Goal: Task Accomplishment & Management: Use online tool/utility

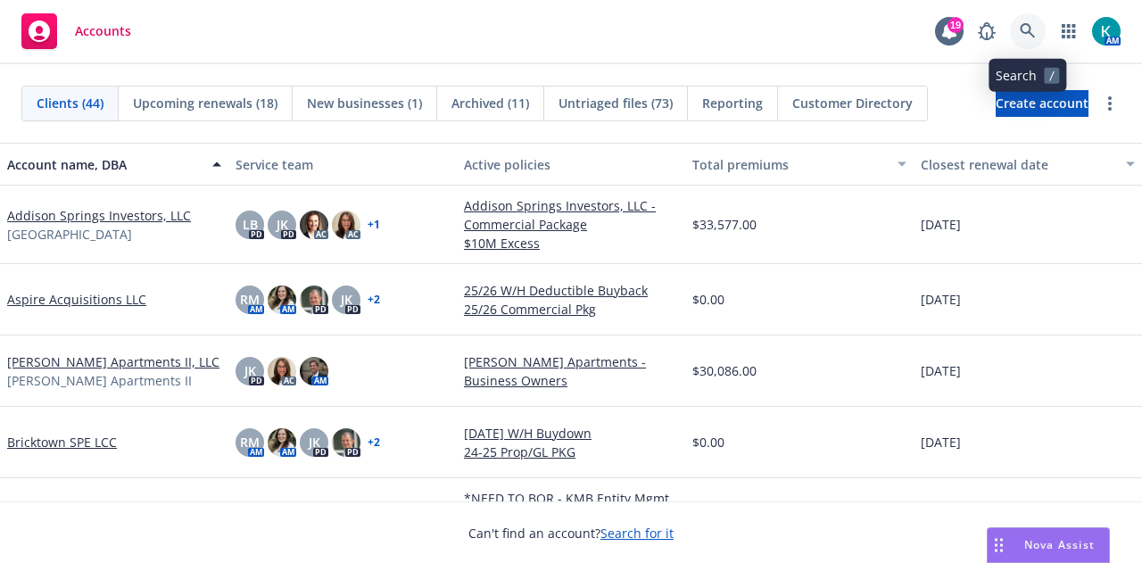
click at [1021, 42] on link at bounding box center [1028, 31] width 36 height 36
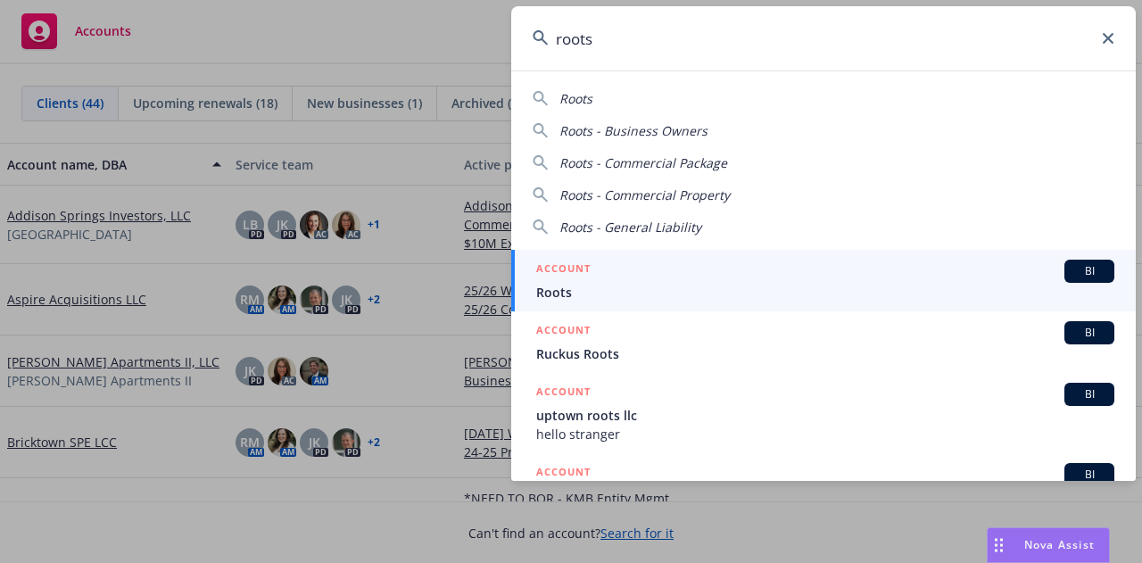
type input "roots"
click at [544, 266] on h5 "ACCOUNT" at bounding box center [563, 270] width 54 height 21
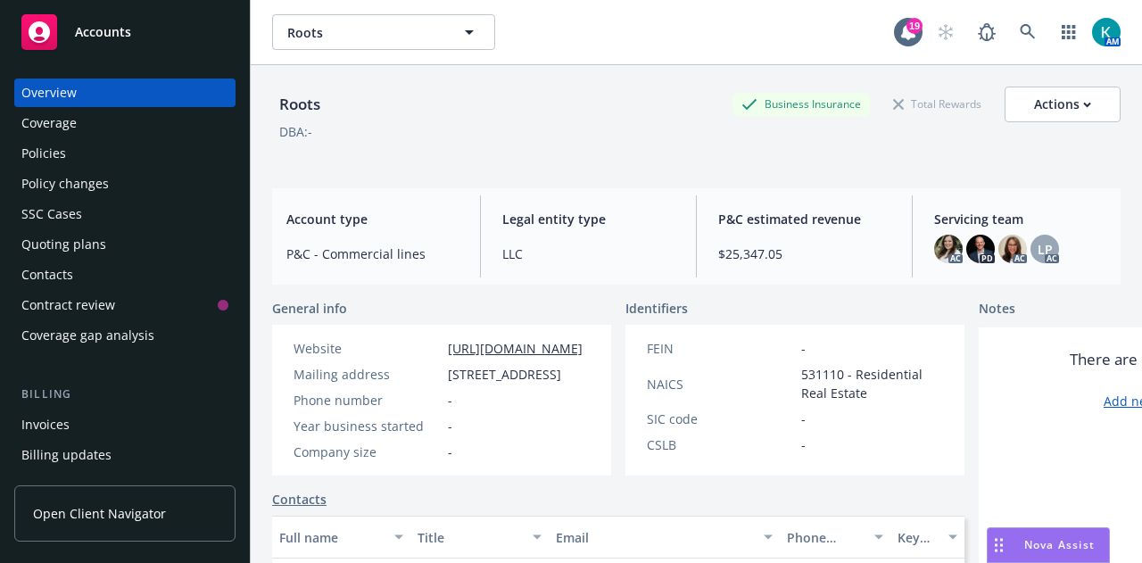
click at [162, 184] on div "Policy changes" at bounding box center [124, 184] width 207 height 29
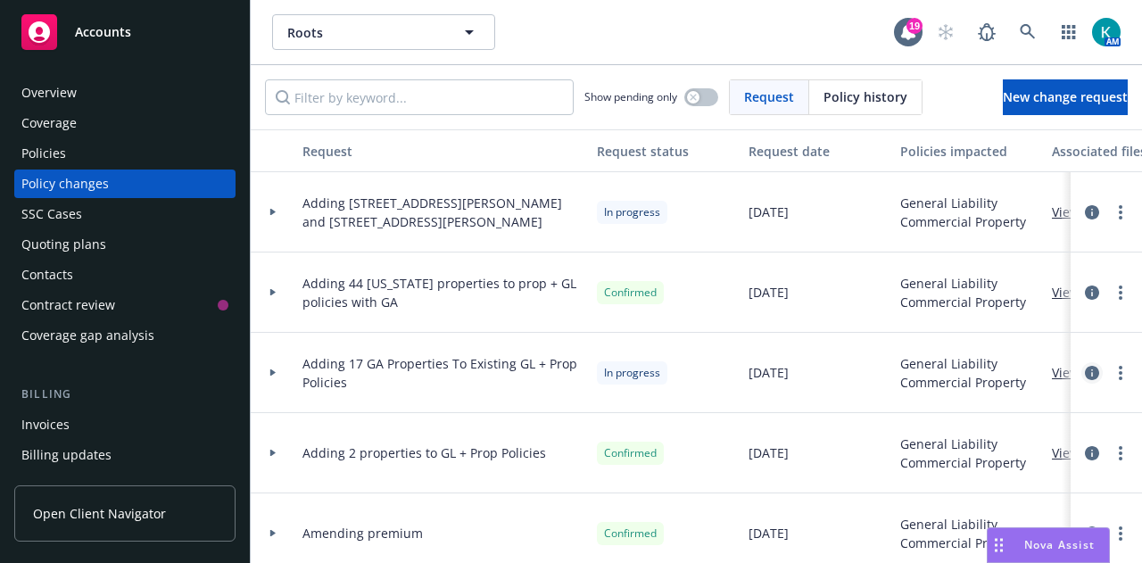
click at [1085, 374] on icon "circleInformation" at bounding box center [1092, 373] width 14 height 14
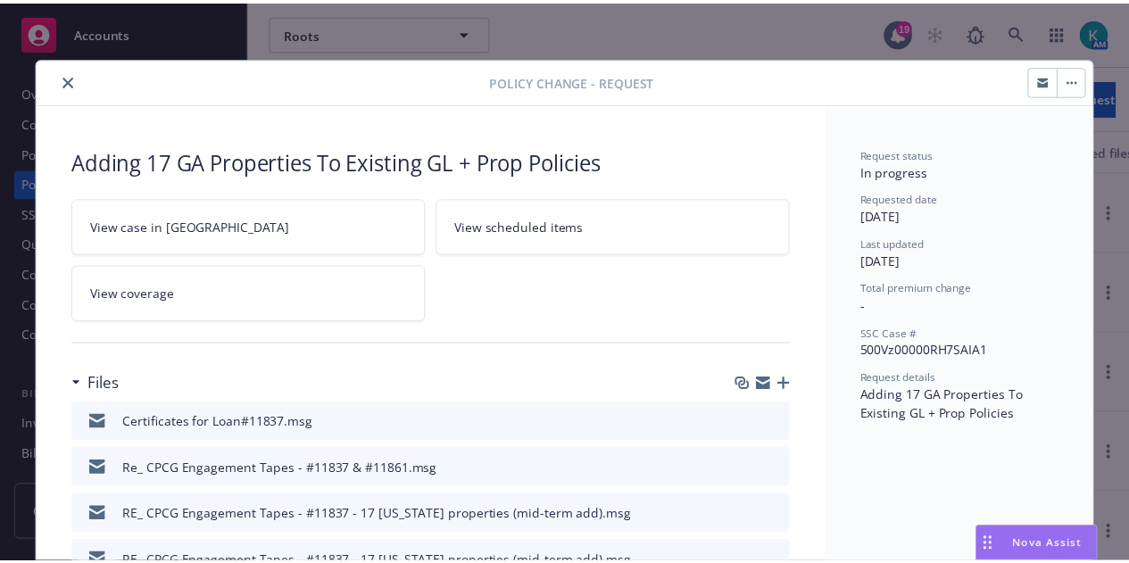
scroll to position [54, 0]
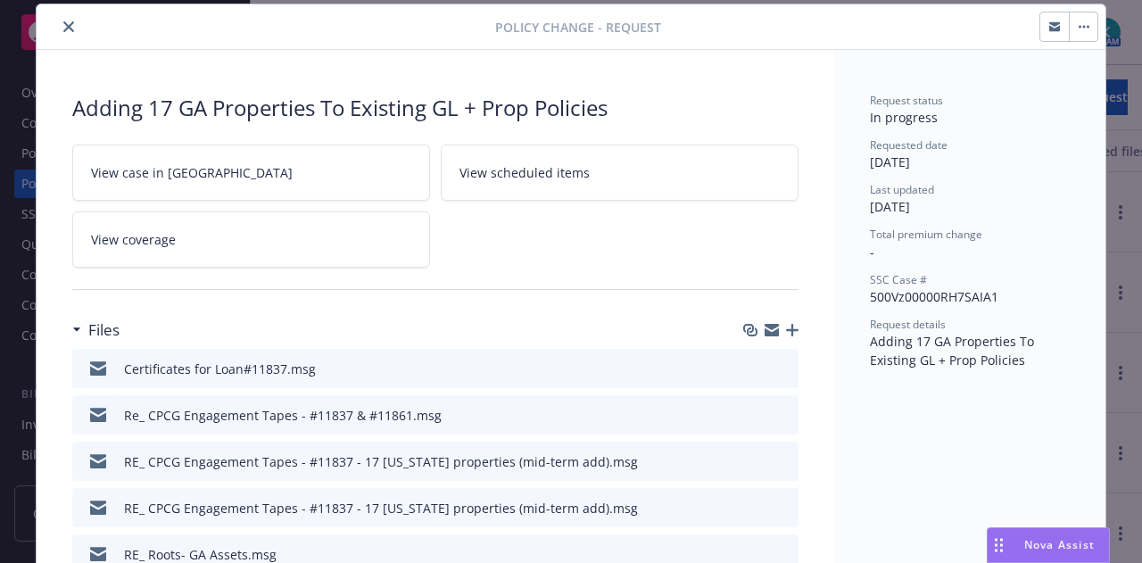
click at [1081, 25] on icon "button" at bounding box center [1084, 27] width 11 height 4
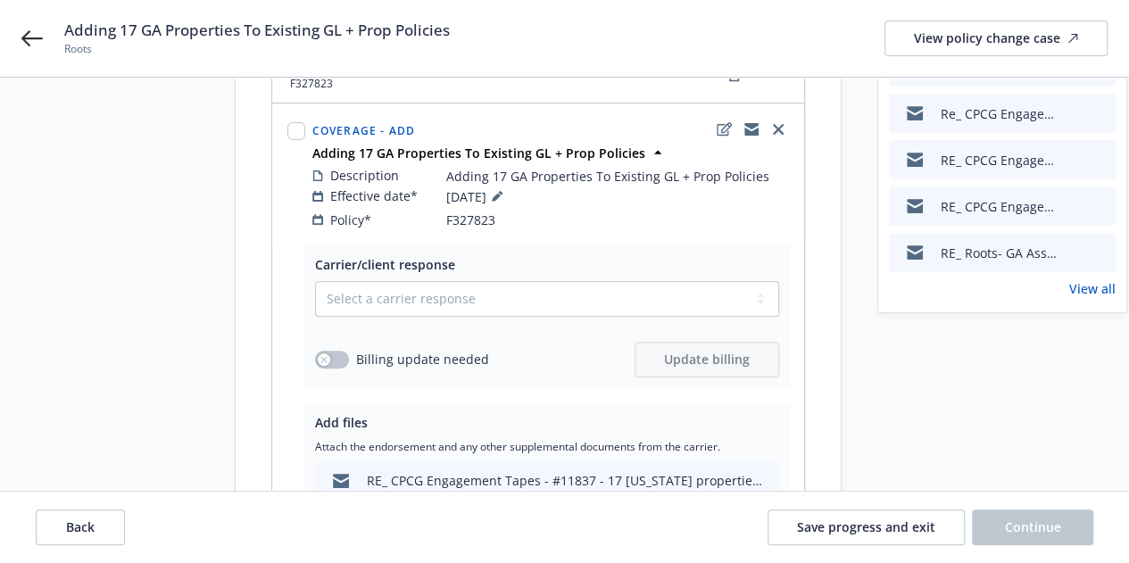
scroll to position [208, 0]
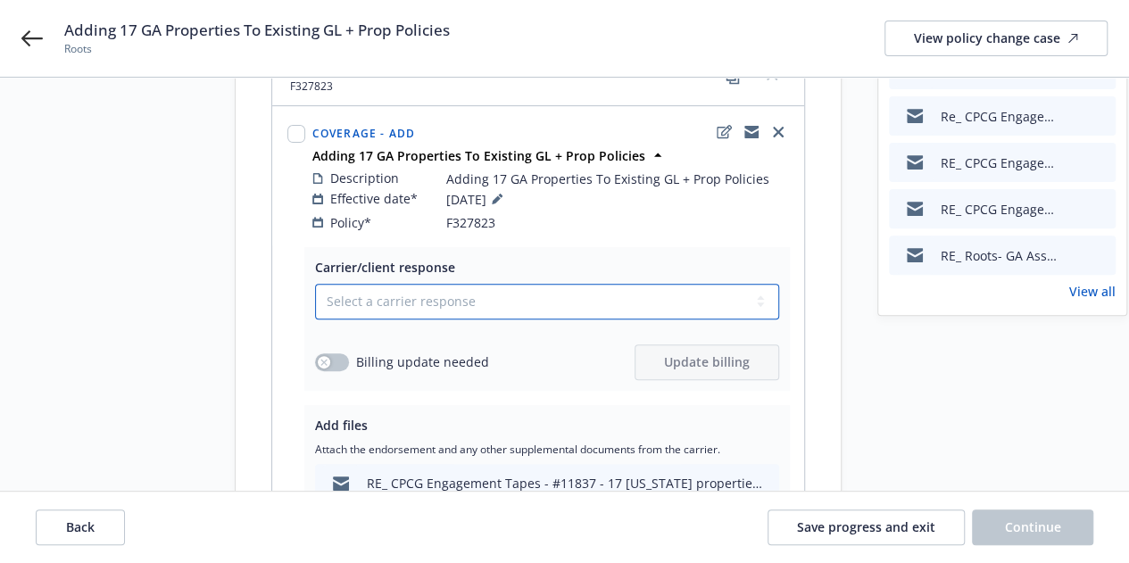
click at [402, 284] on select "Select a carrier response Accepted Accepted with revision No endorsement needed…" at bounding box center [547, 302] width 464 height 36
select select "ACCEPTED"
click at [315, 284] on select "Select a carrier response Accepted Accepted with revision No endorsement needed…" at bounding box center [547, 302] width 464 height 36
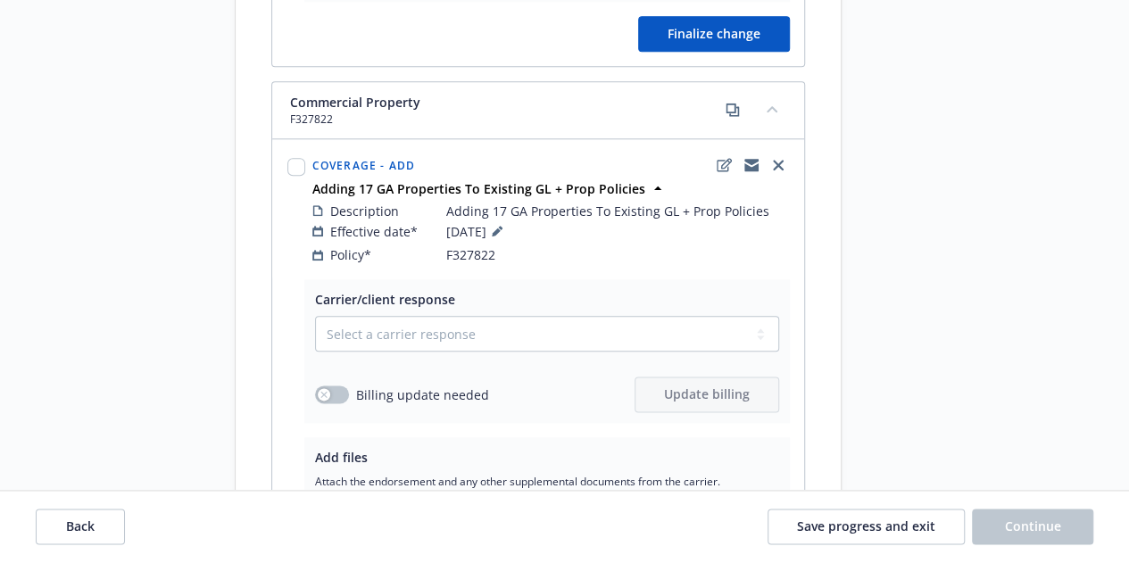
scroll to position [994, 0]
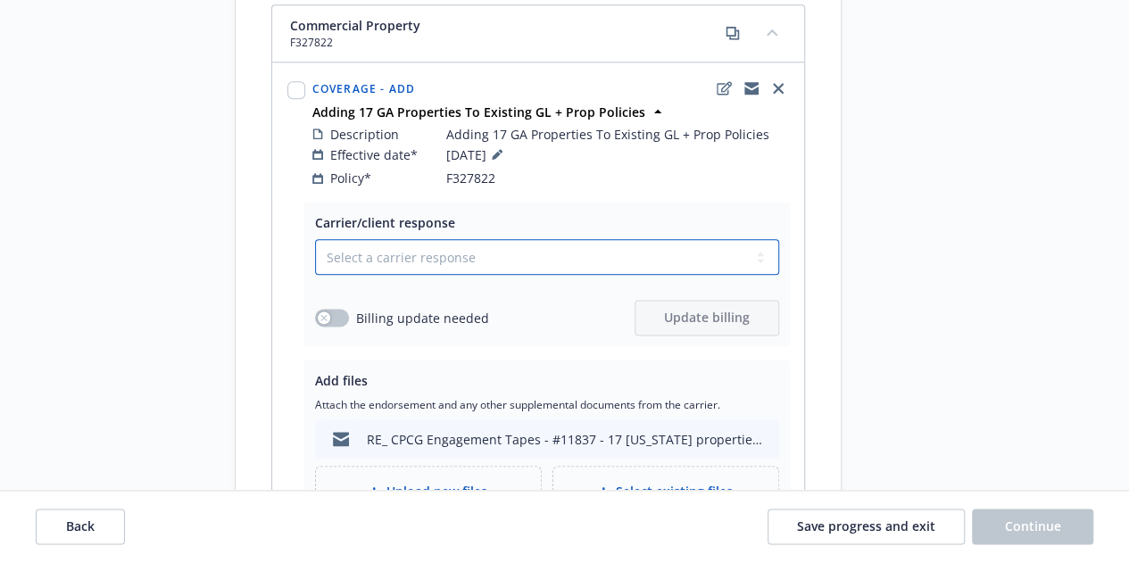
click at [568, 239] on select "Select a carrier response Accepted Accepted with revision No endorsement needed…" at bounding box center [547, 257] width 464 height 36
select select "ACCEPTED"
click at [315, 239] on select "Select a carrier response Accepted Accepted with revision No endorsement needed…" at bounding box center [547, 257] width 464 height 36
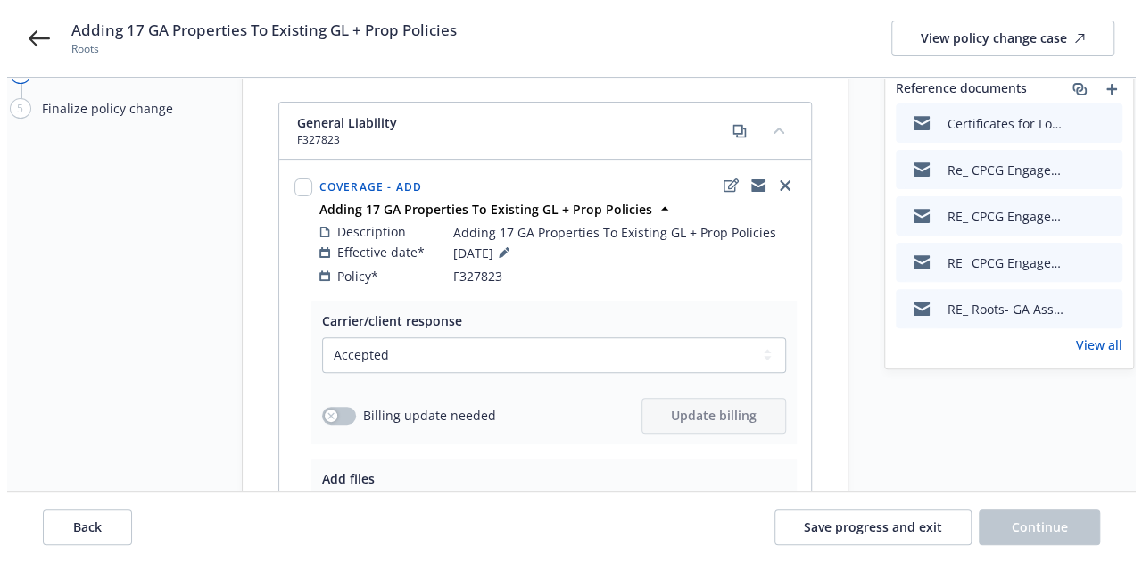
scroll to position [166, 0]
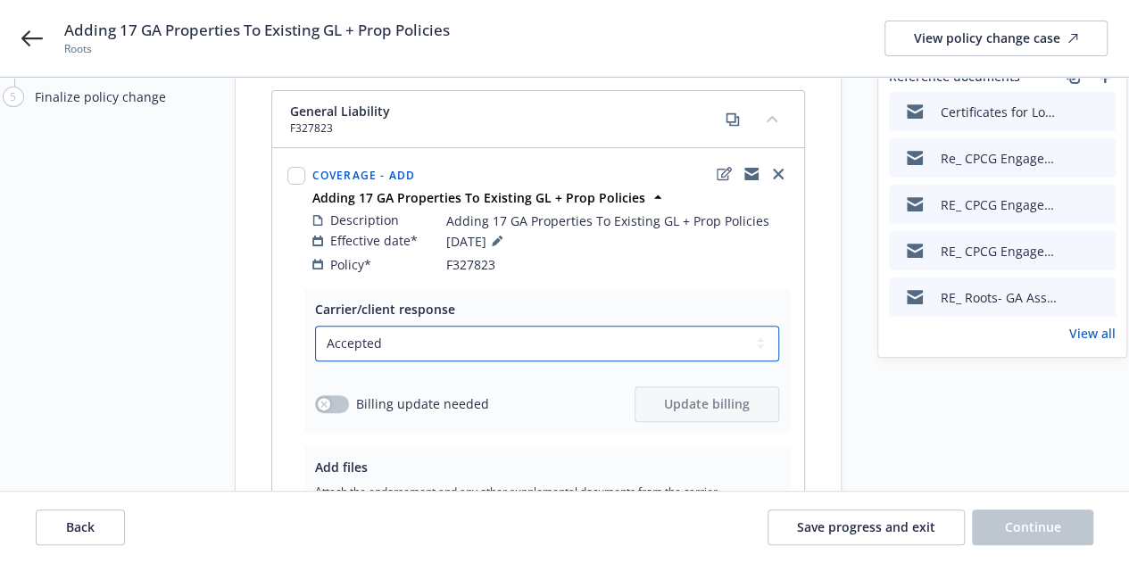
click at [618, 331] on select "Select a carrier response Accepted Accepted with revision No endorsement needed…" at bounding box center [547, 344] width 464 height 36
click at [315, 326] on select "Select a carrier response Accepted Accepted with revision No endorsement needed…" at bounding box center [547, 344] width 464 height 36
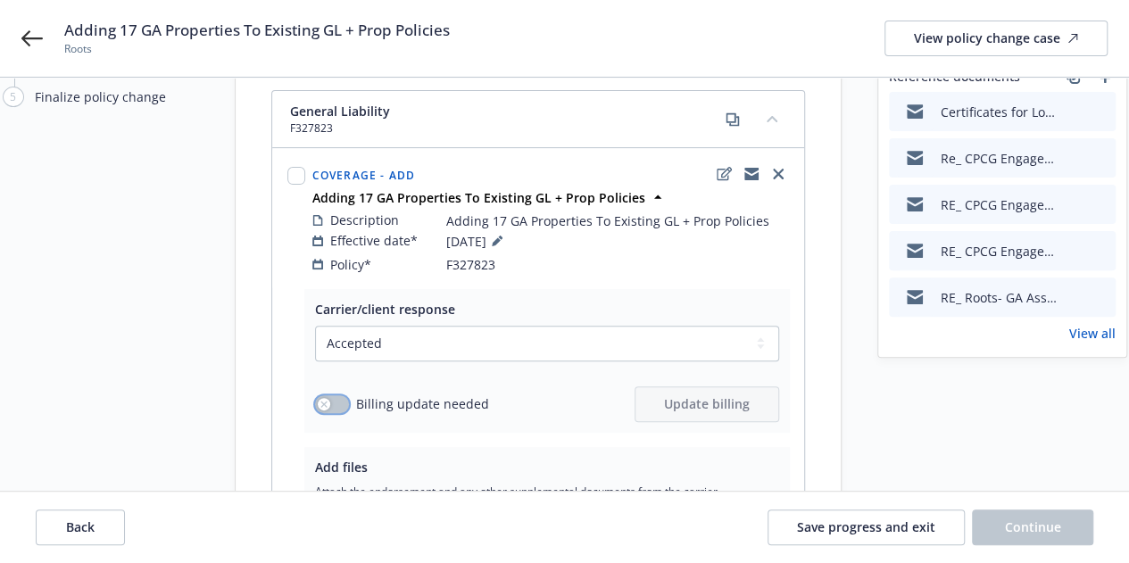
click at [331, 395] on button "button" at bounding box center [332, 404] width 34 height 18
click at [700, 395] on span "Update billing" at bounding box center [707, 403] width 86 height 17
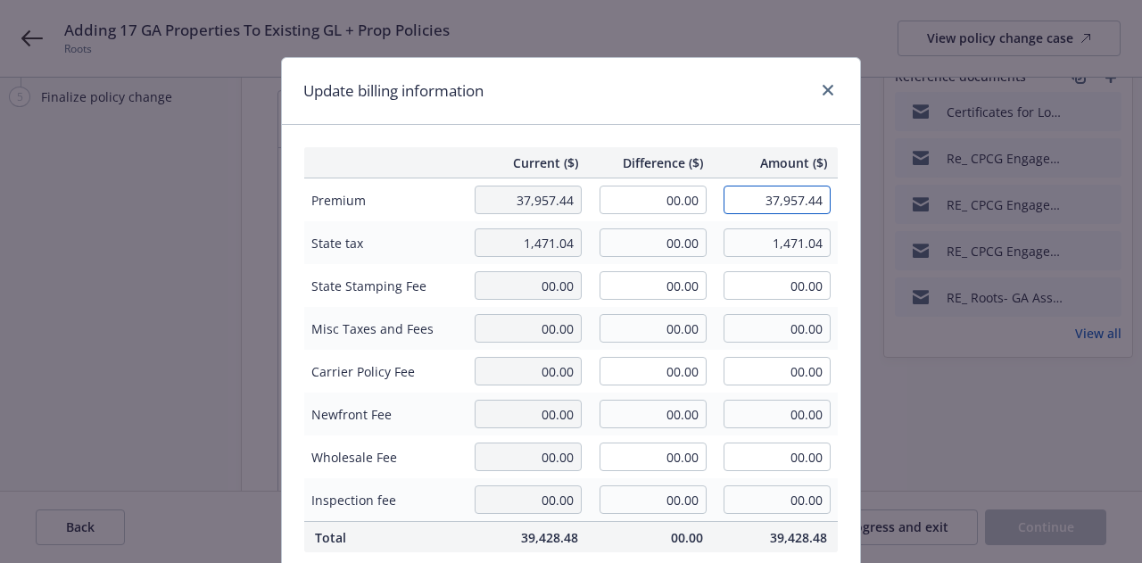
click at [733, 204] on input "37,957.44" at bounding box center [777, 200] width 107 height 29
drag, startPoint x: 641, startPoint y: 184, endPoint x: 659, endPoint y: 203, distance: 25.9
click at [659, 203] on td "00.00" at bounding box center [651, 200] width 125 height 44
drag, startPoint x: 659, startPoint y: 203, endPoint x: 722, endPoint y: 206, distance: 63.5
click at [722, 206] on tr "Premium 37,957.44 00.00 37,957.44" at bounding box center [571, 200] width 534 height 44
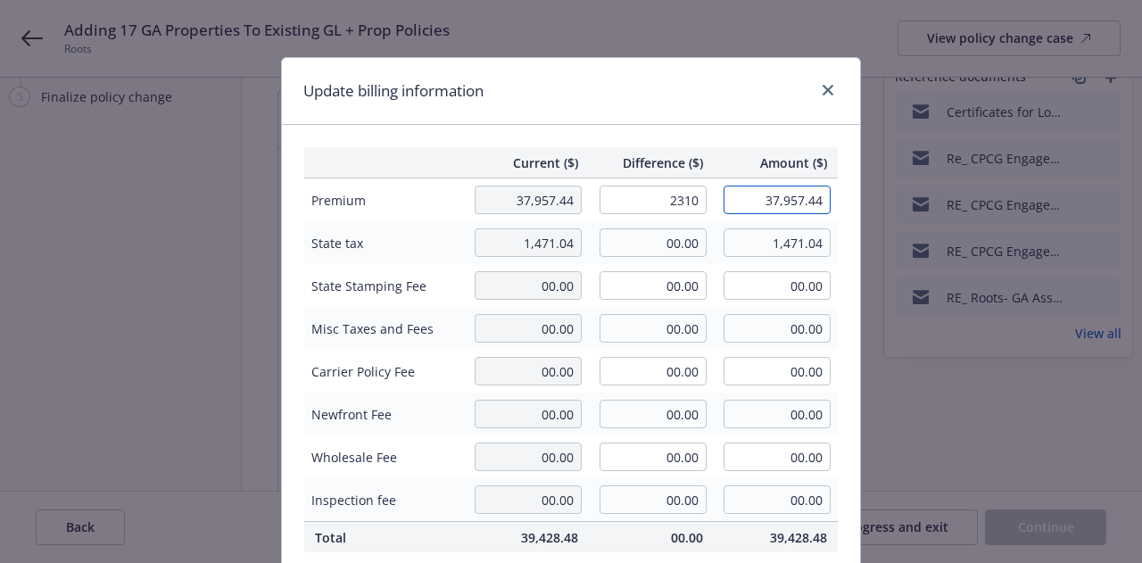
type input "2,310.00"
type input "40,267.44"
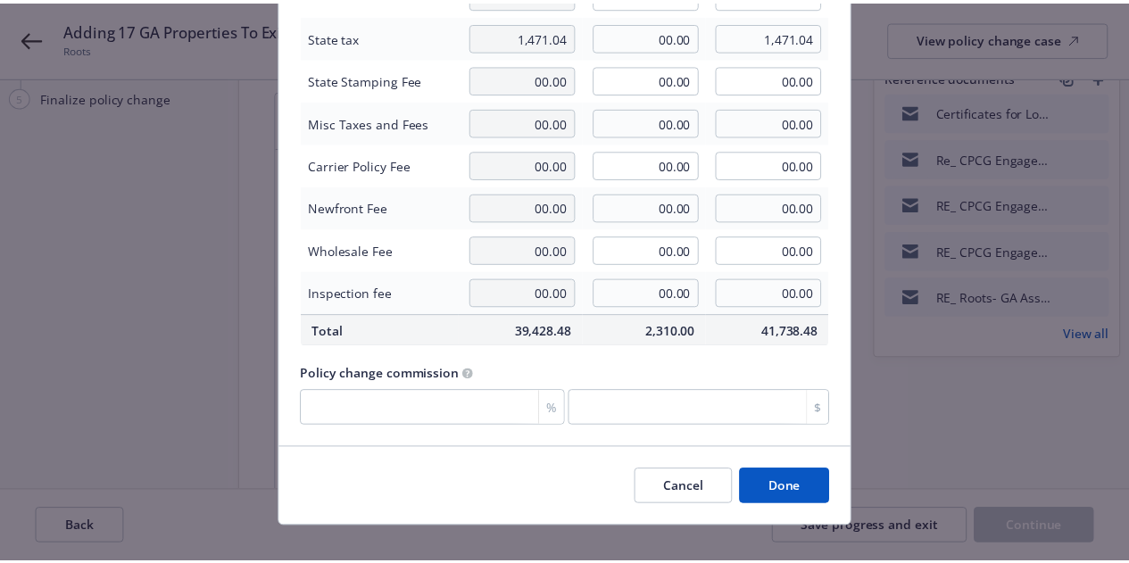
scroll to position [227, 0]
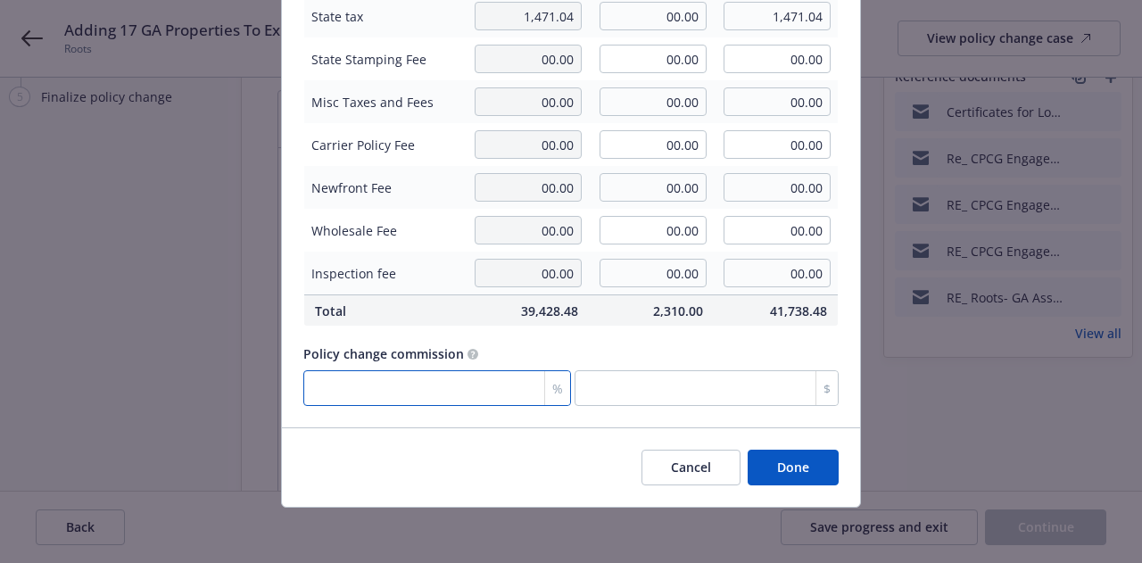
click at [408, 381] on input "number" at bounding box center [437, 388] width 268 height 36
type input "1"
type input "23.1"
type input "10"
type input "231"
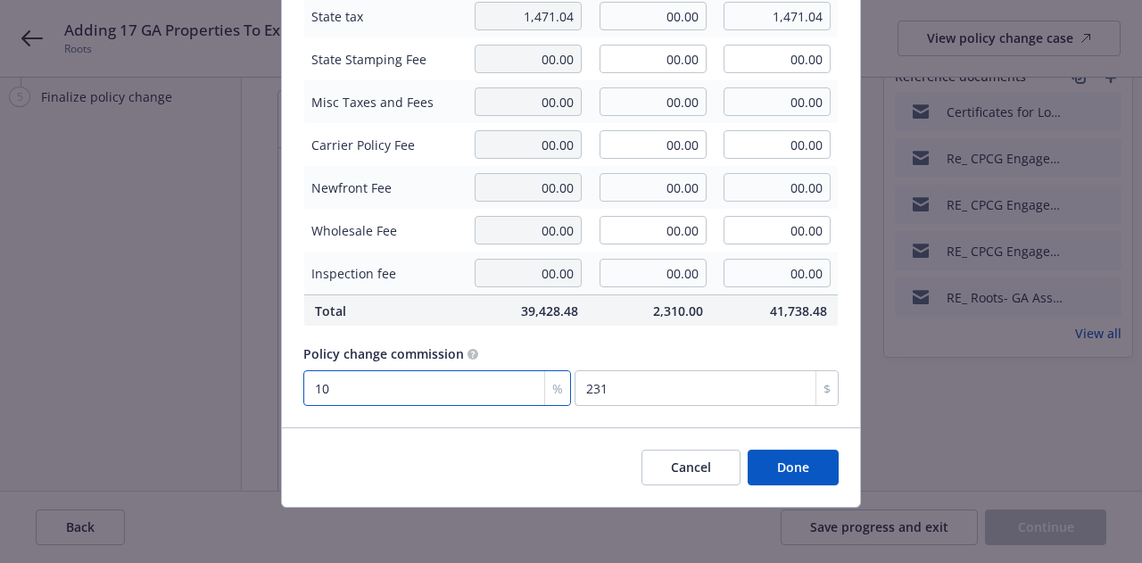
type input "10"
click at [763, 467] on button "Done" at bounding box center [793, 468] width 91 height 36
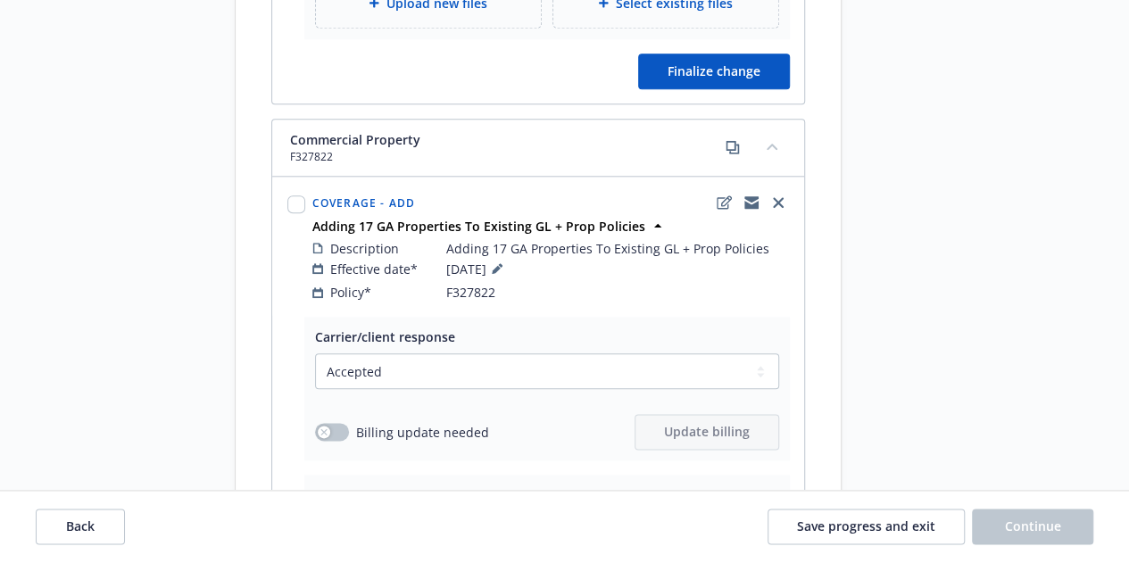
scroll to position [1003, 0]
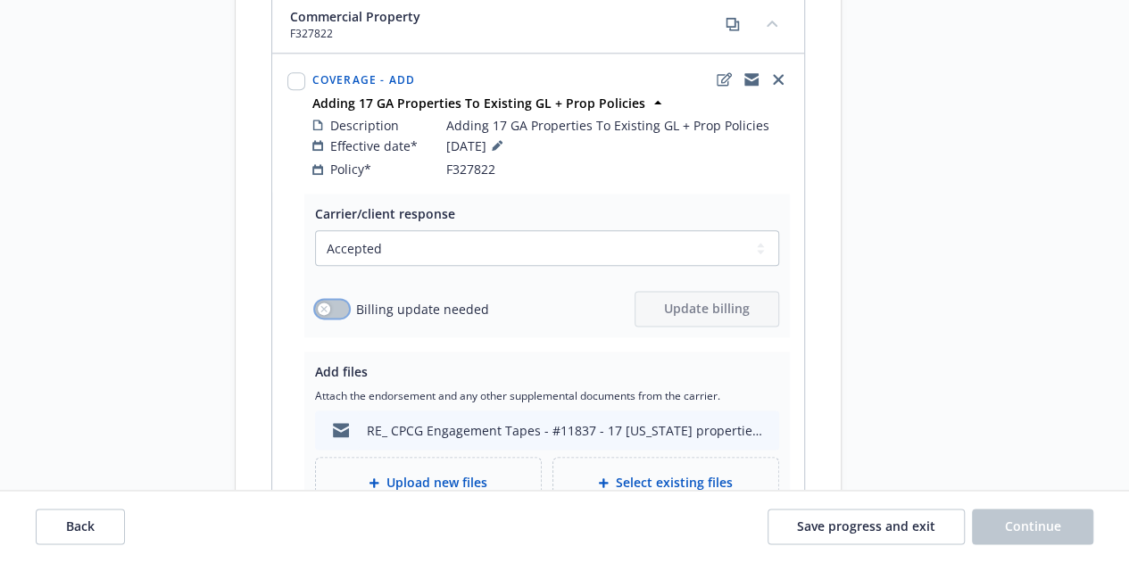
click at [342, 300] on button "button" at bounding box center [332, 309] width 34 height 18
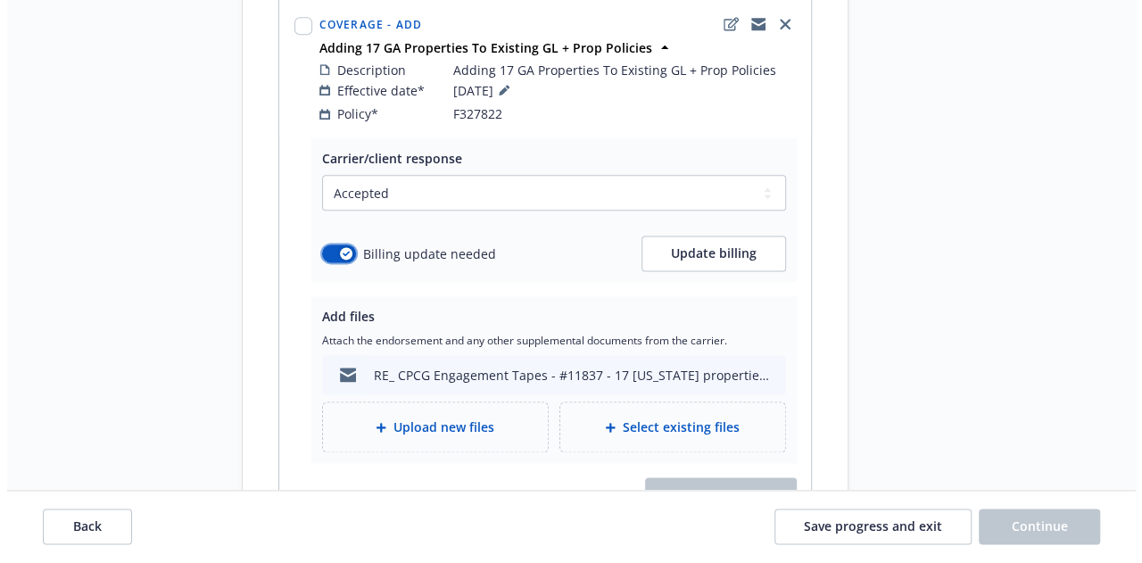
scroll to position [1073, 0]
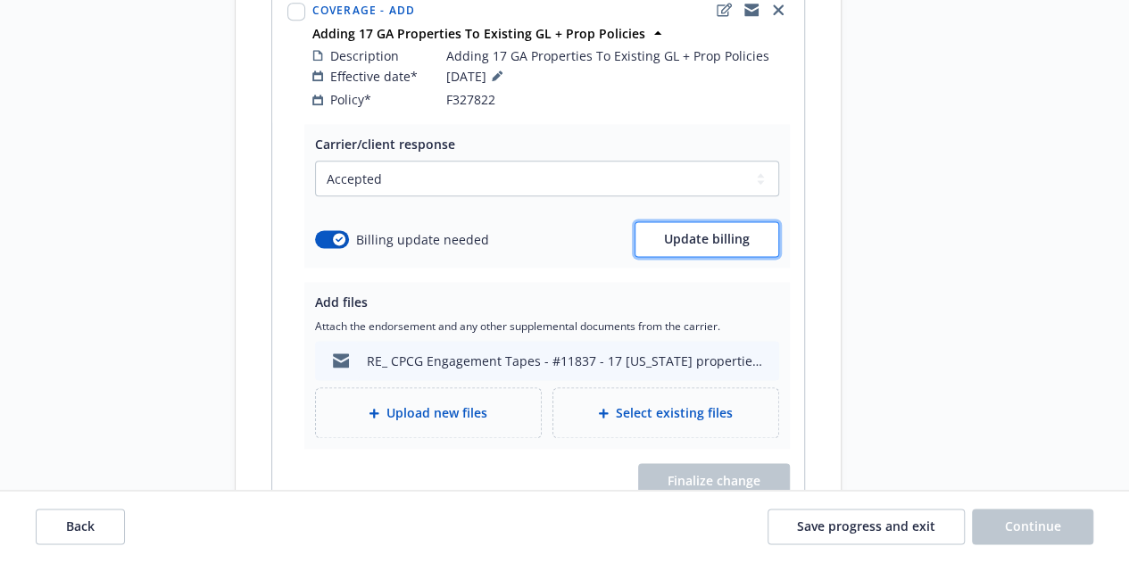
click at [708, 221] on button "Update billing" at bounding box center [706, 239] width 145 height 36
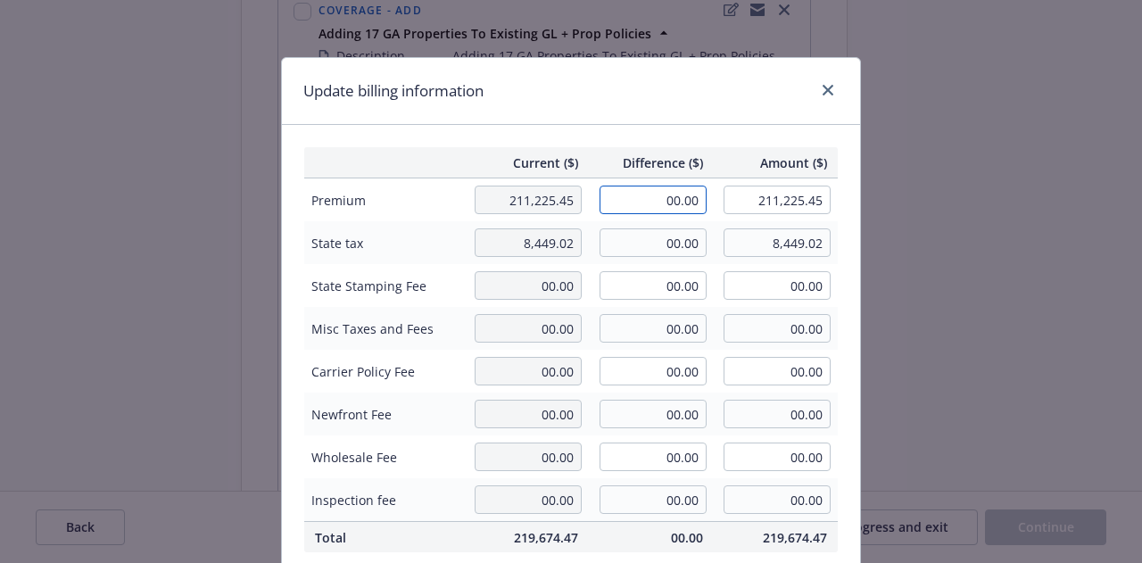
click at [654, 196] on input "00.00" at bounding box center [653, 200] width 107 height 29
type input "15,416.00"
type input "226,641.45"
click at [628, 247] on input "00.00" at bounding box center [653, 242] width 107 height 29
type input "709.04"
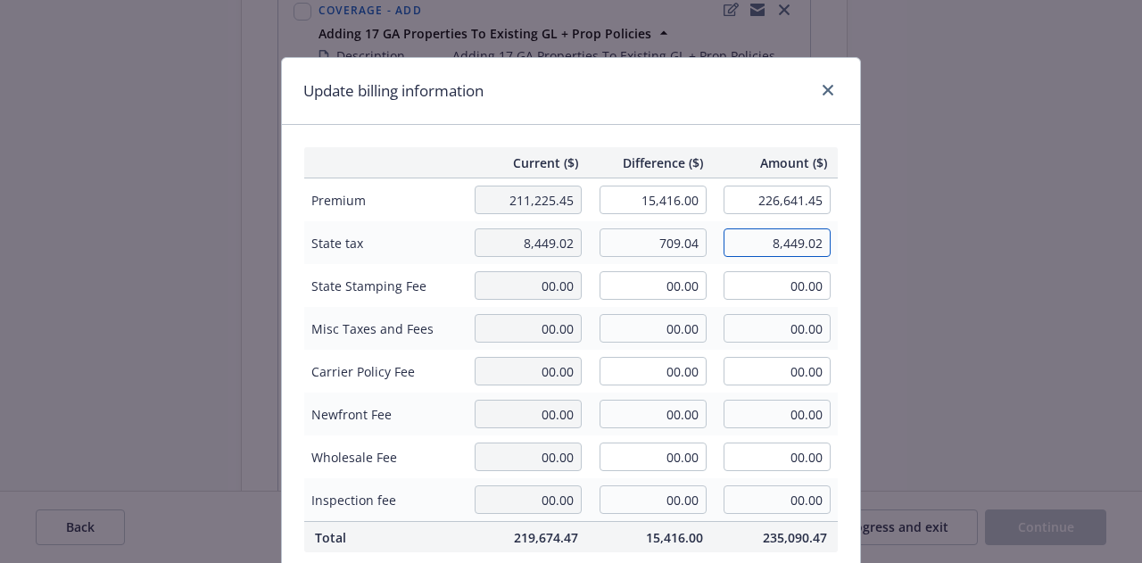
type input "9,158.06"
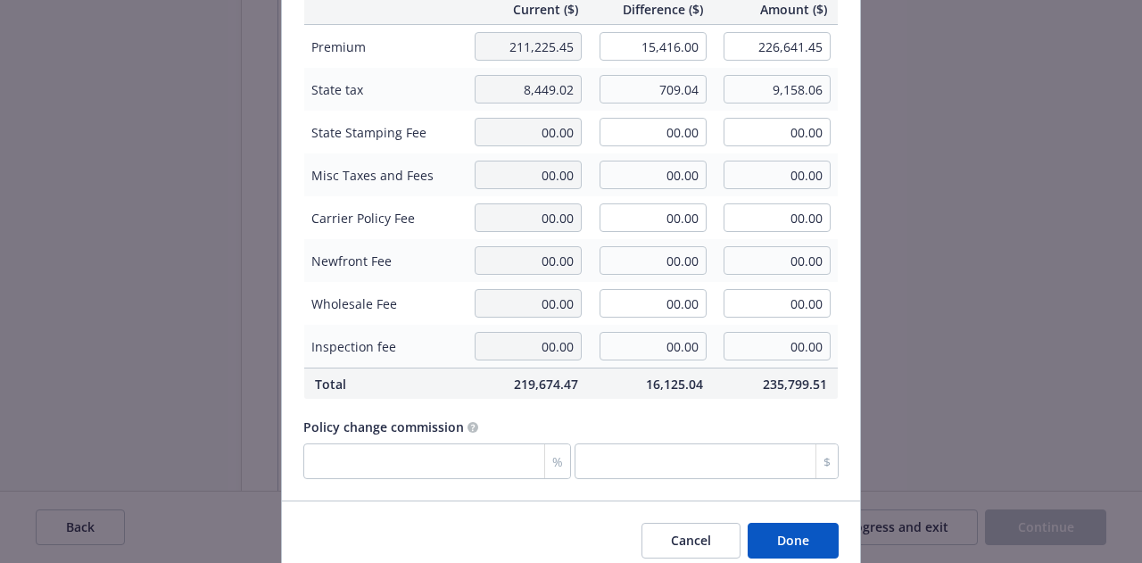
scroll to position [195, 0]
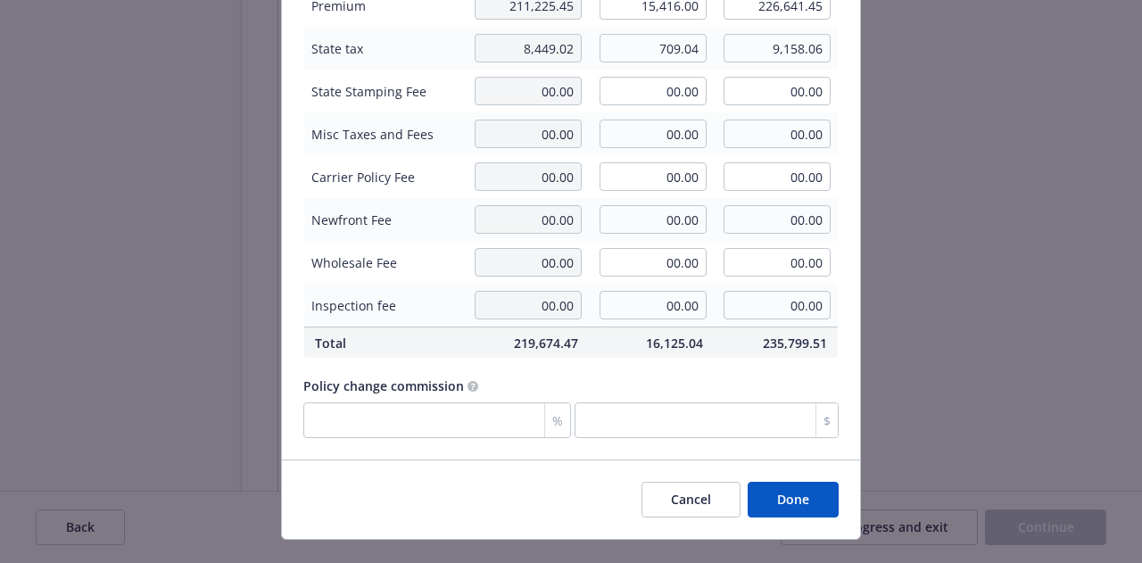
click at [544, 417] on div "%" at bounding box center [557, 420] width 26 height 34
click at [453, 419] on input "number" at bounding box center [437, 420] width 268 height 36
type input "1"
type input "154.16"
type input "10"
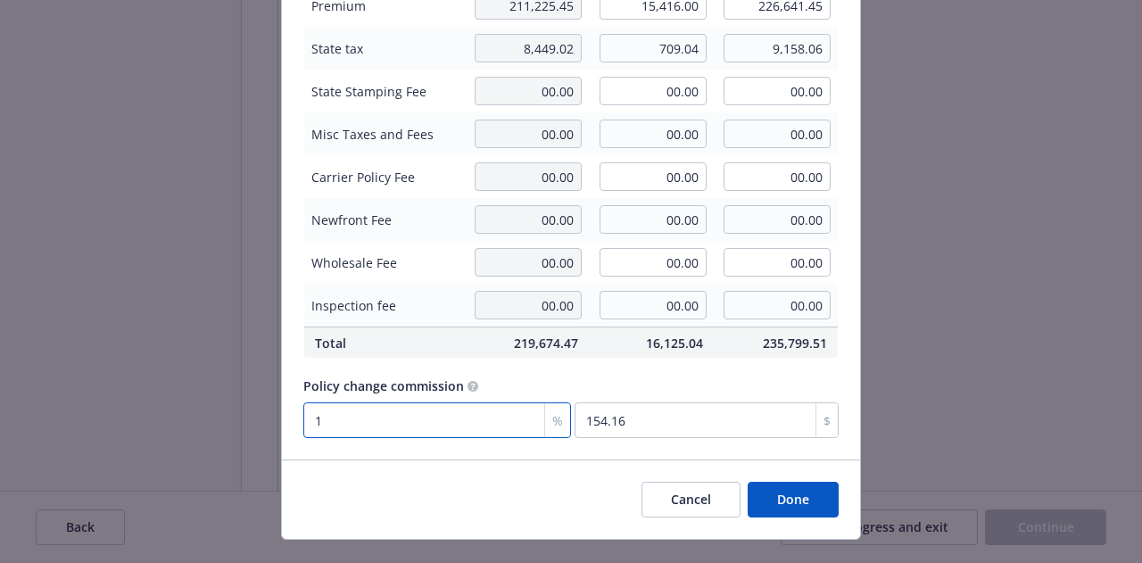
type input "1541.6"
type input "10"
click at [781, 500] on button "Done" at bounding box center [793, 500] width 91 height 36
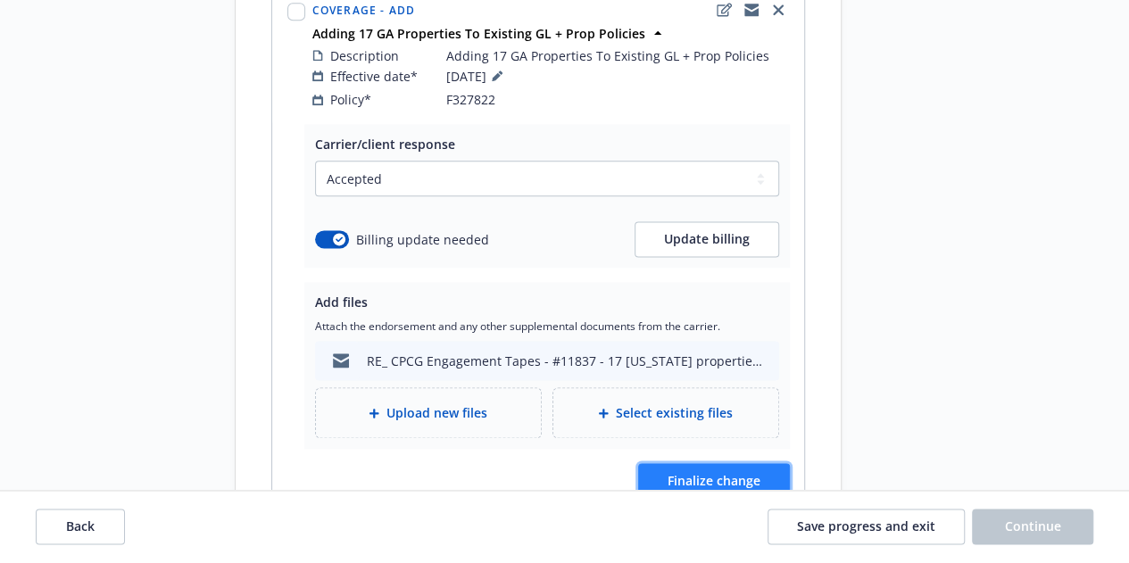
click at [759, 472] on span "Finalize change" at bounding box center [713, 480] width 93 height 17
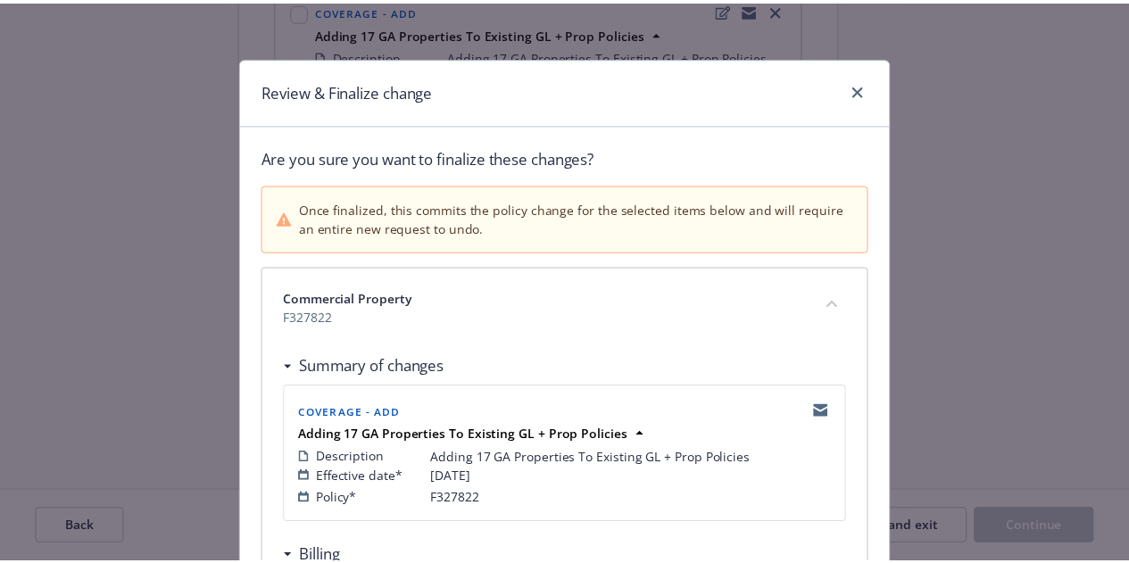
scroll to position [614, 0]
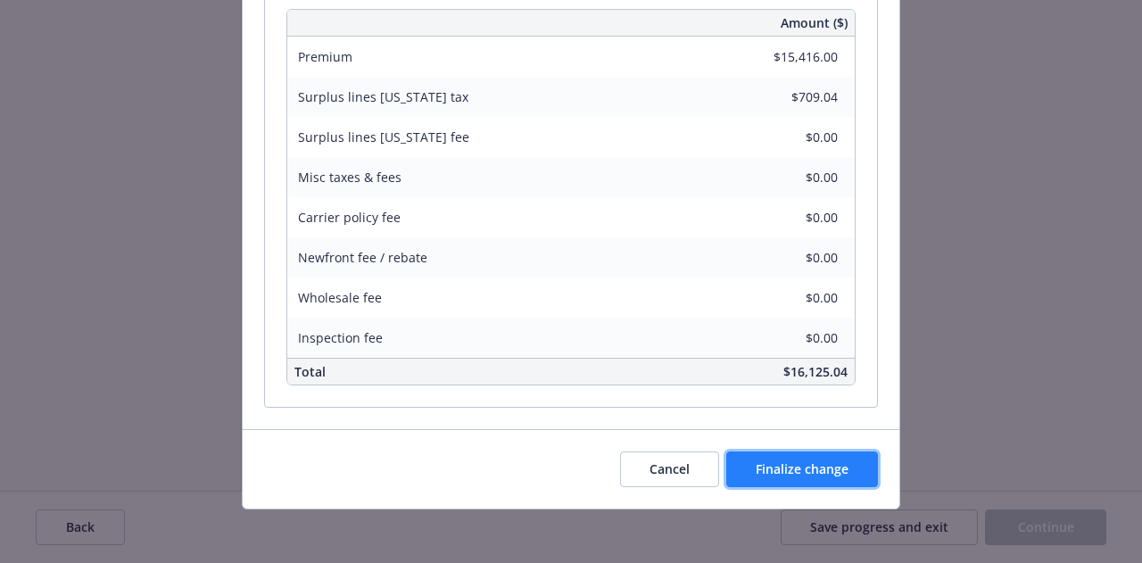
click at [801, 474] on button "Finalize change" at bounding box center [802, 470] width 152 height 36
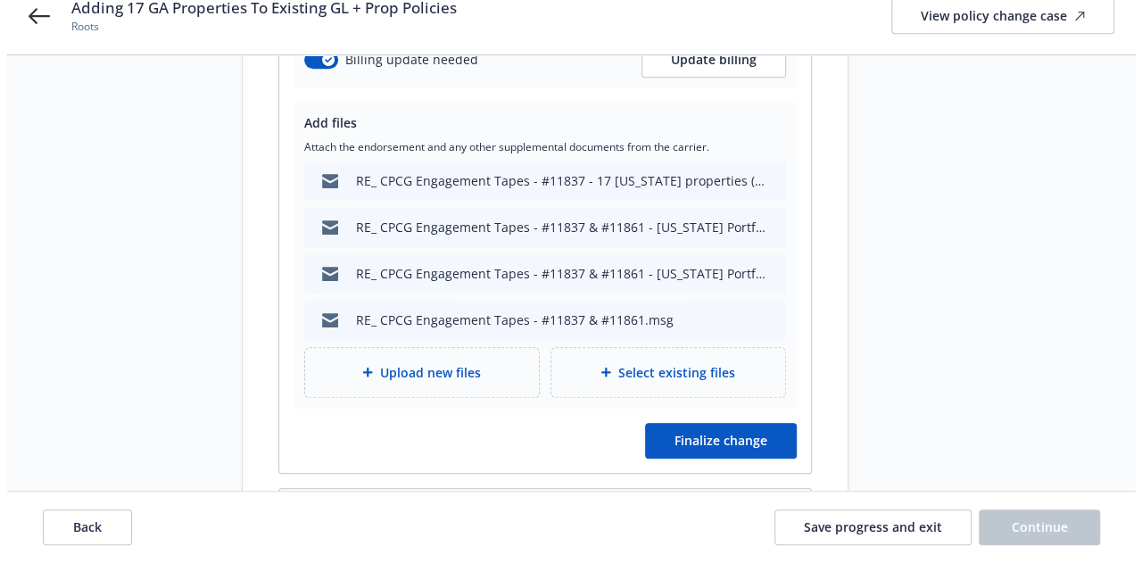
scroll to position [561, 0]
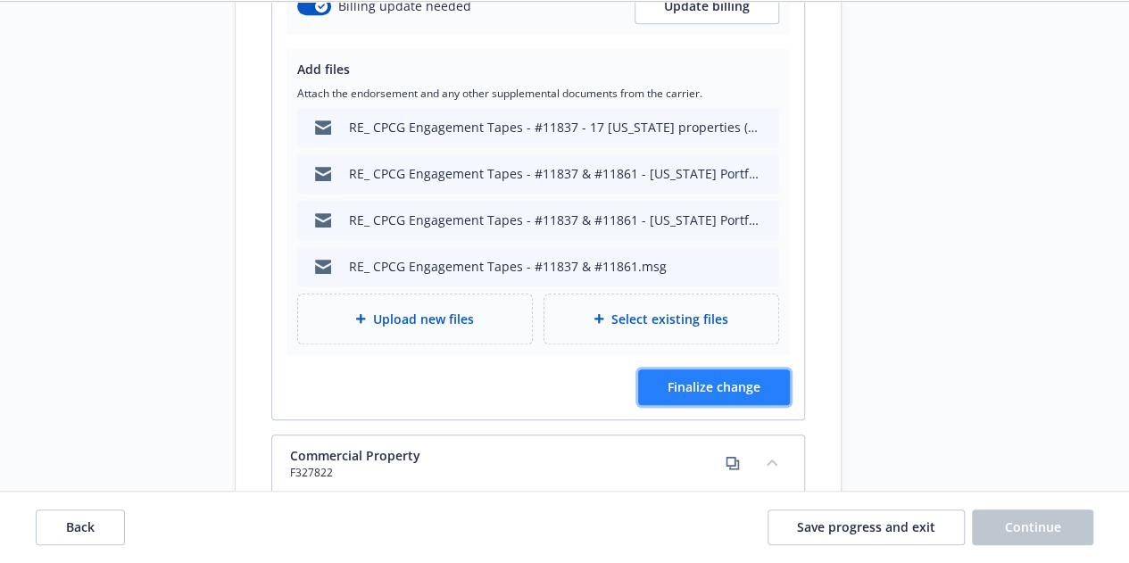
click at [762, 369] on button "Finalize change" at bounding box center [714, 387] width 152 height 36
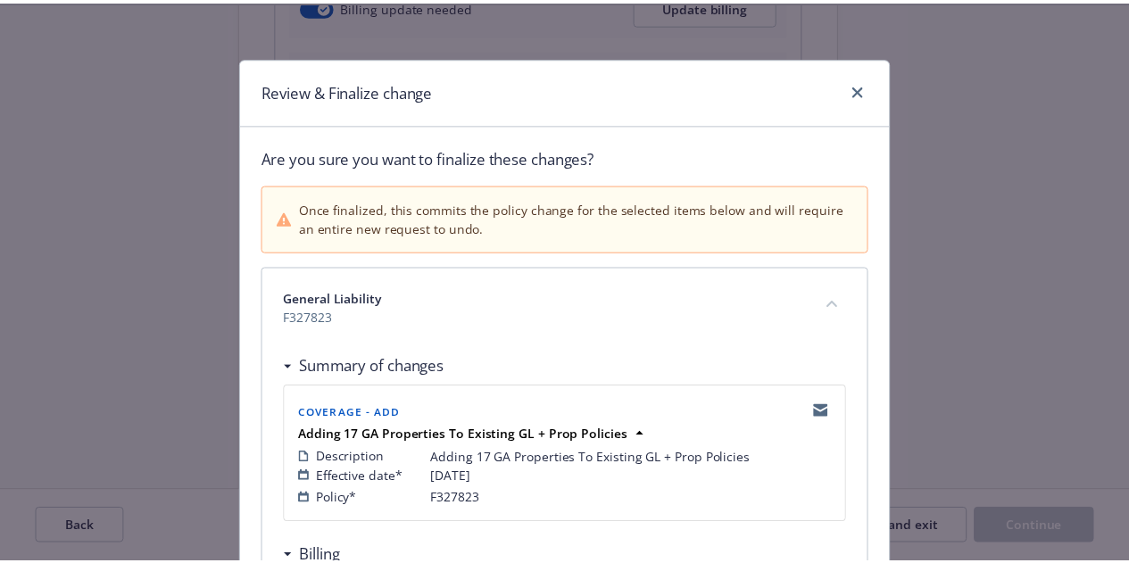
scroll to position [546, 0]
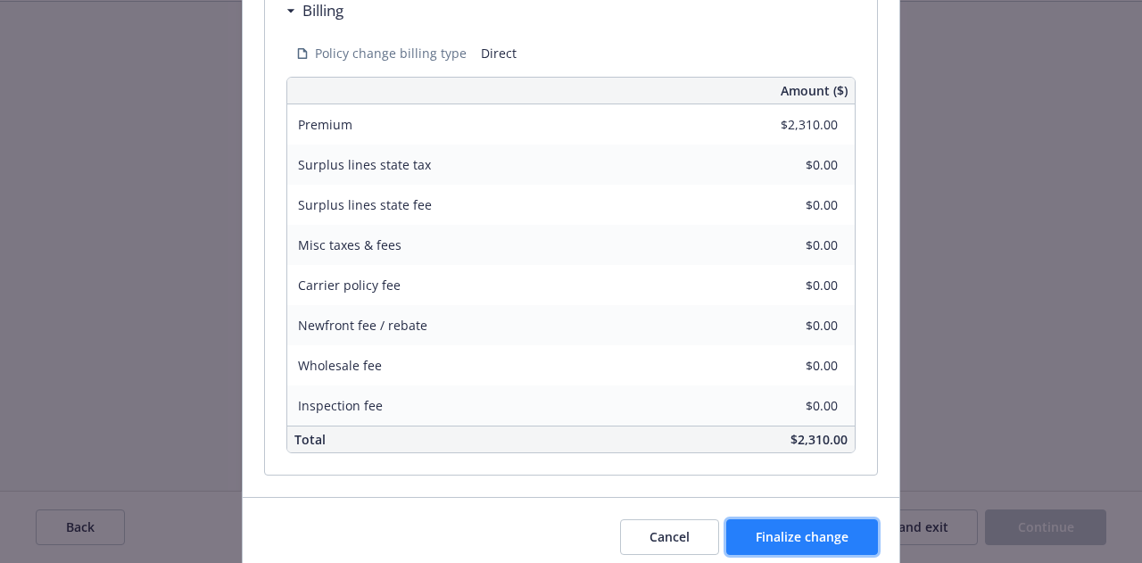
click at [801, 533] on span "Finalize change" at bounding box center [802, 536] width 93 height 17
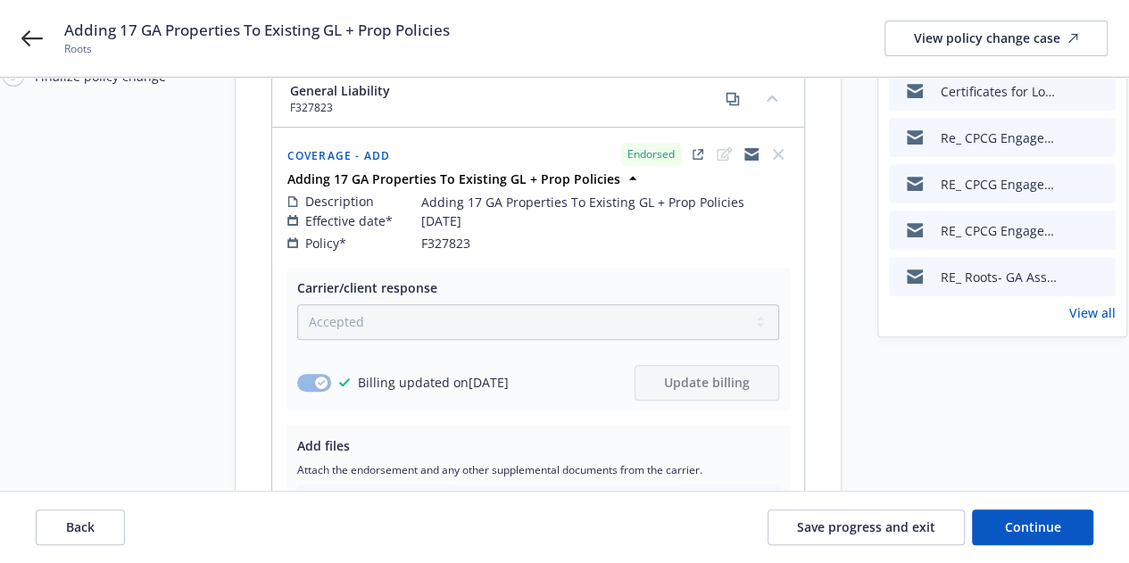
scroll to position [180, 0]
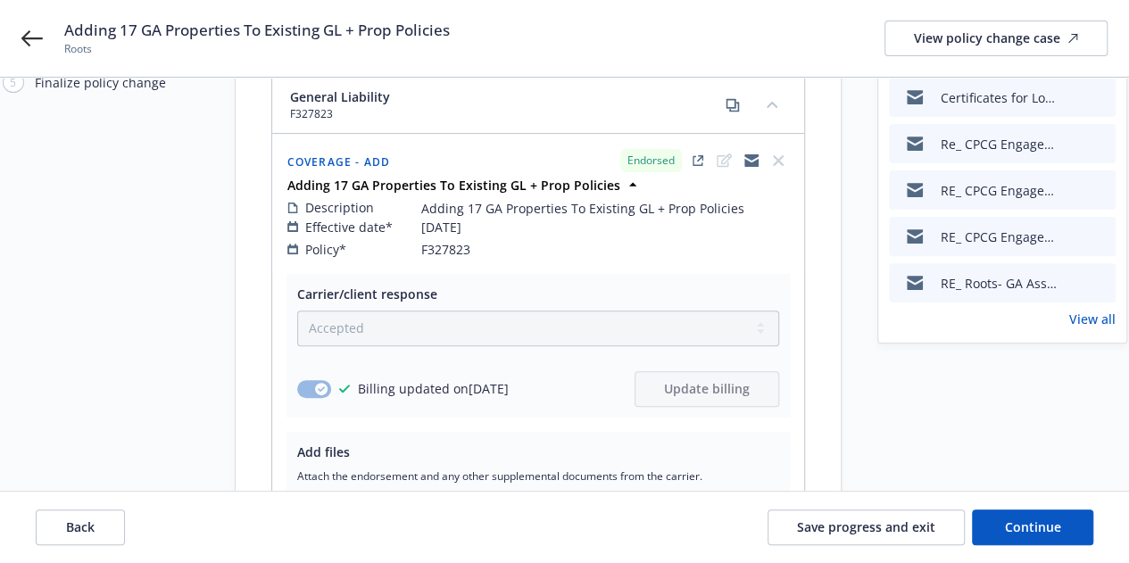
click at [1096, 317] on link "View all" at bounding box center [1092, 319] width 46 height 19
click at [1041, 542] on button "Continue" at bounding box center [1032, 528] width 121 height 36
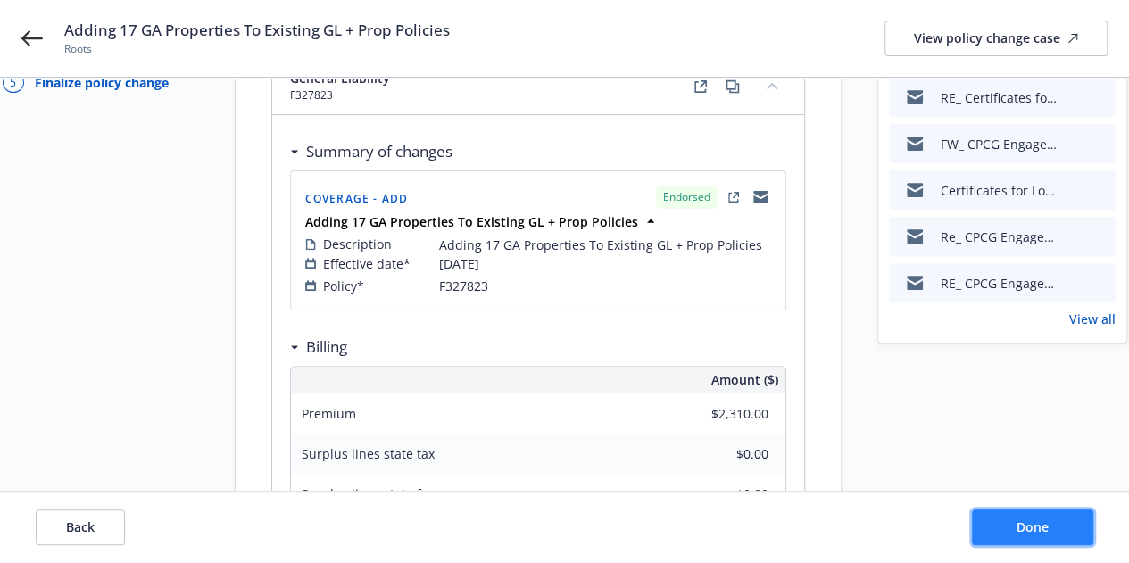
click at [1041, 542] on button "Done" at bounding box center [1032, 528] width 121 height 36
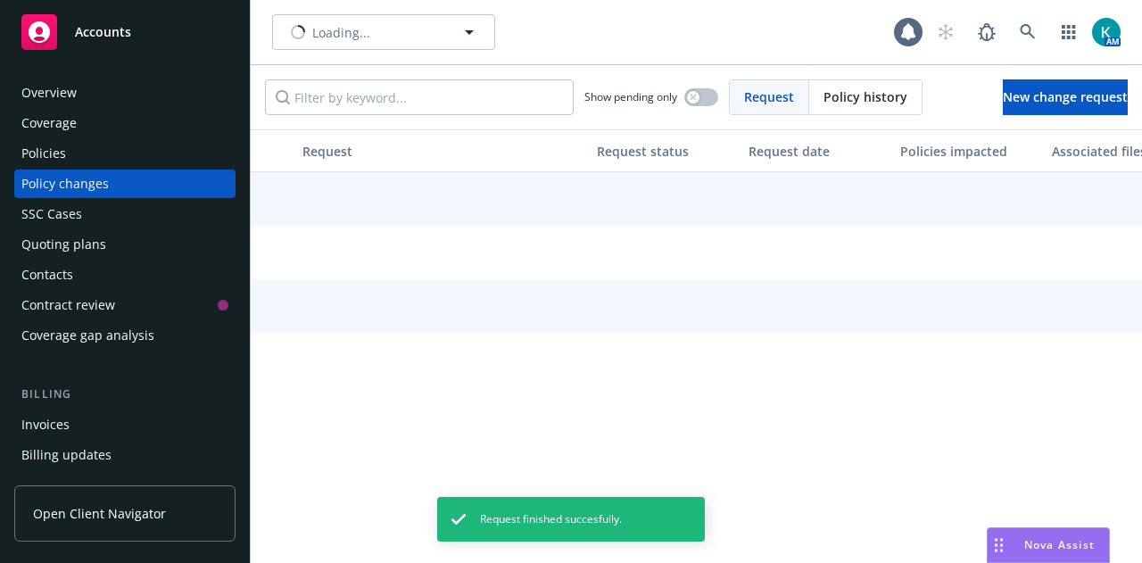
type input "Roots"
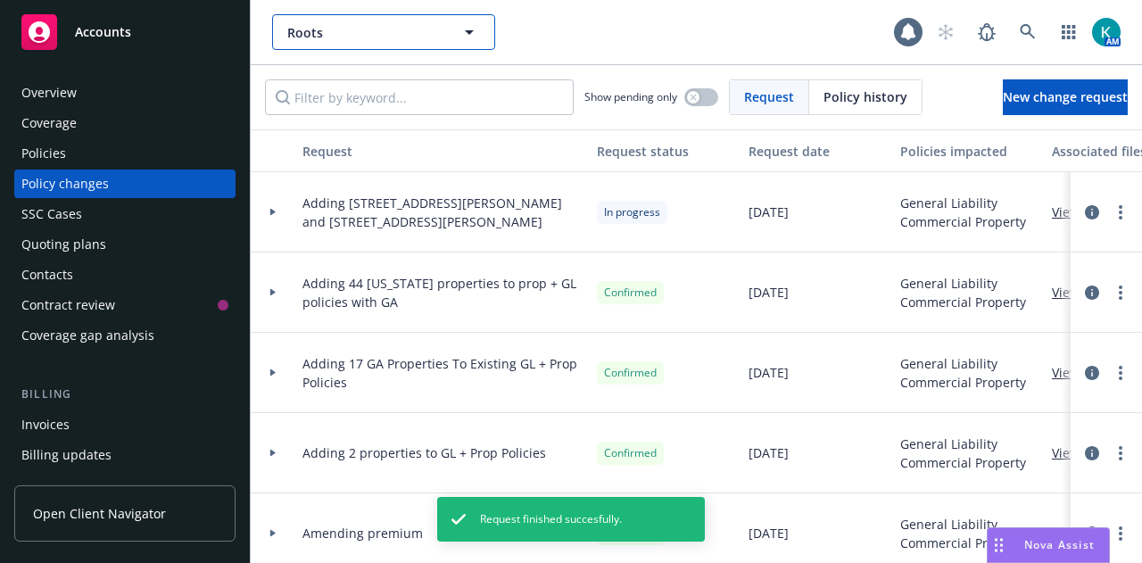
click at [368, 37] on span "Roots" at bounding box center [364, 32] width 154 height 19
type input "pe manage"
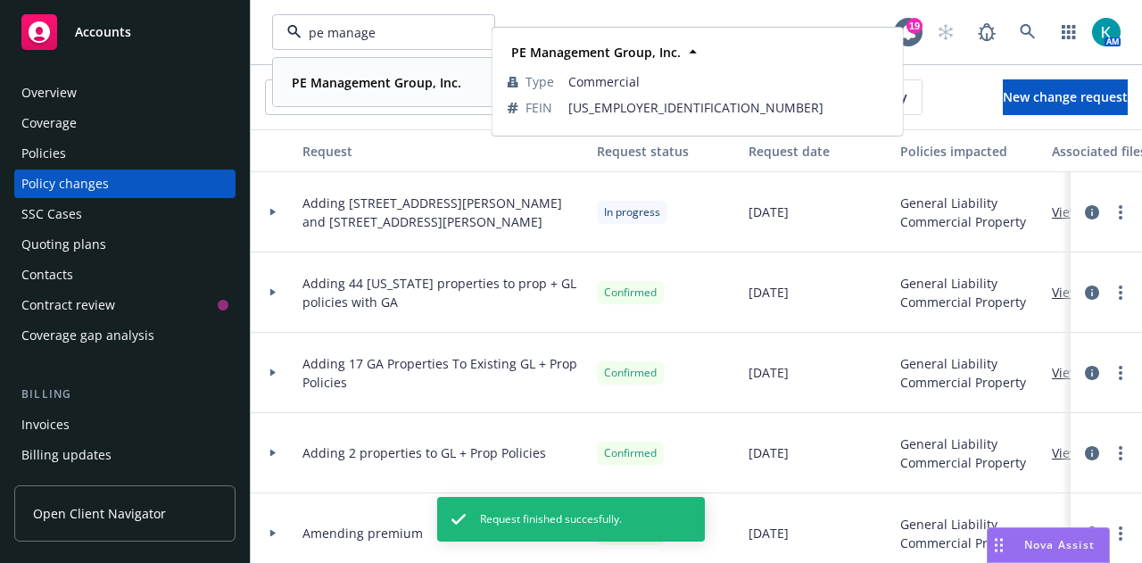
click at [401, 73] on span "PE Management Group, Inc." at bounding box center [377, 82] width 170 height 19
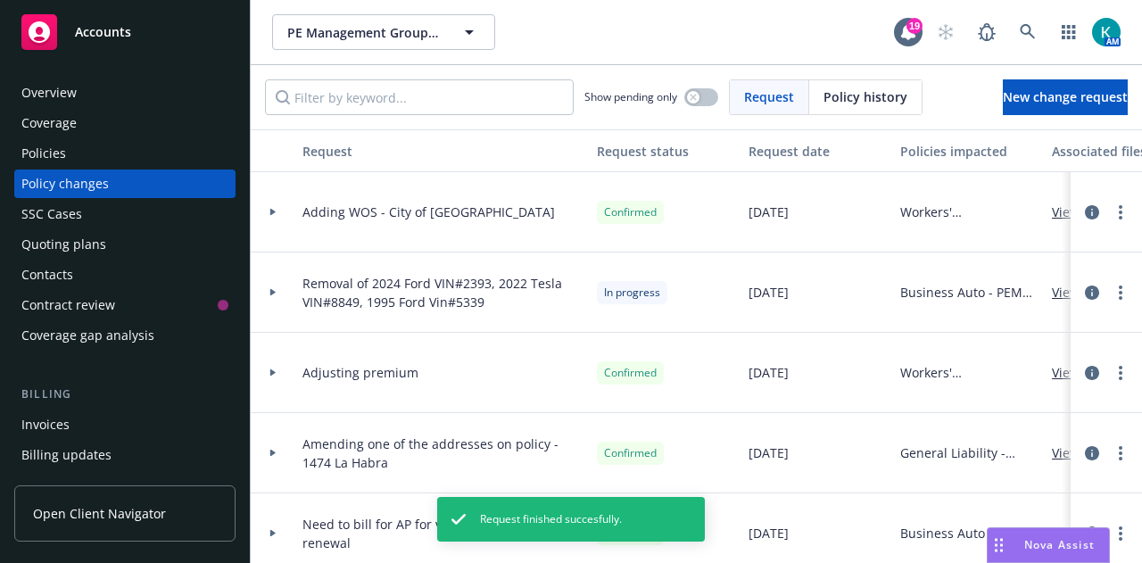
click at [187, 167] on div "Policies" at bounding box center [124, 153] width 207 height 29
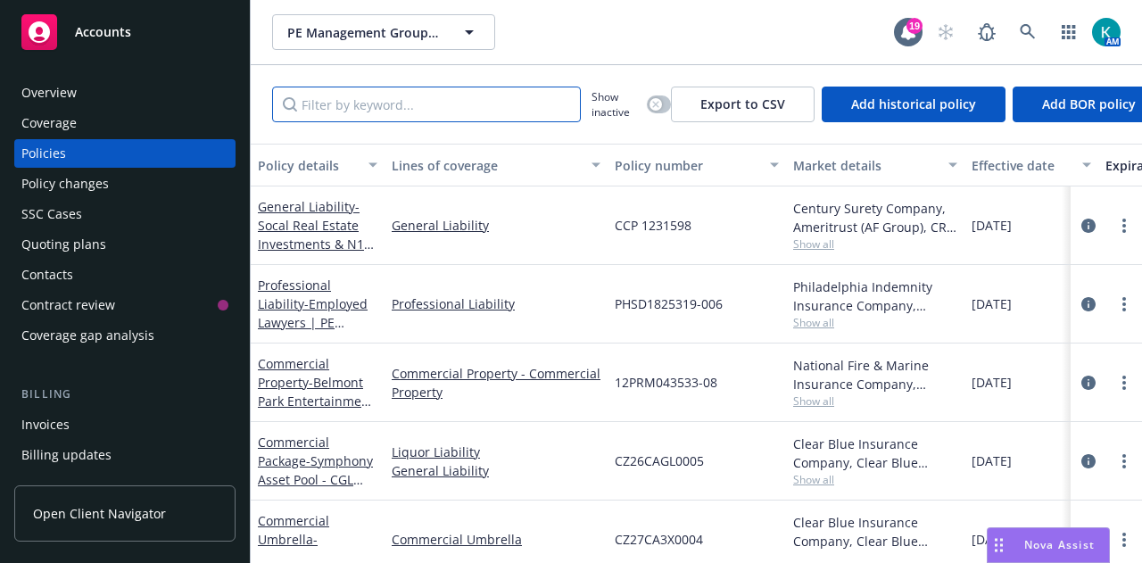
click at [516, 115] on input "Filter by keyword..." at bounding box center [426, 105] width 309 height 36
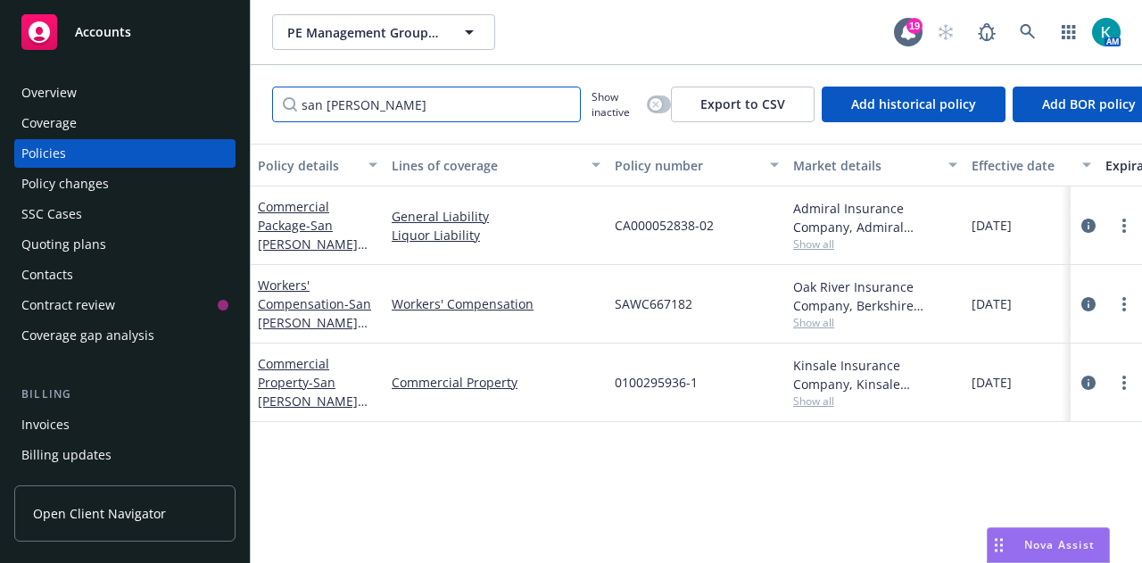
type input "san [PERSON_NAME]"
click at [655, 101] on icon "button" at bounding box center [655, 104] width 7 height 7
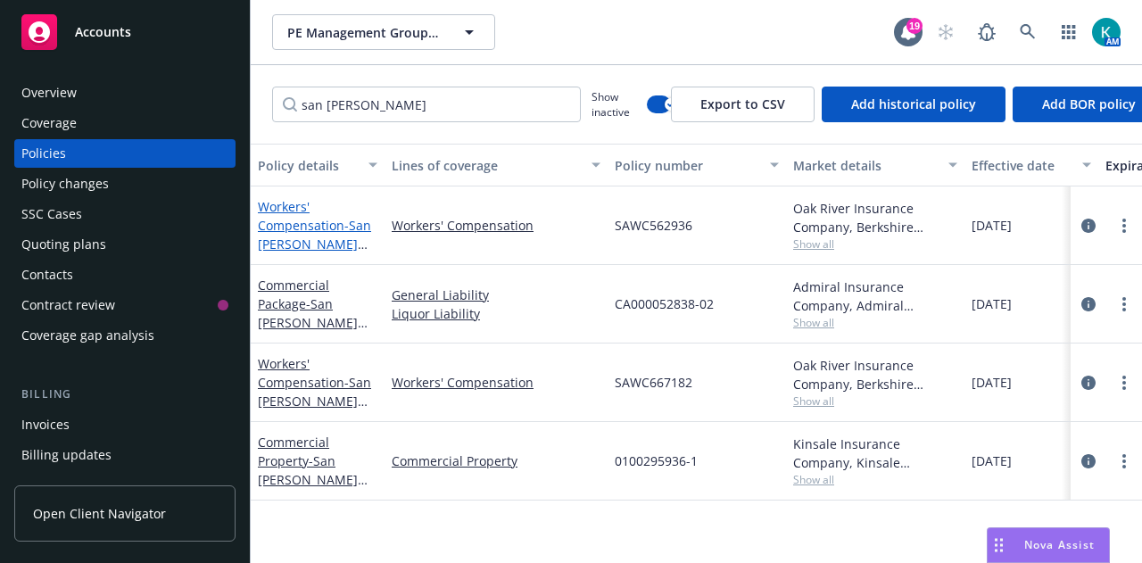
click at [339, 228] on link "Workers' Compensation - San [PERSON_NAME] Realty, LLC (AKA Orfila Winery)" at bounding box center [314, 244] width 113 height 92
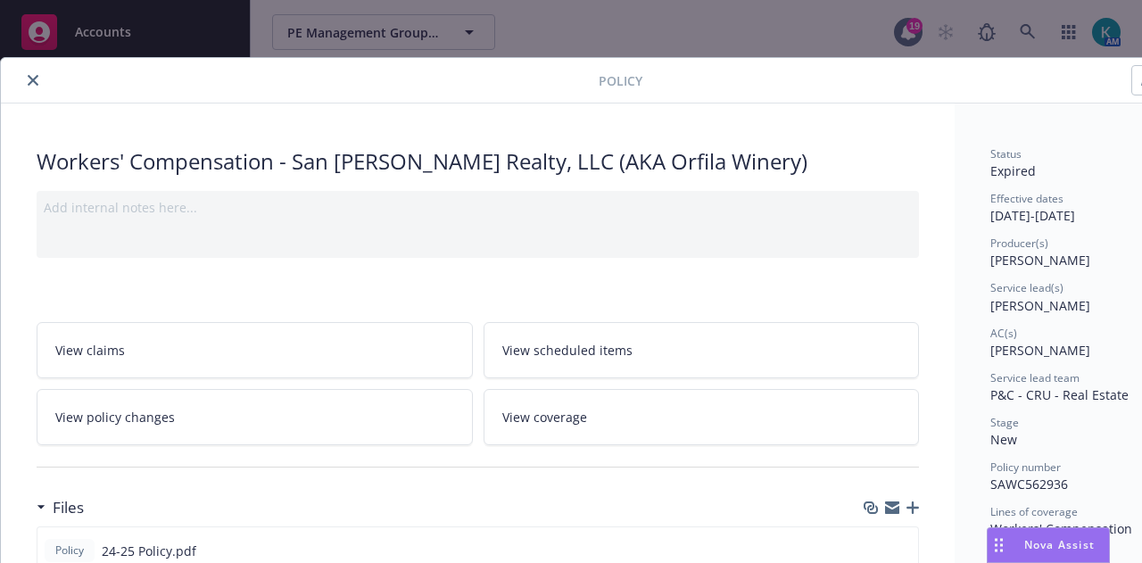
scroll to position [264, 0]
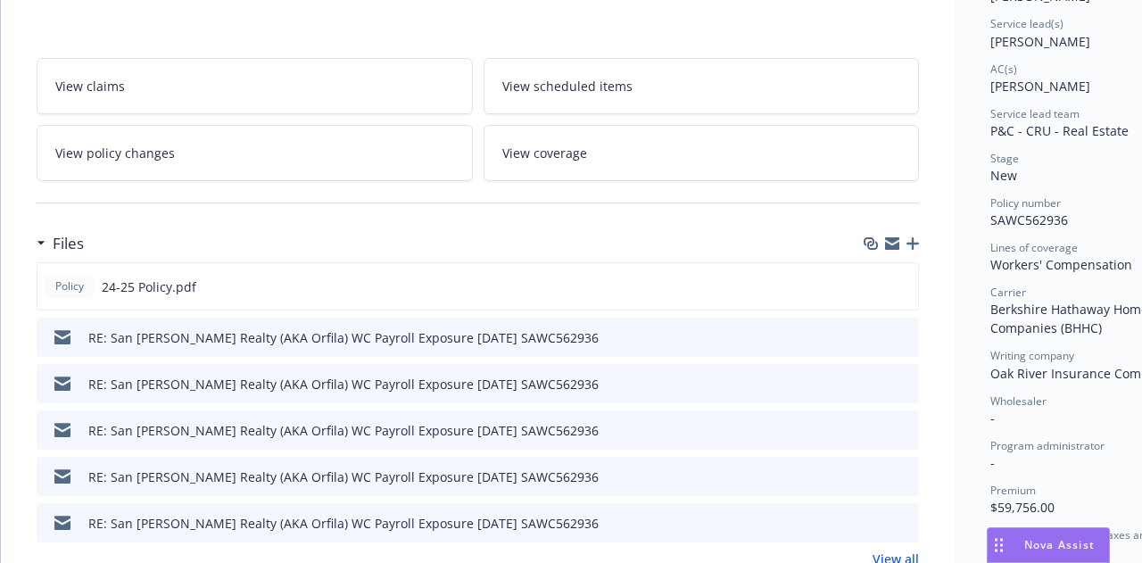
click at [914, 240] on icon "button" at bounding box center [913, 243] width 12 height 12
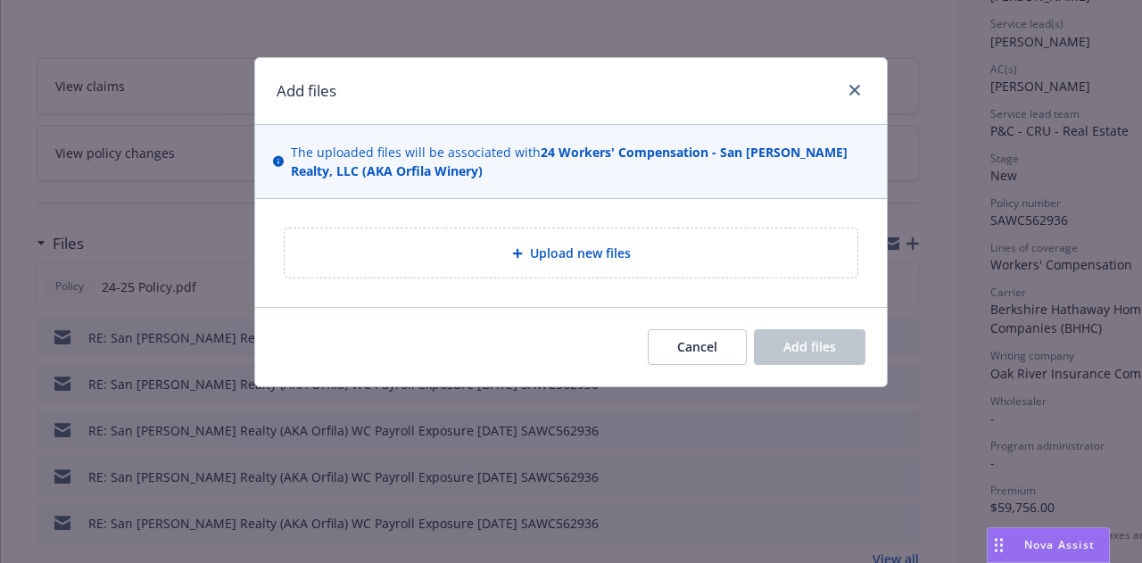
click at [674, 241] on div "Upload new files" at bounding box center [571, 252] width 573 height 49
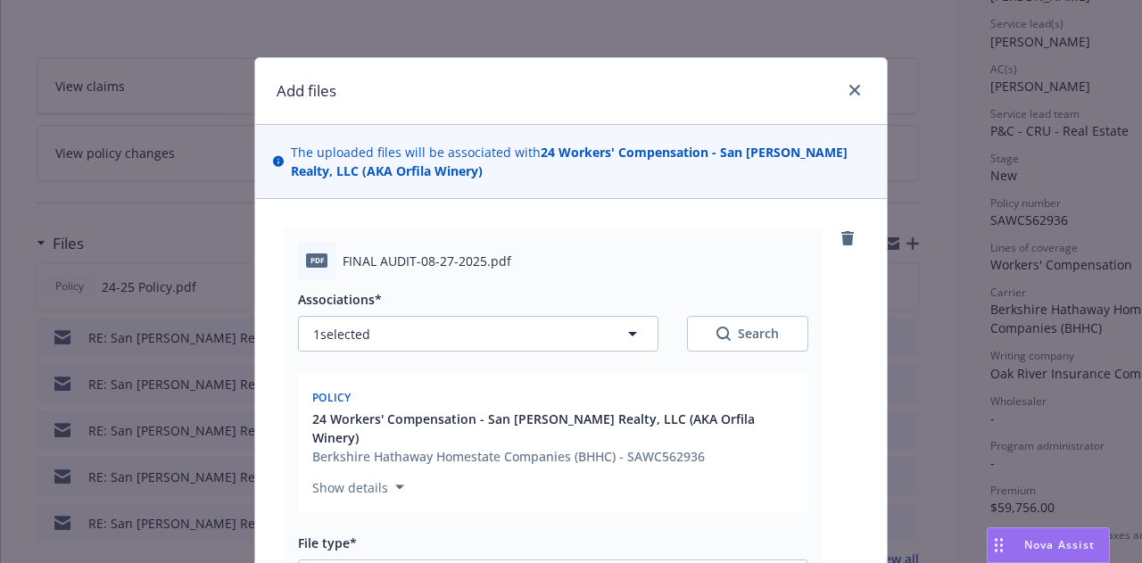
scroll to position [393, 0]
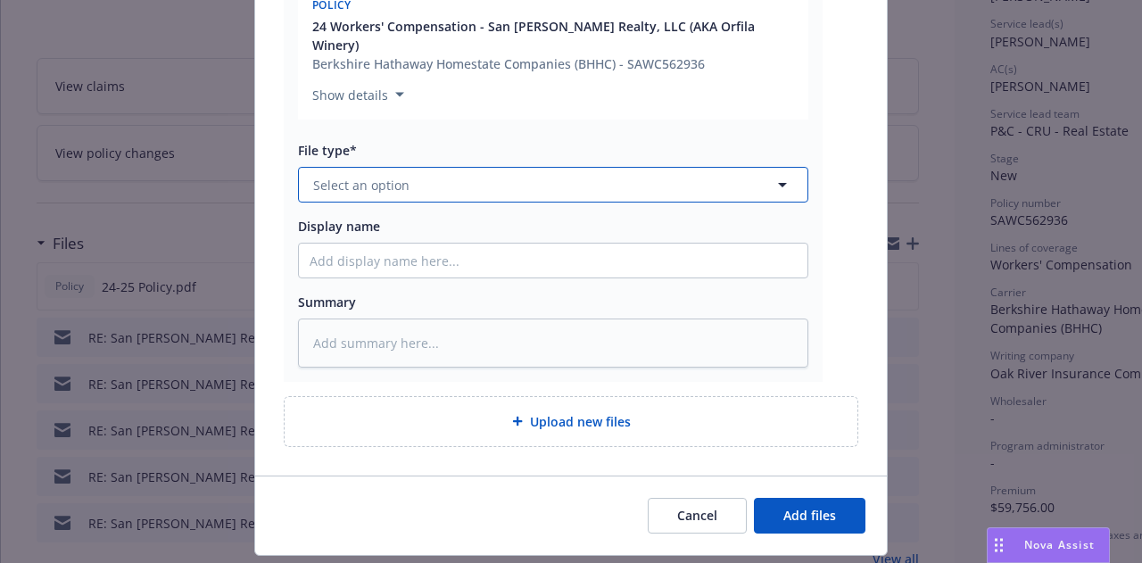
click at [564, 167] on button "Select an option" at bounding box center [553, 185] width 510 height 36
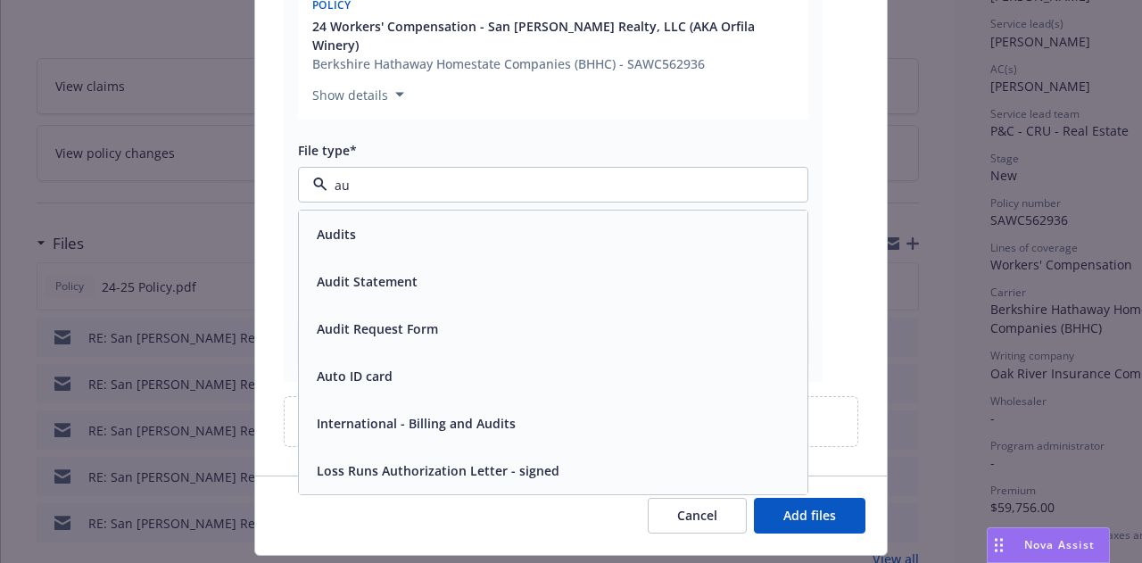
type input "aud"
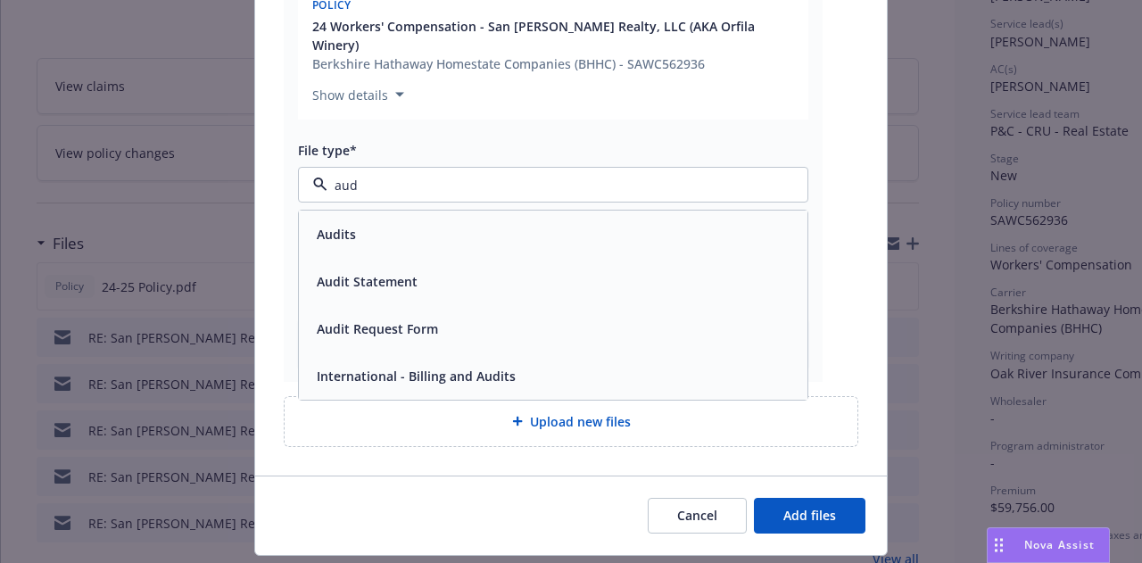
click at [584, 269] on div "Audit Statement" at bounding box center [553, 282] width 487 height 26
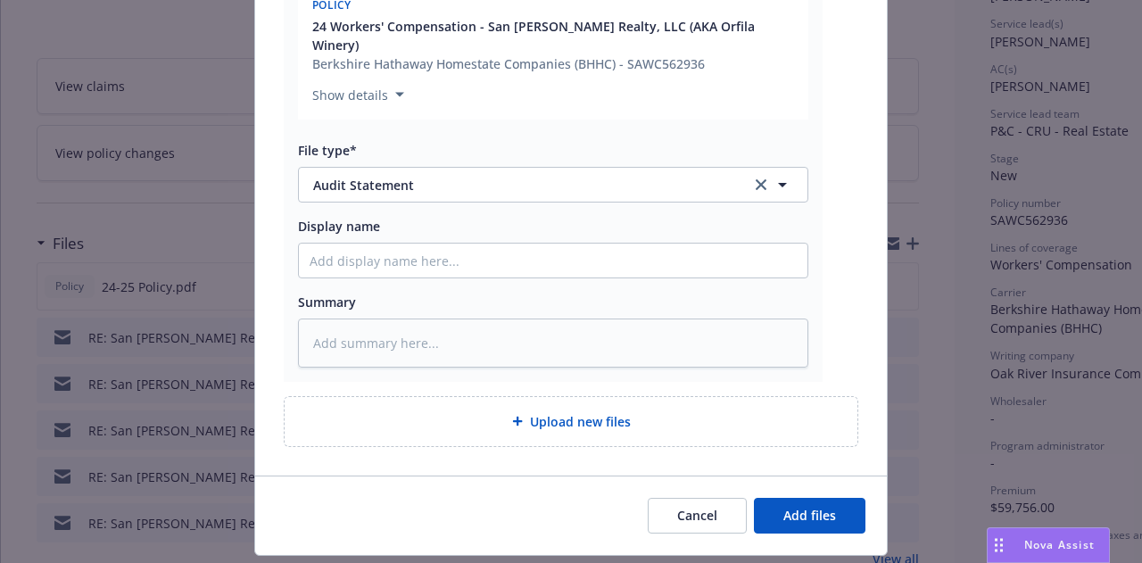
click at [556, 369] on div "pdf FINAL AUDIT-08-27-2025.pdf Associations* 1 selected Search Policy 24 Worker…" at bounding box center [571, 140] width 575 height 611
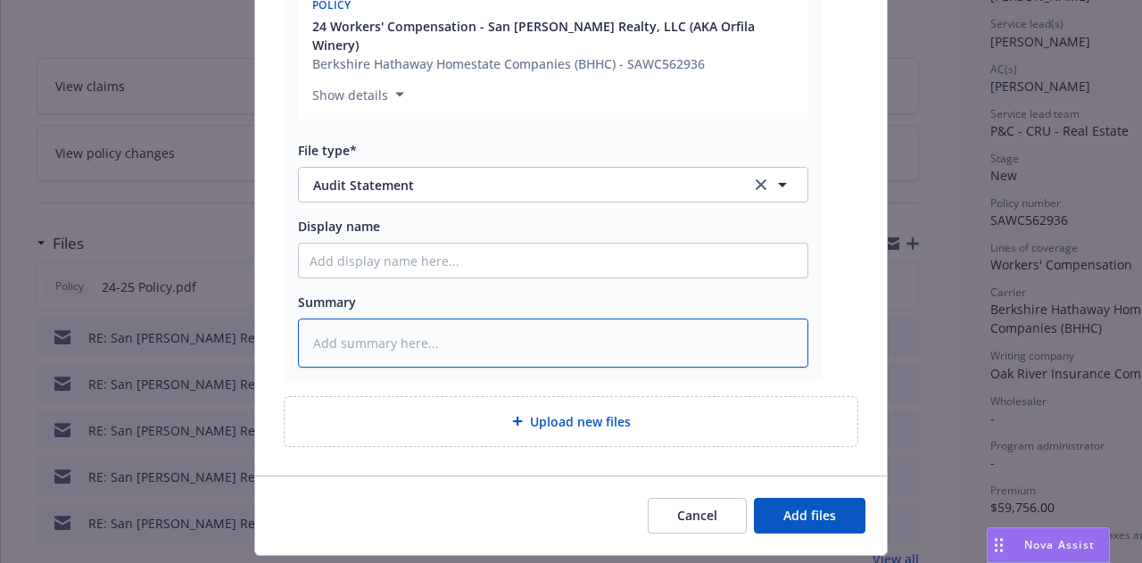
click at [556, 339] on textarea at bounding box center [553, 343] width 510 height 48
type textarea "x"
type textarea "Fi"
type textarea "x"
type textarea "Fin"
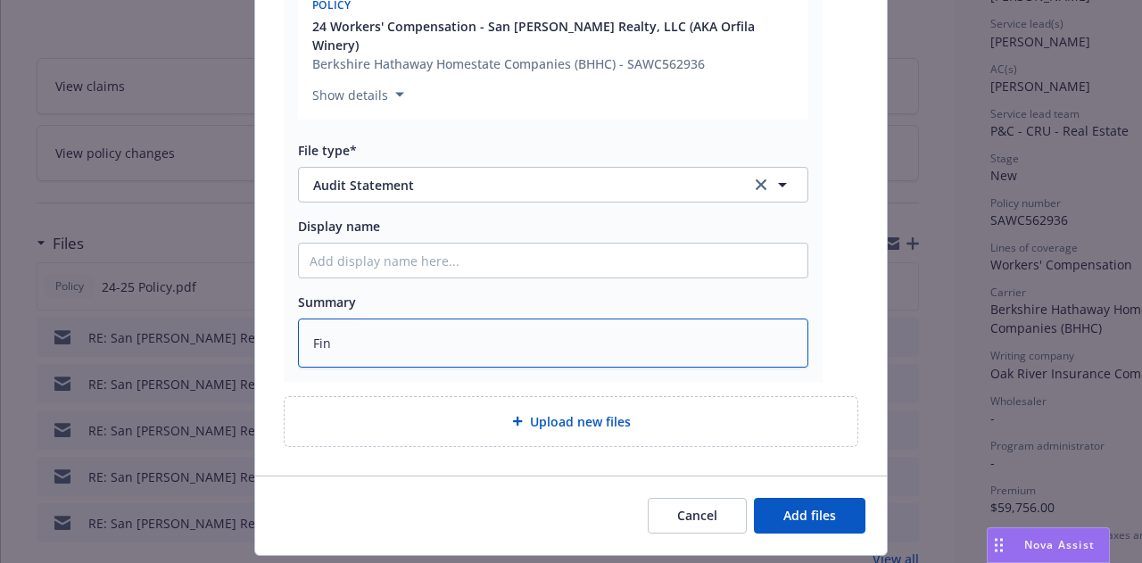
type textarea "x"
type textarea "Final"
type textarea "x"
type textarea "Final"
type textarea "x"
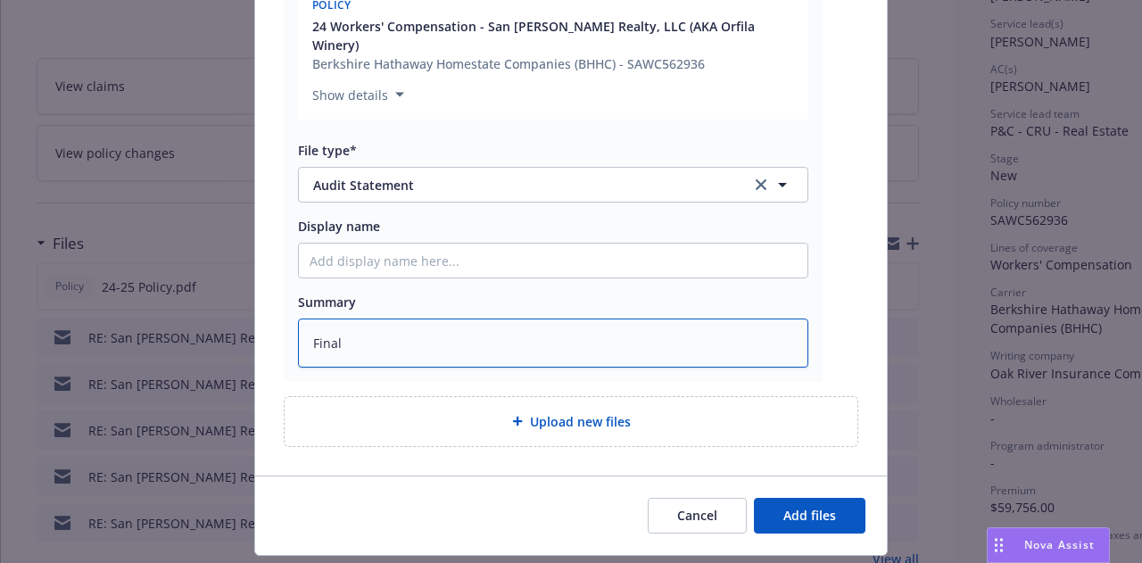
type textarea "Final a"
type textarea "x"
type textarea "Final au"
type textarea "x"
type textarea "Final aud"
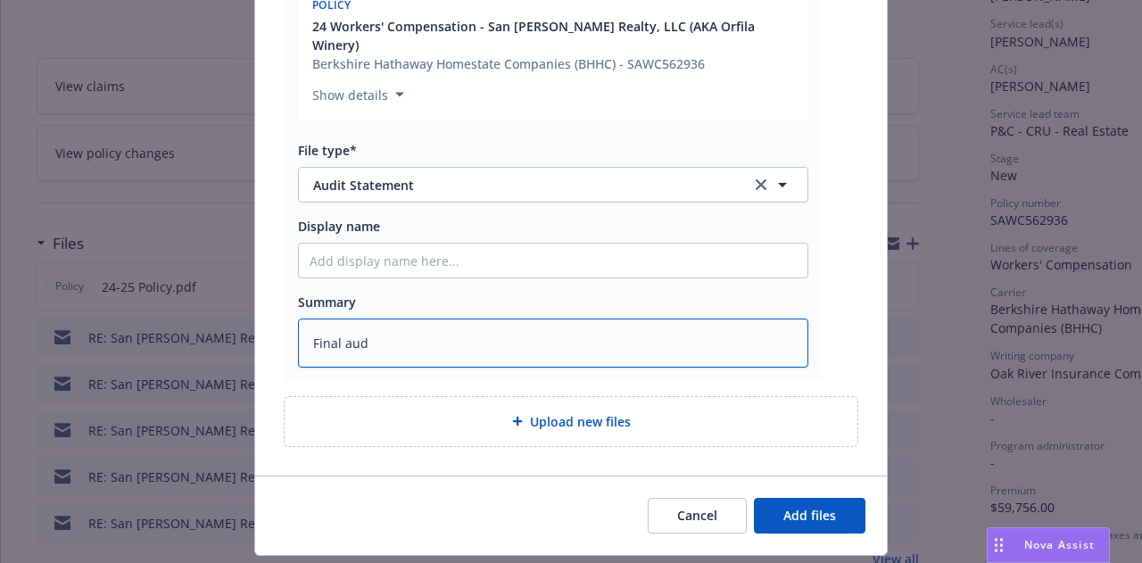
type textarea "x"
type textarea "Final audi"
type textarea "x"
type textarea "Final audit"
type textarea "x"
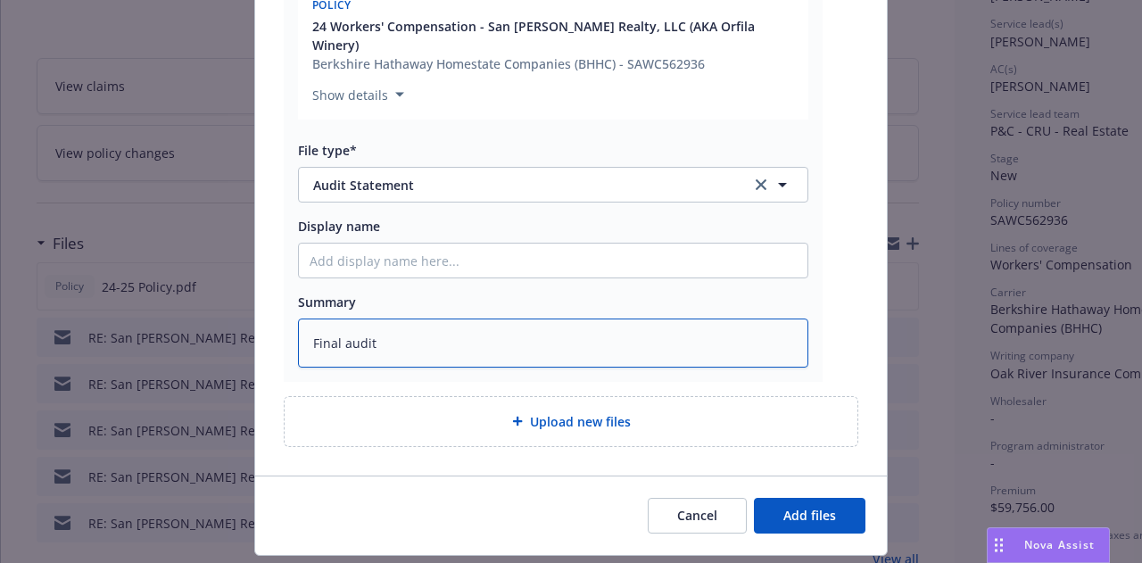
type textarea "Final audit 0"
type textarea "x"
type textarea "Final audit"
type textarea "x"
type textarea "Final audit -"
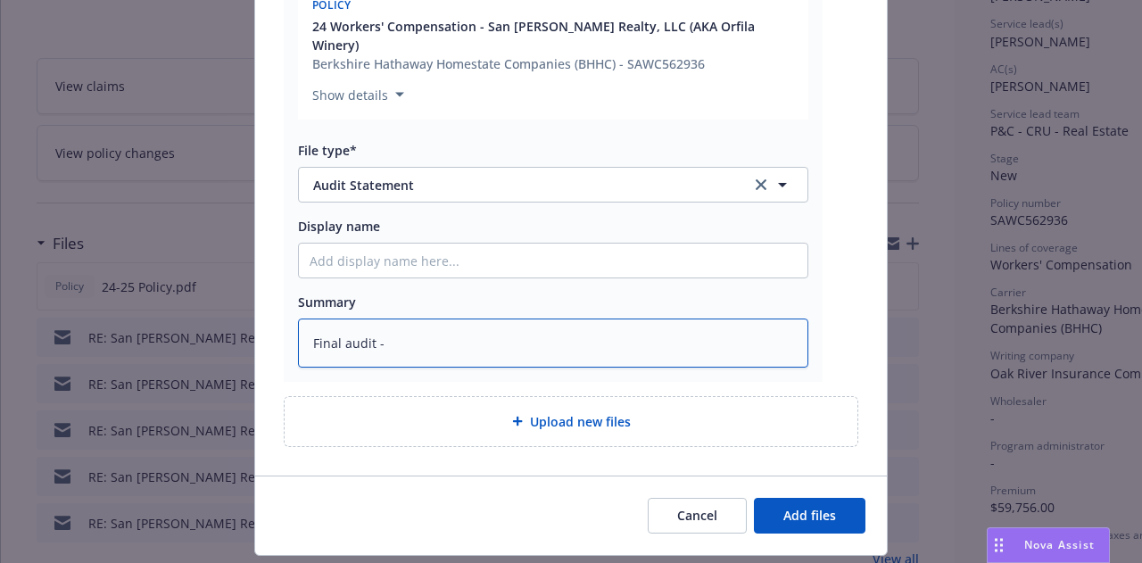
type textarea "x"
type textarea "Final audit - N"
type textarea "x"
type textarea "Final audit - NO"
type textarea "x"
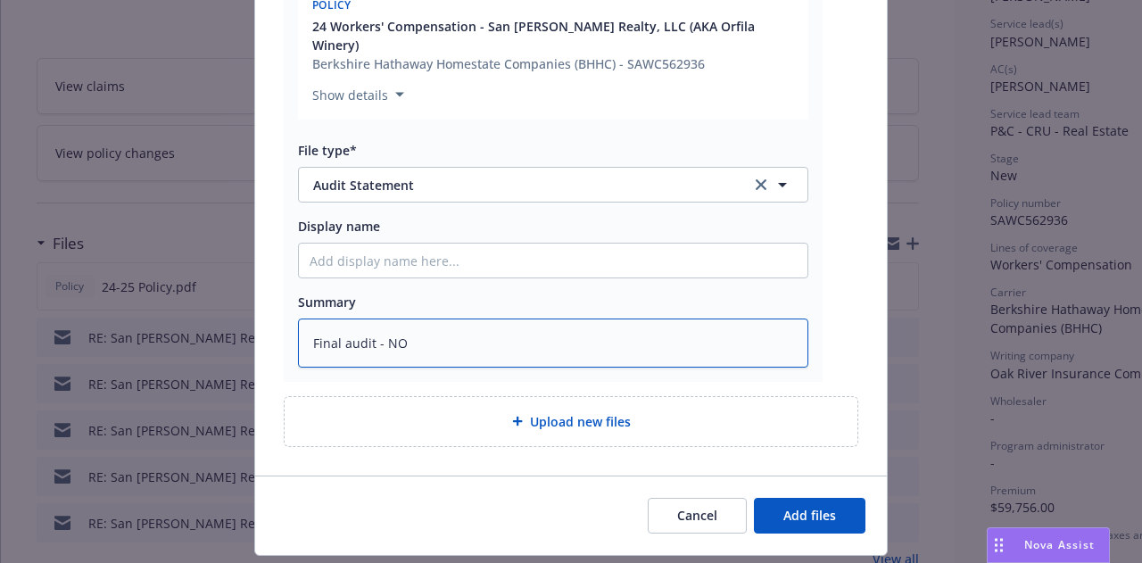
type textarea "Final audit - NO"
type textarea "x"
type textarea "Final audit - NO"
type textarea "x"
type textarea "Final audit - N"
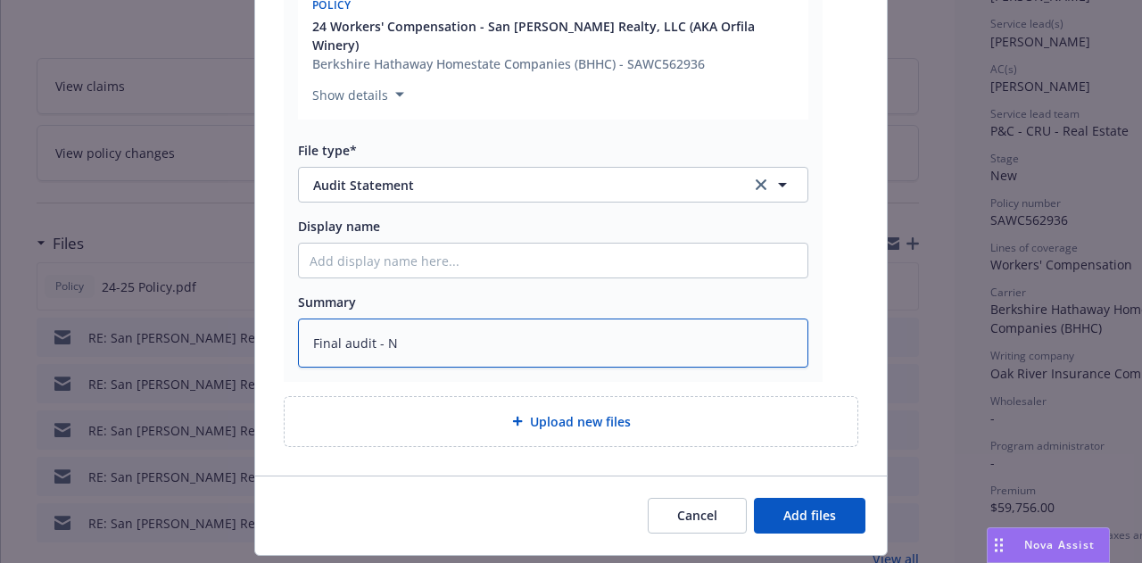
type textarea "x"
type textarea "Final audit - No"
type textarea "x"
type textarea "Final audit - No"
type textarea "x"
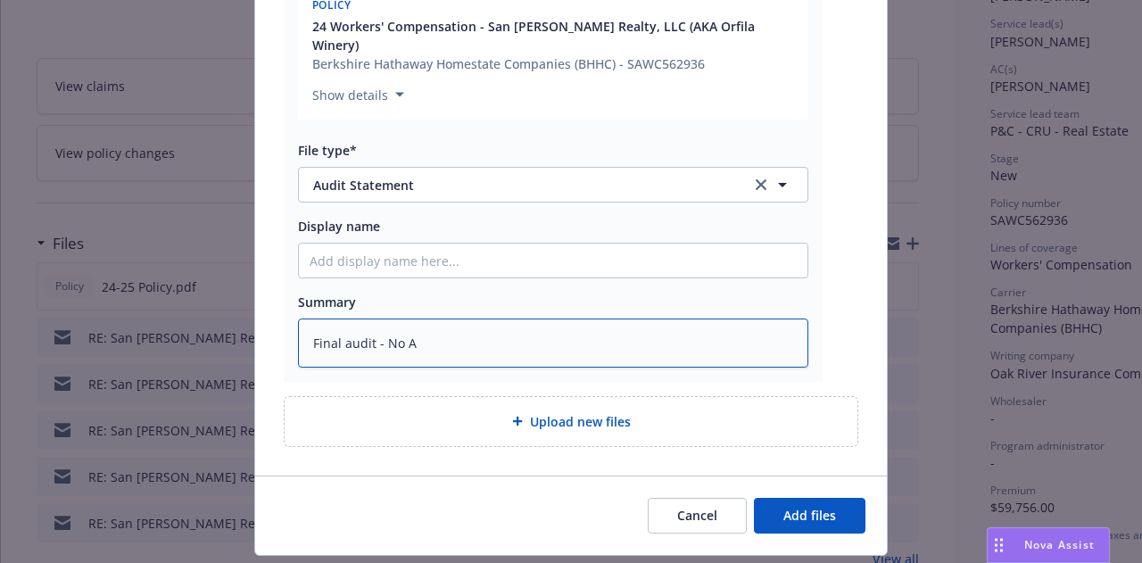
type textarea "Final audit - No AP"
type textarea "x"
type textarea "Final audit - No AP"
type textarea "x"
type textarea "Final audit - No AP d"
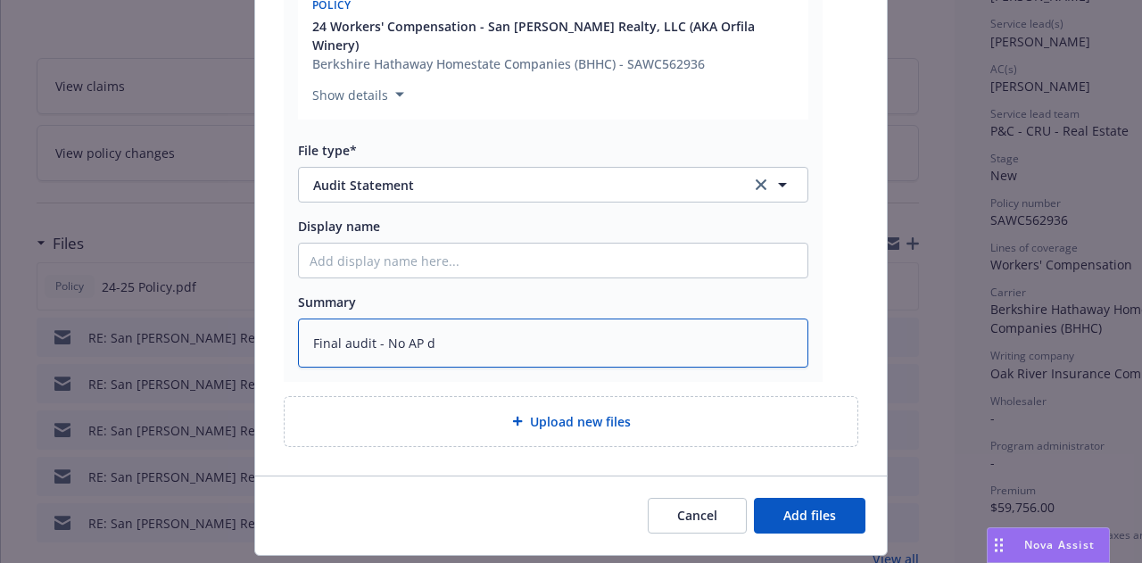
type textarea "x"
type textarea "Final audit - No AP du"
type textarea "x"
type textarea "Final audit - No AP due"
type textarea "x"
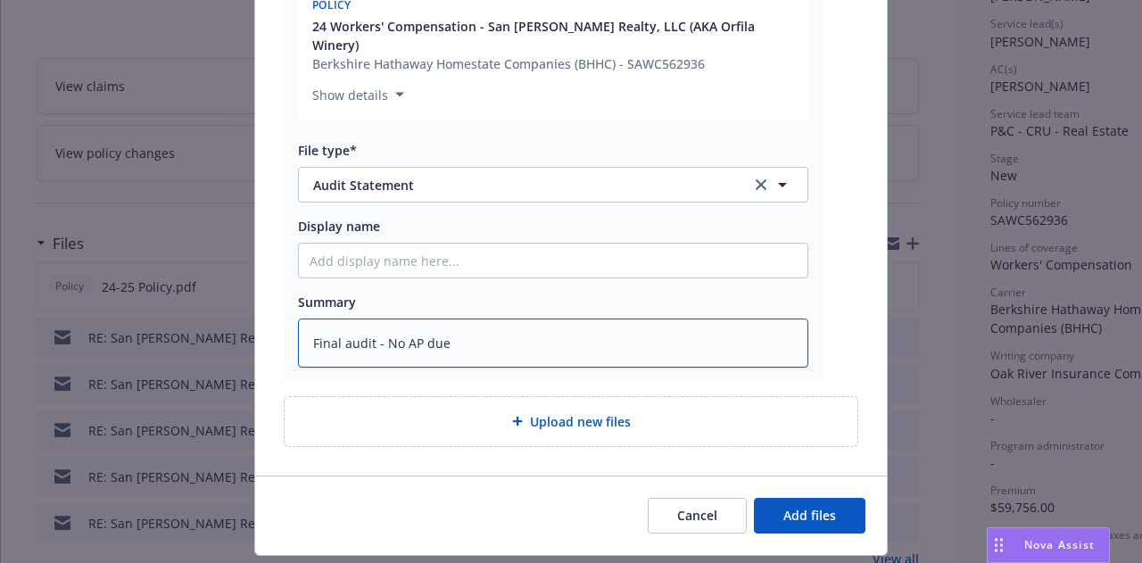
type textarea "Final audit - No AP due -"
type textarea "x"
type textarea "Final audit - No AP due - I"
type textarea "x"
type textarea "Final audit - No AP due - In"
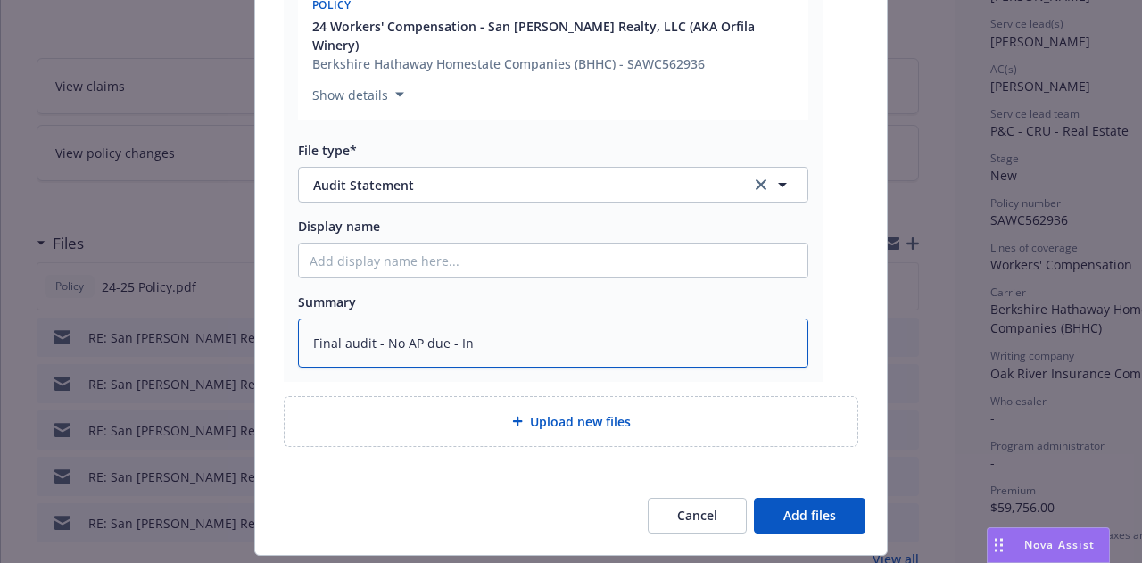
type textarea "x"
type textarea "Final audit - No AP due - Insd"
type textarea "x"
type textarea "Final audit - No AP due - Insd"
type textarea "x"
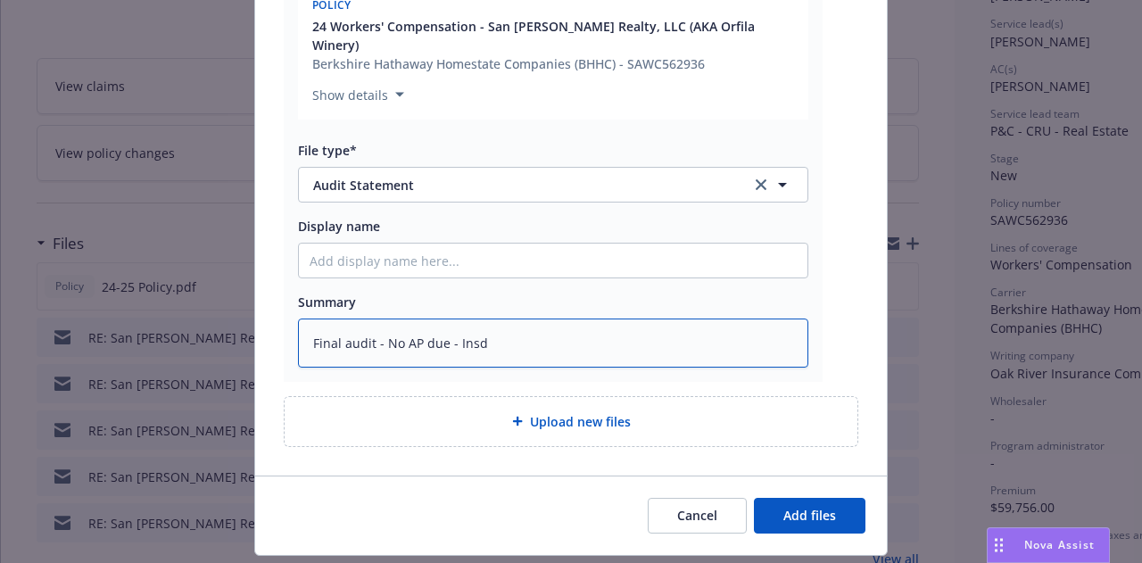
type textarea "Final audit - No AP due - Insd w"
type textarea "x"
type textarea "Final audit - No AP due - Insd wi"
type textarea "x"
type textarea "Final audit - No AP due - Insd wil"
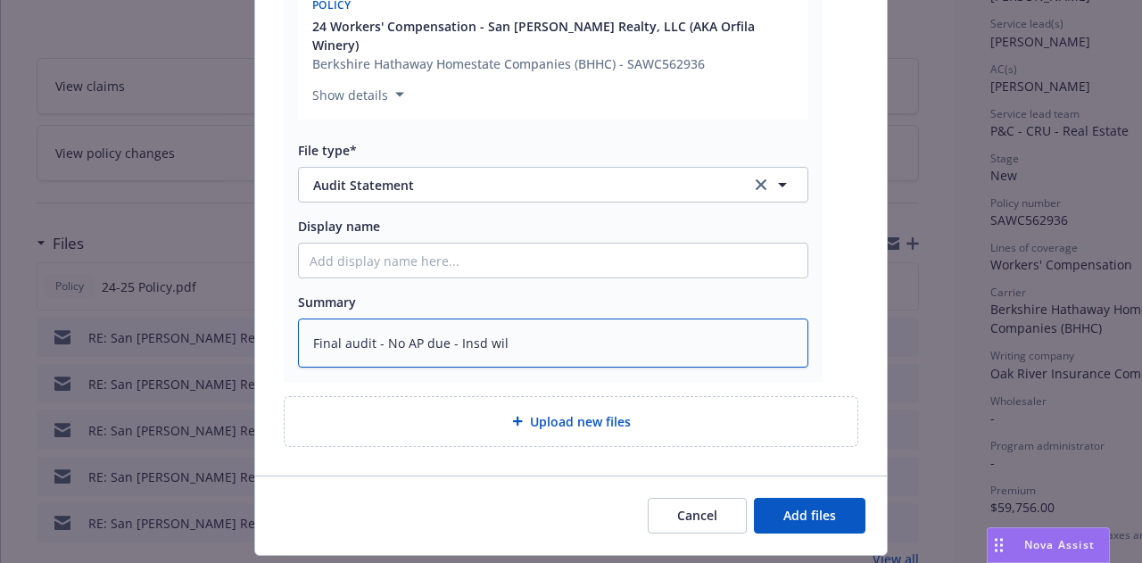
type textarea "x"
type textarea "Final audit - No AP due - Insd will"
type textarea "x"
type textarea "Final audit - No AP due - Insd will"
type textarea "x"
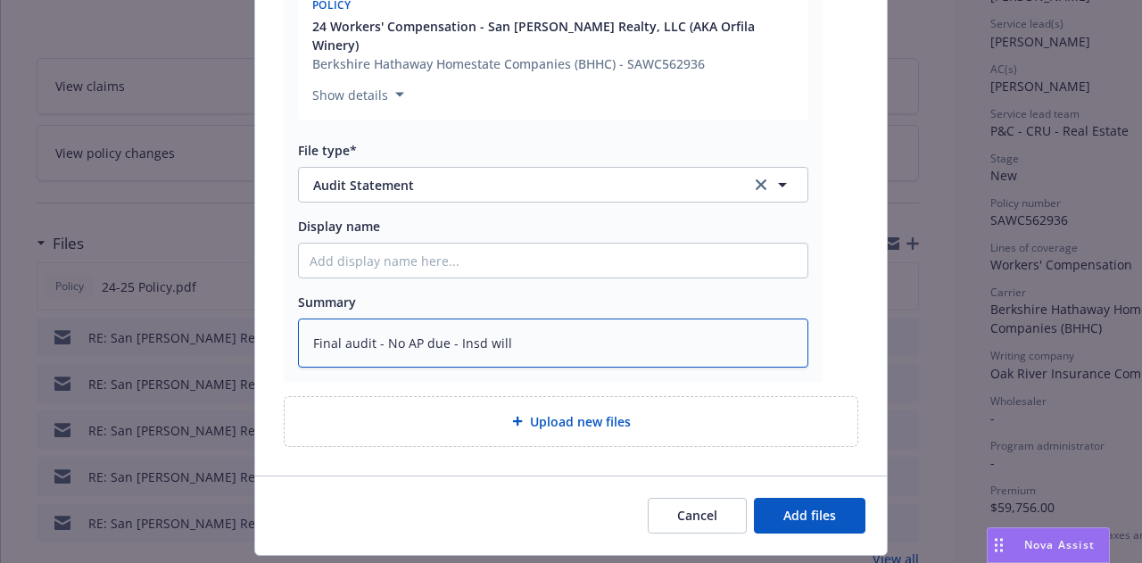
type textarea "Final audit - No AP due - Insd will g"
type textarea "x"
type textarea "Final audit - No AP due - Insd will get"
type textarea "x"
type textarea "Final audit - No AP due - Insd will get"
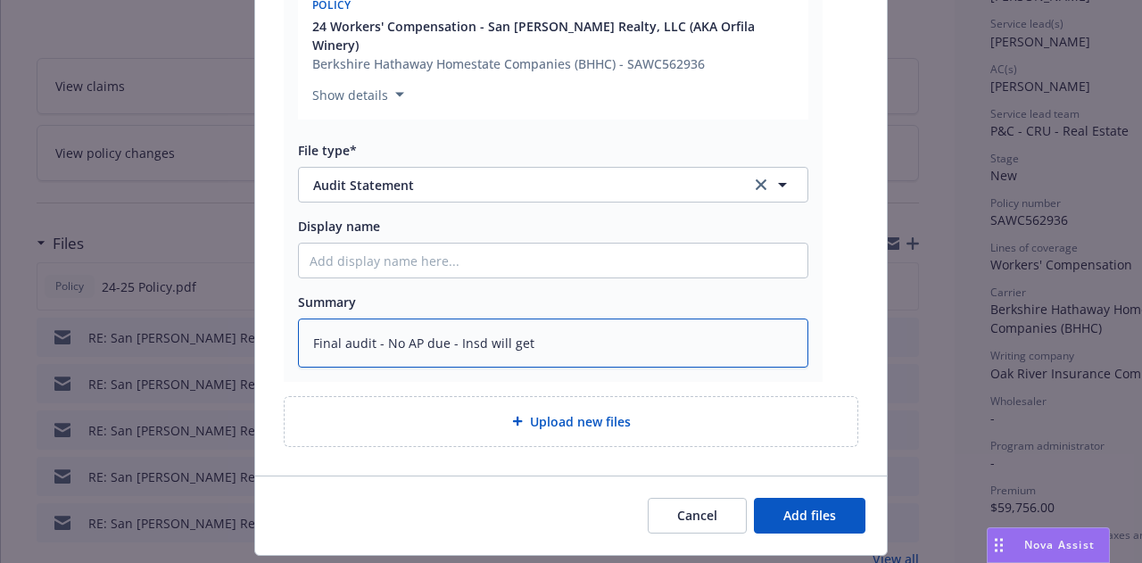
type textarea "x"
type textarea "Final audit - No AP due - Insd will get a"
type textarea "x"
type textarea "Final audit - No AP due - Insd will get a $"
type textarea "x"
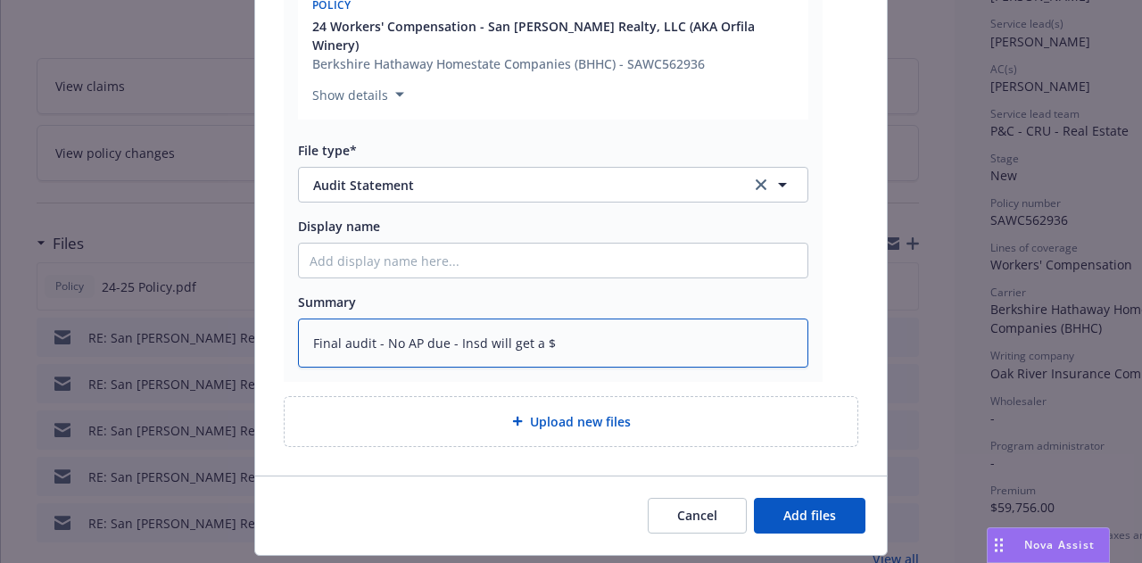
type textarea "Final audit - No AP due - Insd will get a $9"
type textarea "x"
type textarea "Final audit - No AP due - Insd will get a $9k"
type textarea "x"
type textarea "Final audit - No AP due - Insd will get a $9k"
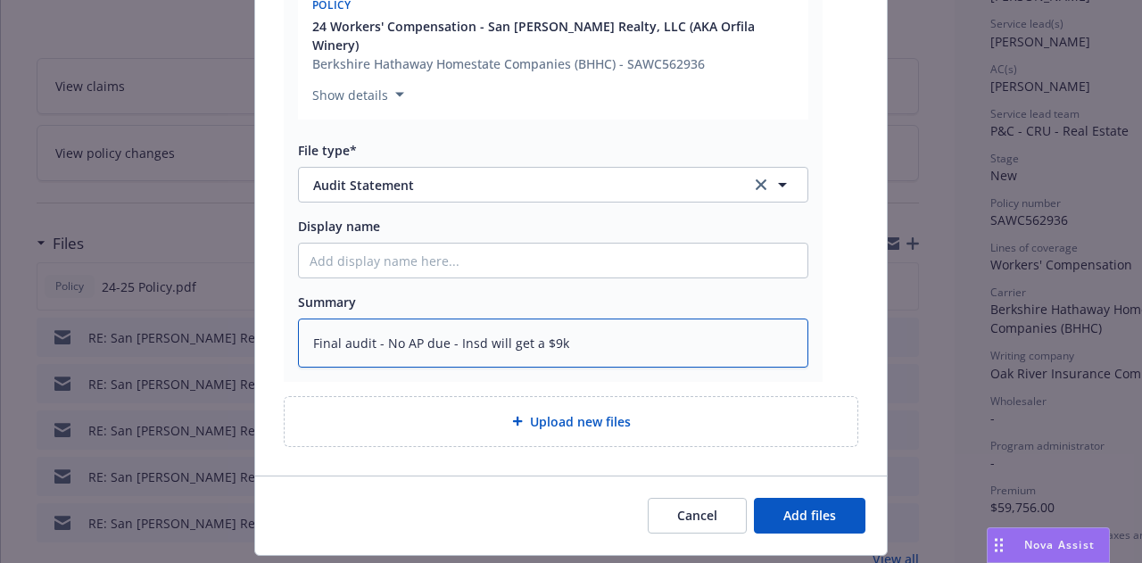
type textarea "x"
type textarea "Final audit - No AP due - Insd will get a $9k r"
type textarea "x"
type textarea "Final audit - No AP due - Insd will get a $9k re"
type textarea "x"
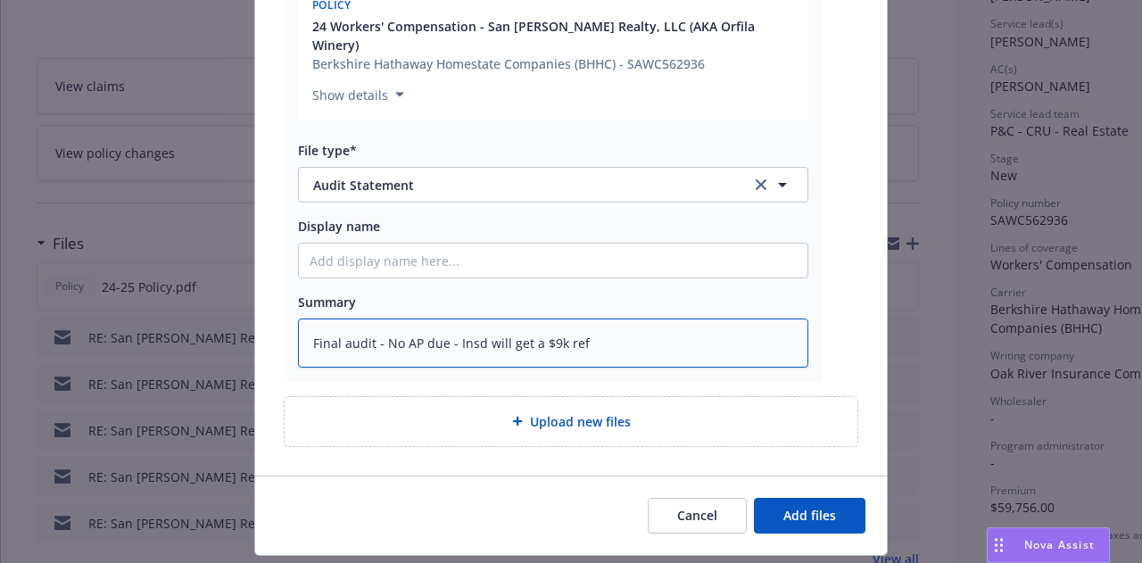
type textarea "Final audit - No AP due - Insd will get a $9k refu"
type textarea "x"
type textarea "Final audit - No AP due - Insd will get a $9k refun"
type textarea "x"
type textarea "Final audit - No AP due - Insd will get a $9k refund"
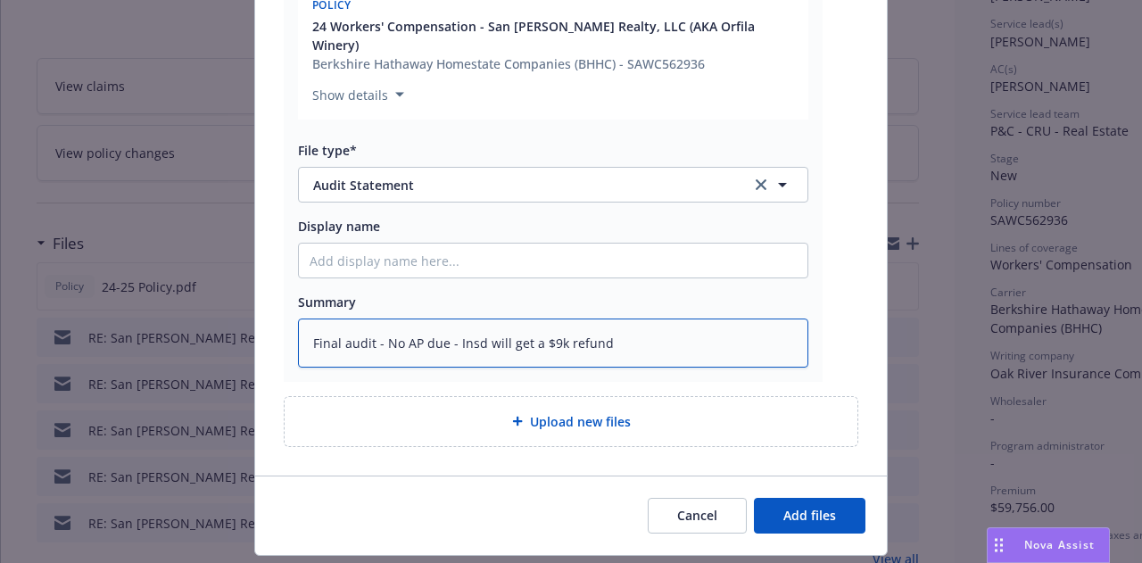
type textarea "x"
type textarea "Final audit - No AP due - Insd will get a $9k refund d"
type textarea "x"
type textarea "Final audit - No AP due - Insd will get a $9k refund di"
type textarea "x"
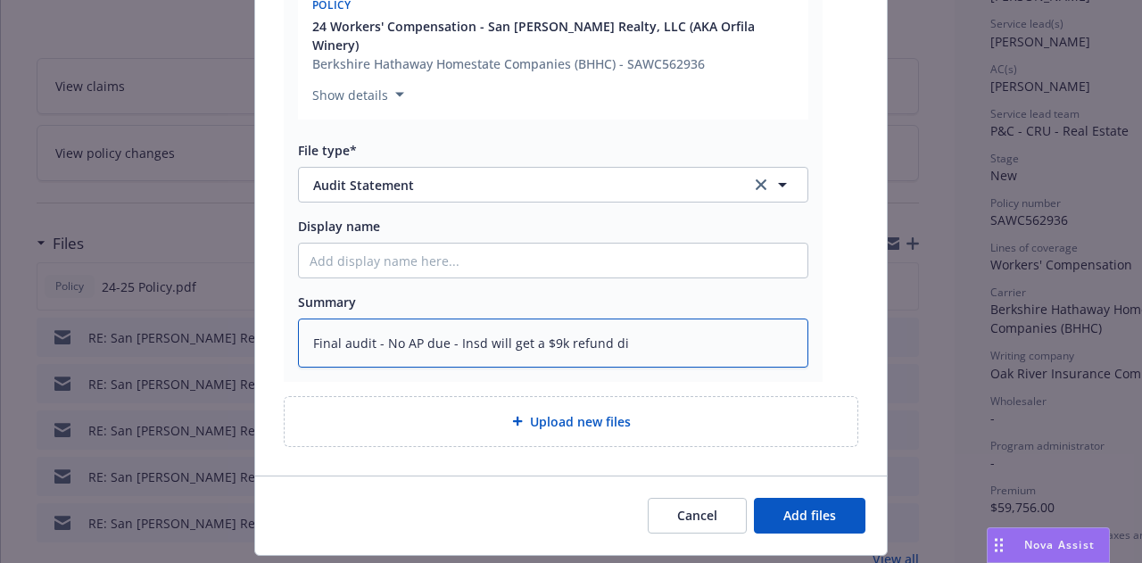
type textarea "Final audit - No AP due - Insd will get a $9k refund dir"
type textarea "x"
type textarea "Final audit - No AP due - Insd will get a $9k refund dire"
type textarea "x"
type textarea "Final audit - No AP due - Insd will get a $9k refund direc"
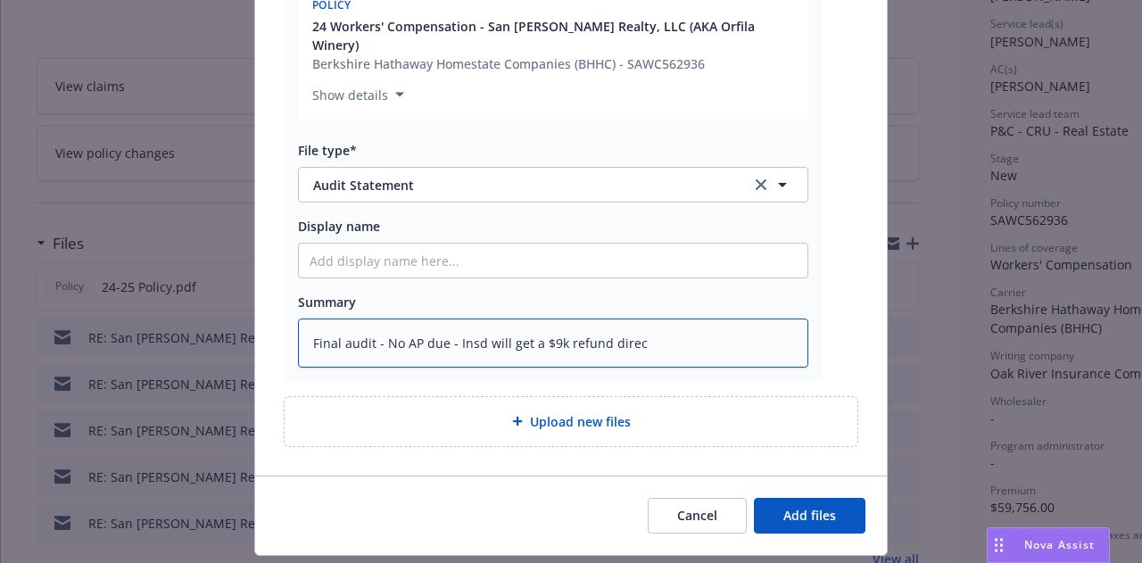
type textarea "x"
type textarea "Final audit - No AP due - Insd will get a $9k refund directl"
type textarea "x"
type textarea "Final audit - No AP due - Insd will get a $9k refund directly"
type textarea "x"
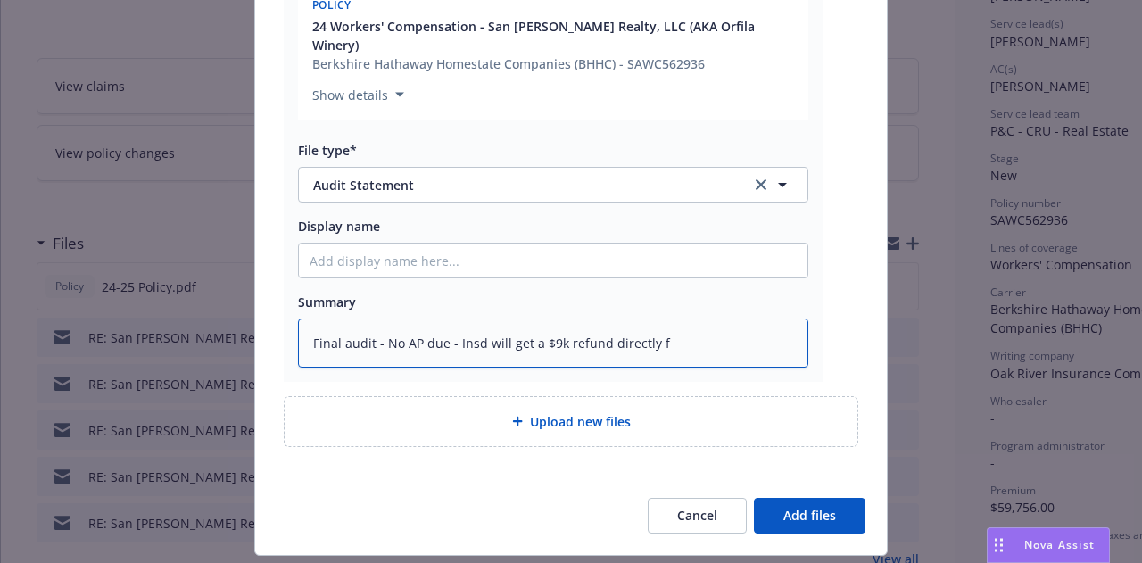
type textarea "Final audit - No AP due - Insd will get a $9k refund directly fr"
type textarea "x"
type textarea "Final audit - No AP due - Insd will get a $9k refund directly fro"
type textarea "x"
type textarea "Final audit - No AP due - Insd will get a $9k refund directly from"
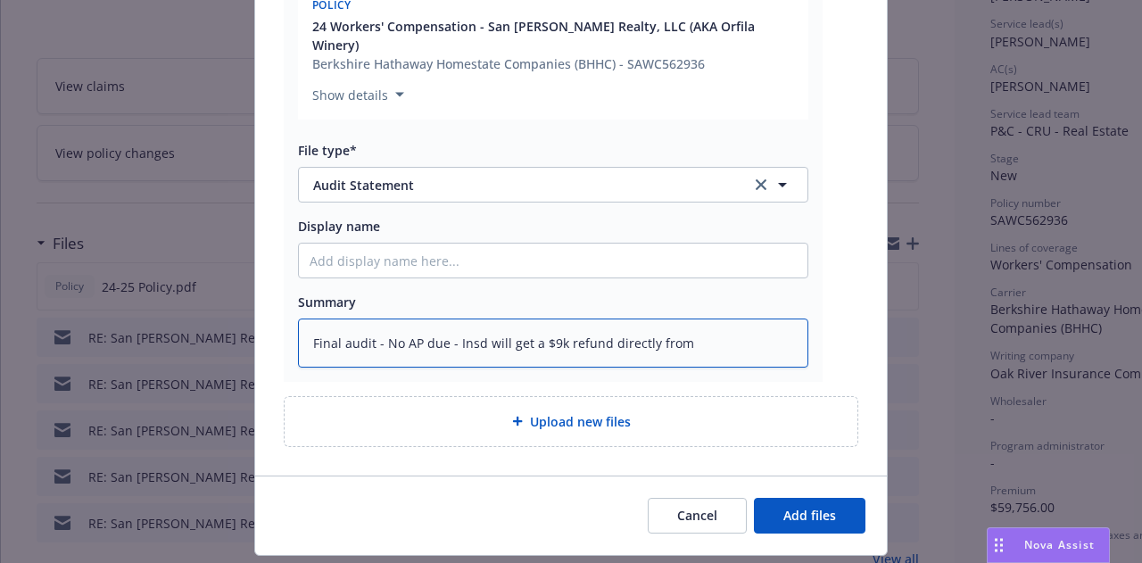
type textarea "x"
type textarea "Final audit - No AP due - Insd will get a $9k refund directly from"
type textarea "x"
type textarea "Final audit - No AP due - Insd will get a $9k refund directly from B"
type textarea "x"
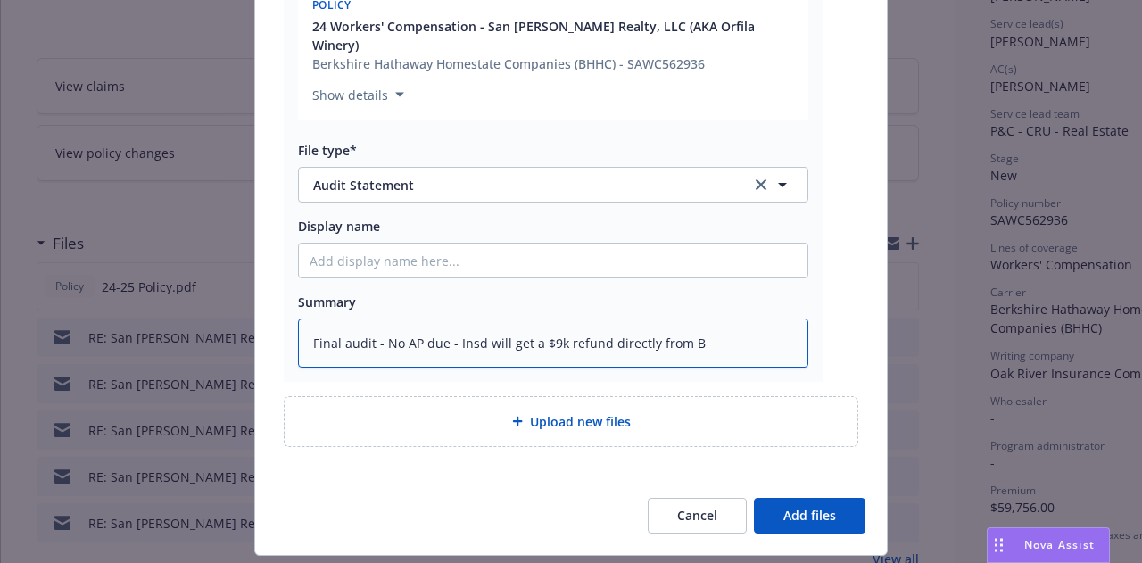
type textarea "Final audit - No AP due - Insd will get a $9k refund directly from BH"
type textarea "x"
type textarea "Final audit - No AP due - Insd will get a $9k refund directly from BHH"
type textarea "x"
type textarea "Final audit - No AP due - Insd will get a $9k refund directly from BHHC"
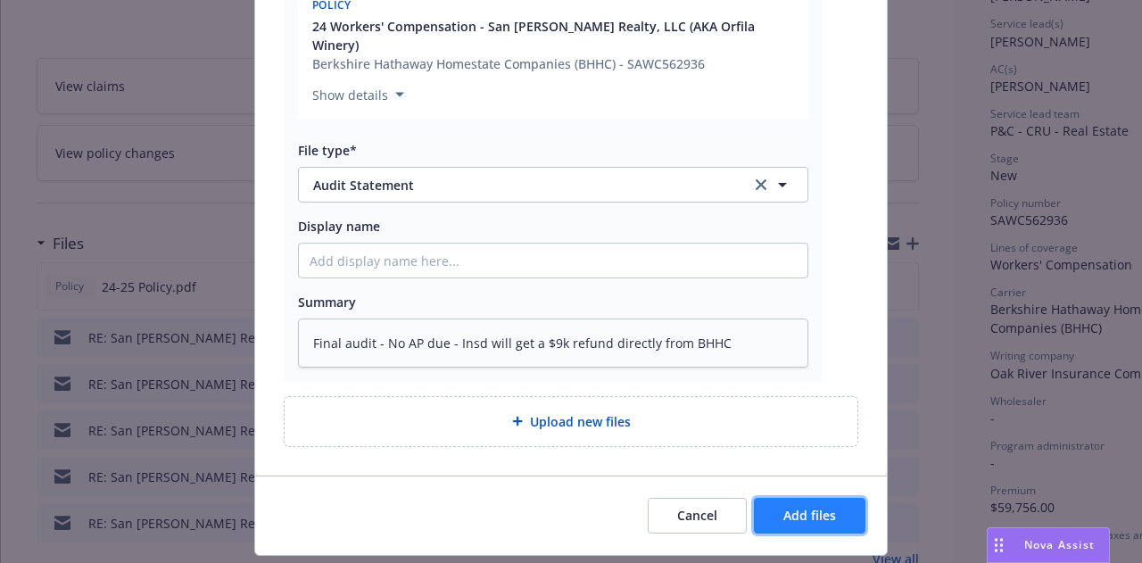
click at [828, 507] on span "Add files" at bounding box center [809, 515] width 53 height 17
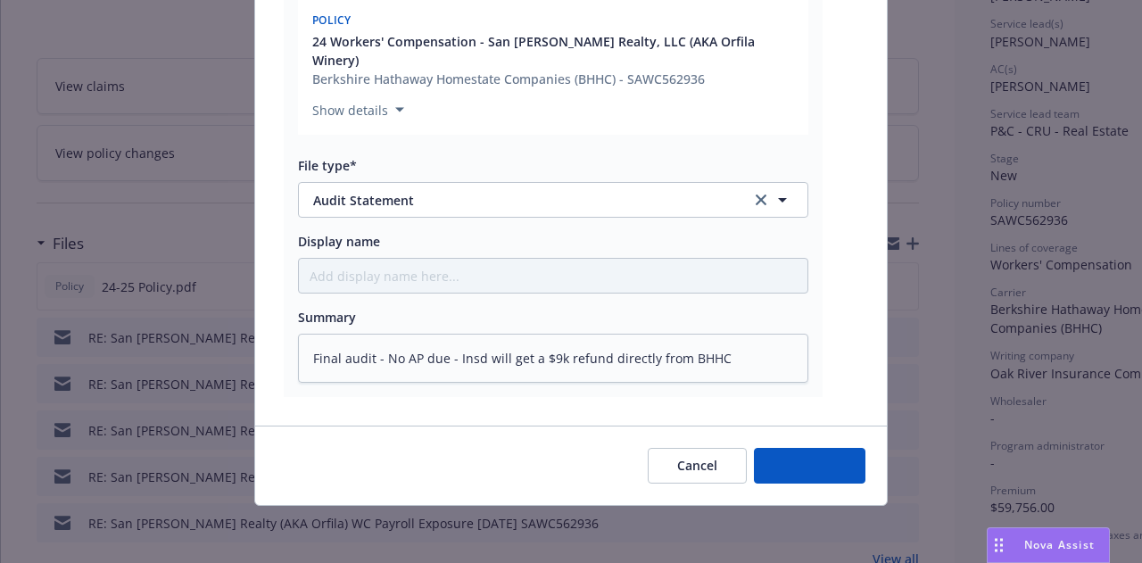
scroll to position [357, 0]
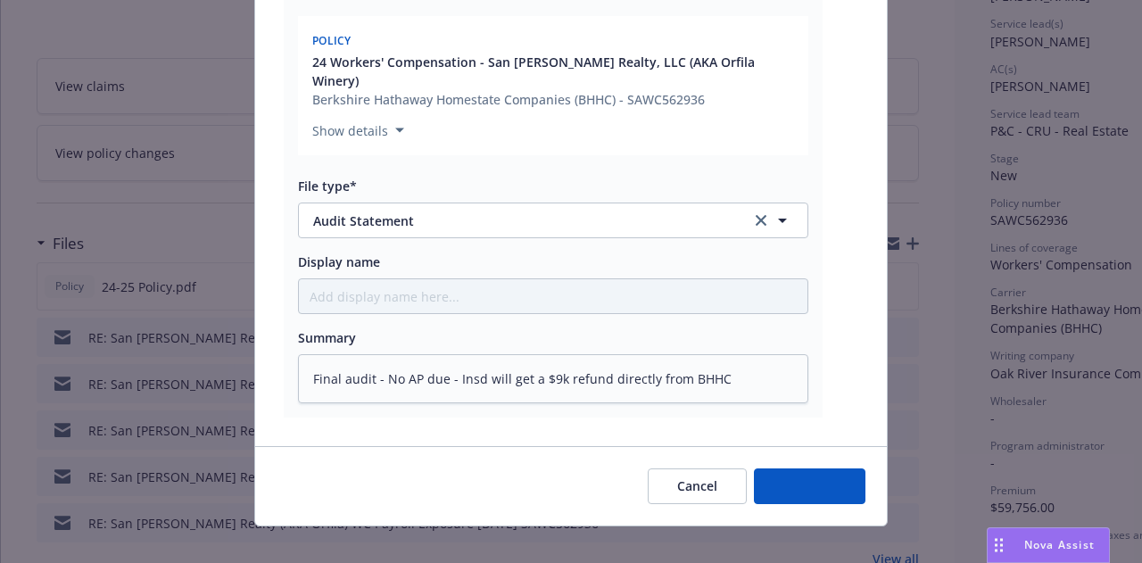
type textarea "x"
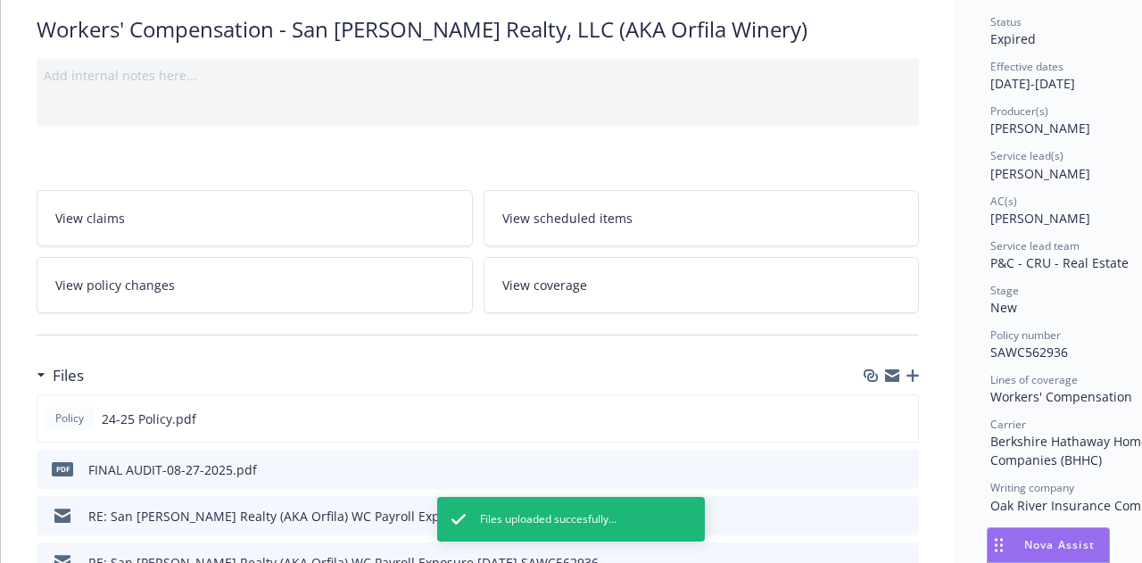
scroll to position [0, 0]
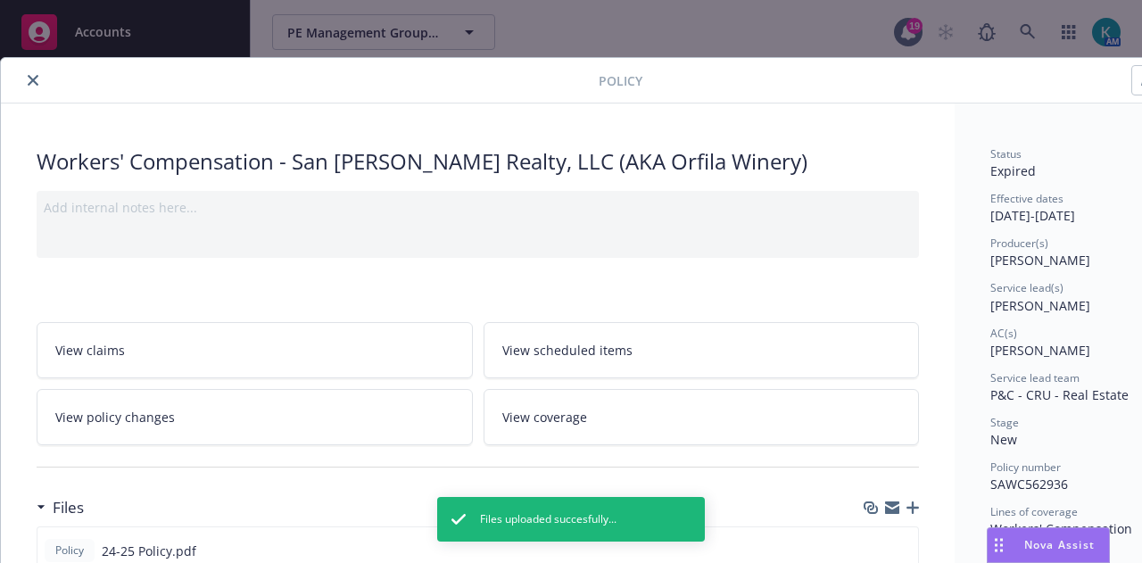
click at [33, 84] on icon "close" at bounding box center [33, 80] width 11 height 11
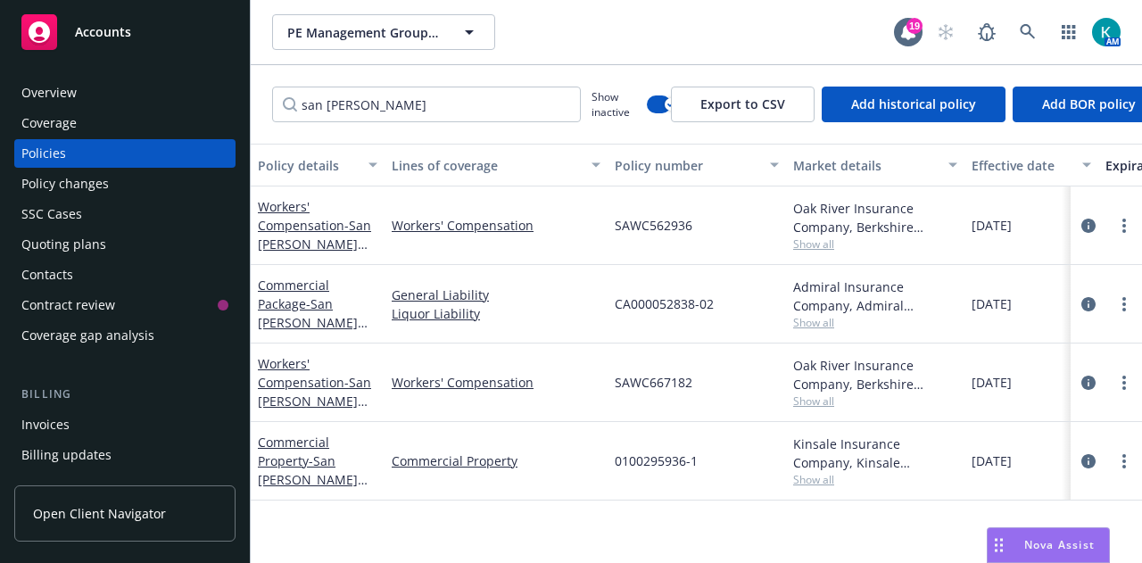
click at [129, 26] on span "Accounts" at bounding box center [103, 32] width 56 height 14
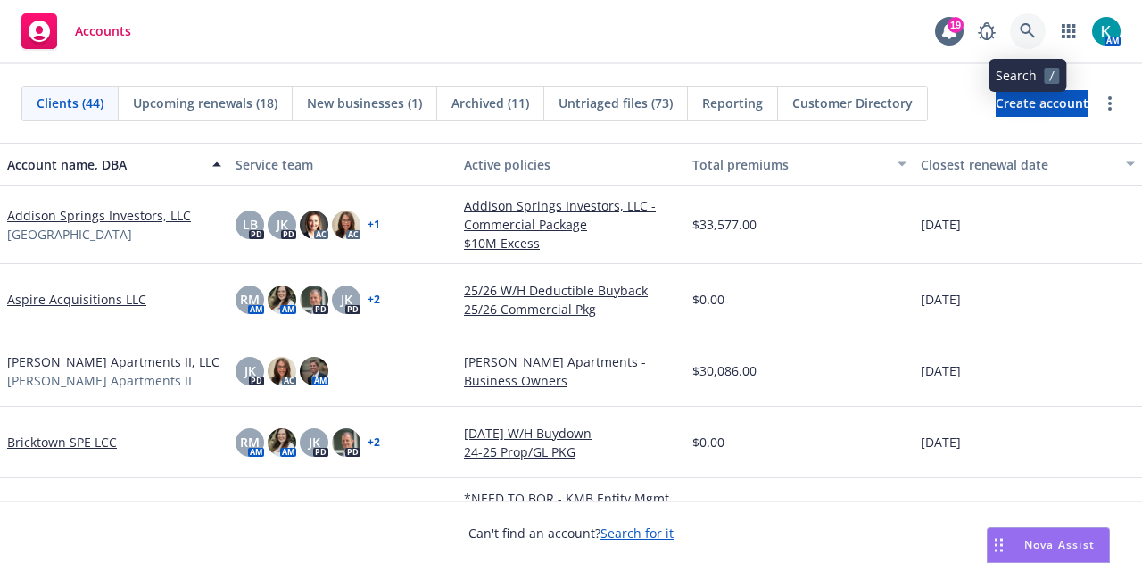
click at [1015, 32] on link at bounding box center [1028, 31] width 36 height 36
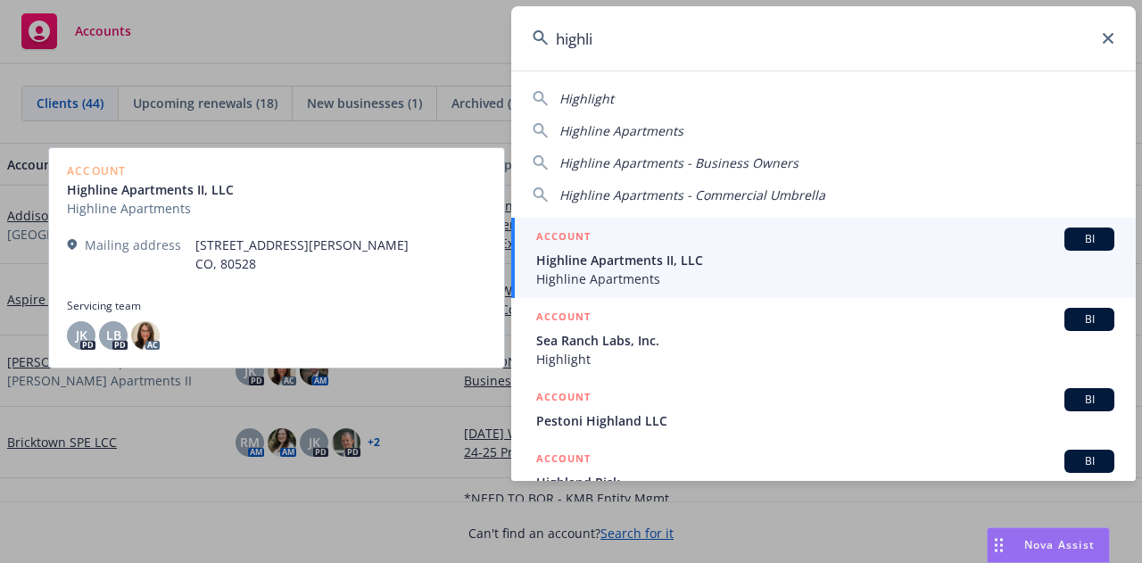
type input "highli"
click at [694, 276] on span "Highline Apartments" at bounding box center [825, 278] width 578 height 19
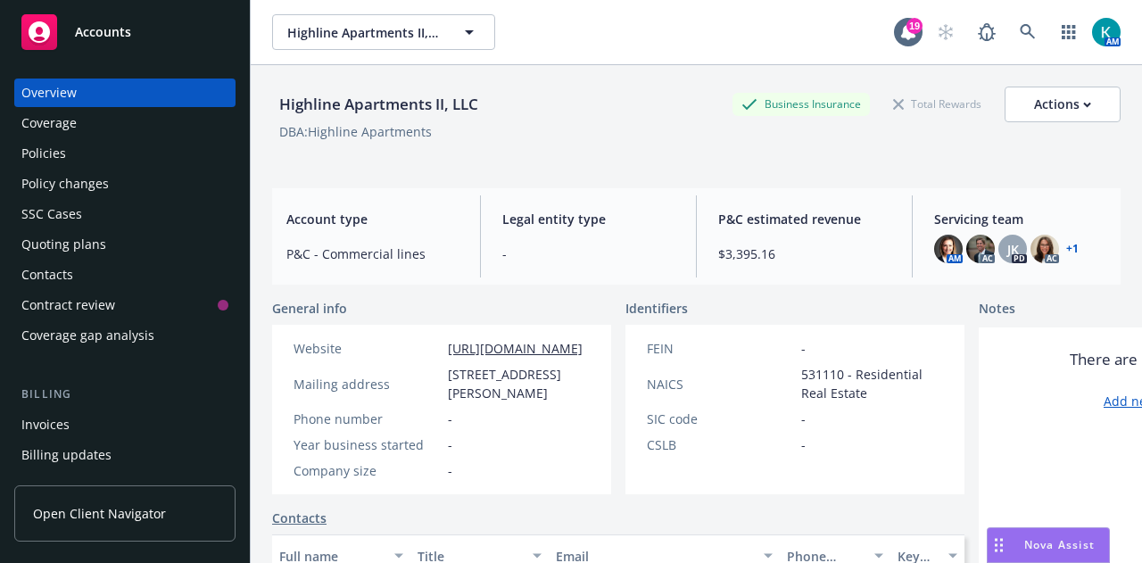
click at [146, 153] on div "Policies" at bounding box center [124, 153] width 207 height 29
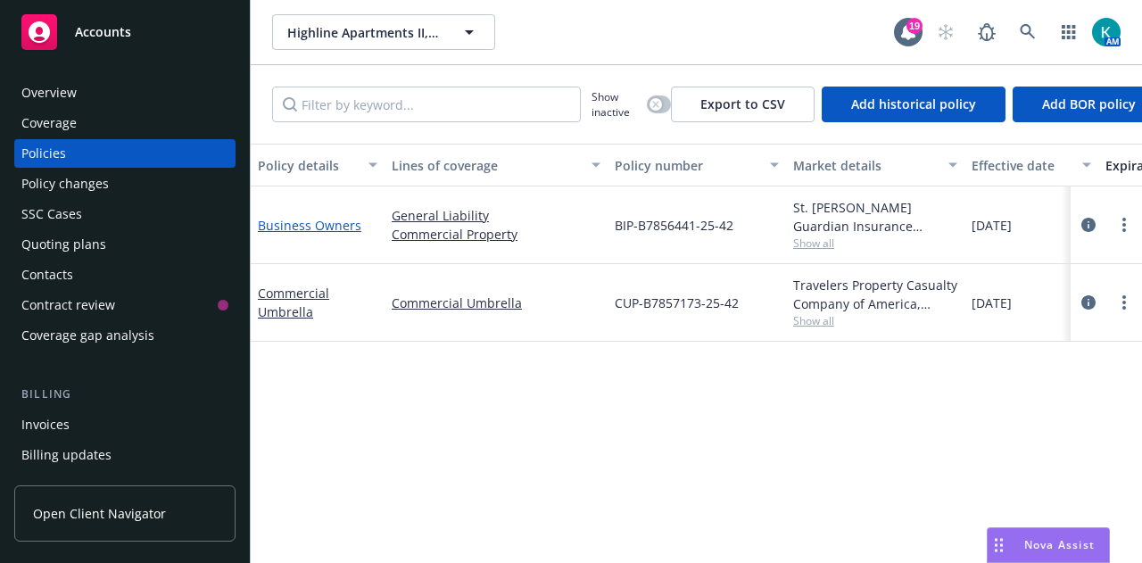
click at [328, 227] on link "Business Owners" at bounding box center [310, 225] width 104 height 17
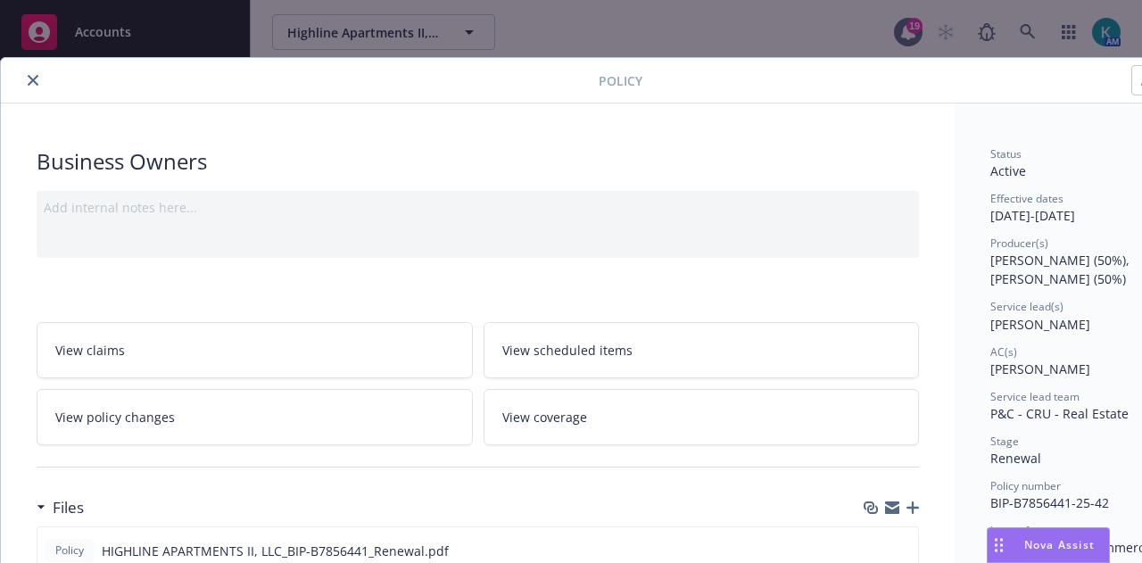
scroll to position [122, 0]
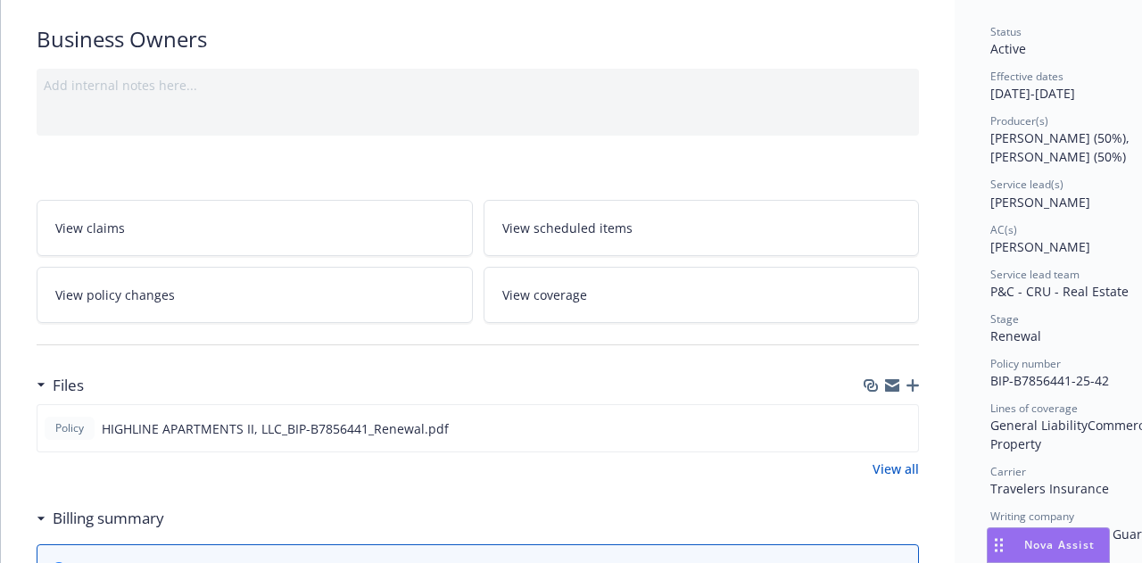
click at [911, 386] on icon "button" at bounding box center [913, 385] width 12 height 12
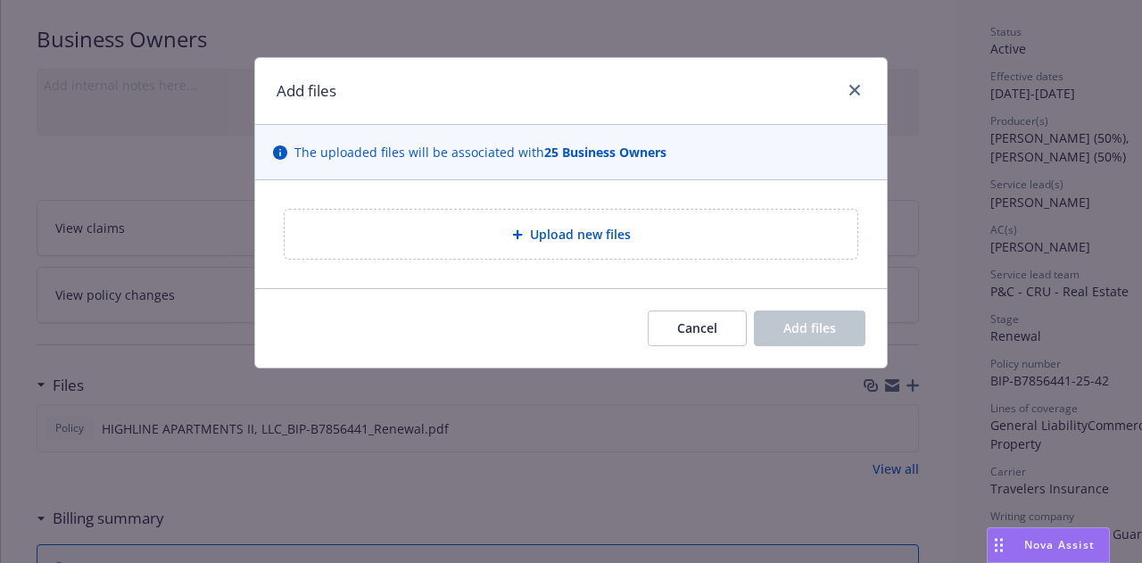
type textarea "x"
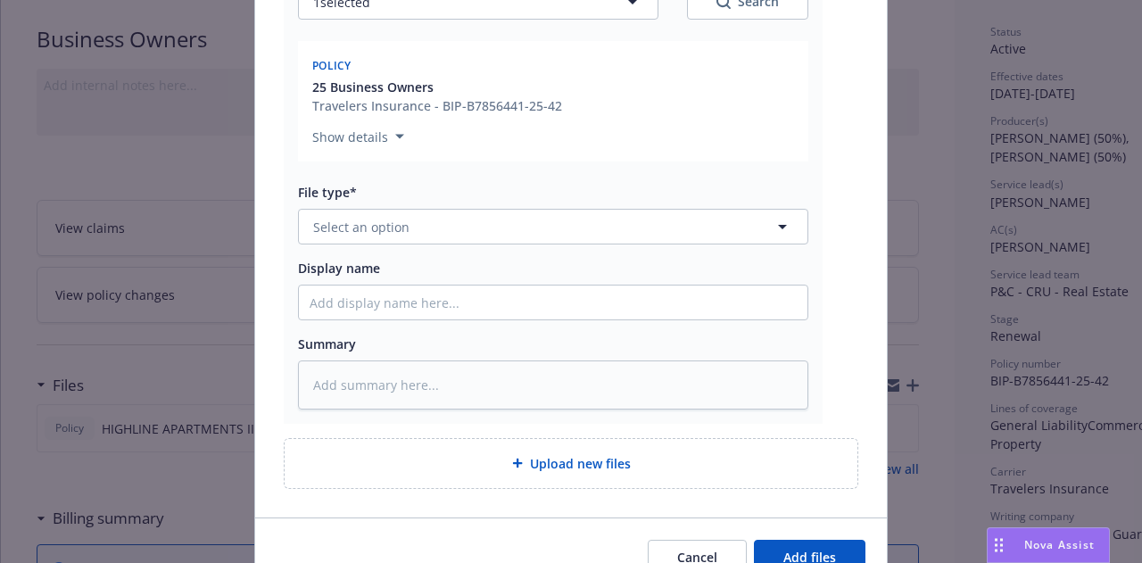
scroll to position [319, 0]
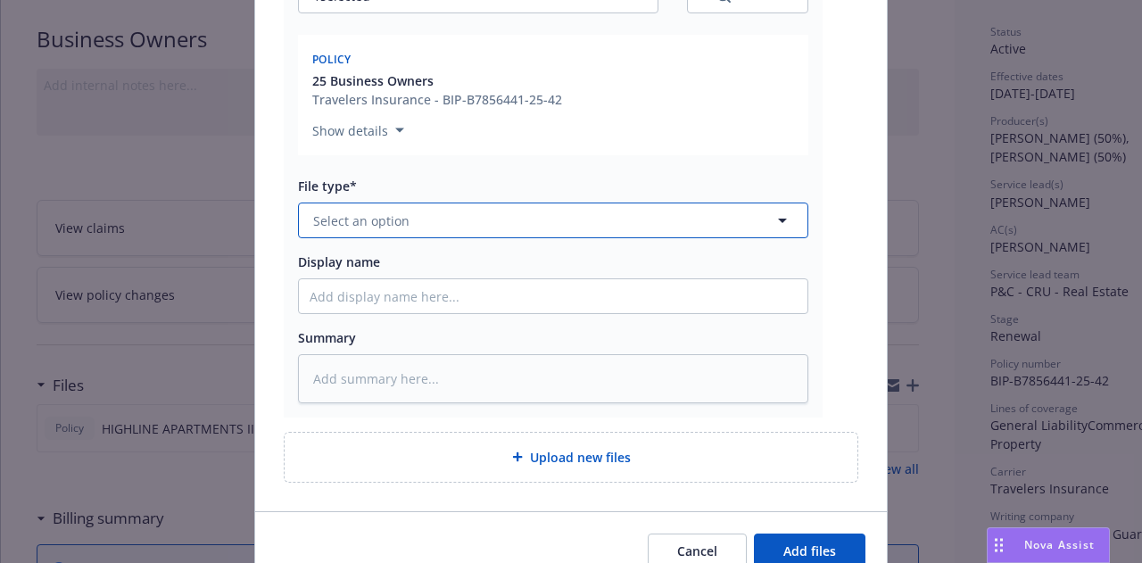
click at [632, 215] on button "Select an option" at bounding box center [553, 221] width 510 height 36
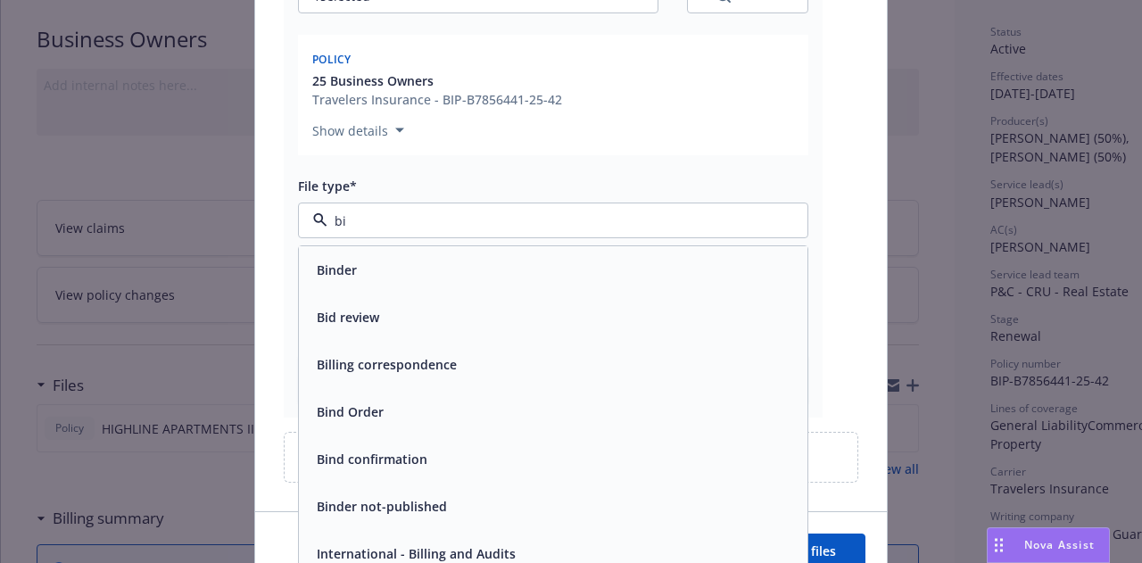
type input "bil"
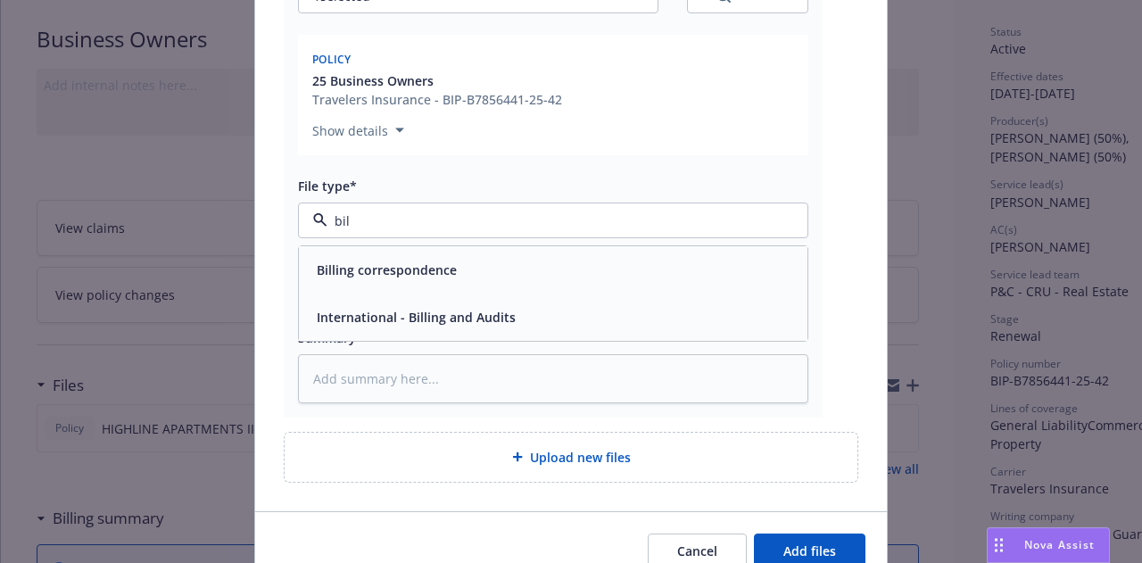
click at [617, 265] on div "Billing correspondence" at bounding box center [553, 270] width 487 height 26
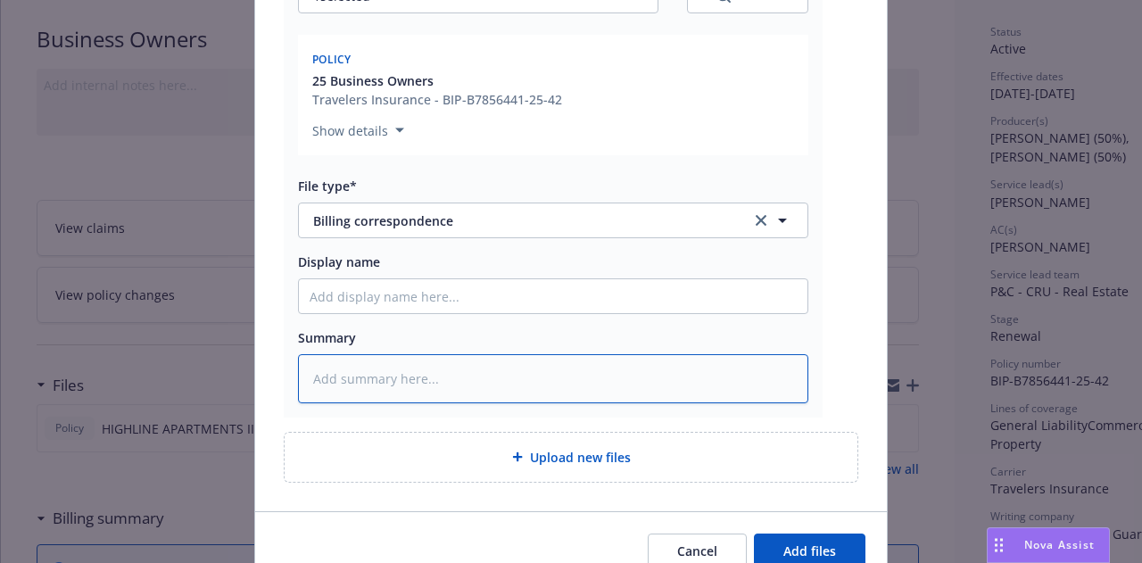
click at [583, 376] on textarea at bounding box center [553, 378] width 510 height 48
type textarea "x"
type textarea "B"
type textarea "x"
type textarea "Bi"
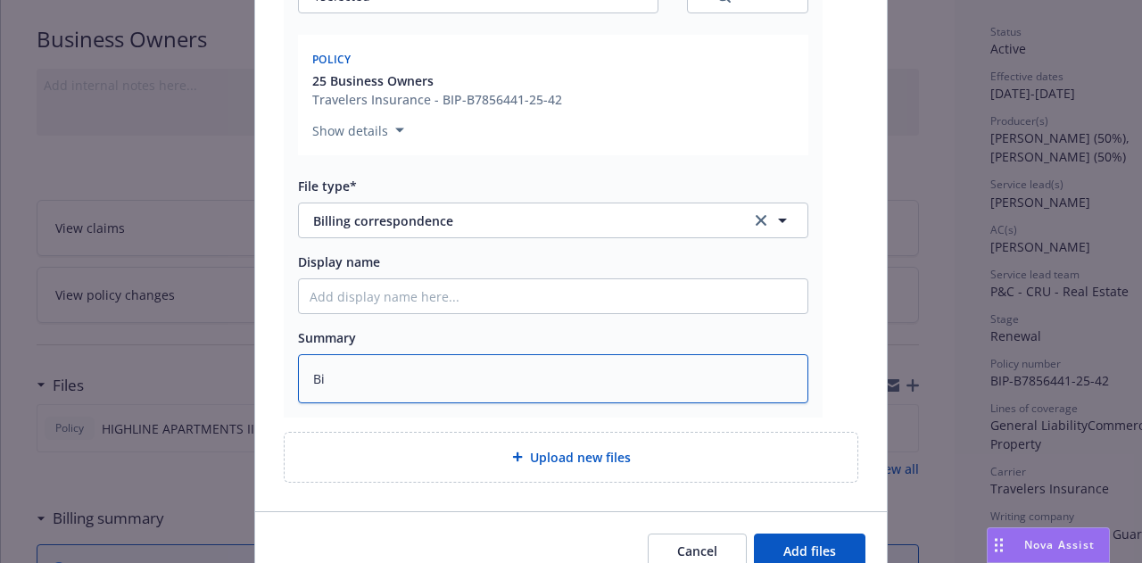
type textarea "x"
type textarea "Bil"
type textarea "x"
type textarea "Bill"
type textarea "x"
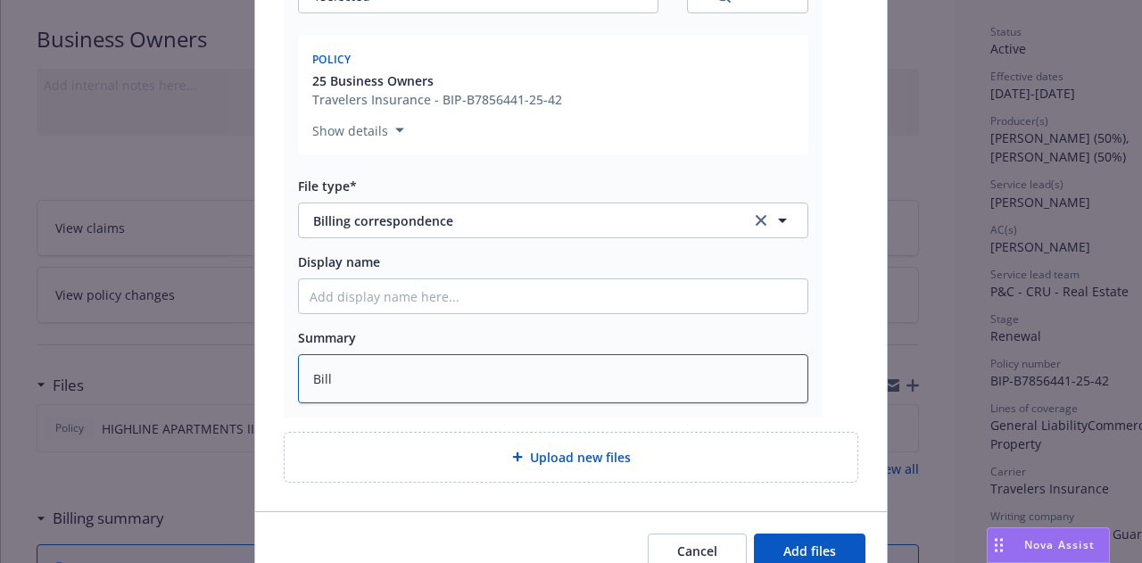
type textarea "Billi"
type textarea "x"
type textarea "Billin"
type textarea "x"
type textarea "Billing"
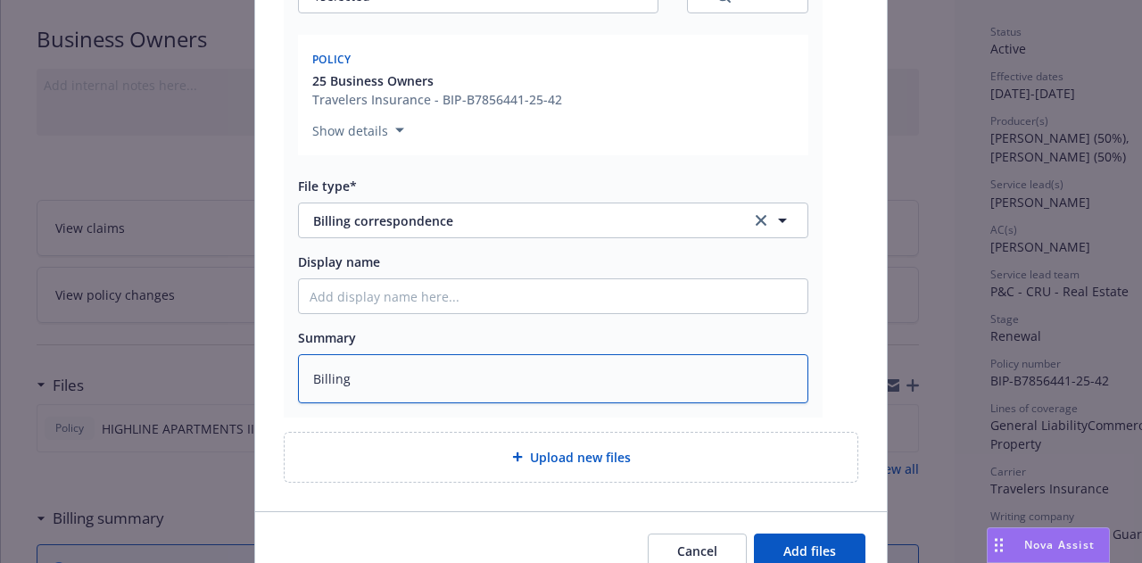
type textarea "x"
type textarea "Billing"
type textarea "x"
type textarea "Billing u"
type textarea "x"
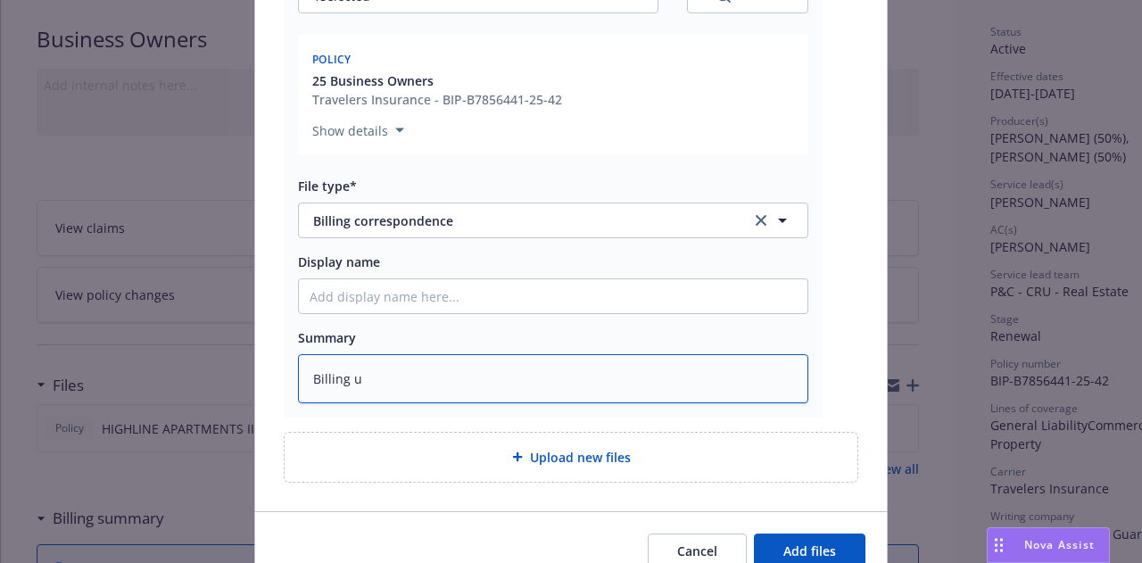
type textarea "Billing up"
type textarea "x"
type textarea "Billing upda"
type textarea "x"
type textarea "Billing updat"
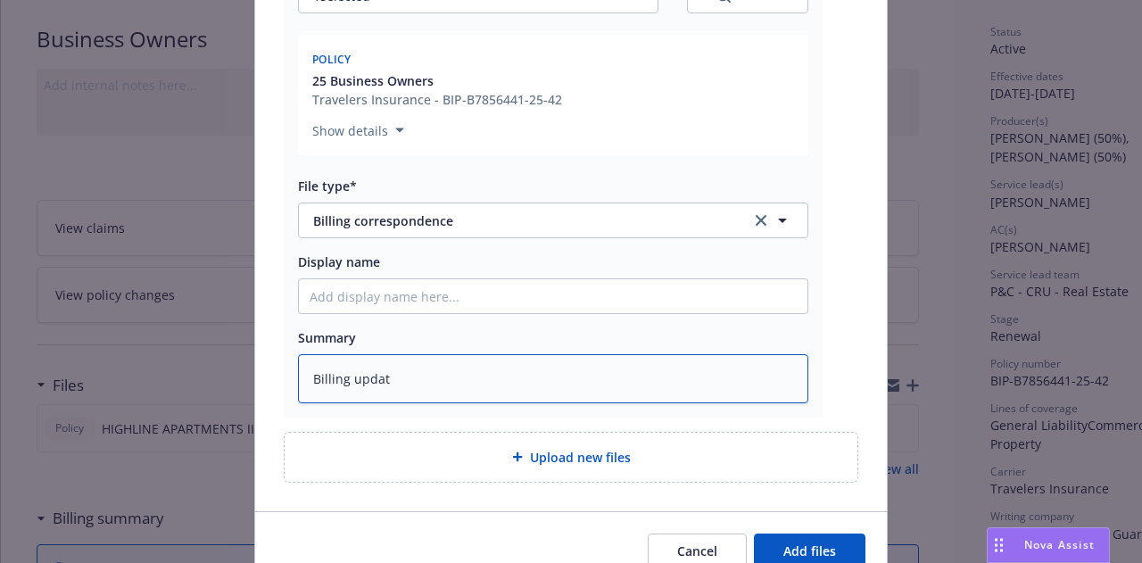
type textarea "x"
type textarea "Billing update"
type textarea "x"
type textarea "Billing update"
type textarea "x"
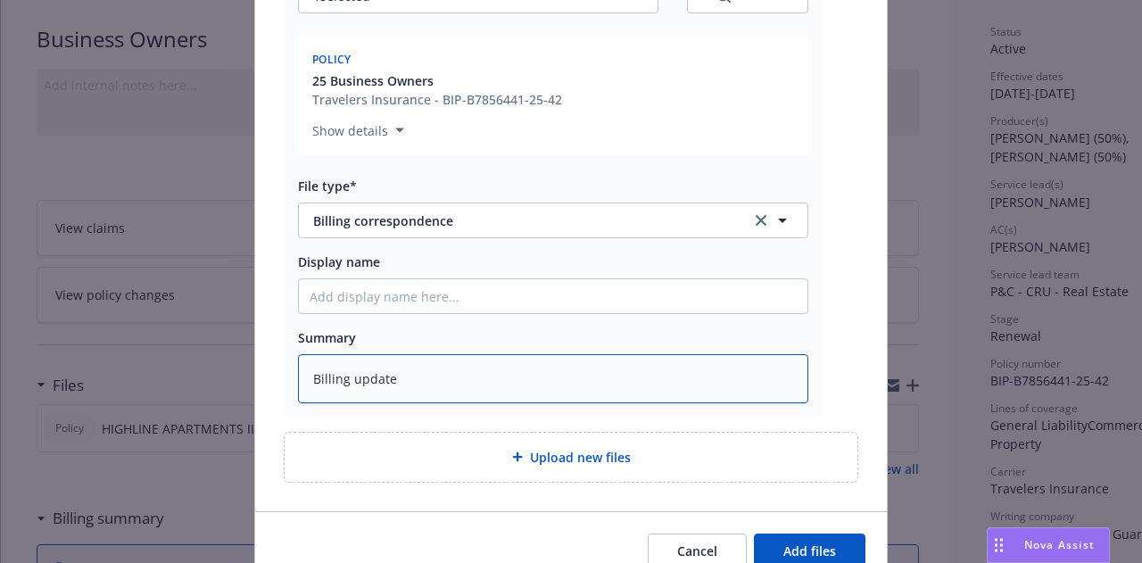
type textarea "Billing update E"
type textarea "x"
type textarea "Billing update EMT"
type textarea "x"
type textarea "Billing update EMT"
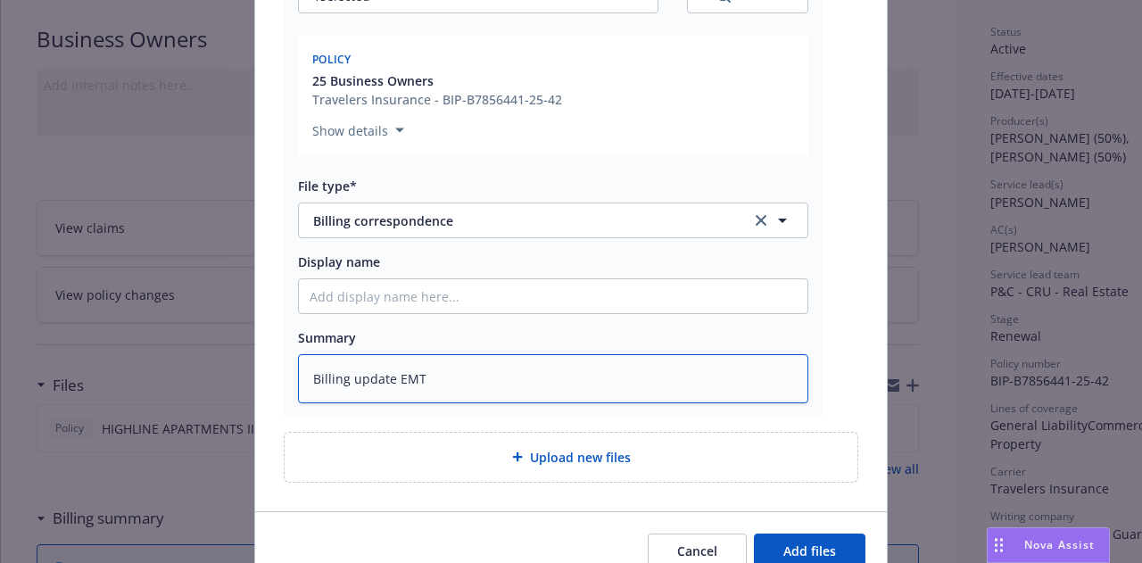
type textarea "x"
type textarea "Billing update EMT i"
type textarea "x"
type textarea "Billing update EMT in"
type textarea "x"
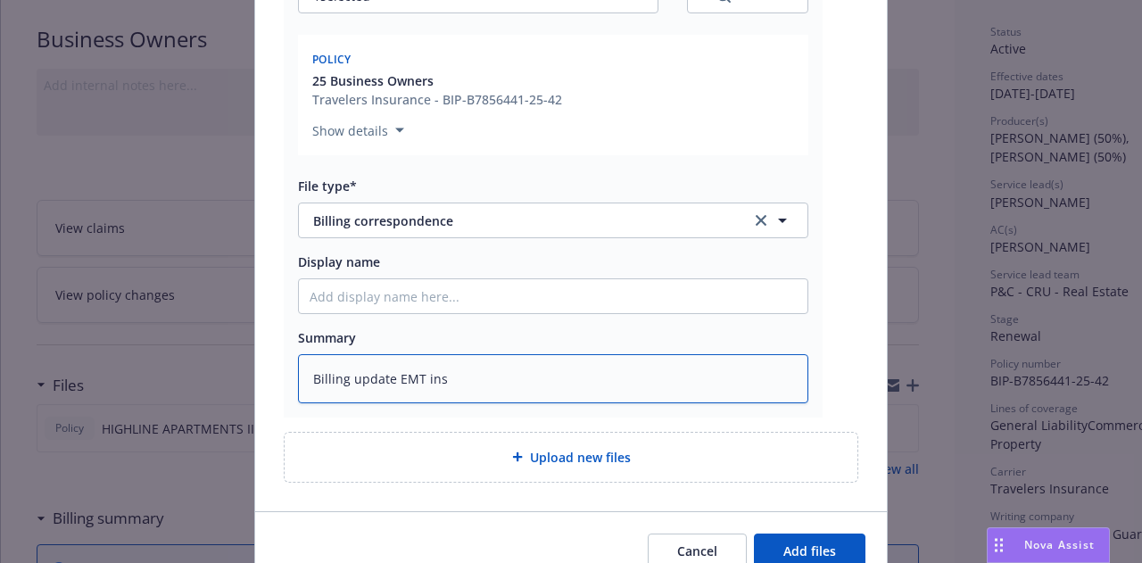
type textarea "Billing update EMT insd"
type textarea "x"
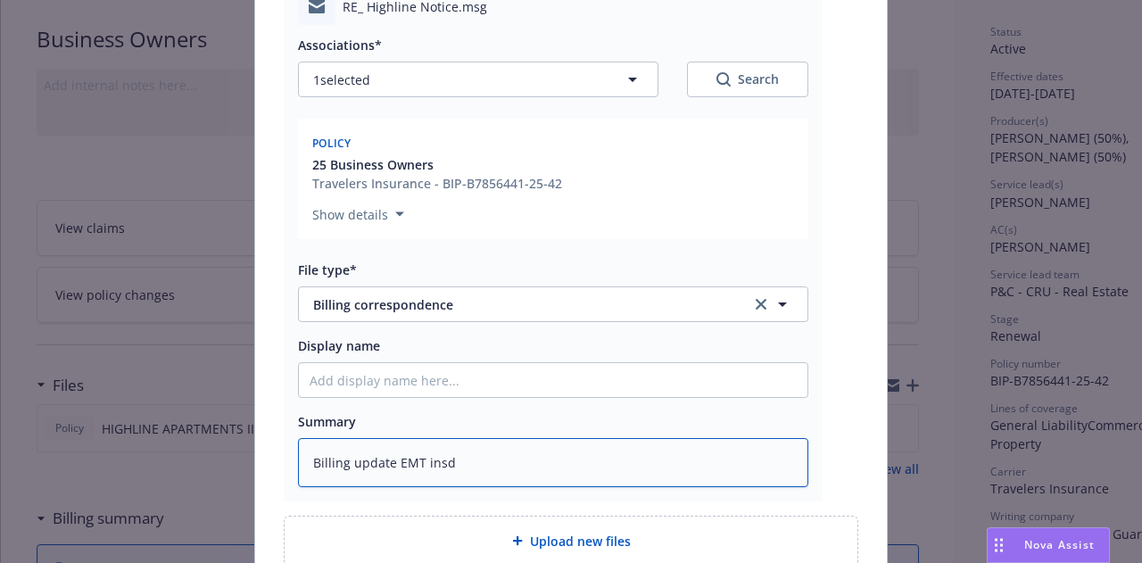
scroll to position [232, 0]
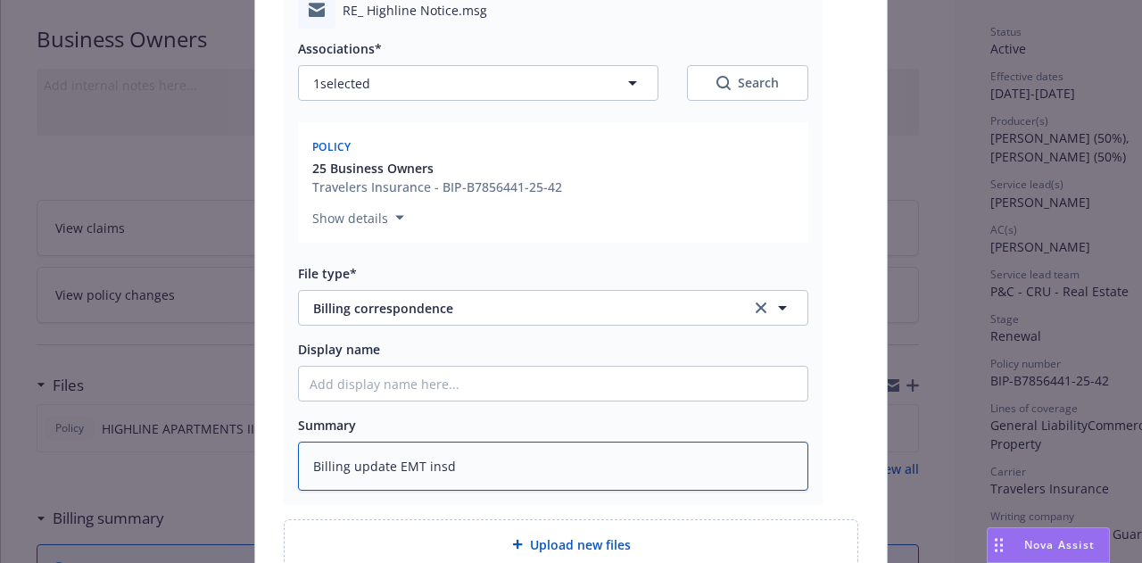
type textarea "Billing update EMT insd"
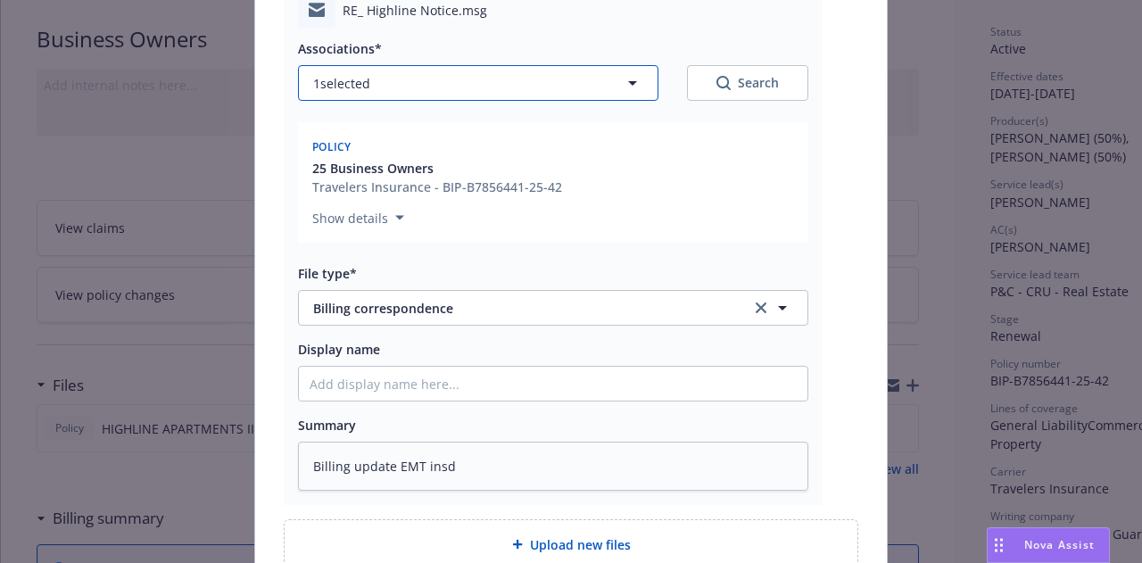
click at [564, 72] on button "1 selected" at bounding box center [478, 83] width 360 height 36
type textarea "x"
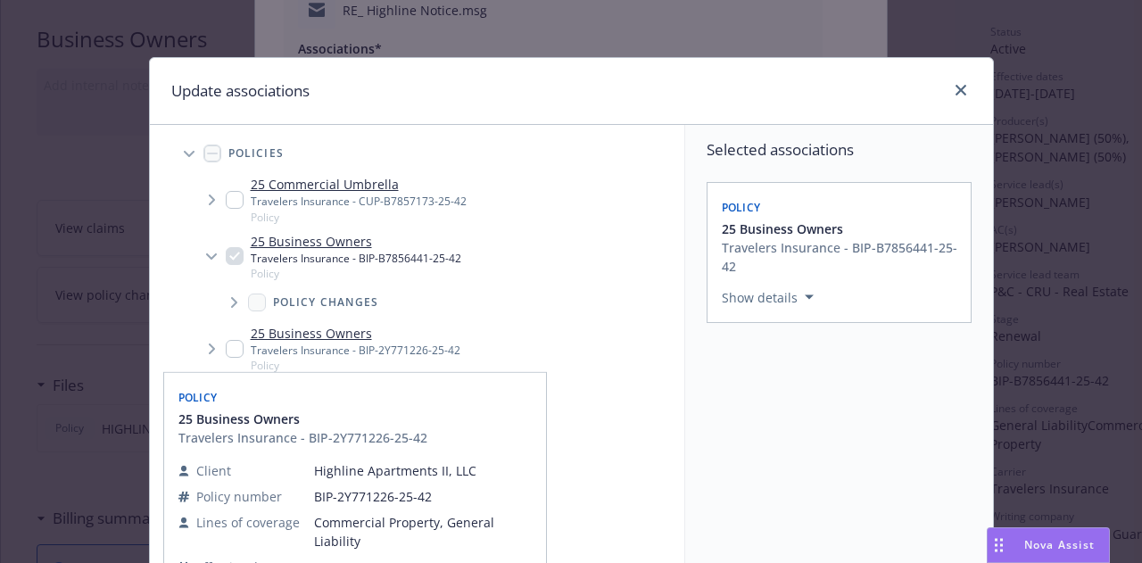
click at [226, 197] on input "Tree Example" at bounding box center [235, 200] width 18 height 18
checkbox input "true"
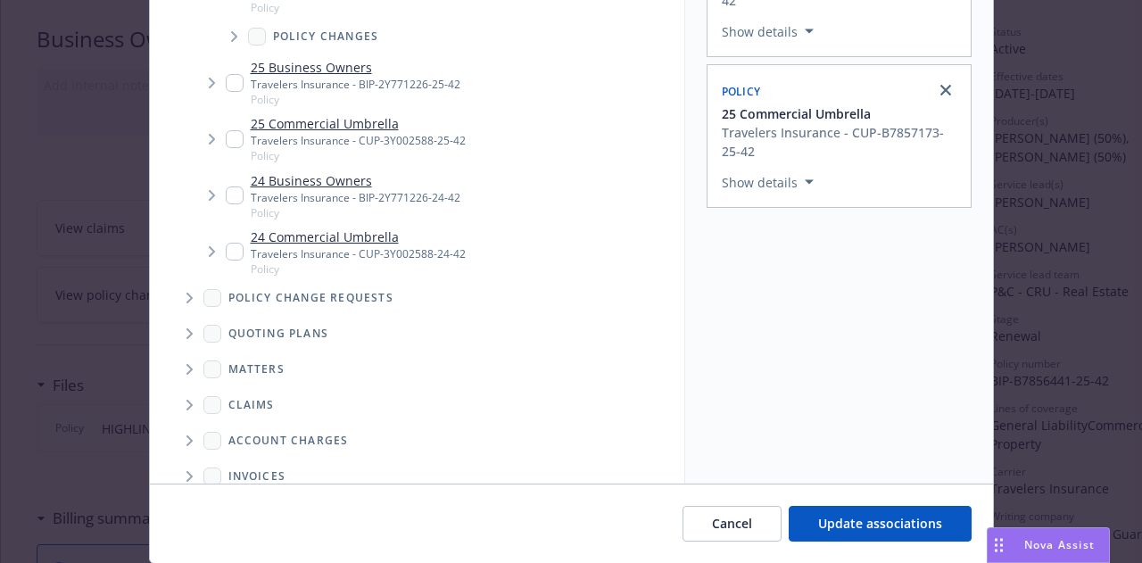
scroll to position [289, 0]
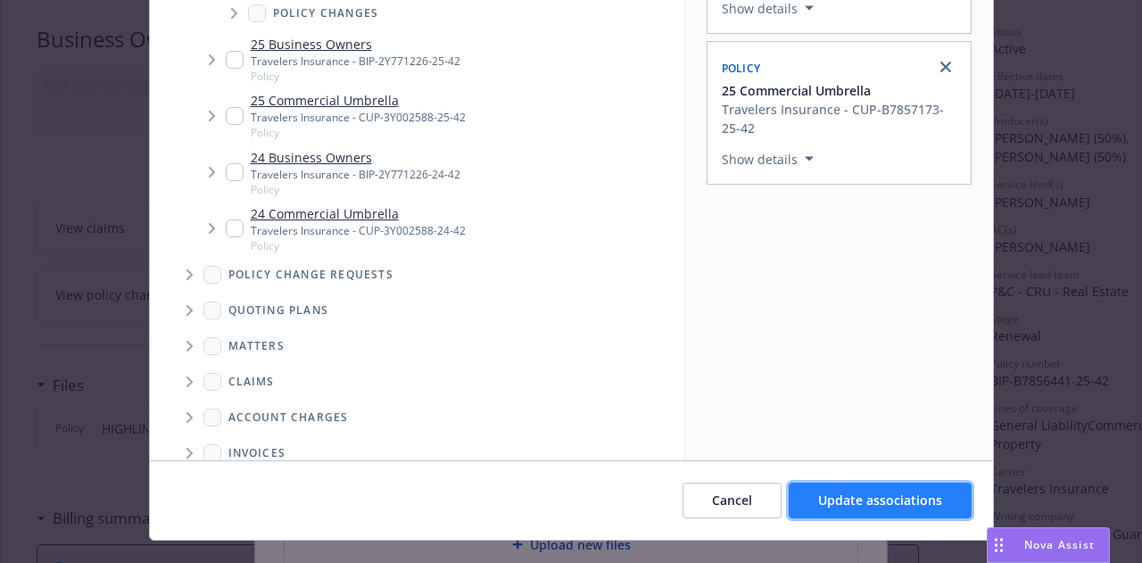
click at [903, 511] on button "Update associations" at bounding box center [880, 501] width 183 height 36
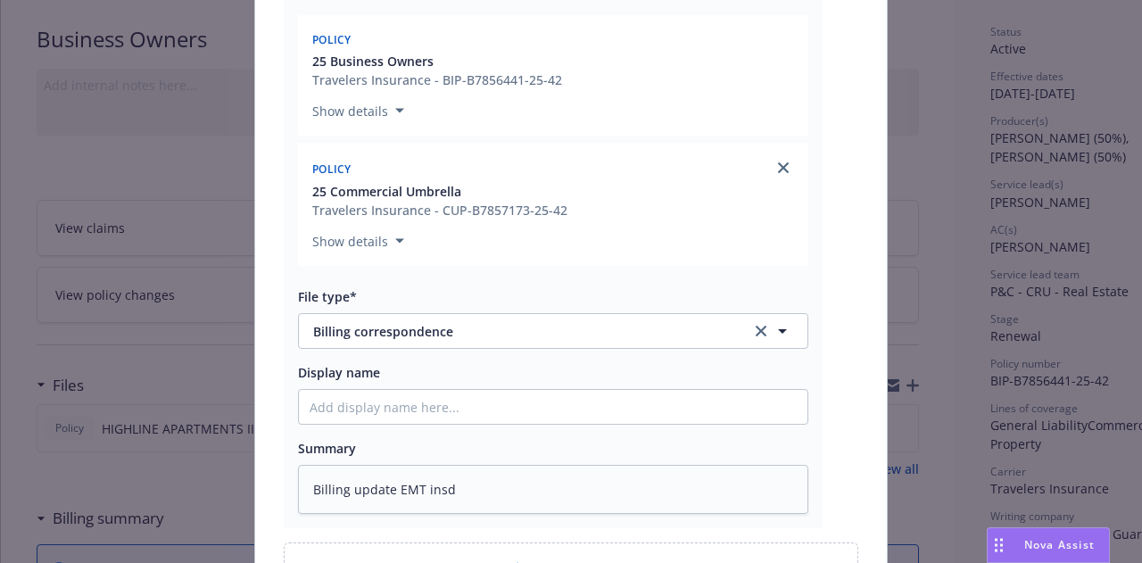
scroll to position [533, 0]
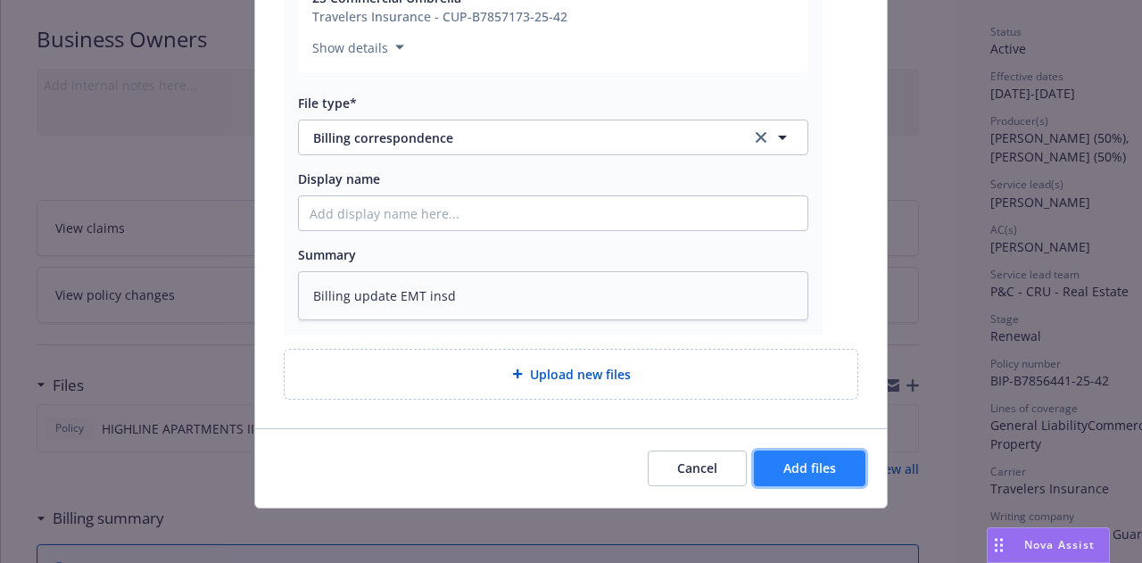
click at [792, 470] on span "Add files" at bounding box center [809, 468] width 53 height 17
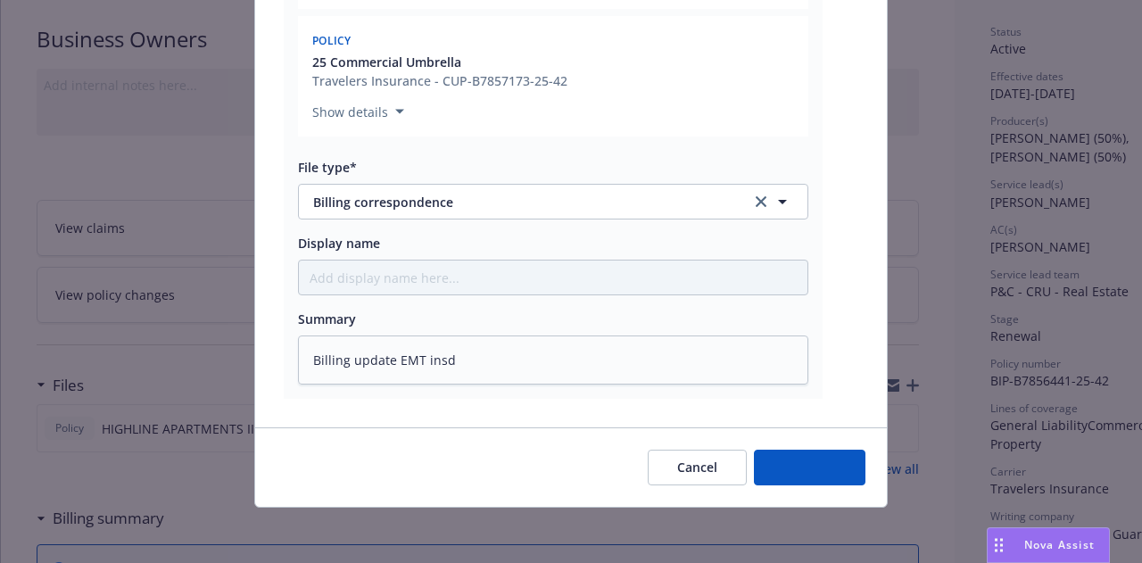
type textarea "x"
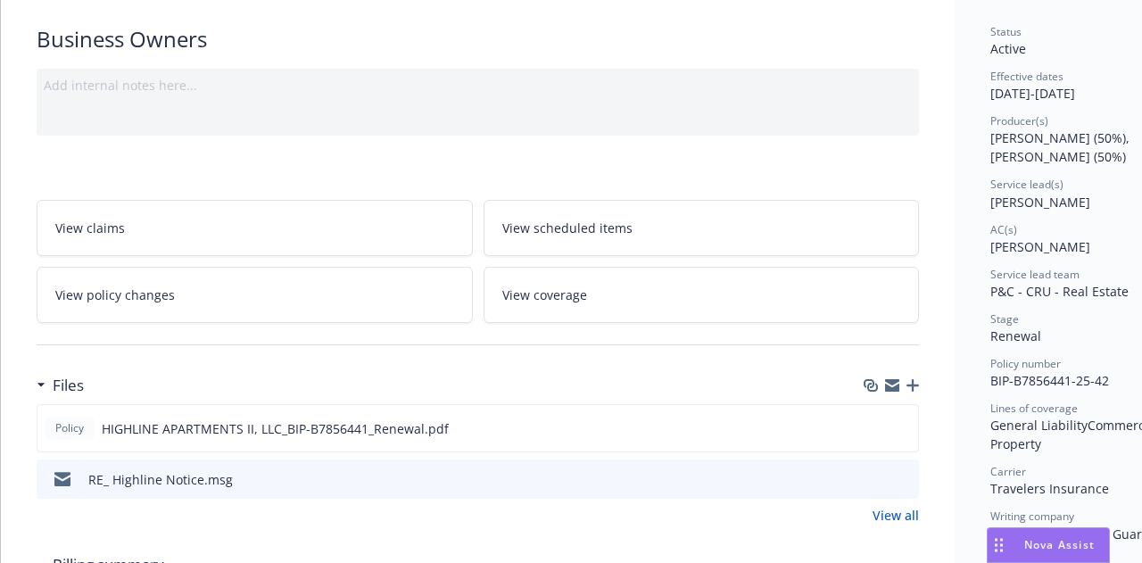
scroll to position [0, 0]
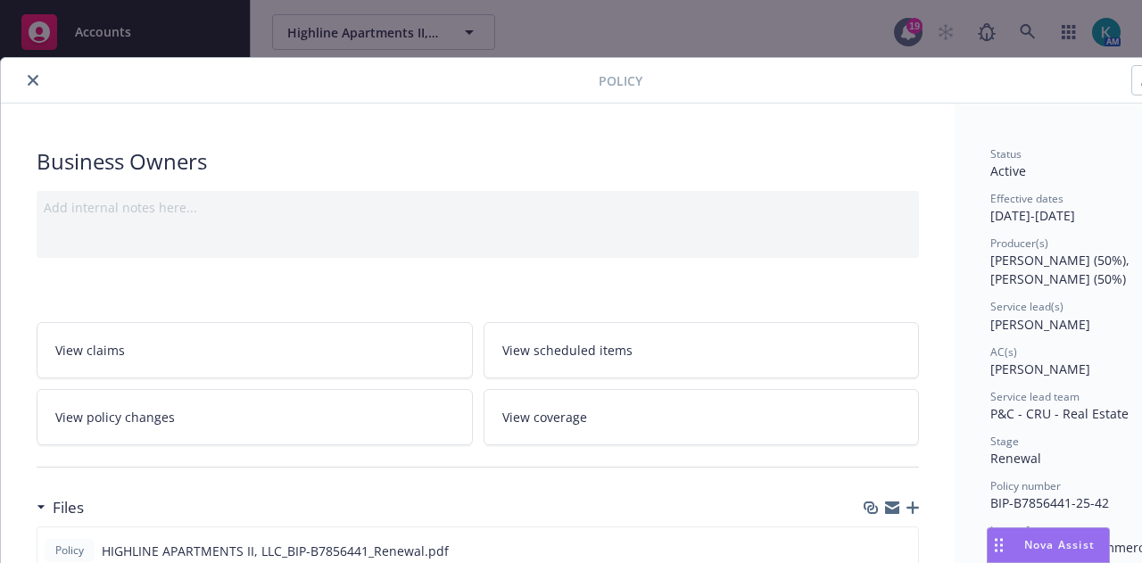
click at [28, 75] on icon "close" at bounding box center [33, 80] width 11 height 11
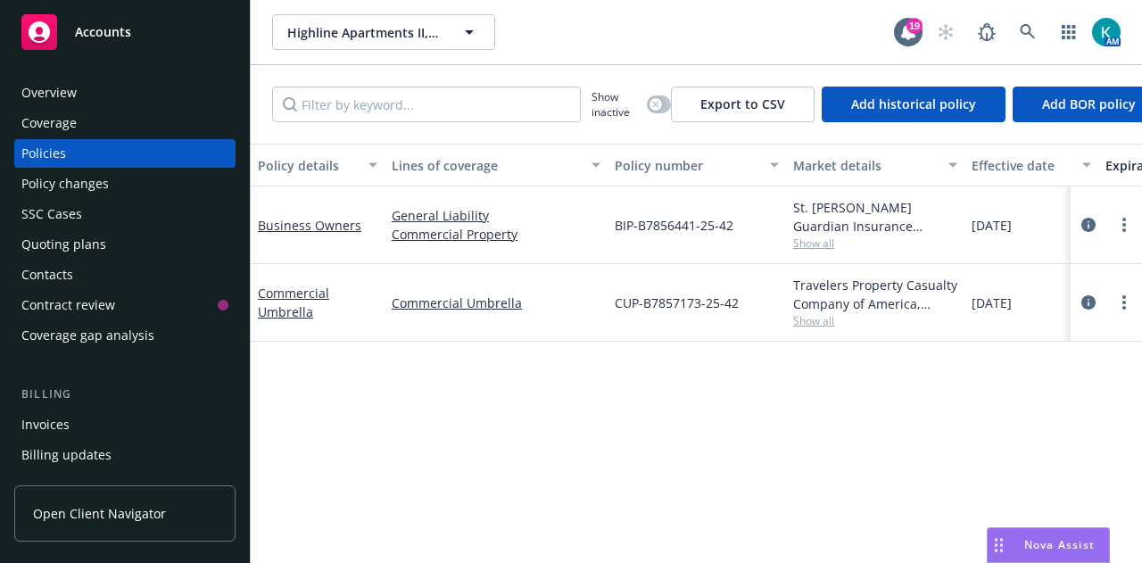
click at [182, 37] on div "Accounts" at bounding box center [124, 32] width 207 height 36
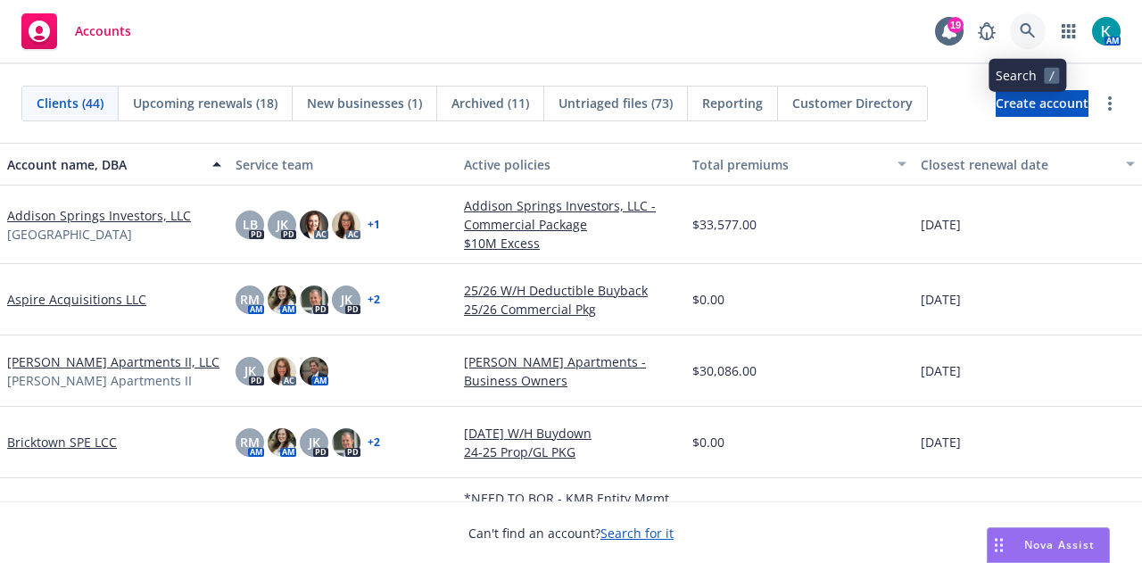
click at [1030, 40] on link at bounding box center [1028, 31] width 36 height 36
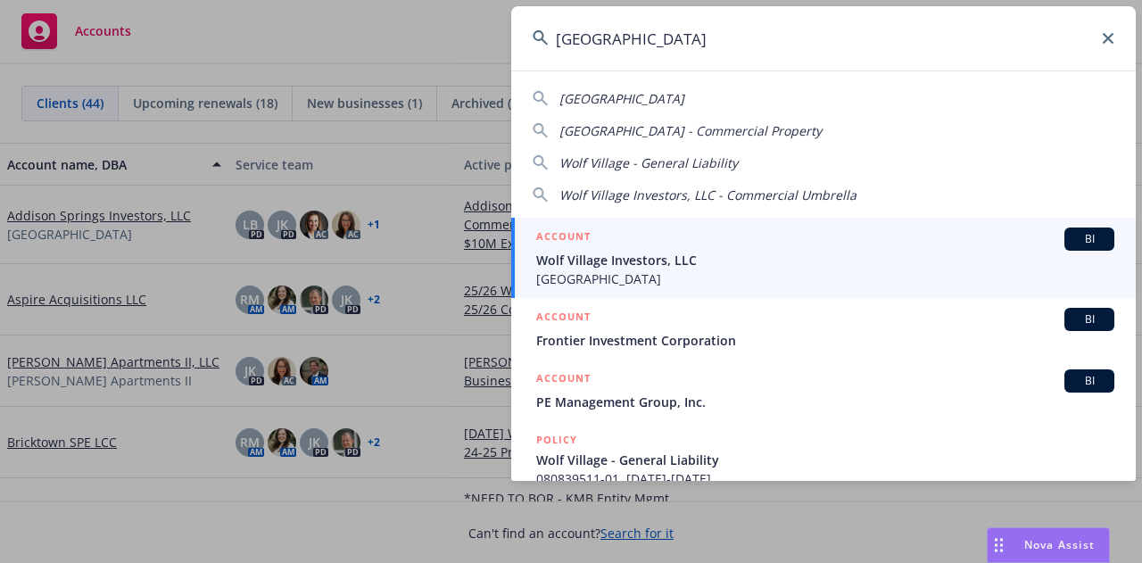
type input "[GEOGRAPHIC_DATA]"
click at [739, 266] on span "Wolf Village Investors, LLC" at bounding box center [825, 260] width 578 height 19
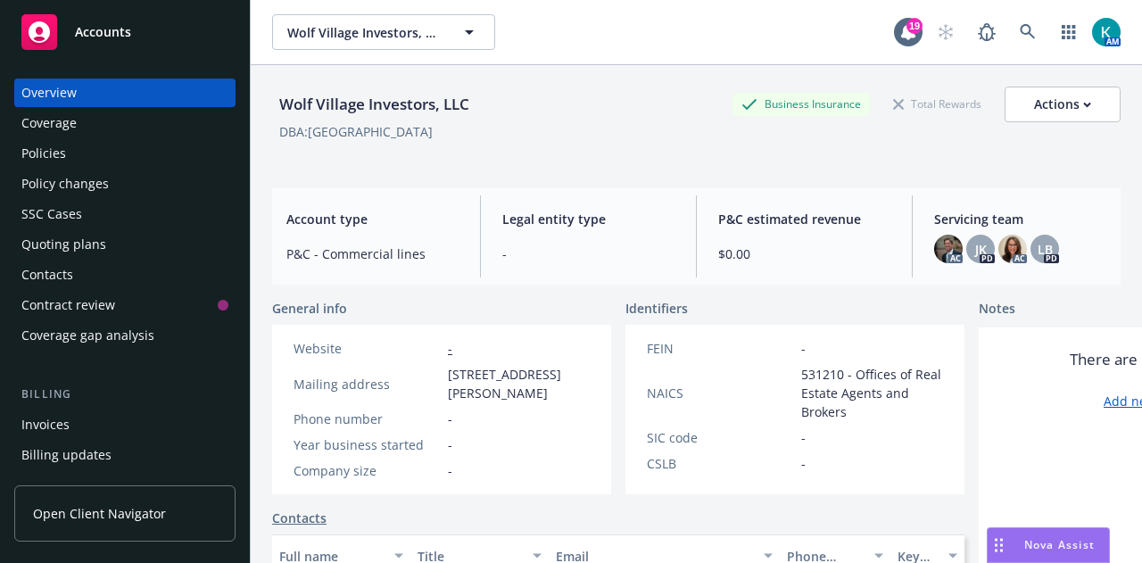
click at [119, 188] on div "Policy changes" at bounding box center [124, 184] width 207 height 29
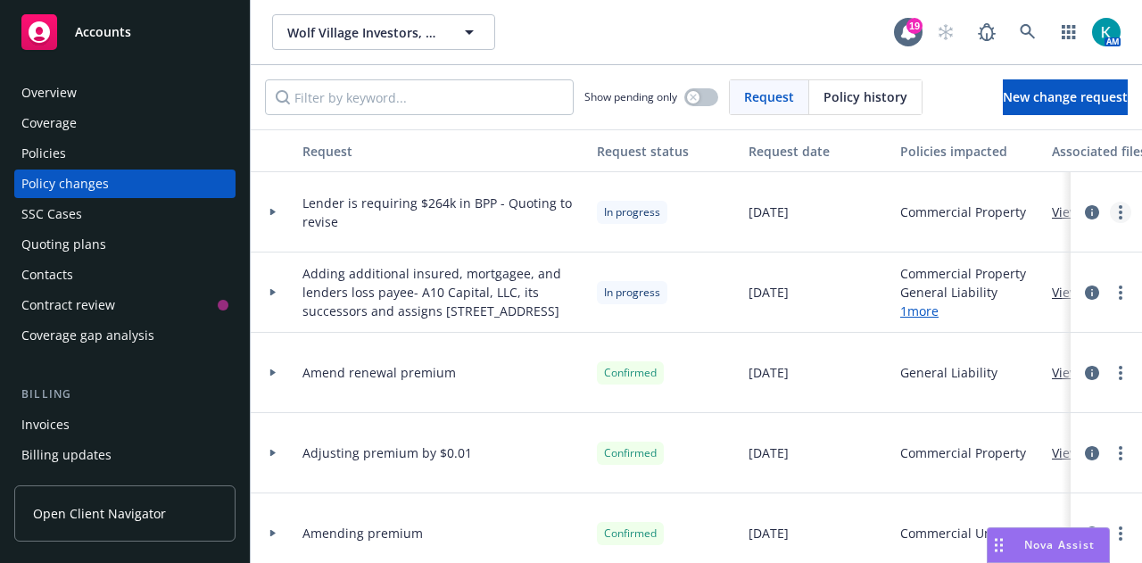
click at [1110, 211] on link "more" at bounding box center [1120, 212] width 21 height 21
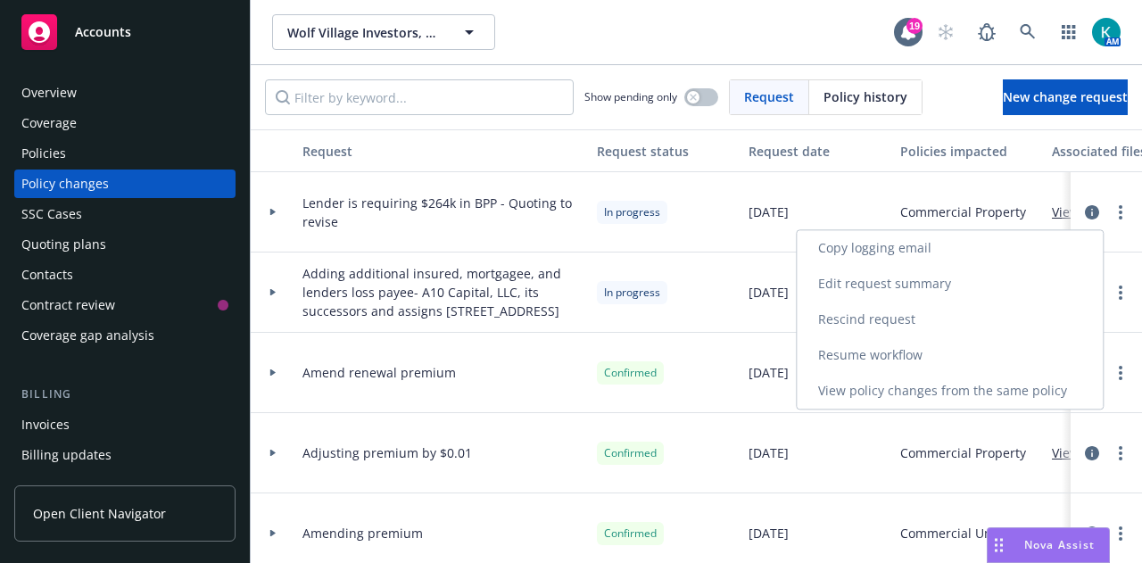
click at [1001, 361] on link "Resume workflow" at bounding box center [950, 355] width 306 height 36
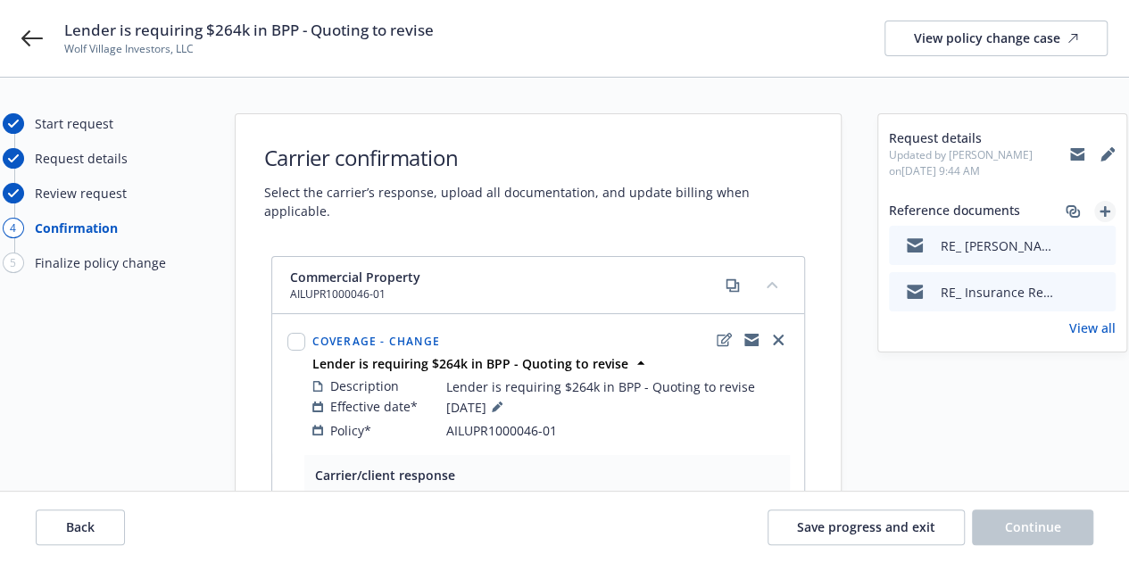
click at [1100, 210] on icon "add" at bounding box center [1104, 211] width 11 height 11
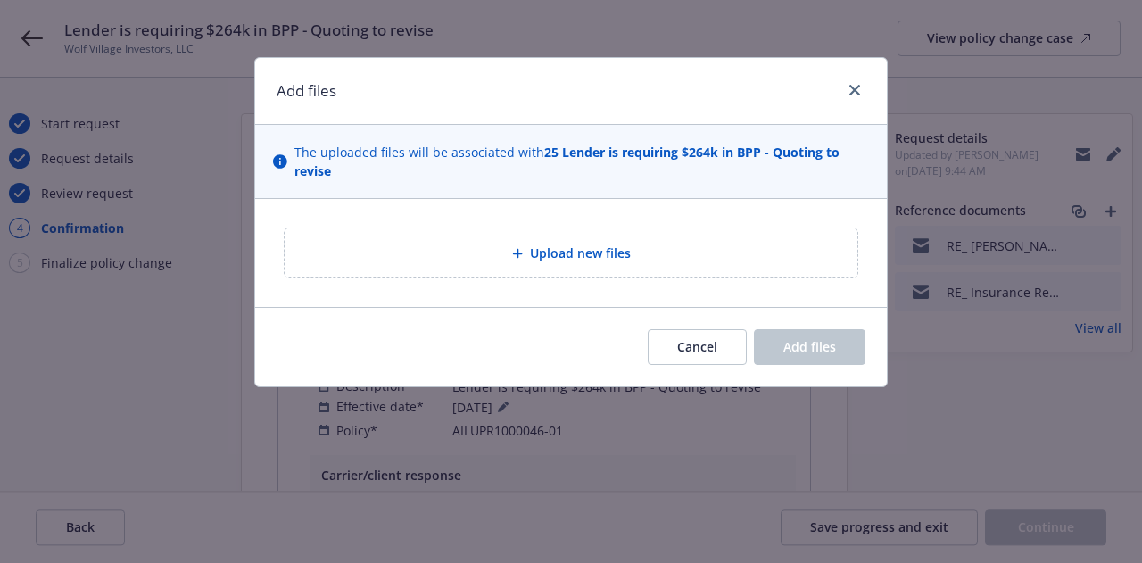
type textarea "x"
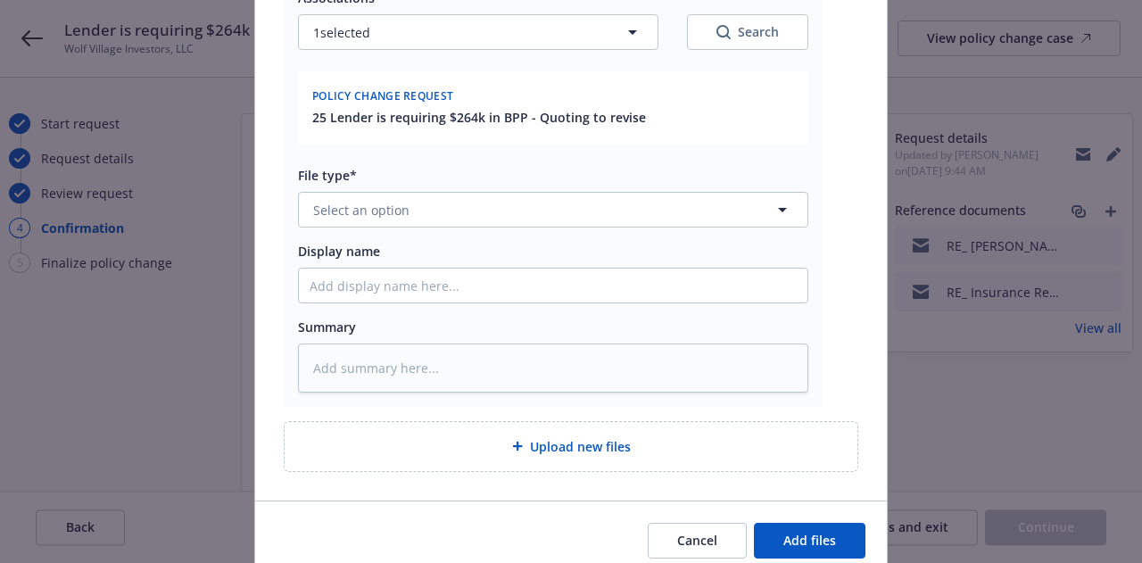
scroll to position [312, 0]
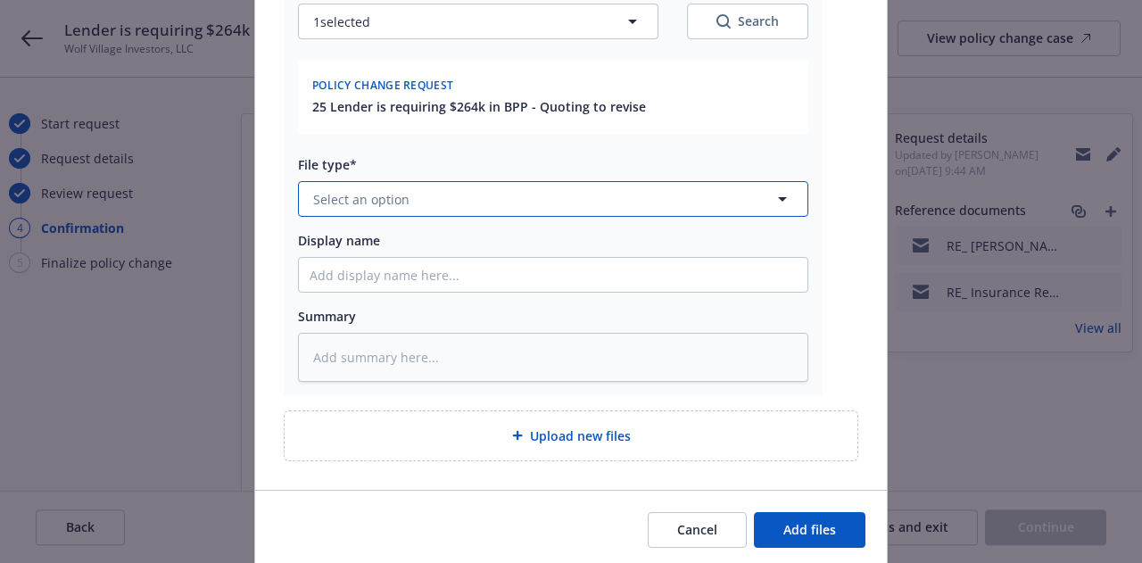
click at [557, 203] on button "Select an option" at bounding box center [553, 199] width 510 height 36
type input "quote"
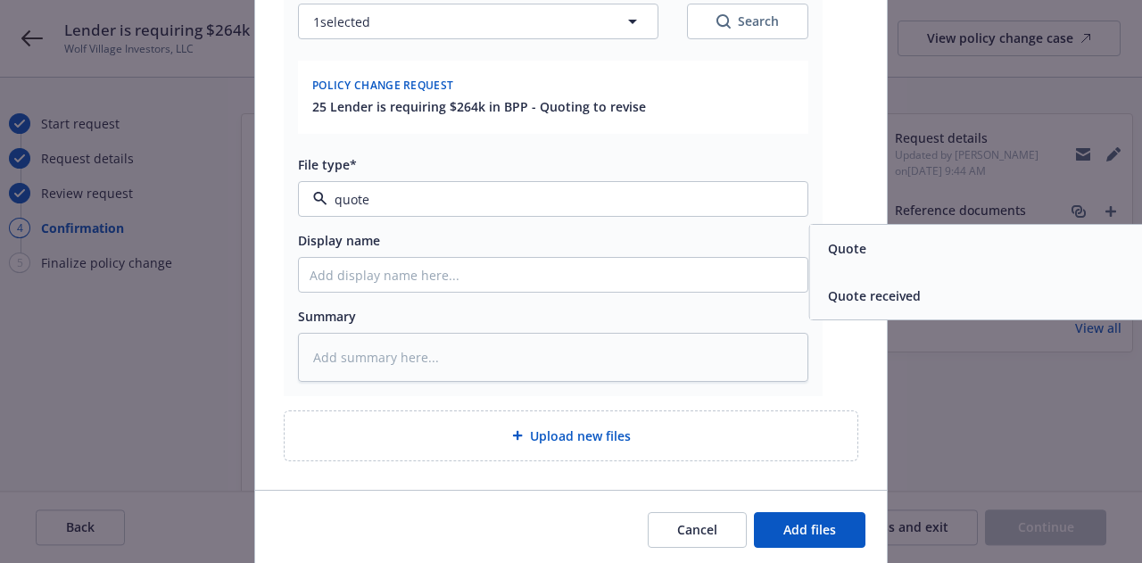
click at [897, 301] on span "Quote received" at bounding box center [874, 295] width 93 height 19
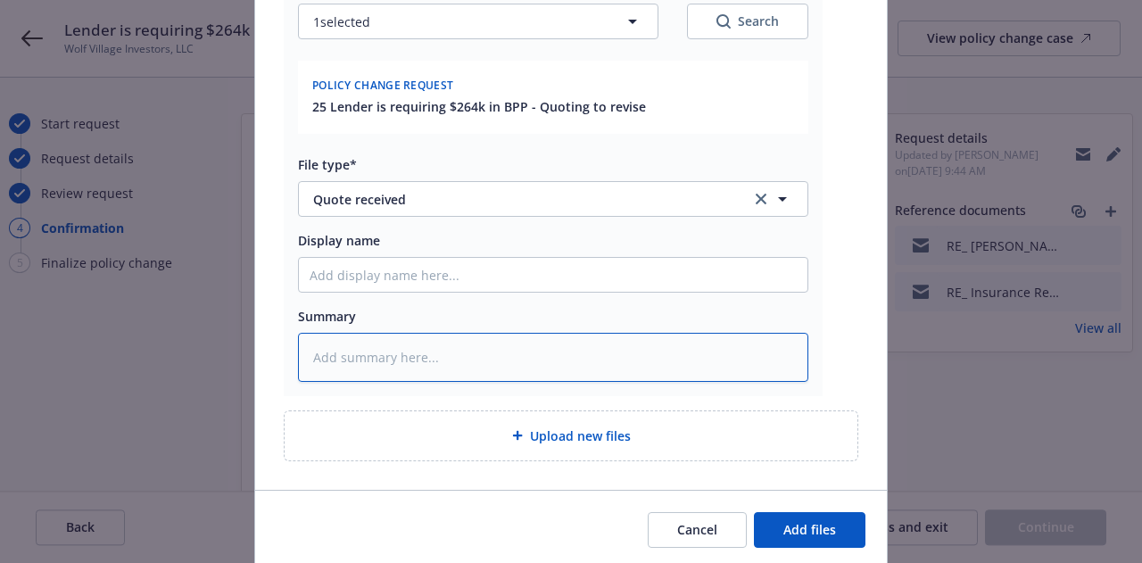
click at [645, 354] on textarea at bounding box center [553, 357] width 510 height 48
type textarea "x"
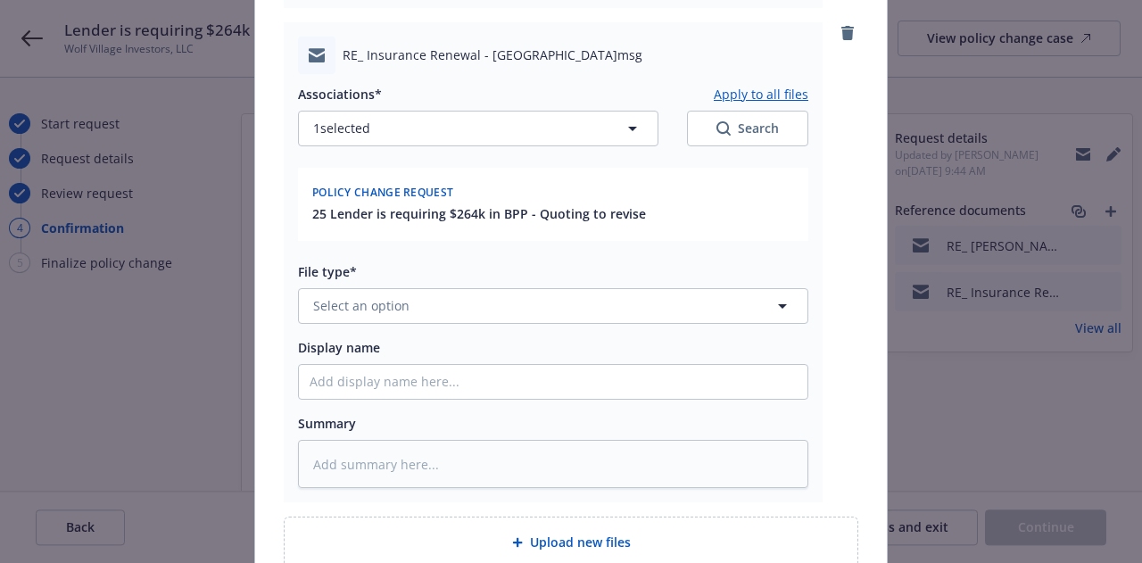
scroll to position [723, 0]
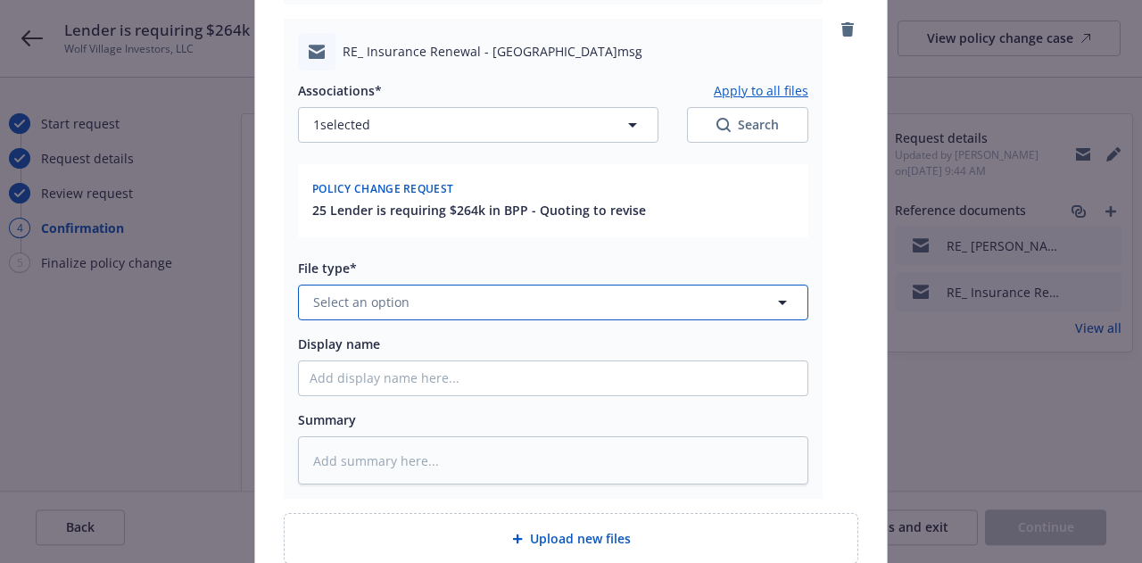
click at [535, 306] on button "Select an option" at bounding box center [553, 303] width 510 height 36
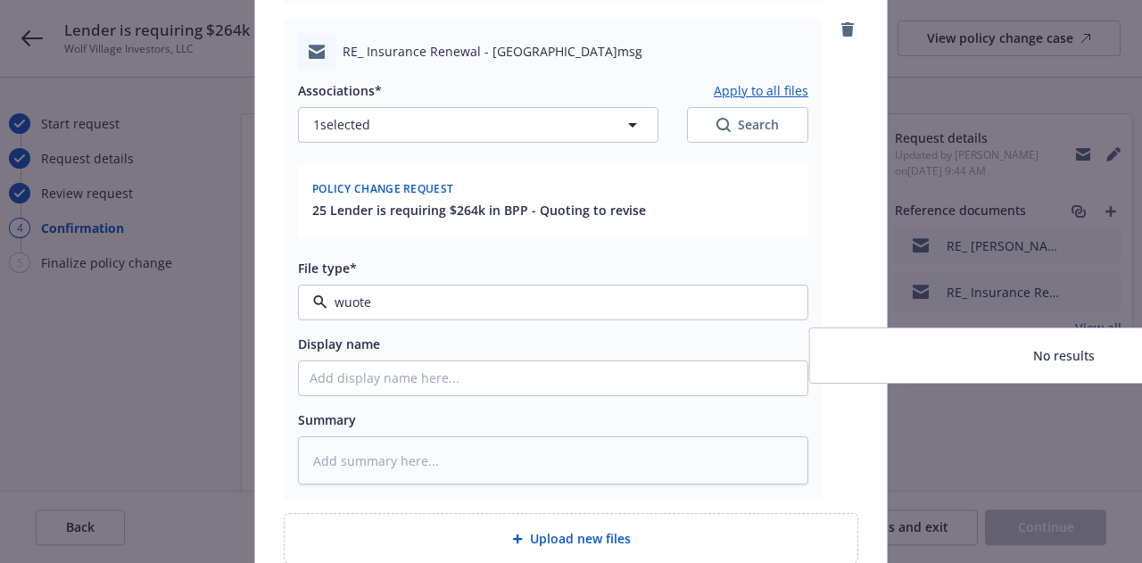
drag, startPoint x: 545, startPoint y: 304, endPoint x: 211, endPoint y: 324, distance: 335.2
click at [211, 324] on div "Add files The uploaded files will be associated with 25 Lender is requiring $26…" at bounding box center [571, 281] width 1142 height 563
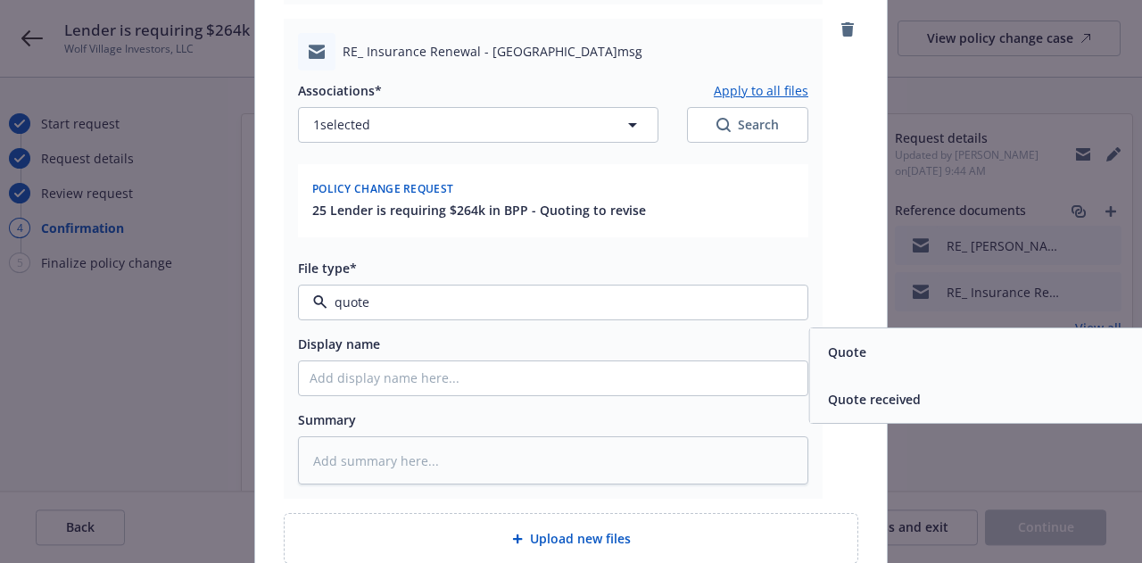
click at [912, 335] on div "Quote" at bounding box center [1064, 351] width 509 height 47
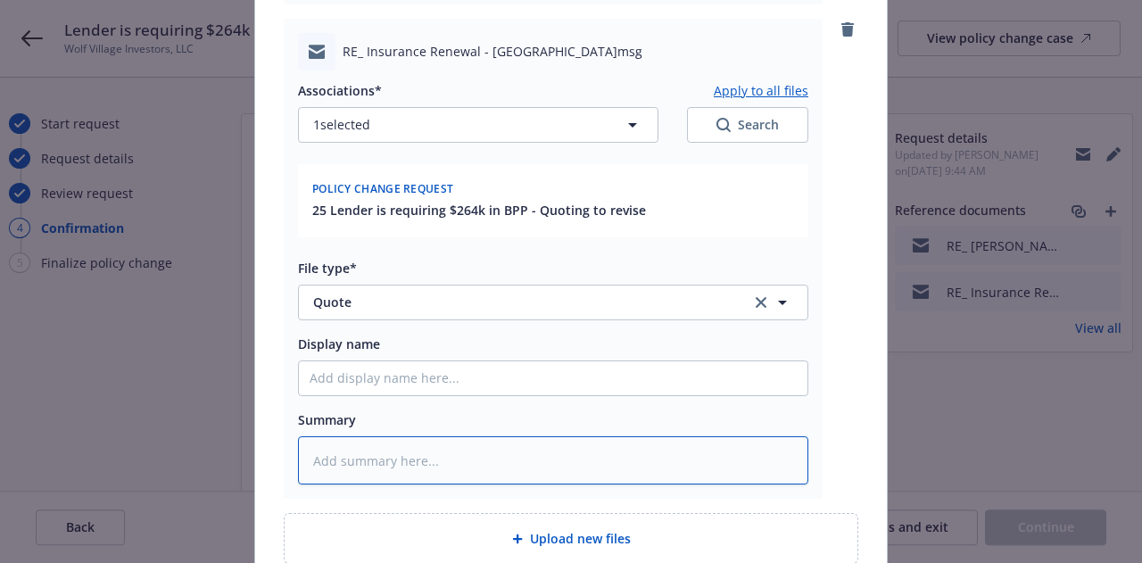
click at [617, 474] on textarea at bounding box center [553, 460] width 510 height 48
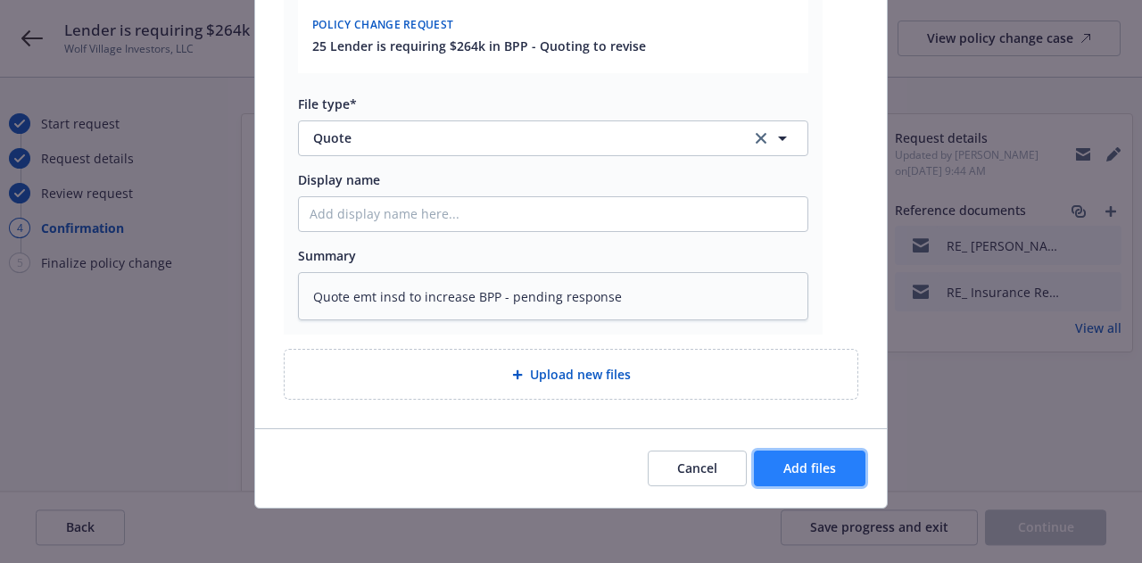
click at [805, 469] on span "Add files" at bounding box center [809, 468] width 53 height 17
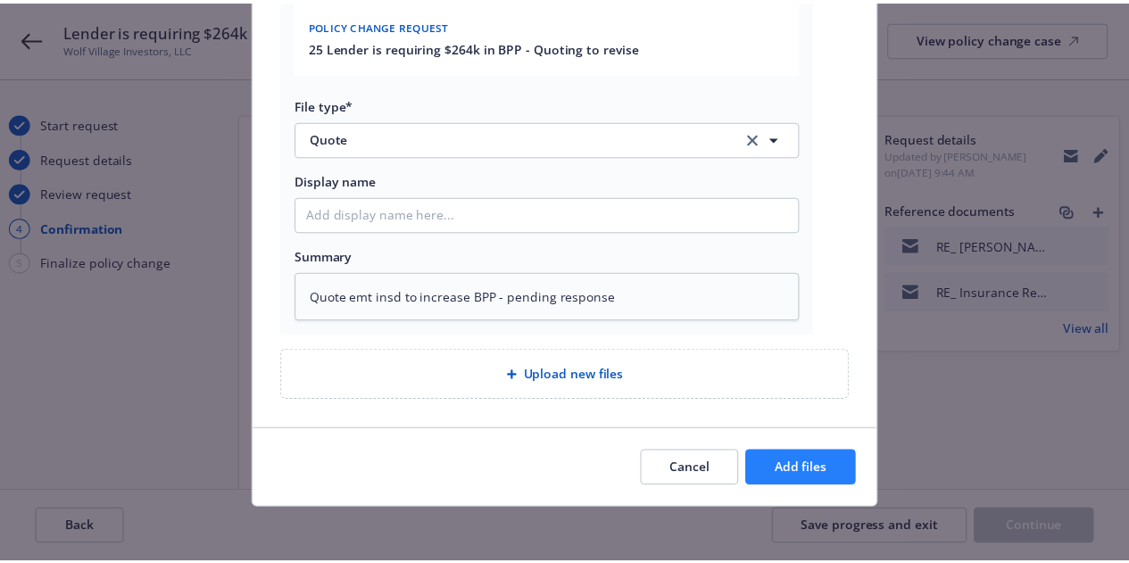
scroll to position [823, 0]
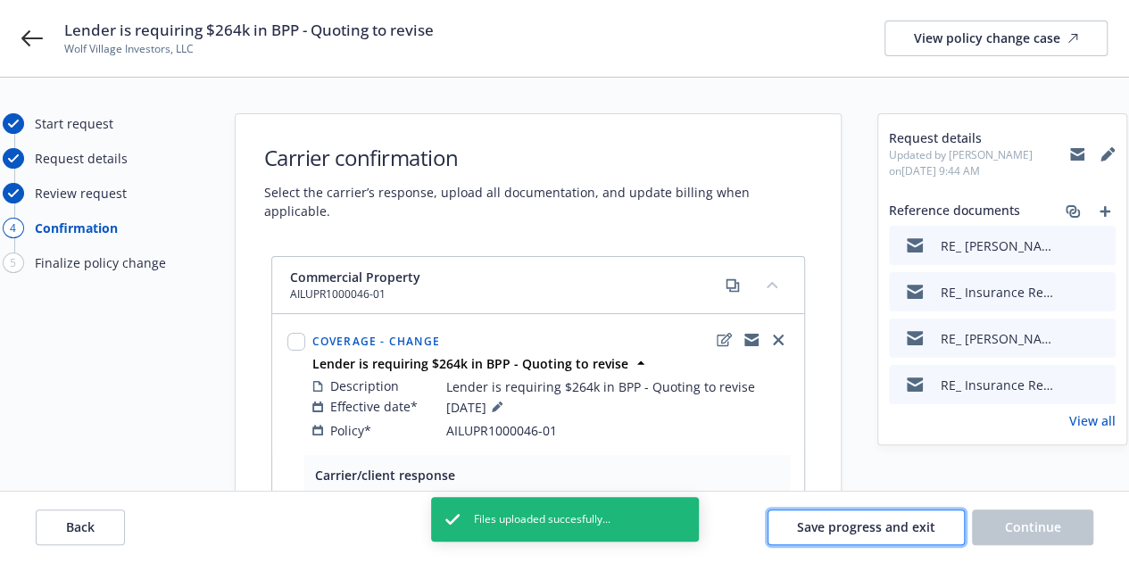
click at [872, 534] on span "Save progress and exit" at bounding box center [866, 526] width 138 height 17
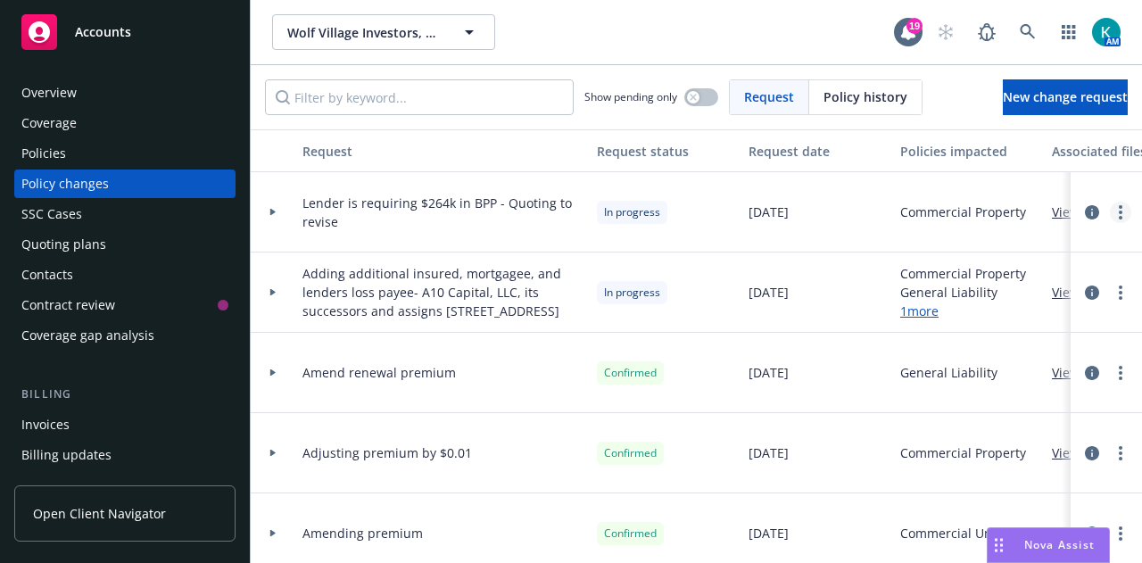
click at [1110, 212] on link "more" at bounding box center [1120, 212] width 21 height 21
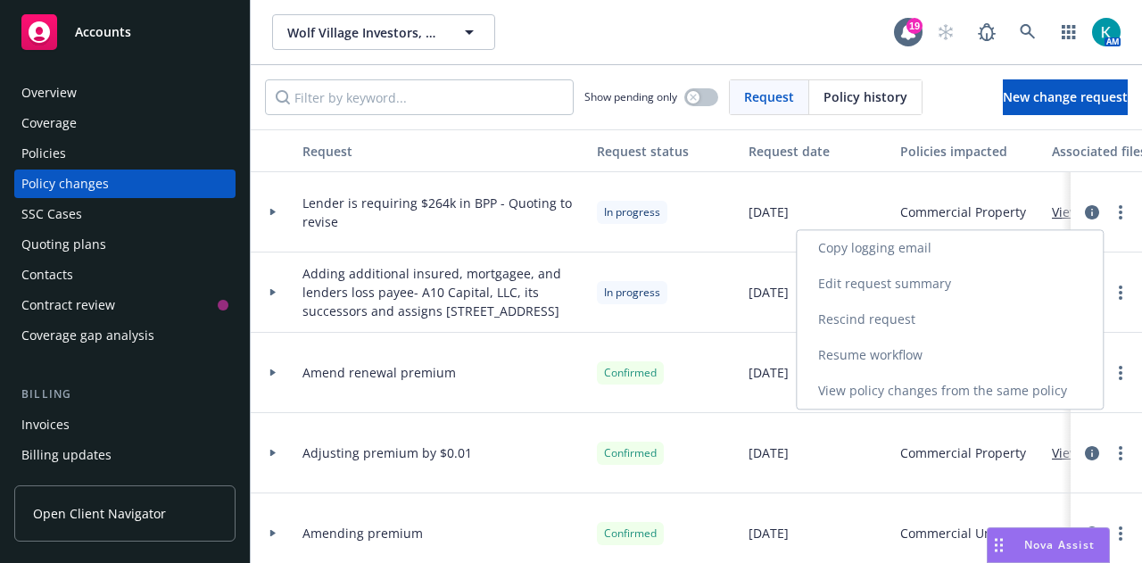
click at [1017, 356] on link "Resume workflow" at bounding box center [950, 355] width 306 height 36
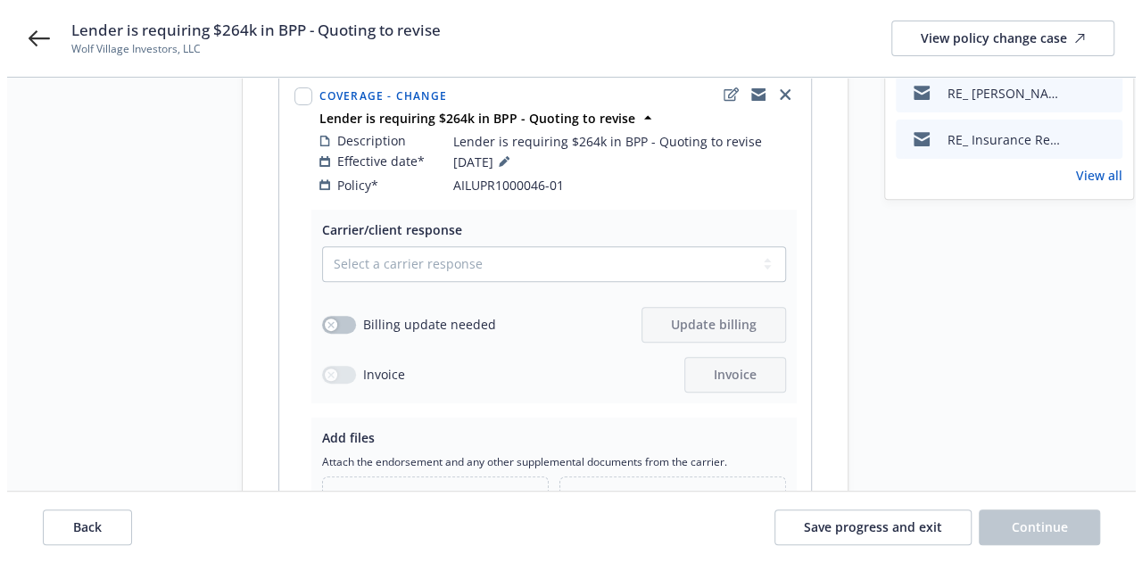
scroll to position [246, 0]
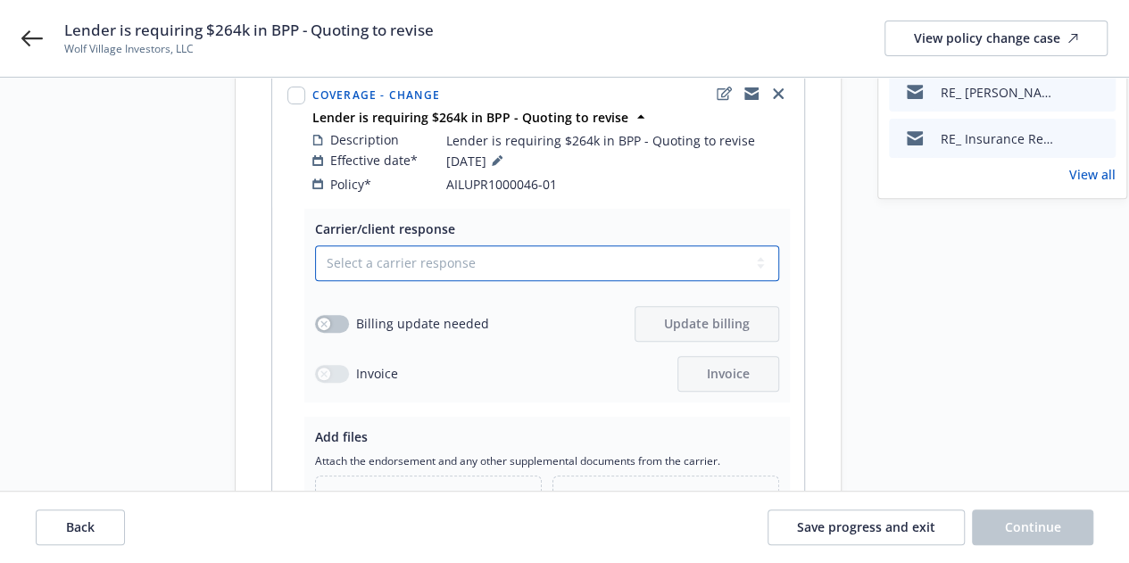
click at [587, 245] on select "Select a carrier response Accepted Accepted with revision No endorsement needed…" at bounding box center [547, 263] width 464 height 36
click at [315, 245] on select "Select a carrier response Accepted Accepted with revision No endorsement needed…" at bounding box center [547, 263] width 464 height 36
click at [327, 318] on div "button" at bounding box center [324, 324] width 12 height 12
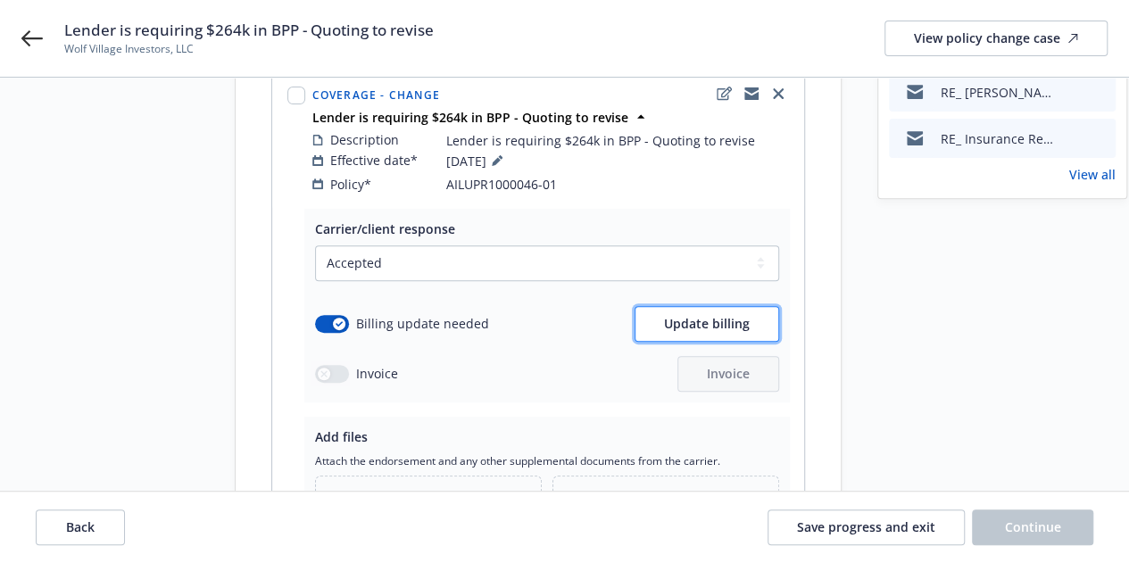
click at [730, 315] on span "Update billing" at bounding box center [707, 323] width 86 height 17
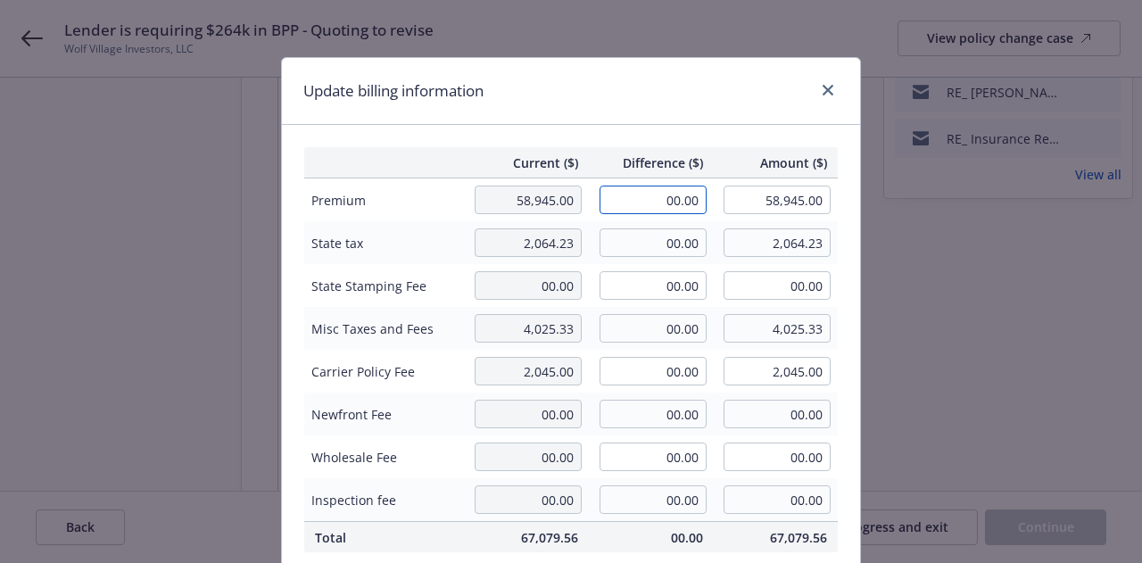
click at [652, 195] on input "00.00" at bounding box center [653, 200] width 107 height 29
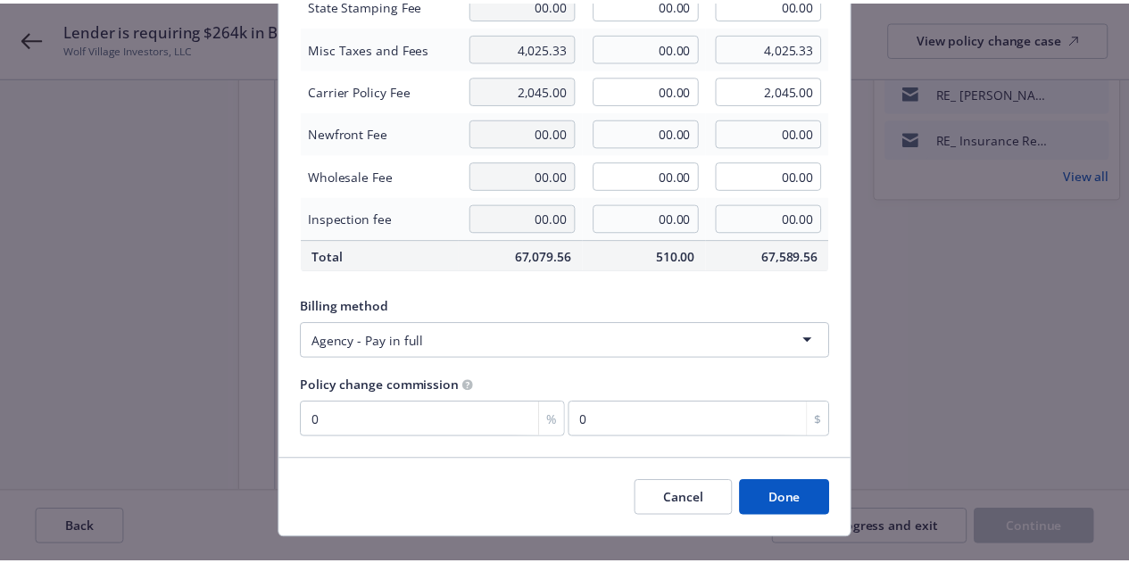
scroll to position [313, 0]
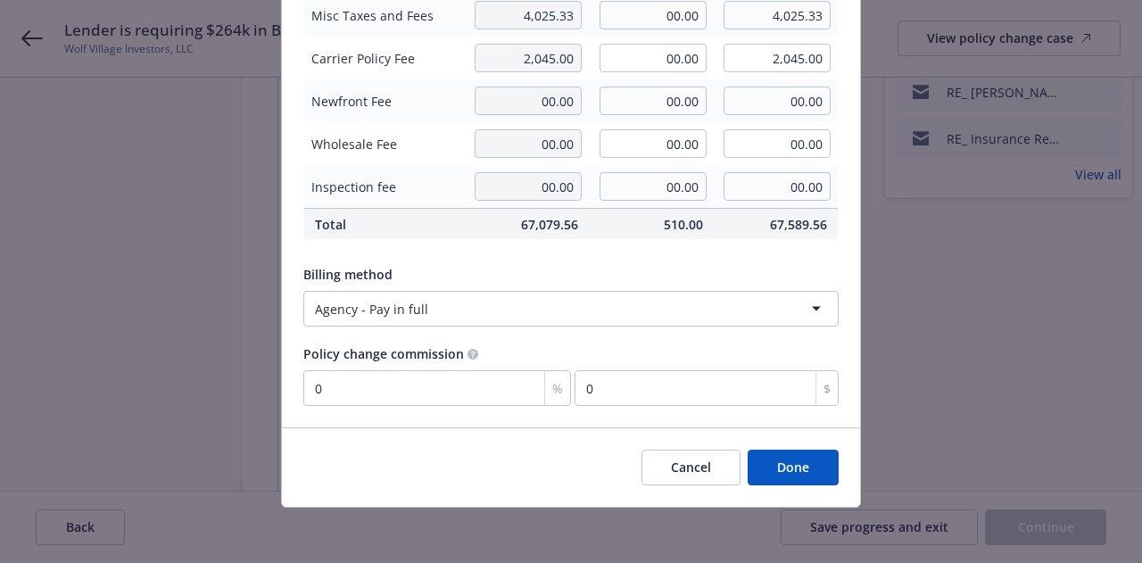
click at [794, 469] on button "Done" at bounding box center [793, 468] width 91 height 36
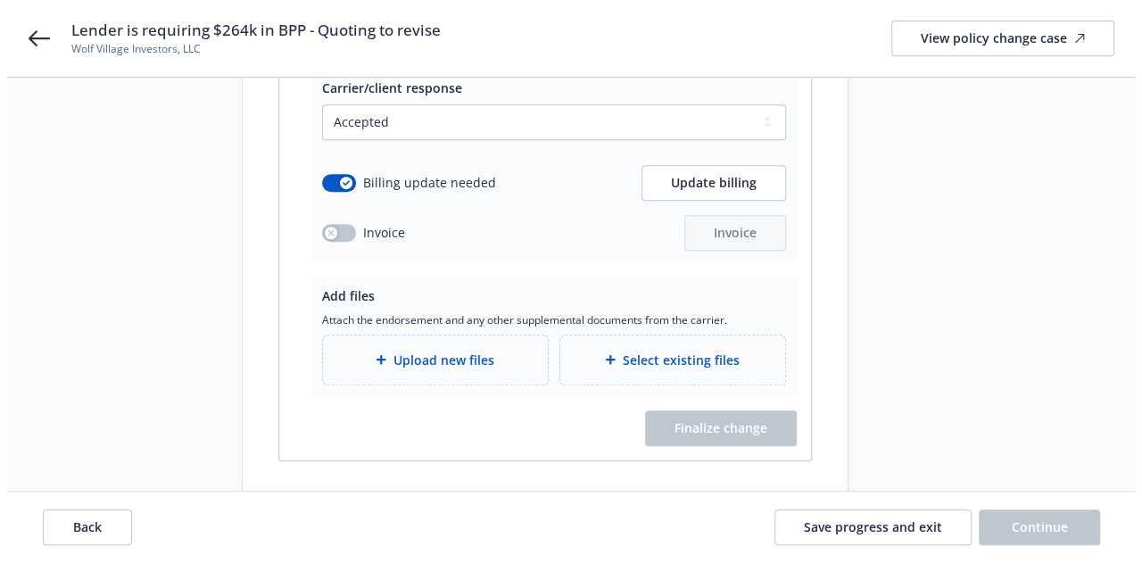
scroll to position [392, 0]
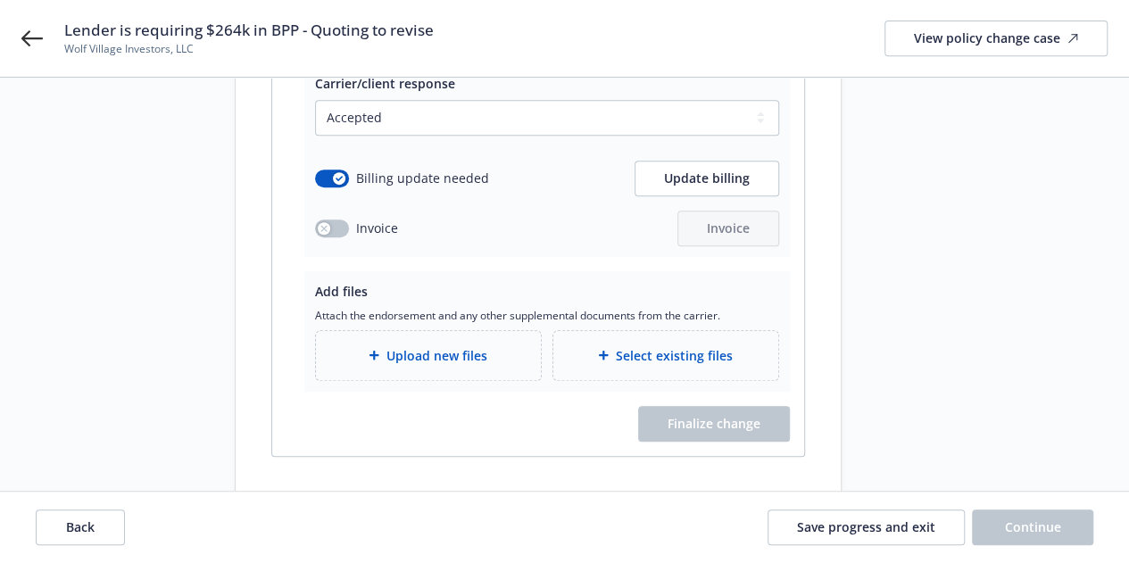
click at [478, 331] on div "Upload new files" at bounding box center [428, 355] width 225 height 49
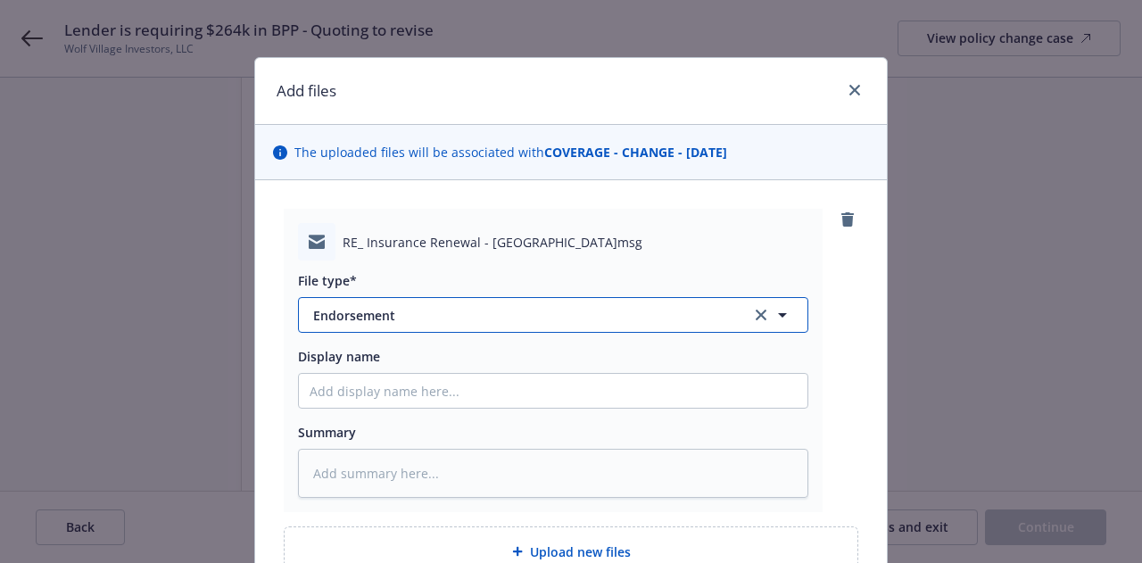
click at [557, 321] on span "Endorsement" at bounding box center [519, 315] width 413 height 19
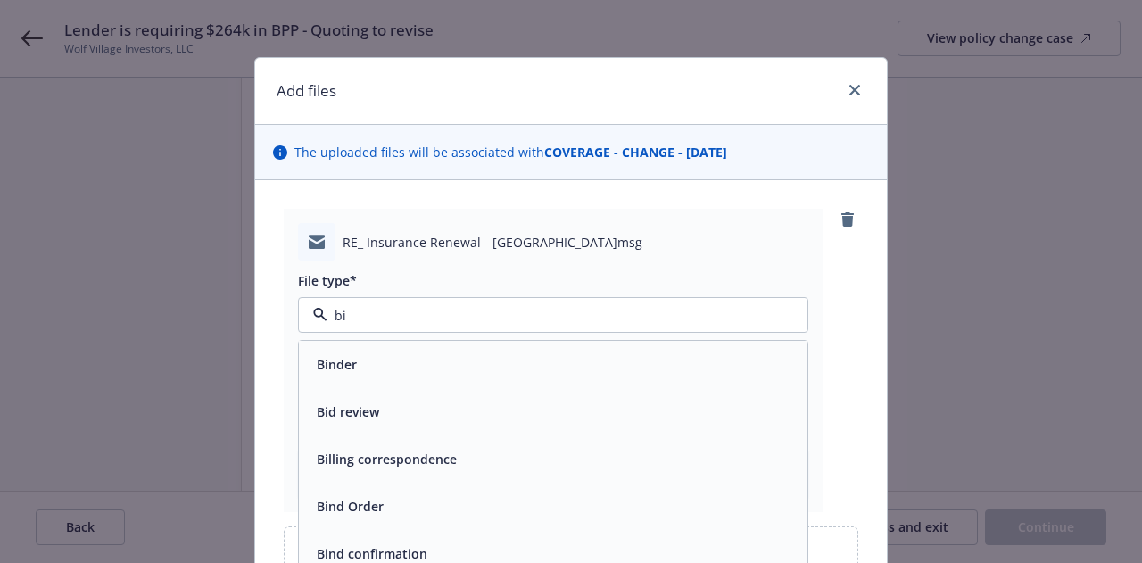
click at [460, 498] on div "Bind Order" at bounding box center [553, 506] width 487 height 26
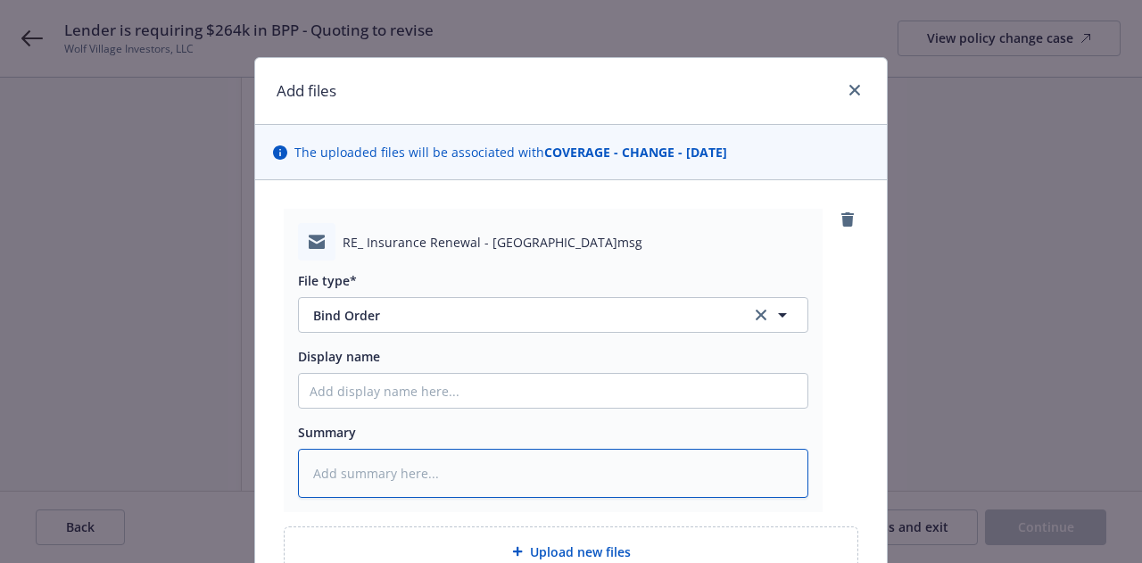
click at [532, 469] on textarea at bounding box center [553, 473] width 510 height 48
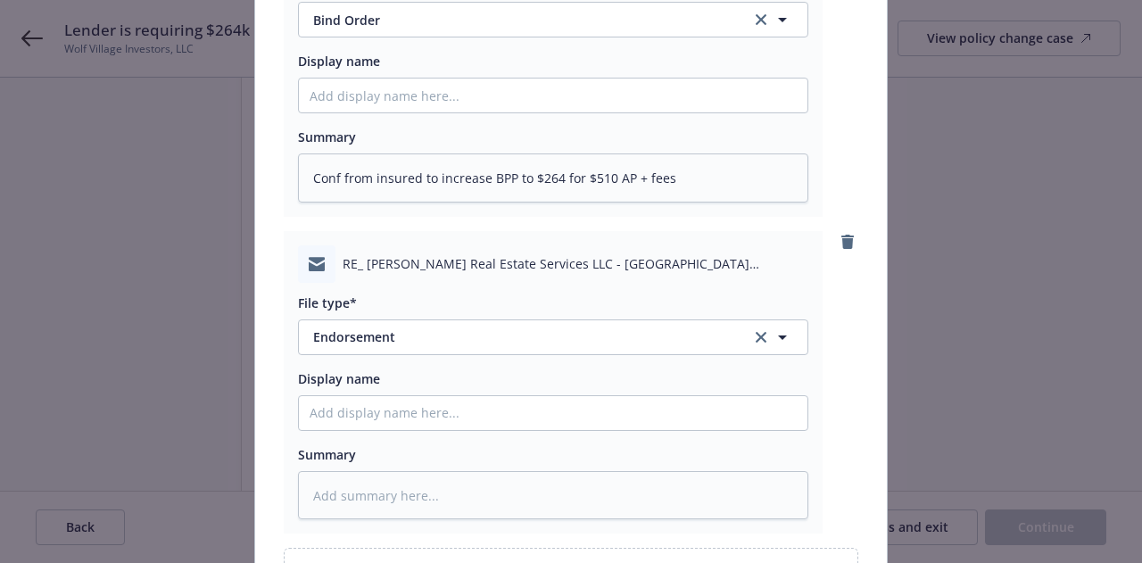
scroll to position [298, 0]
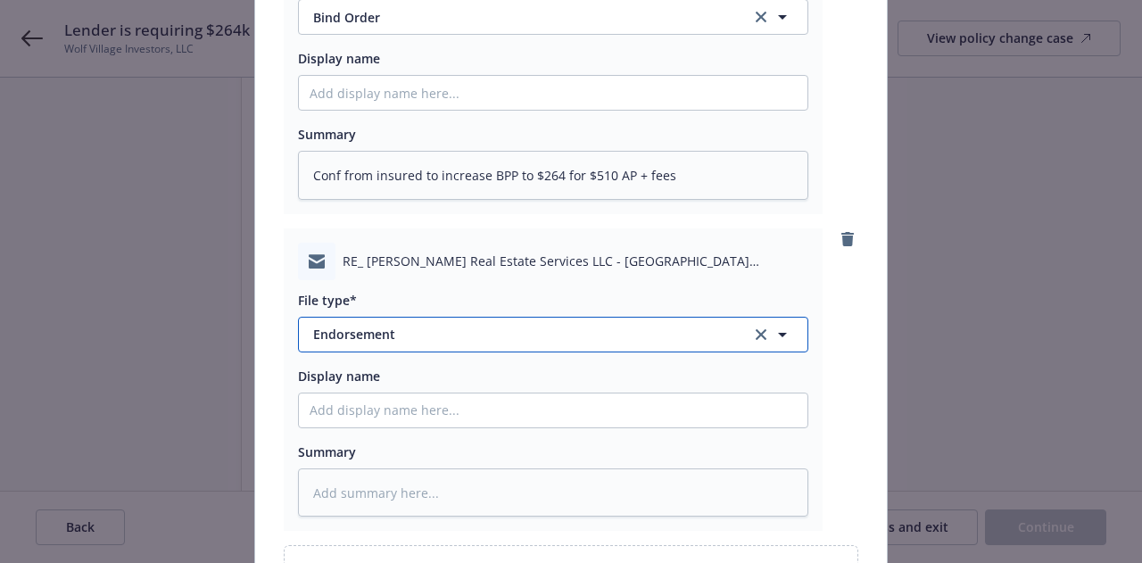
click at [573, 337] on span "Endorsement" at bounding box center [519, 334] width 413 height 19
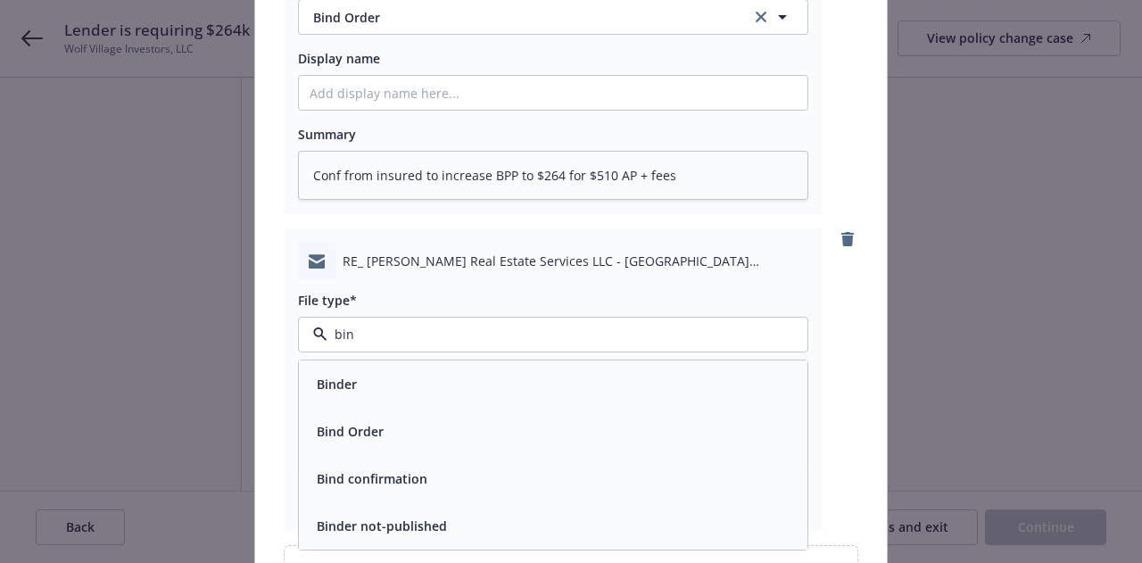
click at [571, 411] on div "Bind Order" at bounding box center [553, 431] width 509 height 47
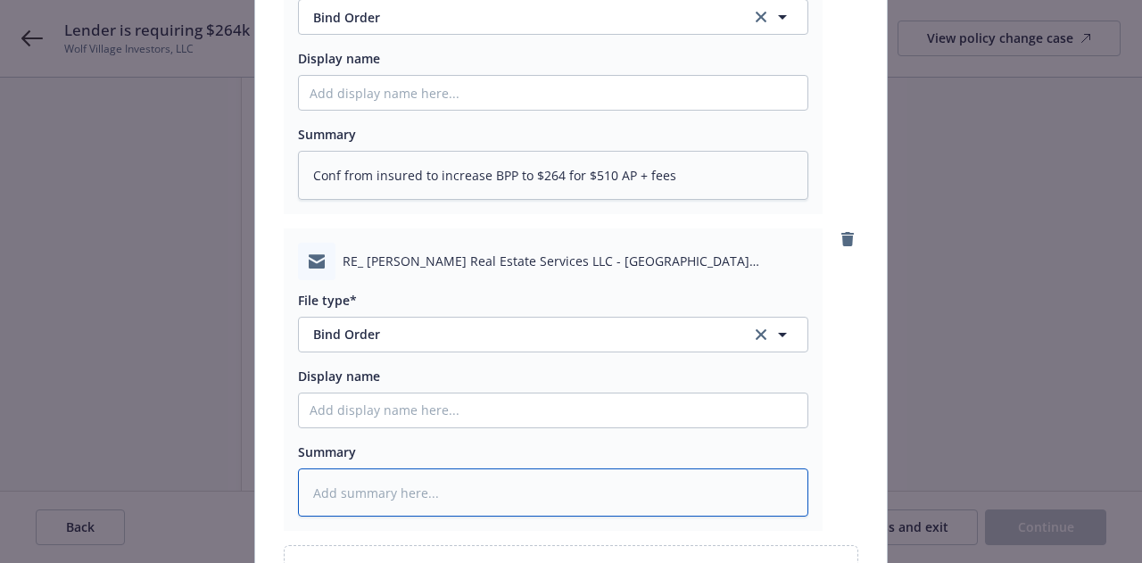
click at [567, 490] on textarea at bounding box center [553, 492] width 510 height 48
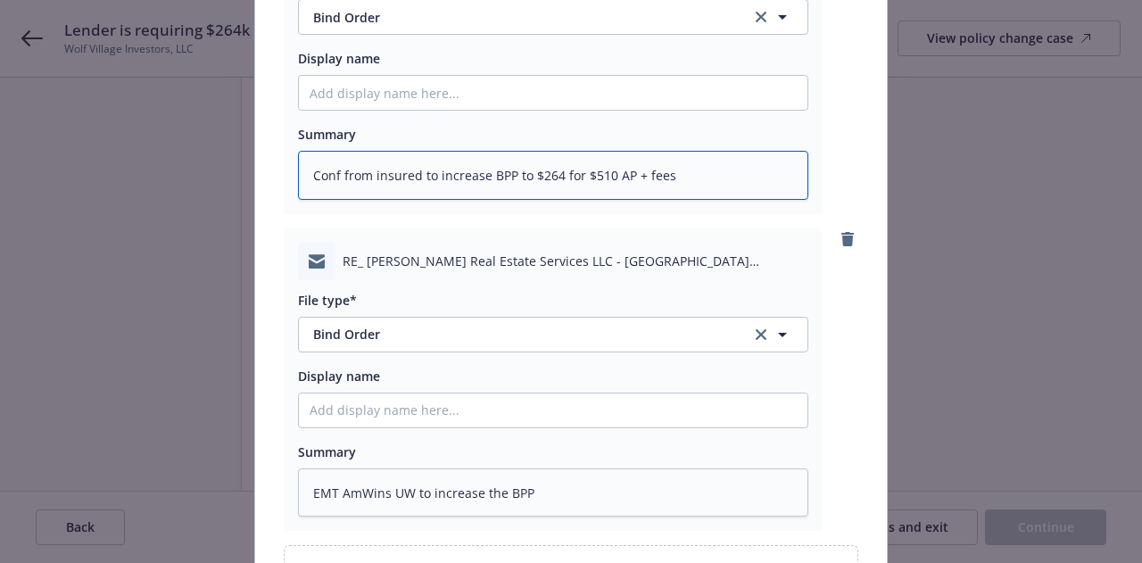
click at [536, 170] on textarea "Conf from insured to increase BPP to $264 for $510 AP + fees" at bounding box center [553, 175] width 510 height 48
drag, startPoint x: 555, startPoint y: 178, endPoint x: 505, endPoint y: 179, distance: 50.0
click at [505, 179] on textarea "Conf from insured to increase BPP to $264 for $510 AP + fees" at bounding box center [553, 175] width 510 height 48
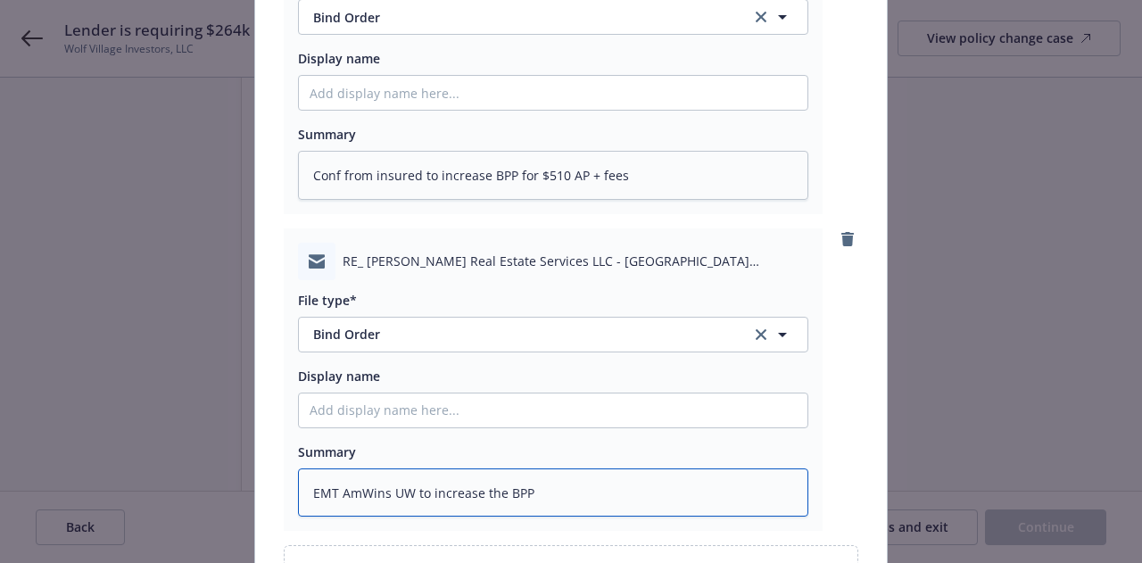
click at [751, 502] on textarea "EMT AmWins UW to increase the BPP" at bounding box center [553, 492] width 510 height 48
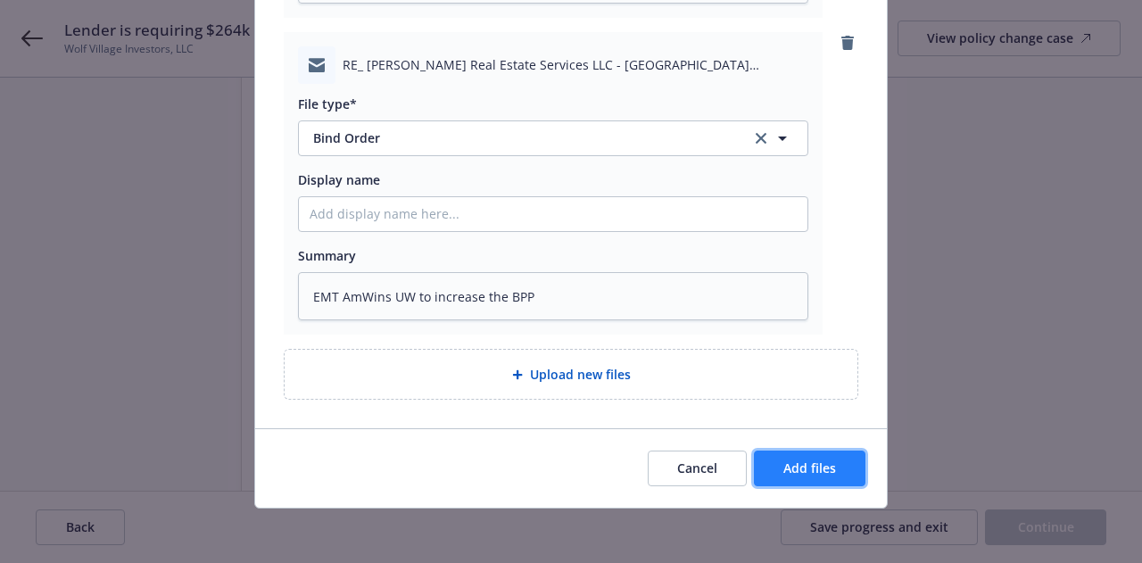
click at [836, 471] on button "Add files" at bounding box center [810, 469] width 112 height 36
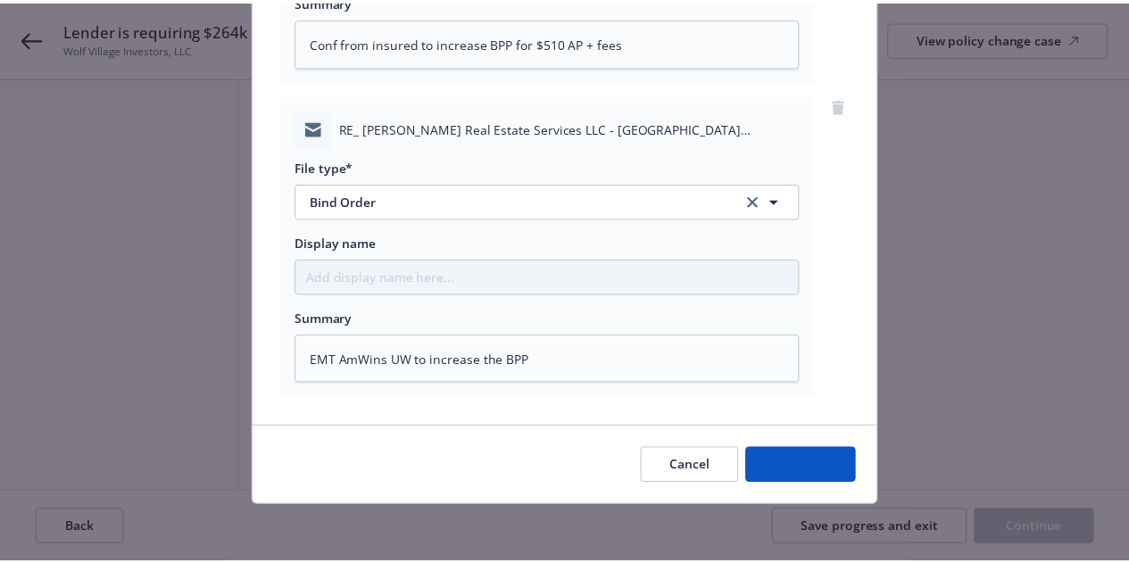
scroll to position [430, 0]
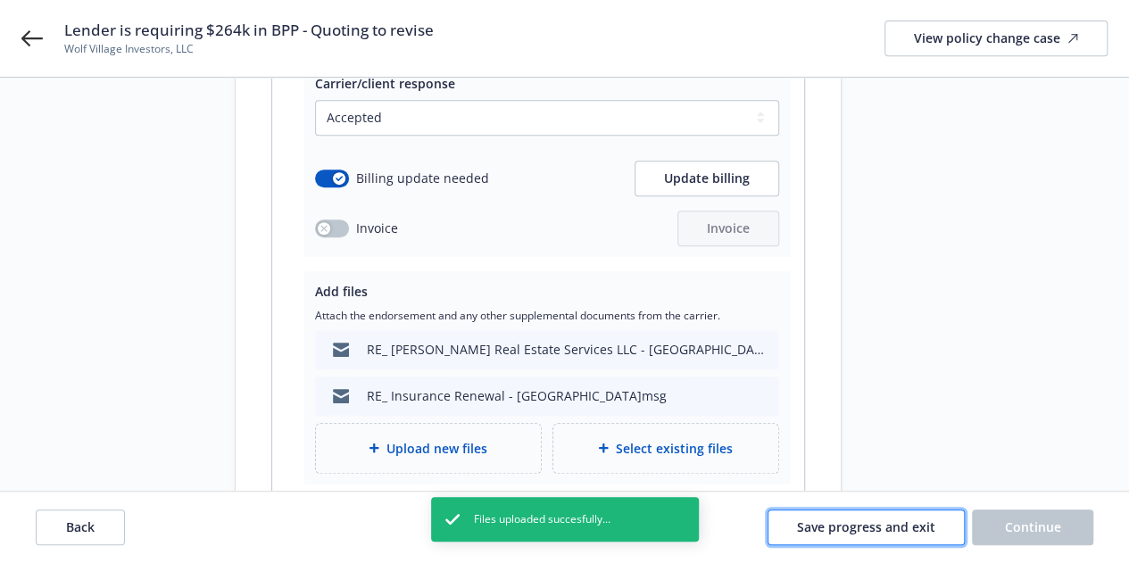
click at [880, 526] on span "Save progress and exit" at bounding box center [866, 526] width 138 height 17
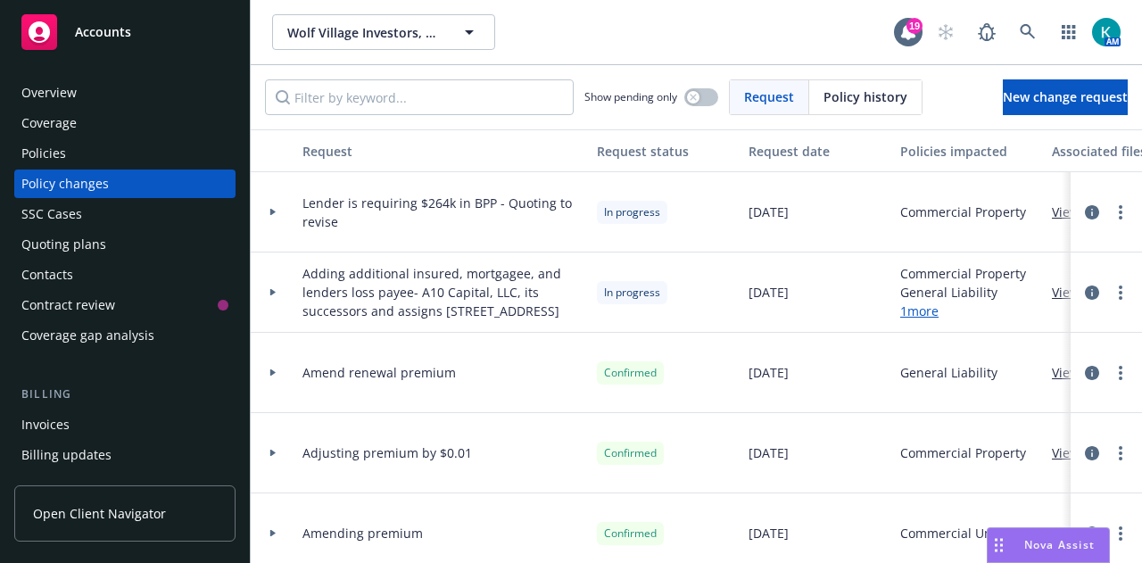
click at [99, 153] on div "Policies" at bounding box center [124, 153] width 207 height 29
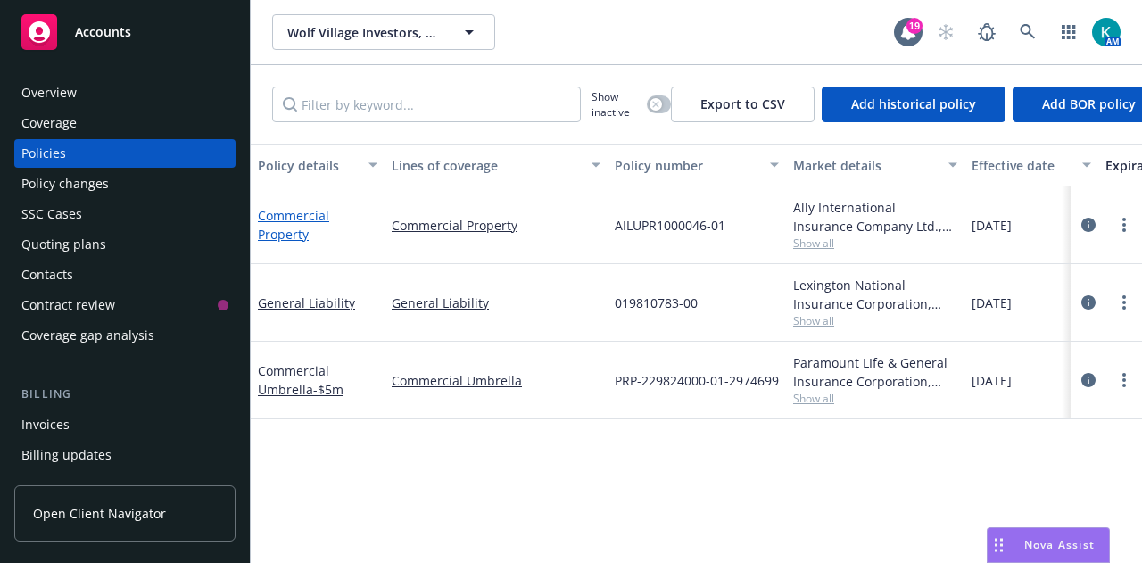
click at [295, 219] on link "Commercial Property" at bounding box center [293, 225] width 71 height 36
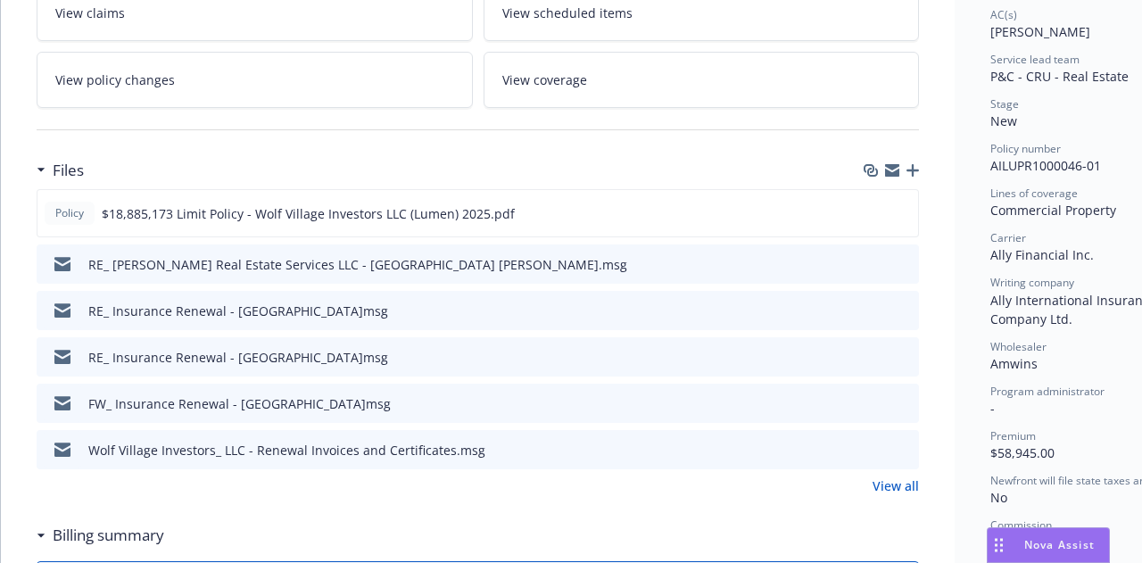
scroll to position [364, 0]
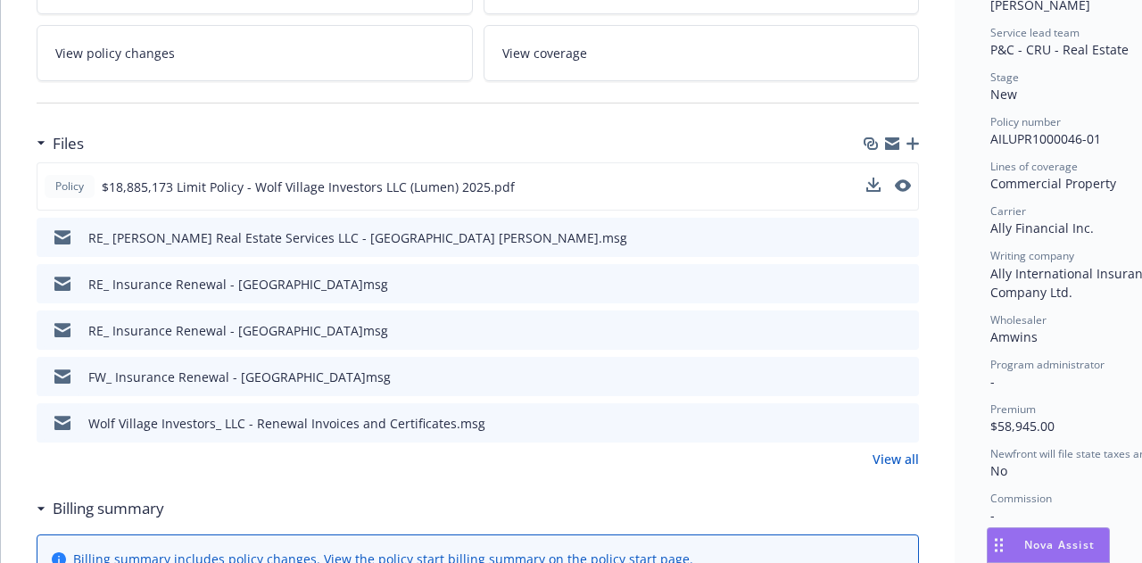
click at [899, 192] on button at bounding box center [903, 187] width 16 height 19
click at [903, 186] on icon "preview file" at bounding box center [901, 185] width 16 height 12
click at [907, 140] on icon "button" at bounding box center [913, 143] width 12 height 12
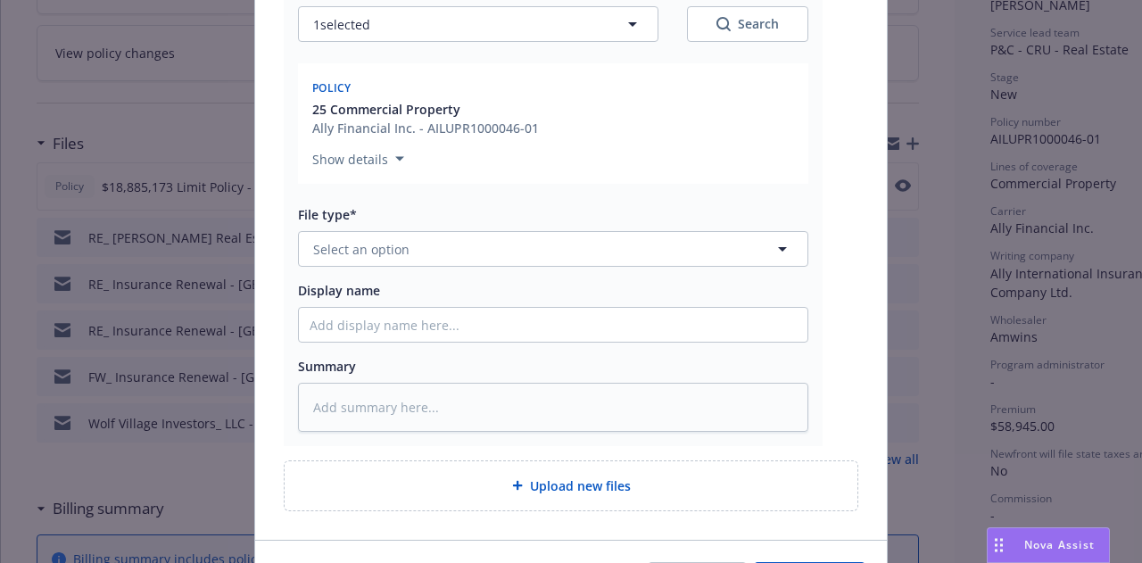
scroll to position [365, 0]
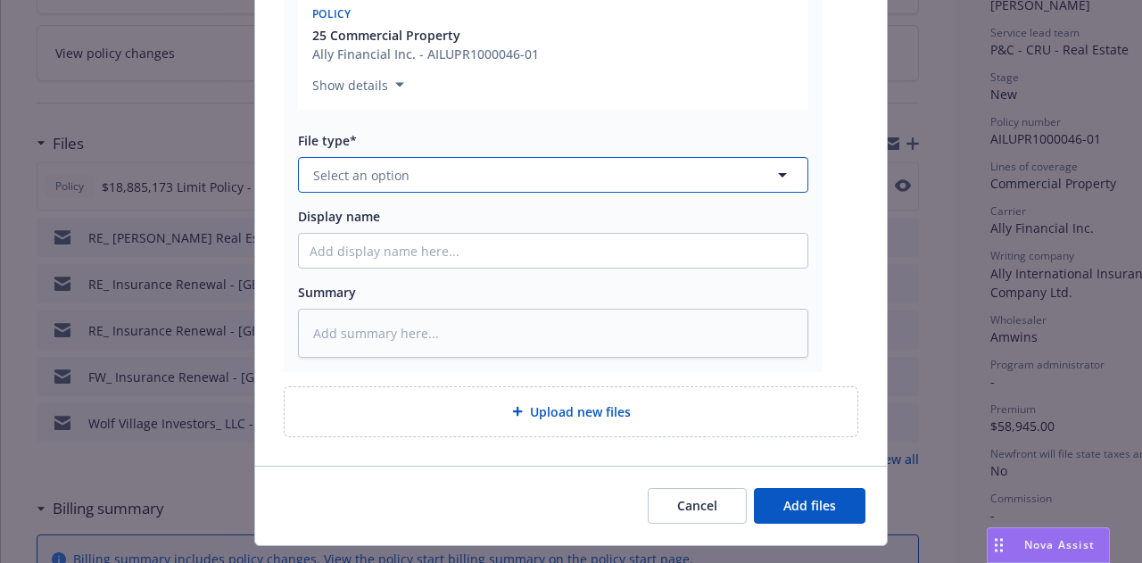
click at [632, 165] on button "Select an option" at bounding box center [553, 175] width 510 height 36
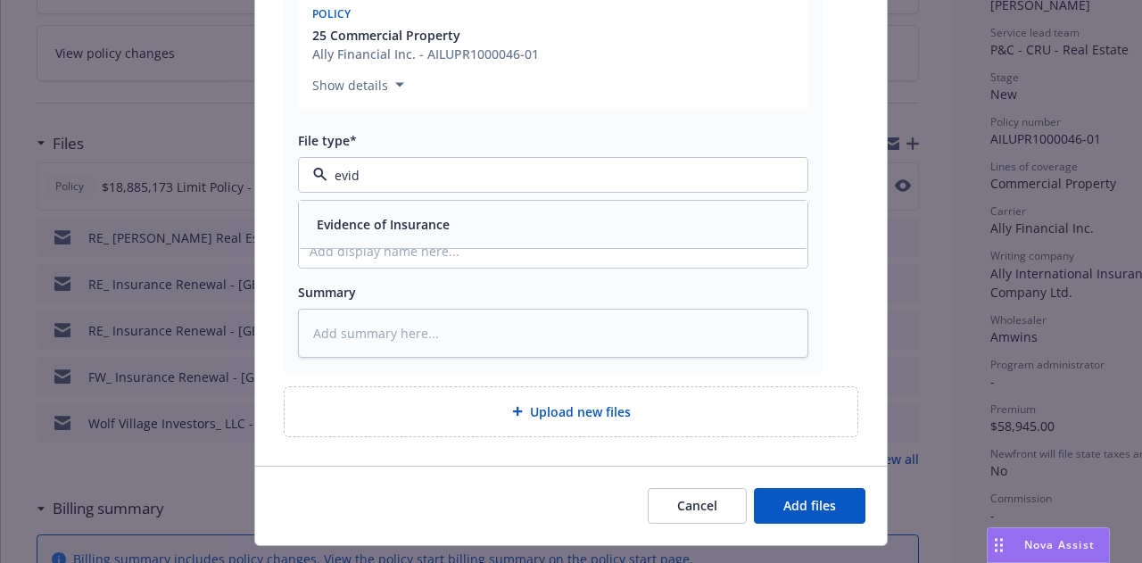
click at [653, 233] on div "Evidence of Insurance" at bounding box center [553, 224] width 487 height 26
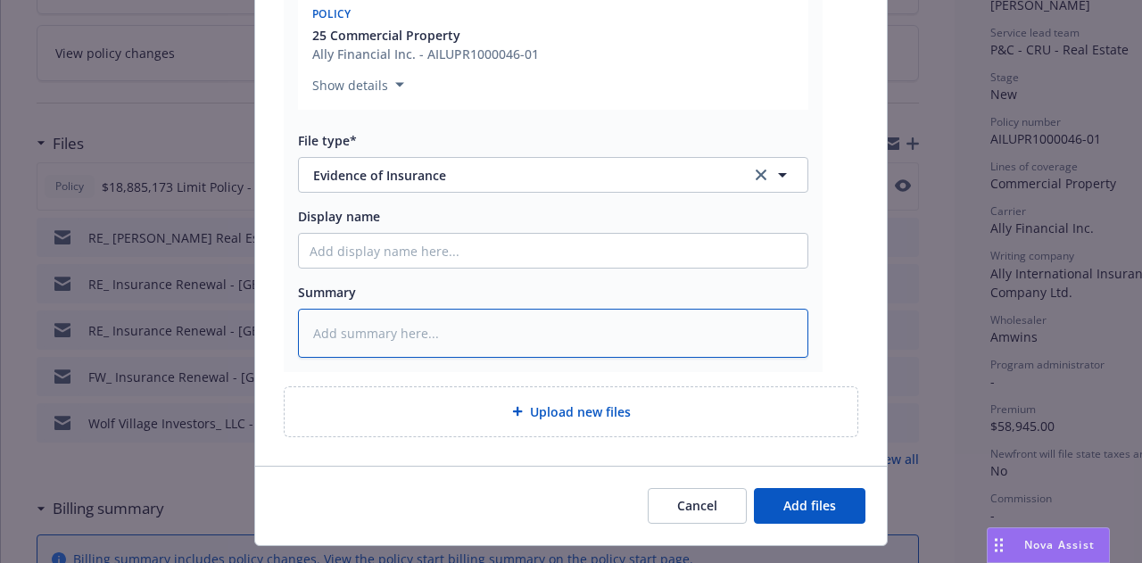
click at [659, 344] on textarea at bounding box center [553, 333] width 510 height 48
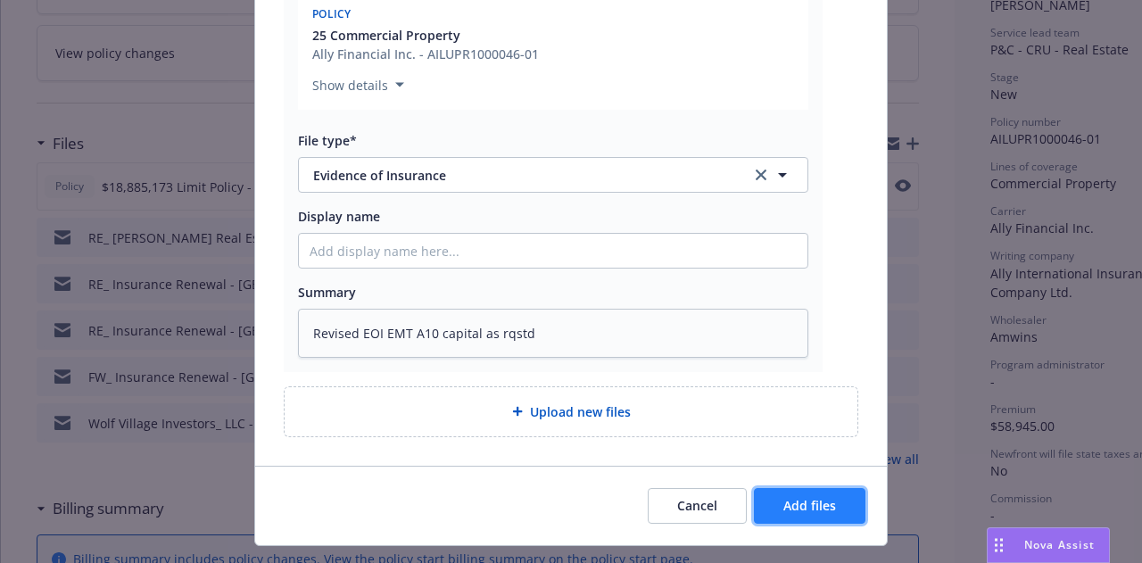
click at [818, 513] on button "Add files" at bounding box center [810, 506] width 112 height 36
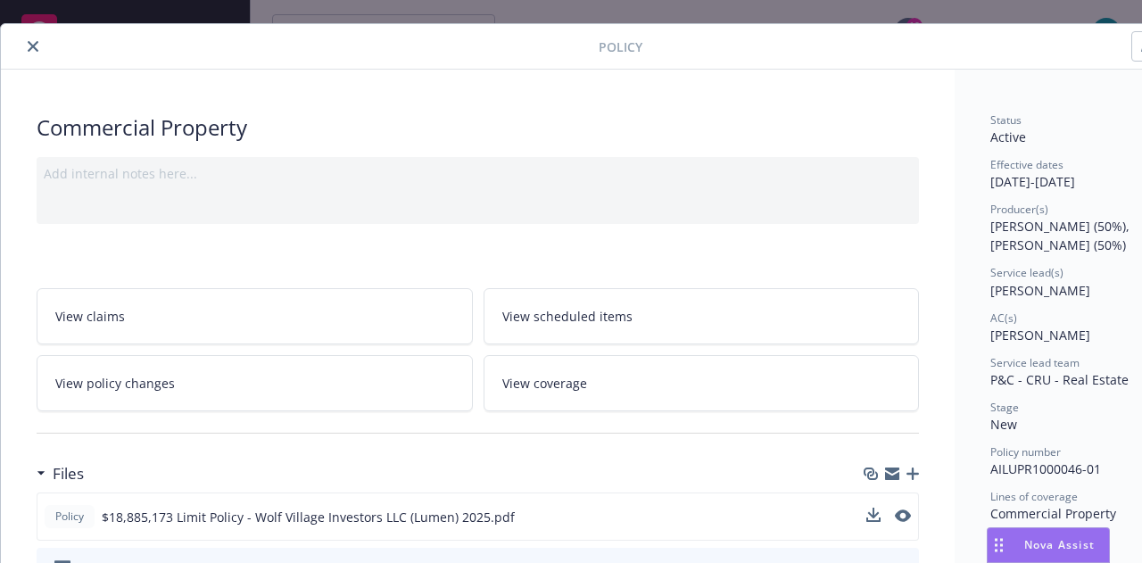
scroll to position [0, 0]
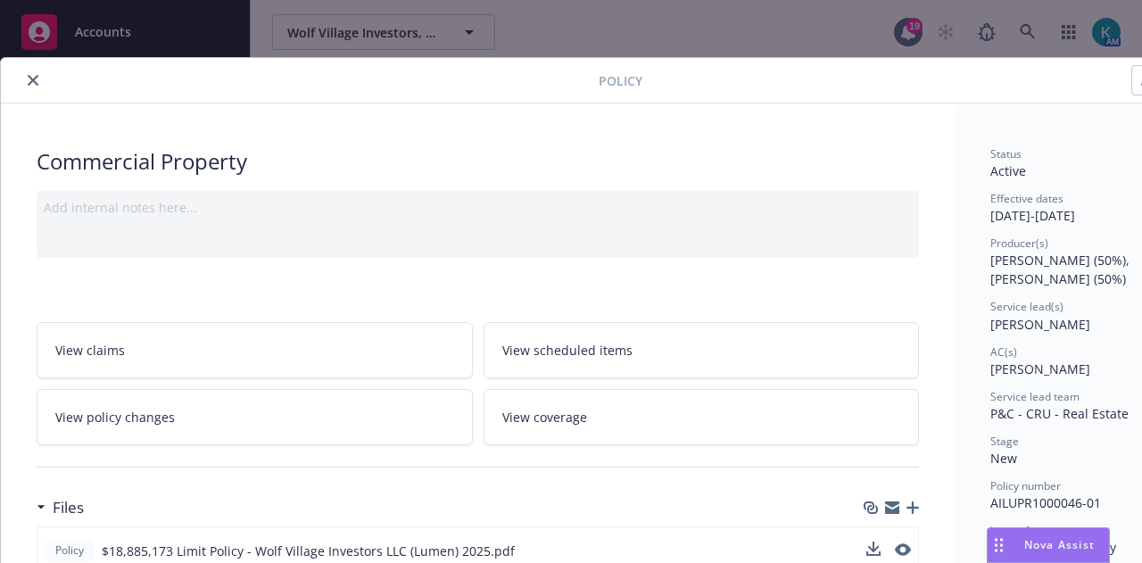
click at [34, 77] on icon "close" at bounding box center [33, 80] width 11 height 11
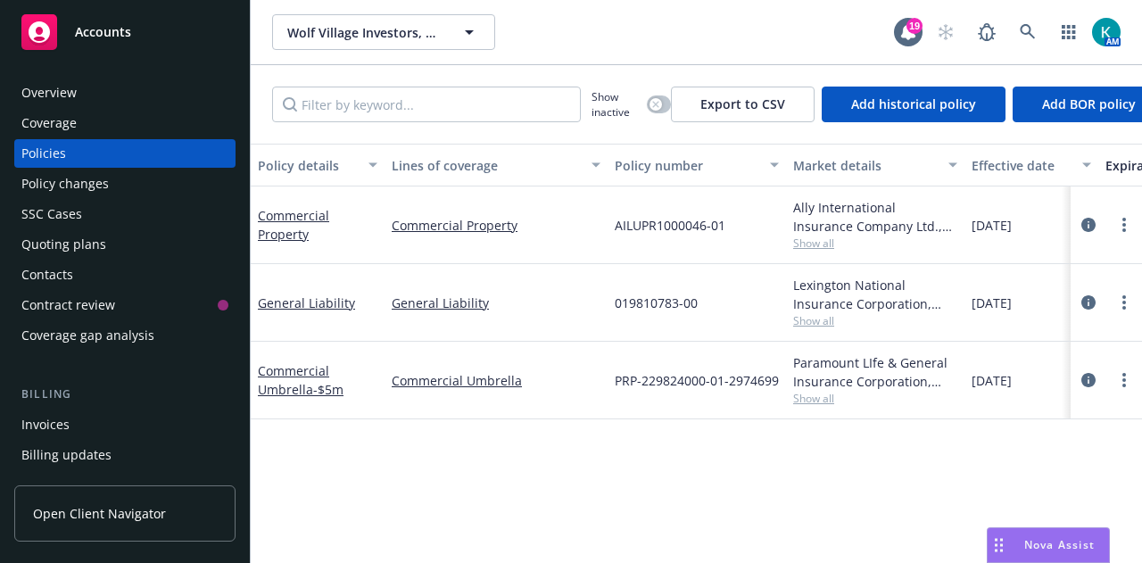
click at [148, 25] on div "Accounts" at bounding box center [124, 32] width 207 height 36
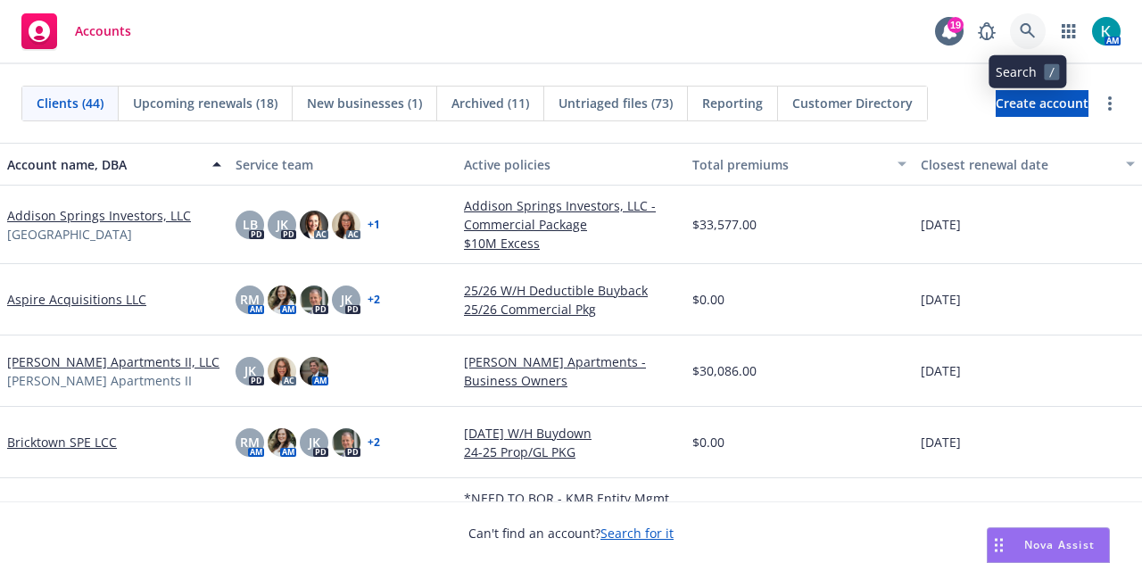
click at [1028, 21] on link at bounding box center [1028, 31] width 36 height 36
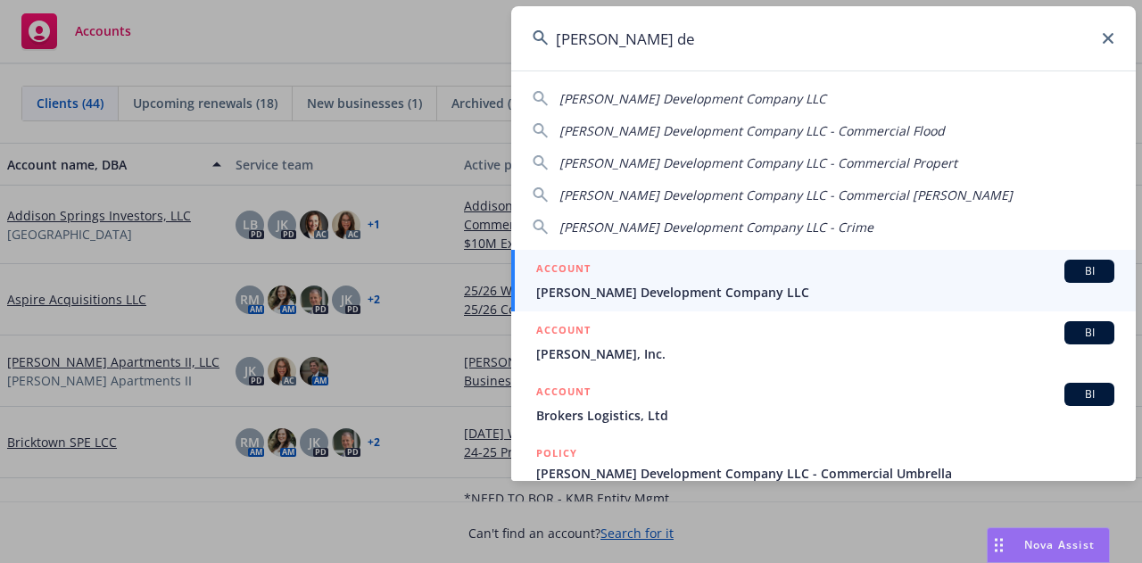
click at [751, 270] on div "ACCOUNT BI" at bounding box center [825, 271] width 578 height 23
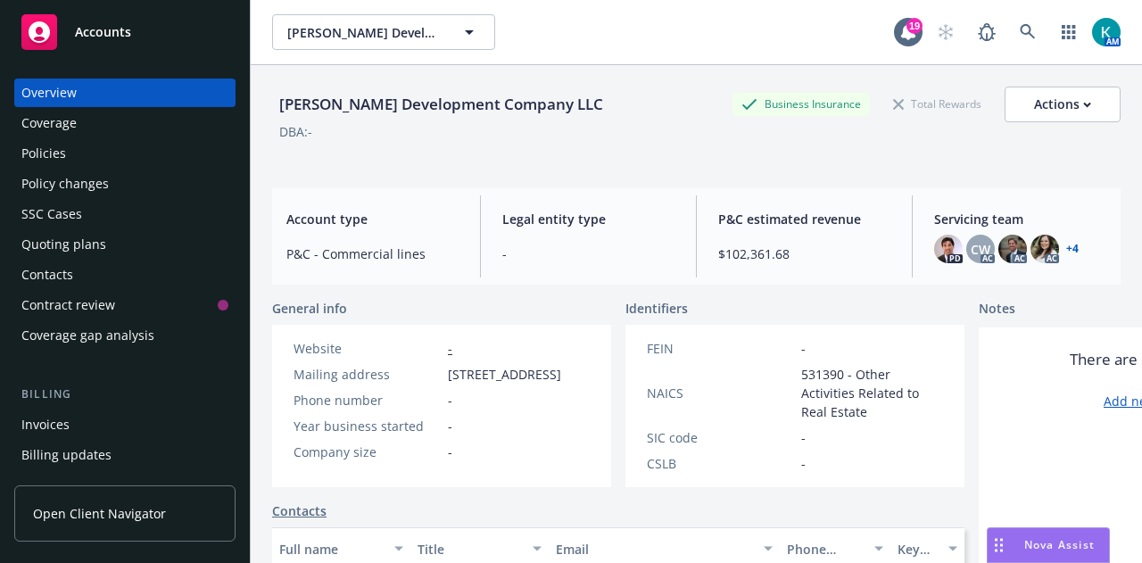
click at [180, 261] on div "Contacts" at bounding box center [124, 275] width 207 height 29
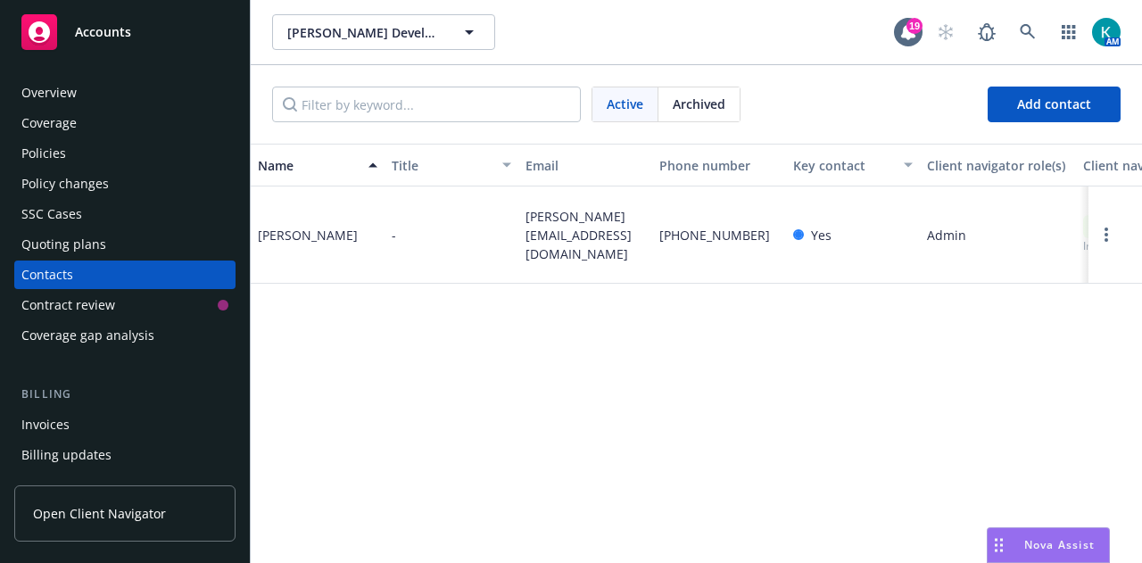
click at [171, 248] on div "Quoting plans" at bounding box center [124, 244] width 207 height 29
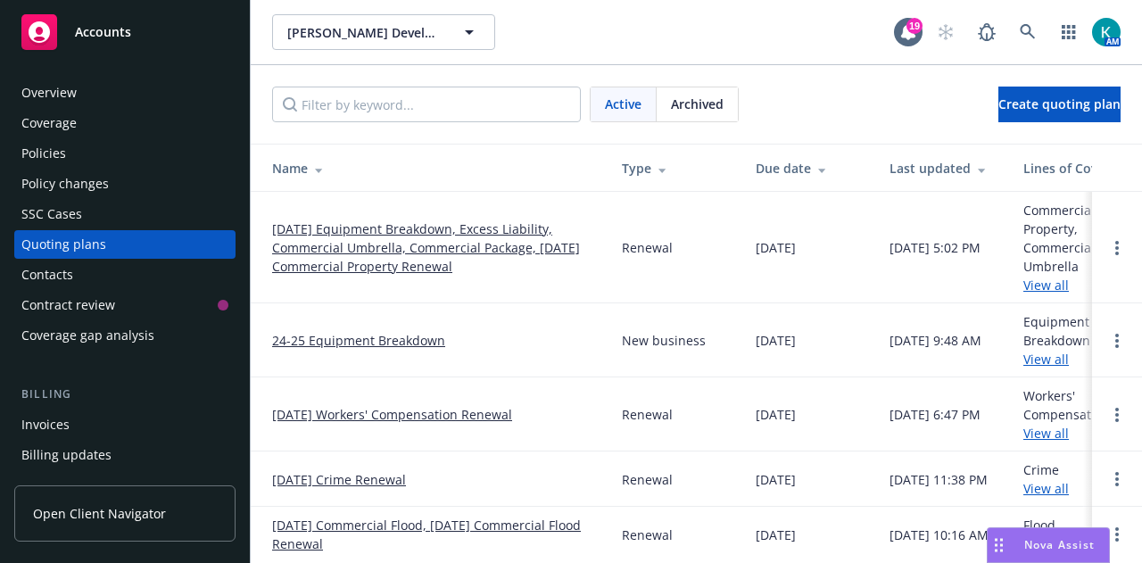
click at [344, 258] on link "[DATE] Equipment Breakdown, Excess Liability, Commercial Umbrella, Commercial P…" at bounding box center [432, 248] width 321 height 56
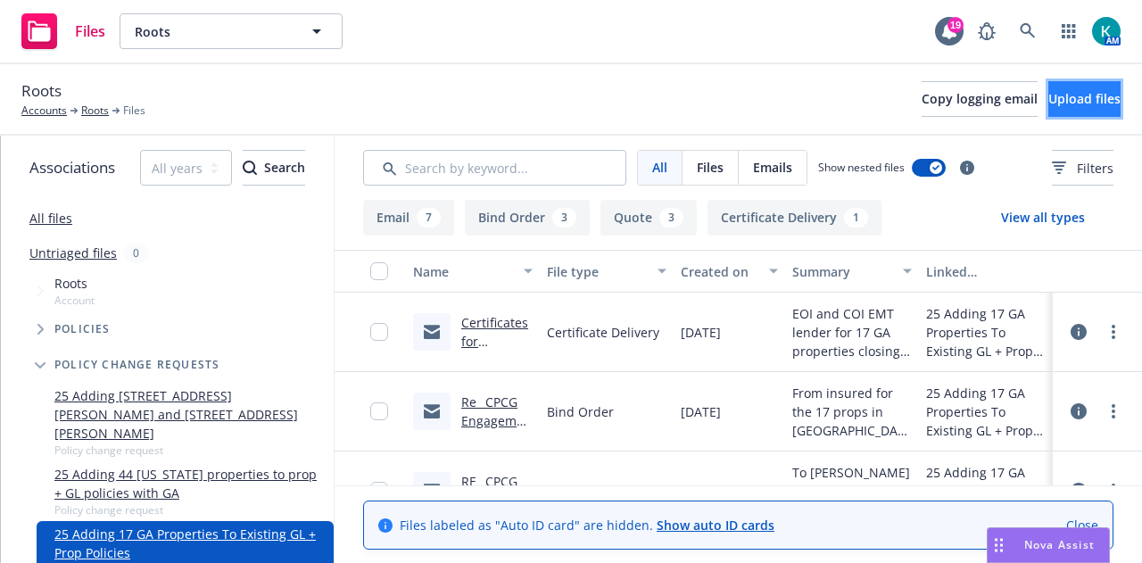
click at [1078, 85] on button "Upload files" at bounding box center [1084, 99] width 72 height 36
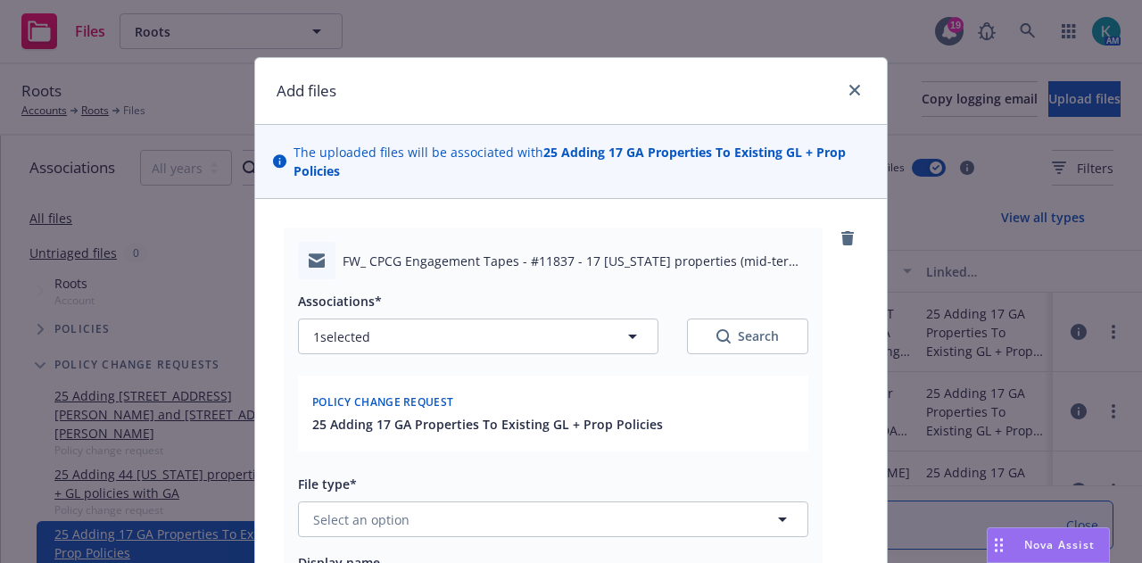
scroll to position [220, 0]
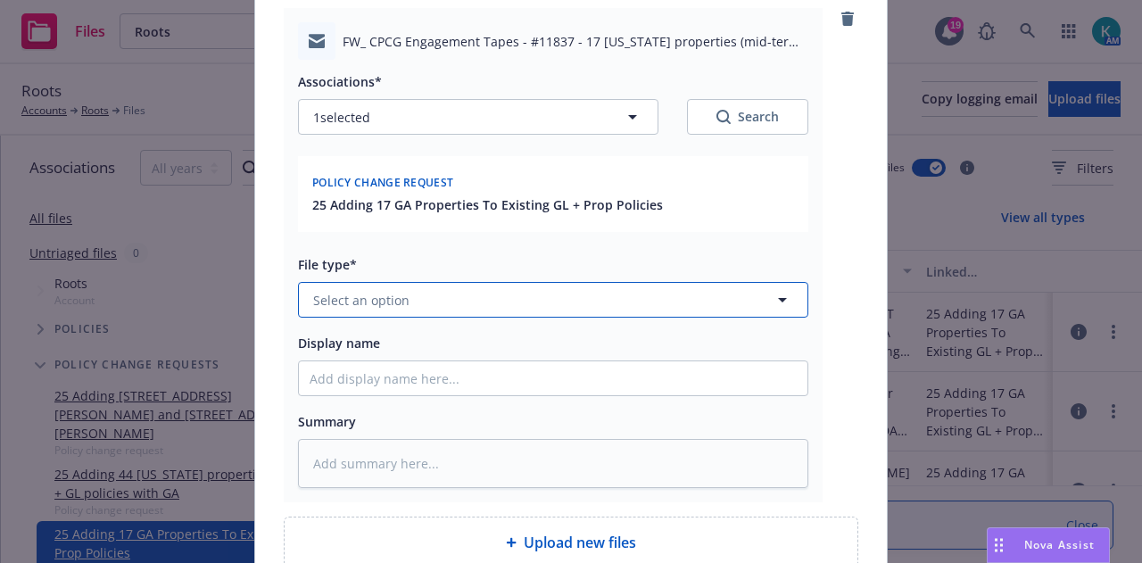
click at [622, 302] on button "Select an option" at bounding box center [553, 300] width 510 height 36
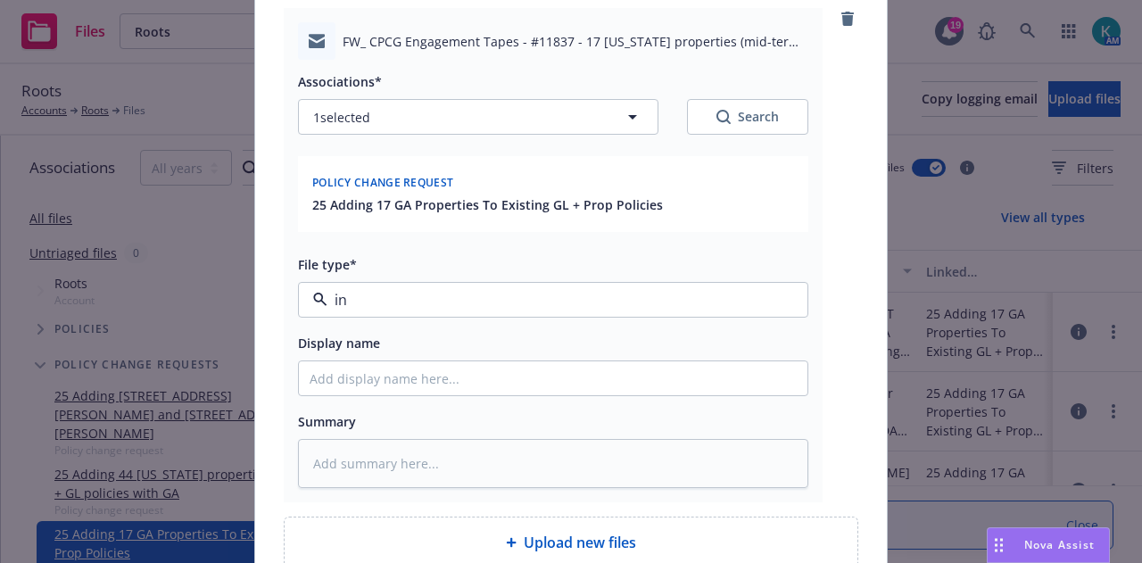
type input "inv"
click at [591, 401] on div "Invoice - Third Party" at bounding box center [553, 397] width 487 height 26
click at [625, 466] on textarea at bounding box center [553, 463] width 510 height 48
type textarea "x"
type textarea "I"
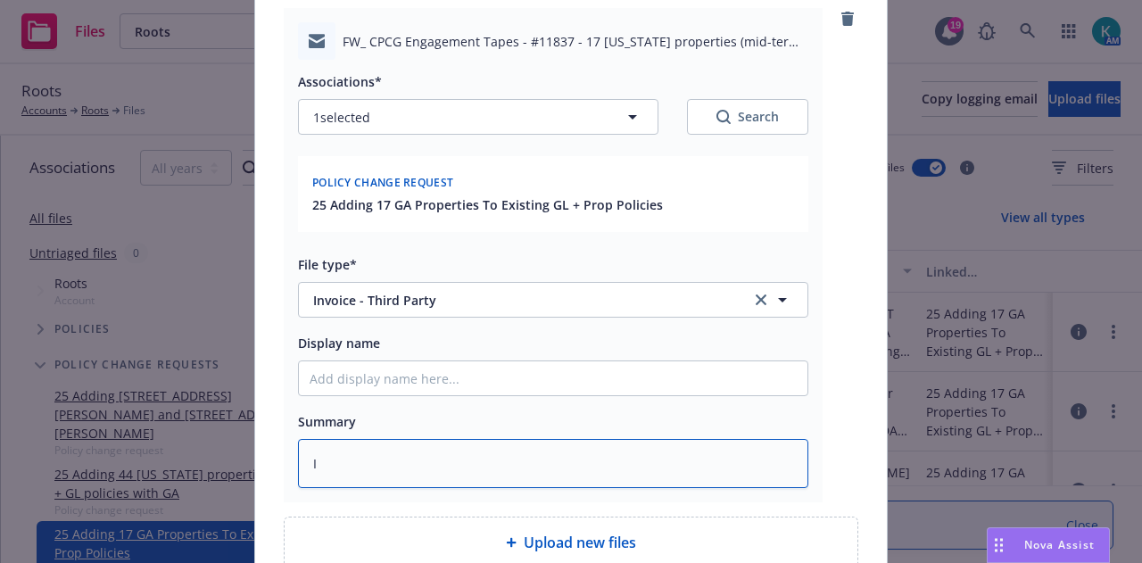
type textarea "x"
type textarea "In"
type textarea "x"
type textarea "Invo"
type textarea "x"
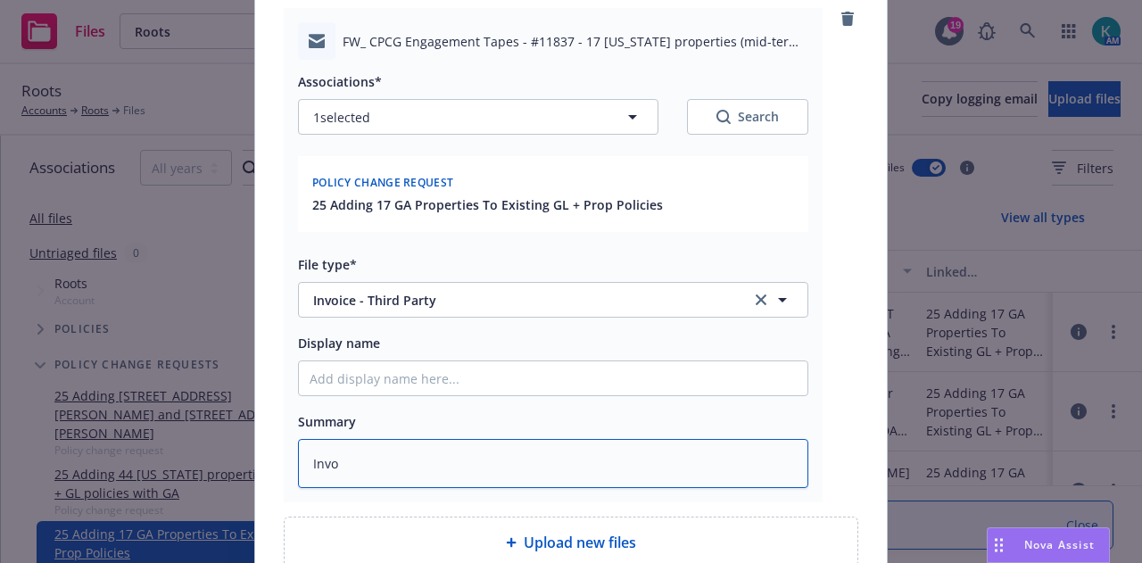
type textarea "Invoi"
type textarea "x"
type textarea "Invoic"
type textarea "x"
type textarea "Invoice"
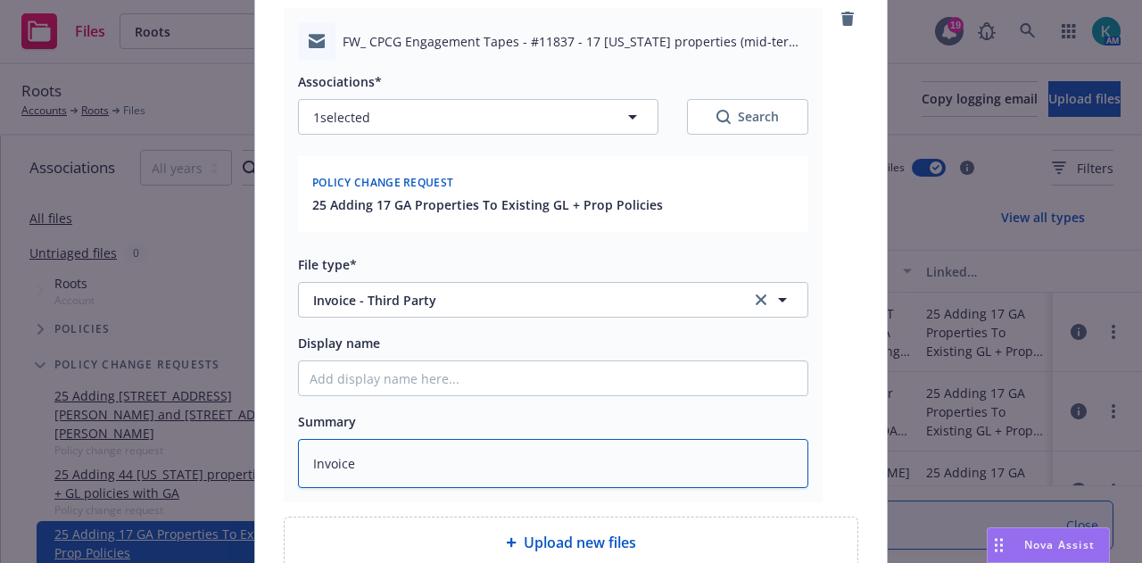
type textarea "x"
type textarea "Invoices"
type textarea "x"
type textarea "Invoices a"
type textarea "x"
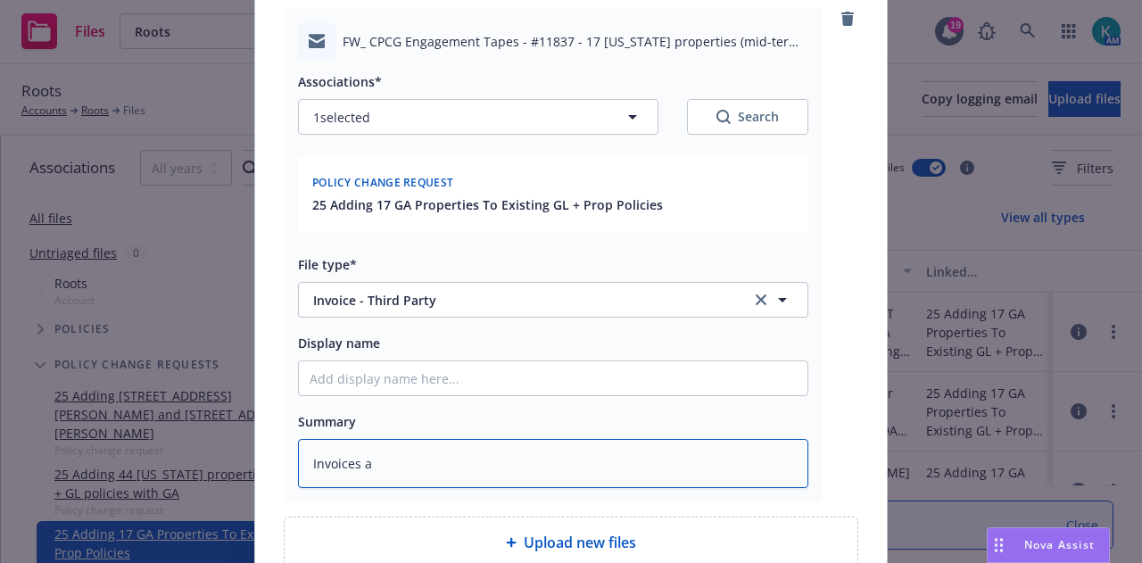
type textarea "Invoices an"
type textarea "x"
type textarea "Invoices and"
type textarea "x"
type textarea "Invoices and EO"
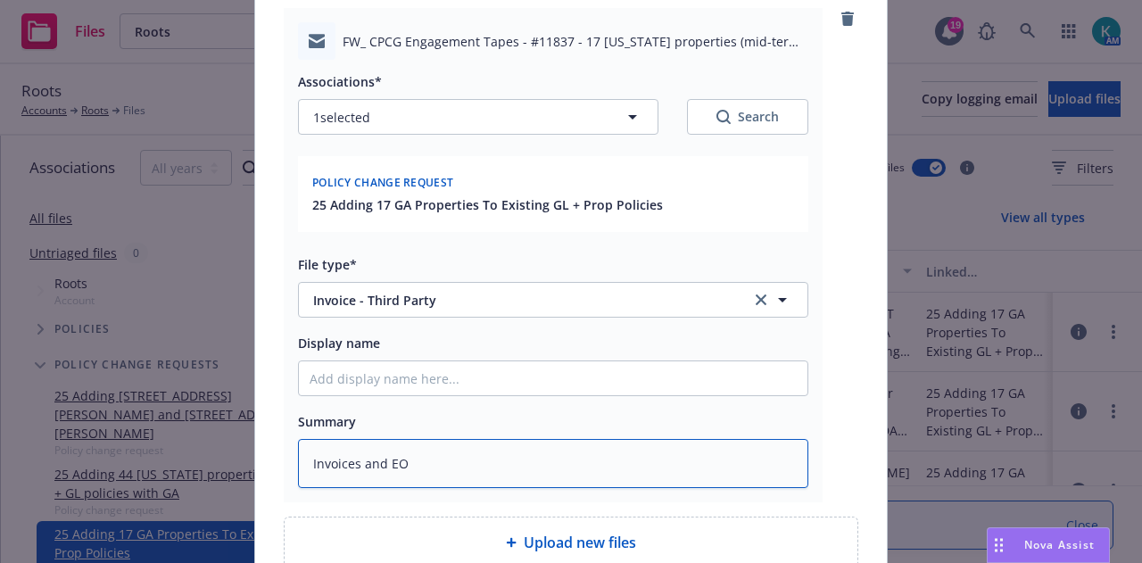
type textarea "x"
type textarea "Invoices and EOI"
type textarea "x"
type textarea "Invoices and EOI'"
type textarea "x"
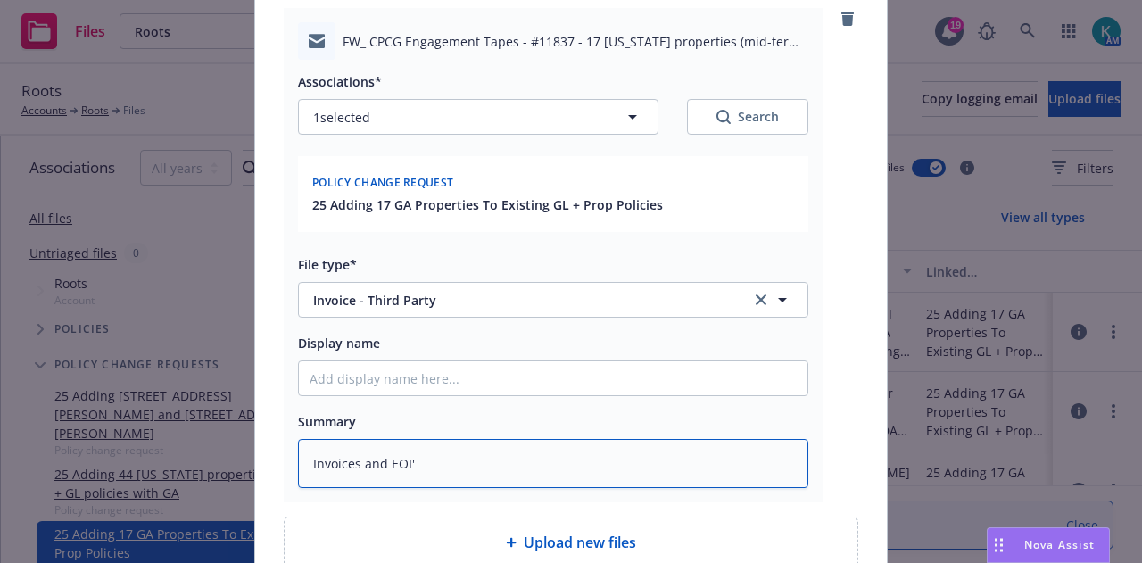
type textarea "Invoices and EOI'S"
type textarea "x"
type textarea "Invoices and EOI'S/"
type textarea "x"
type textarea "Invoices and EOI'S/C"
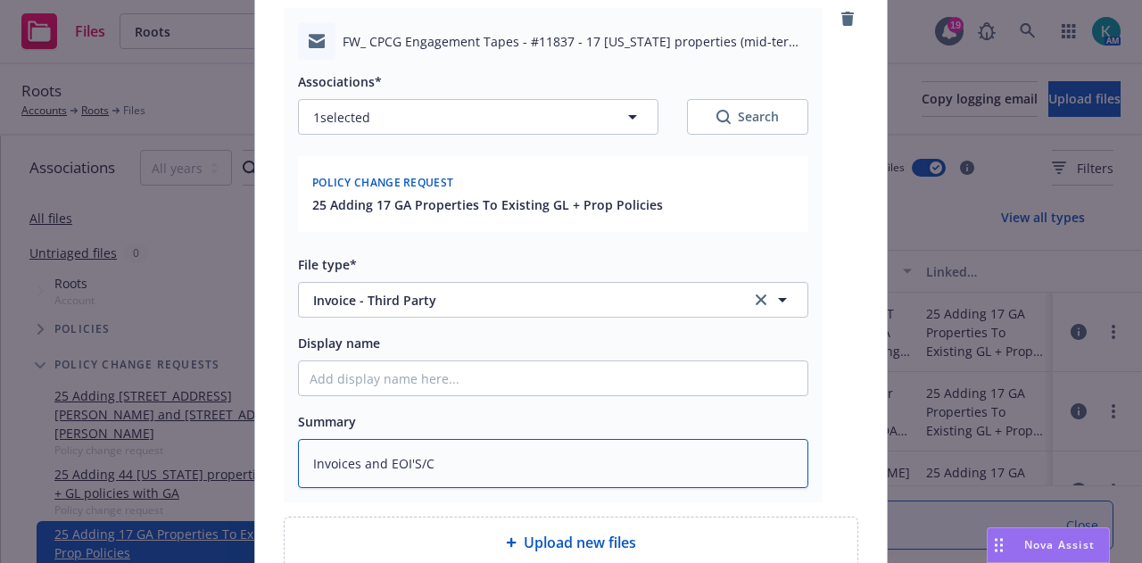
type textarea "x"
type textarea "Invoices and EOI'S/CO"
type textarea "x"
type textarea "Invoices and EOI'S/COI"
type textarea "x"
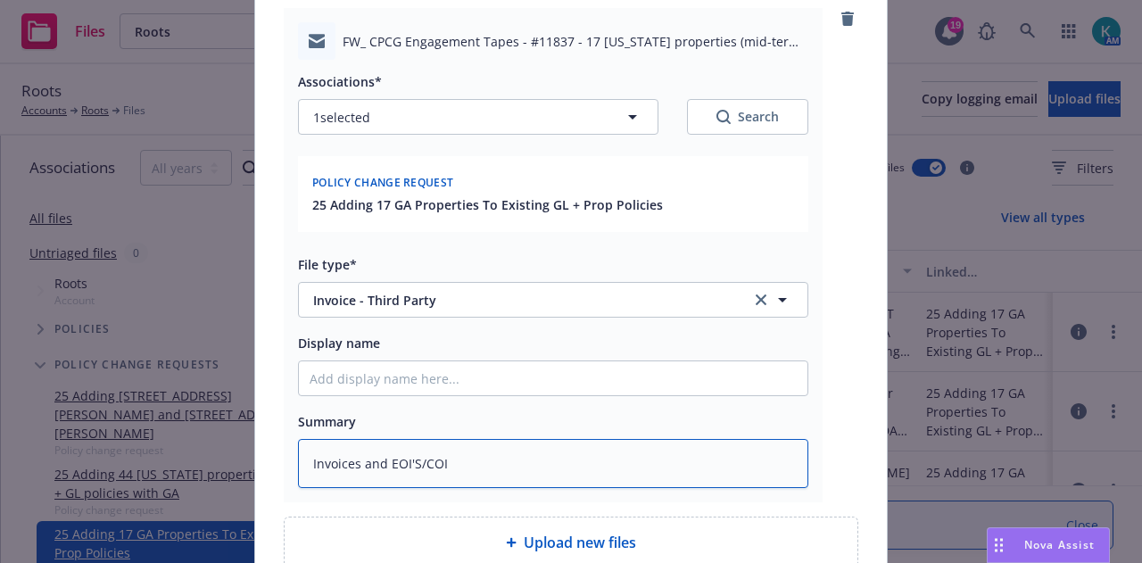
type textarea "Invoices and EOI'S/COI'"
type textarea "x"
type textarea "Invoices and EOI'S/COI'S"
type textarea "x"
type textarea "Invoices and EOI'S/COI'S r"
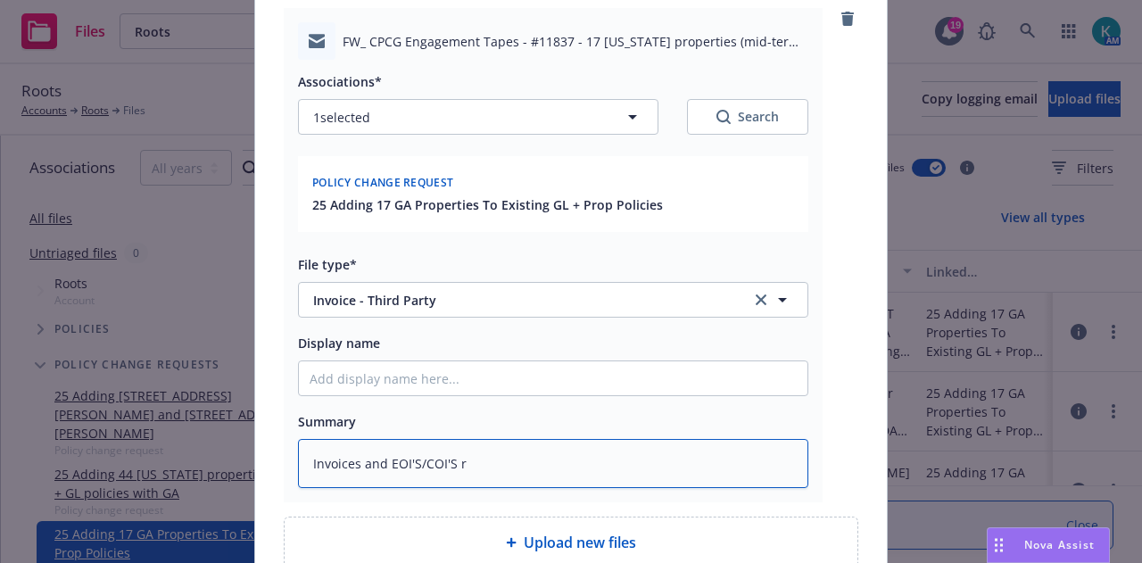
type textarea "x"
type textarea "Invoices and EOI'S/COI'S rc"
type textarea "x"
type textarea "Invoices and EOI'S/COI'S rcvd"
type textarea "x"
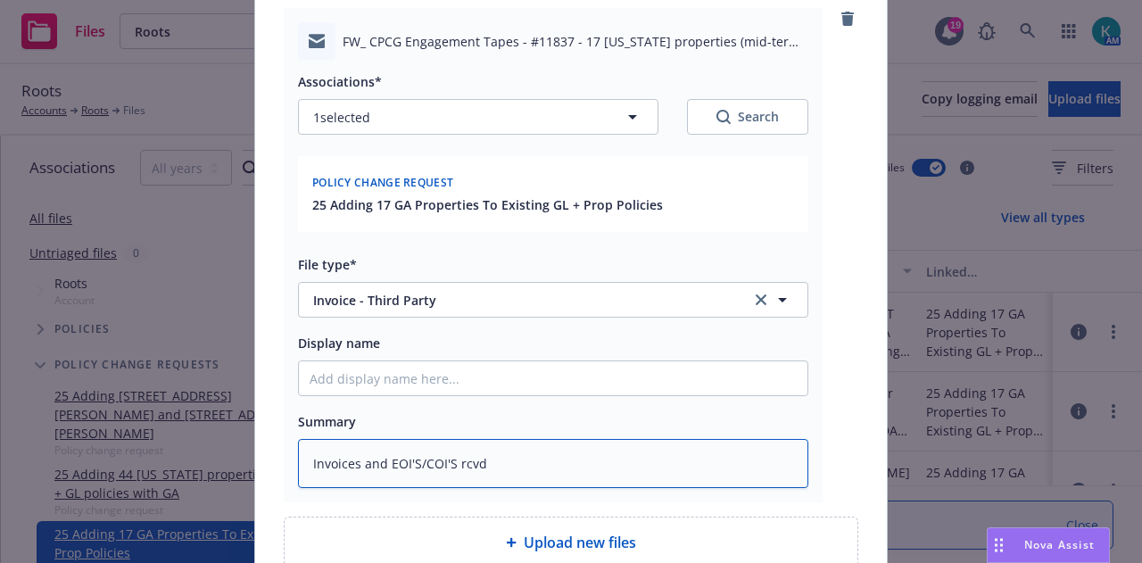
type textarea "Invoices and EOI'S/COI'S rcvd f"
type textarea "x"
type textarea "Invoices and EOI'S/COI'S rcvd fr"
type textarea "x"
type textarea "Invoices and EOI'S/COI'S rcvd fro"
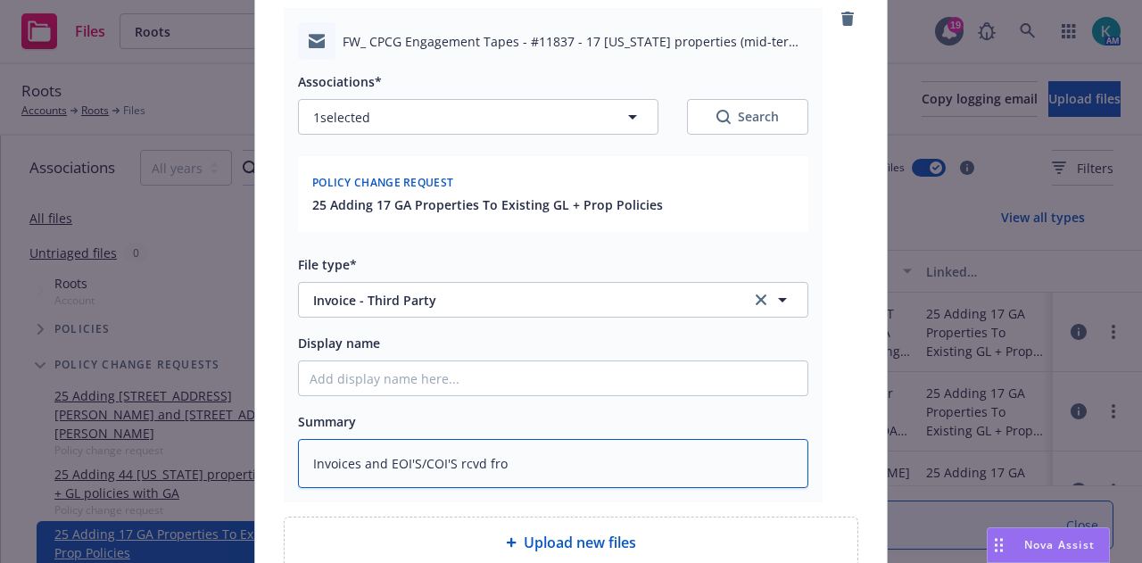
type textarea "x"
type textarea "Invoices and EOI'S/COI'S rcvd from"
type textarea "x"
type textarea "Invoices and EOI'S/COI'S rcvd from"
type textarea "x"
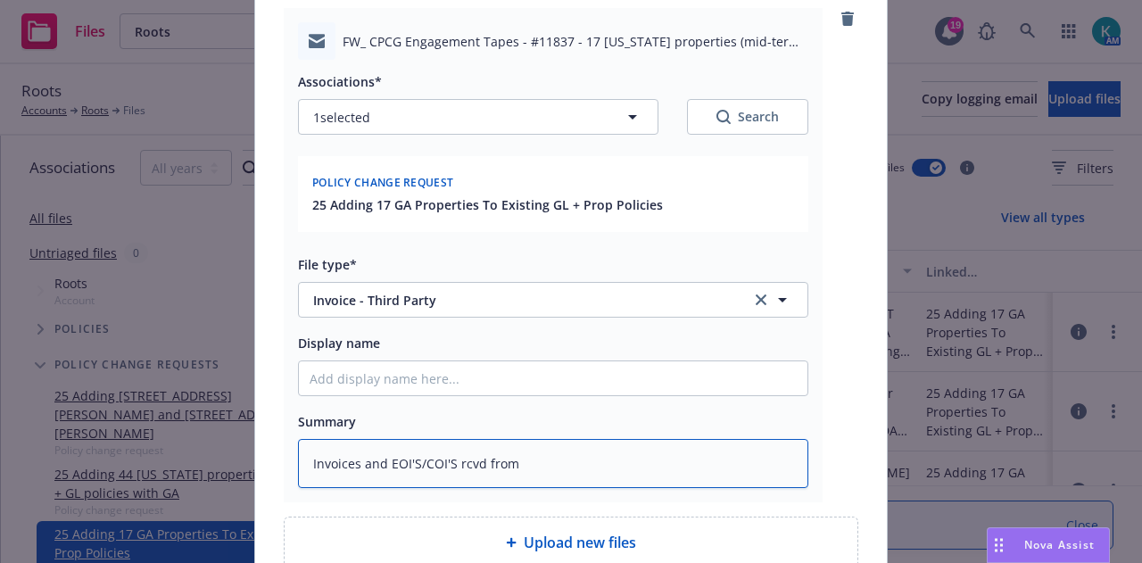
type textarea "Invoices and EOI'S/COI'S rcvd from S"
type textarea "x"
type textarea "Invoices and EOI'S/COI'S rcvd from SE"
type textarea "x"
type textarea "Invoices and EOI'S/COI'S rcvd from SES"
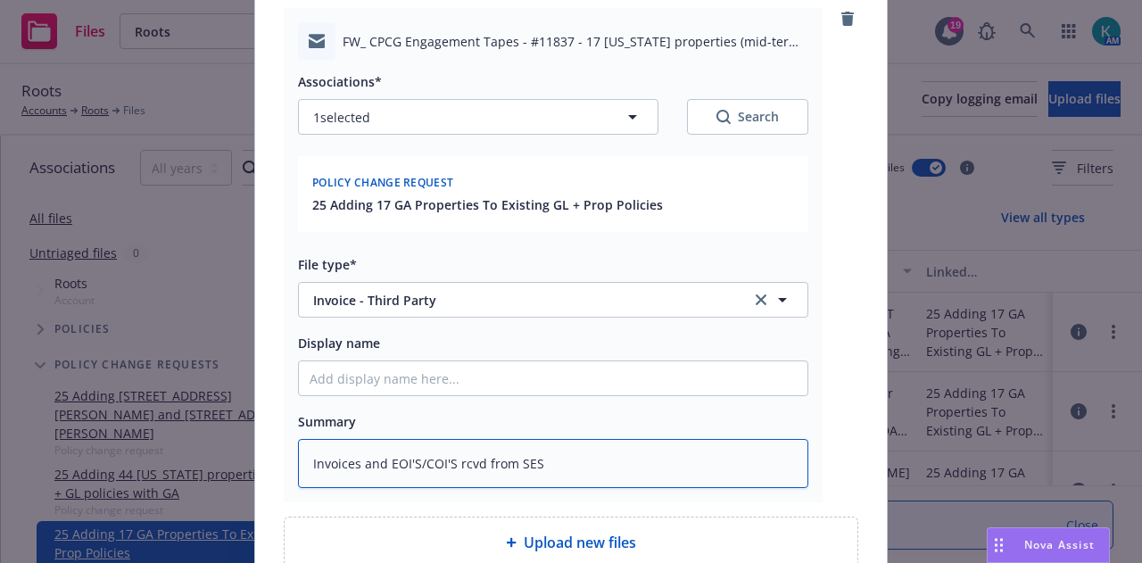
type textarea "x"
type textarea "Invoices and EOI'S/COI'S rcvd from SES"
type textarea "x"
type textarea "Invoices and EOI'S/COI'S rcvd from SES f"
type textarea "x"
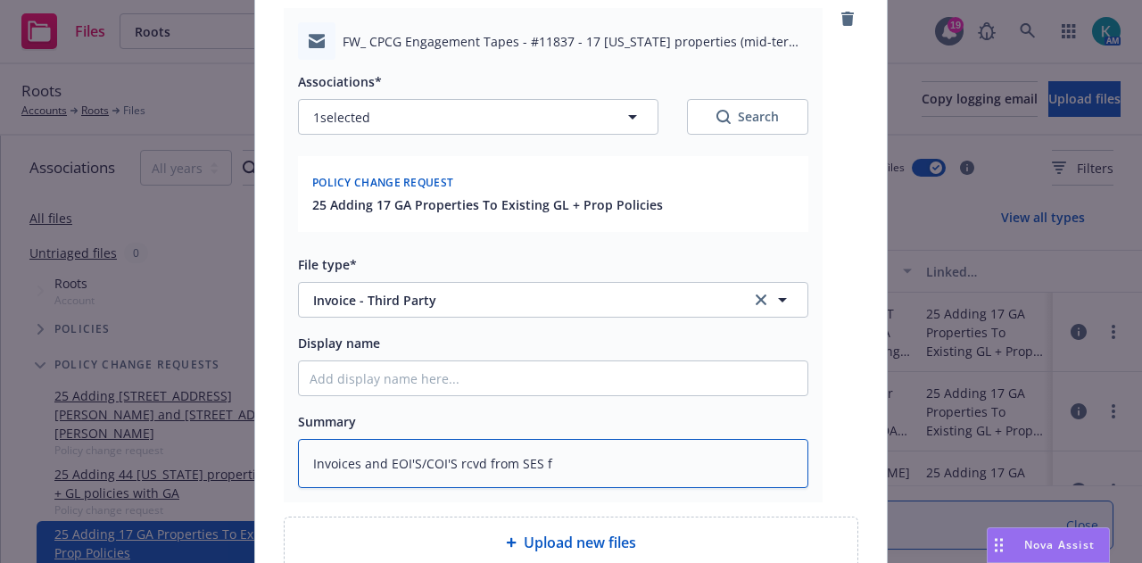
type textarea "Invoices and EOI'S/COI'S rcvd from SES fo"
type textarea "x"
type textarea "Invoices and EOI'S/COI'S rcvd from SES for"
type textarea "x"
type textarea "Invoices and EOI'S/COI'S rcvd from SES for"
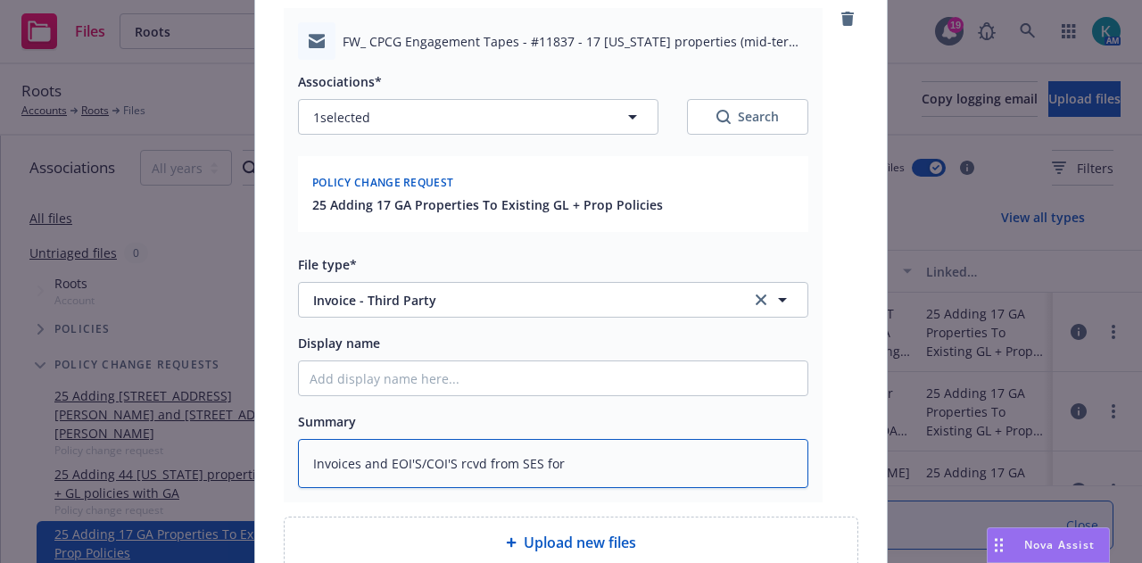
type textarea "x"
type textarea "Invoices and EOI'S/COI'S rcvd from SES for t"
type textarea "x"
type textarea "Invoices and EOI'S/COI'S rcvd from SES for th"
type textarea "x"
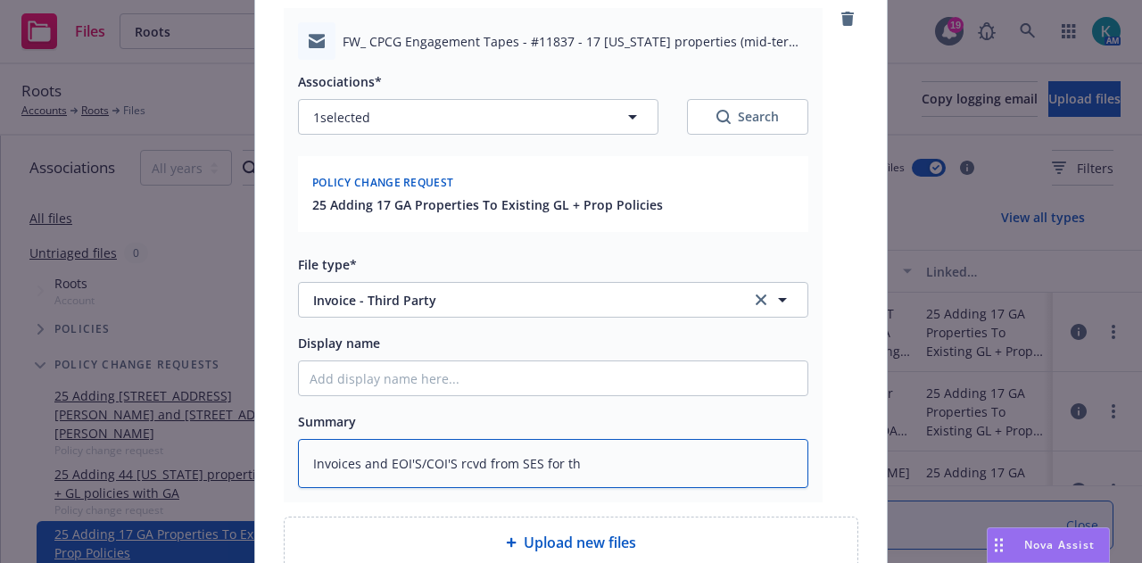
type textarea "Invoices and EOI'S/COI'S rcvd from SES for the"
type textarea "x"
type textarea "Invoices and EOI'S/COI'S rcvd from SES for thes"
type textarea "x"
type textarea "Invoices and EOI'S/COI'S rcvd from SES for these"
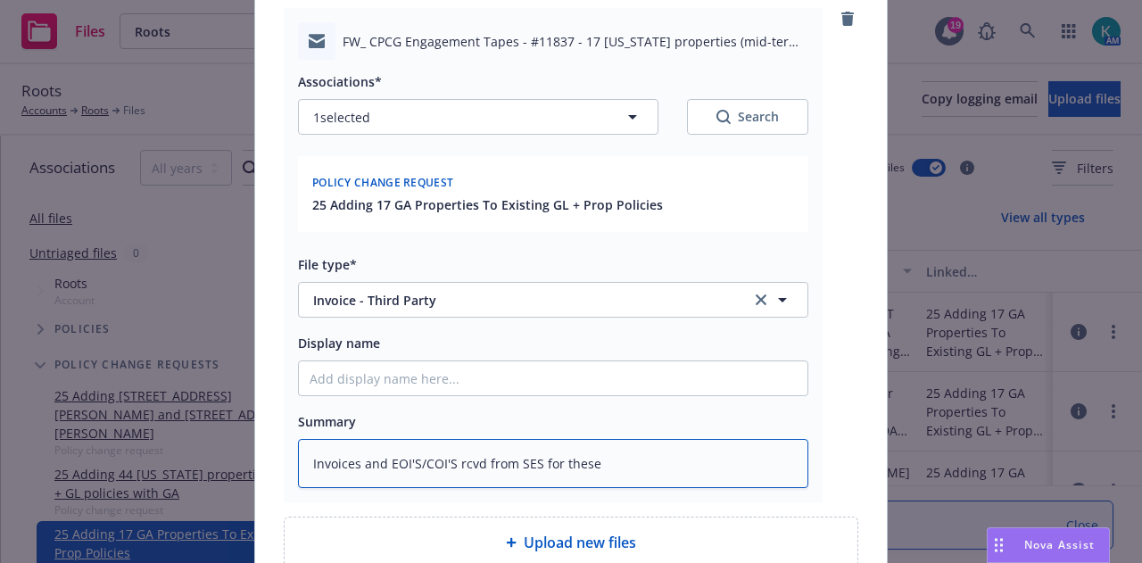
type textarea "x"
type textarea "Invoices and EOI'S/COI'S rcvd from SES for these 17"
type textarea "x"
type textarea "Invoices and EOI'S/COI'S rcvd from SES for these 17"
type textarea "x"
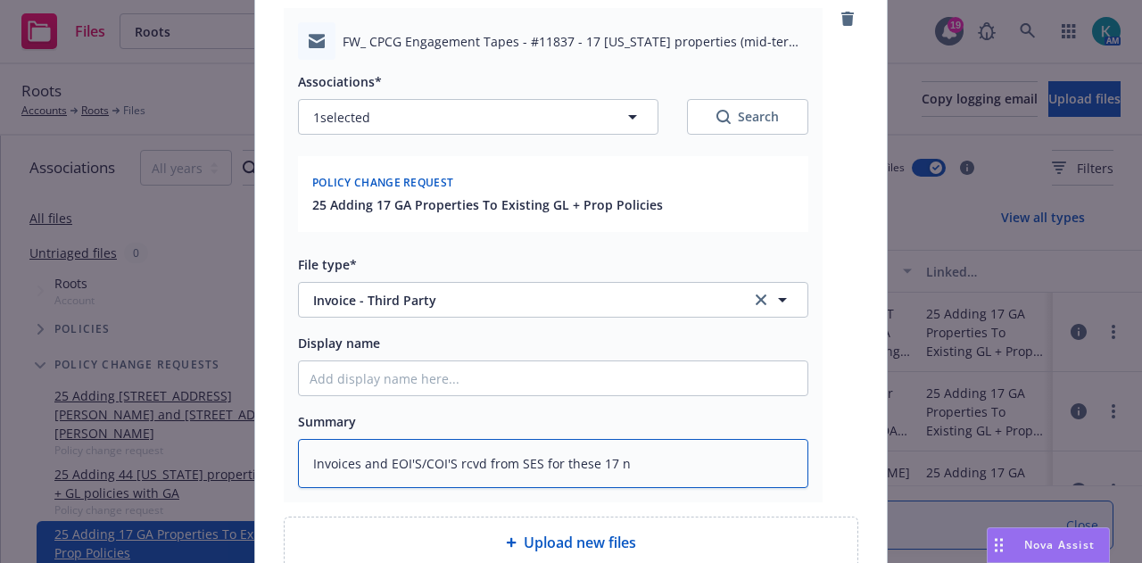
type textarea "Invoices and EOI'S/COI'S rcvd from SES for these 17 ne"
type textarea "x"
type textarea "Invoices and EOI'S/COI'S rcvd from SES for these 17 new"
type textarea "x"
type textarea "Invoices and EOI'S/COI'S rcvd from SES for these 17 new"
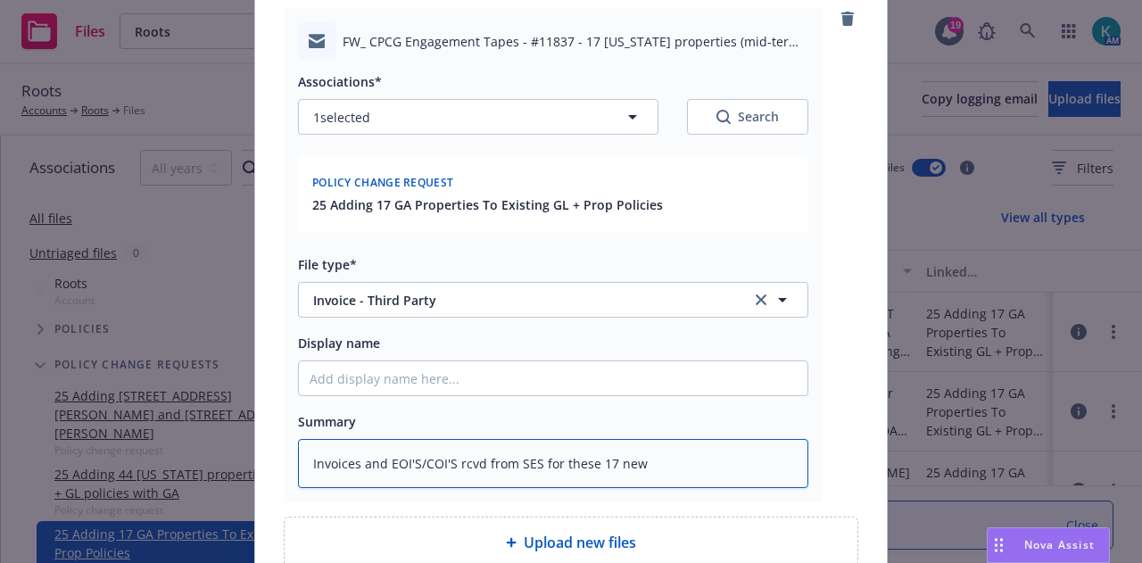
type textarea "x"
type textarea "Invoices and EOI'S/COI'S rcvd from SES for these 17 new pr"
type textarea "x"
type textarea "Invoices and EOI'S/COI'S rcvd from SES for these 17 new pro"
type textarea "x"
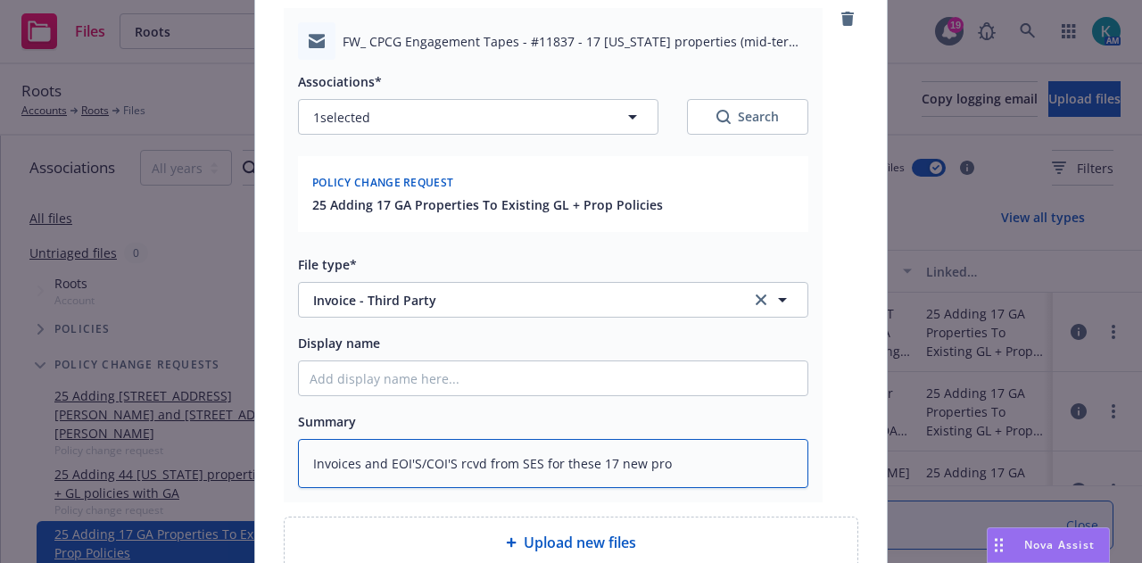
type textarea "Invoices and EOI'S/COI'S rcvd from SES for these 17 new prop"
type textarea "x"
type textarea "Invoices and EOI'S/COI'S rcvd from SES for these 17 new propo"
type textarea "x"
type textarea "Invoices and EOI'S/COI'S rcvd from SES for these 17 new propos"
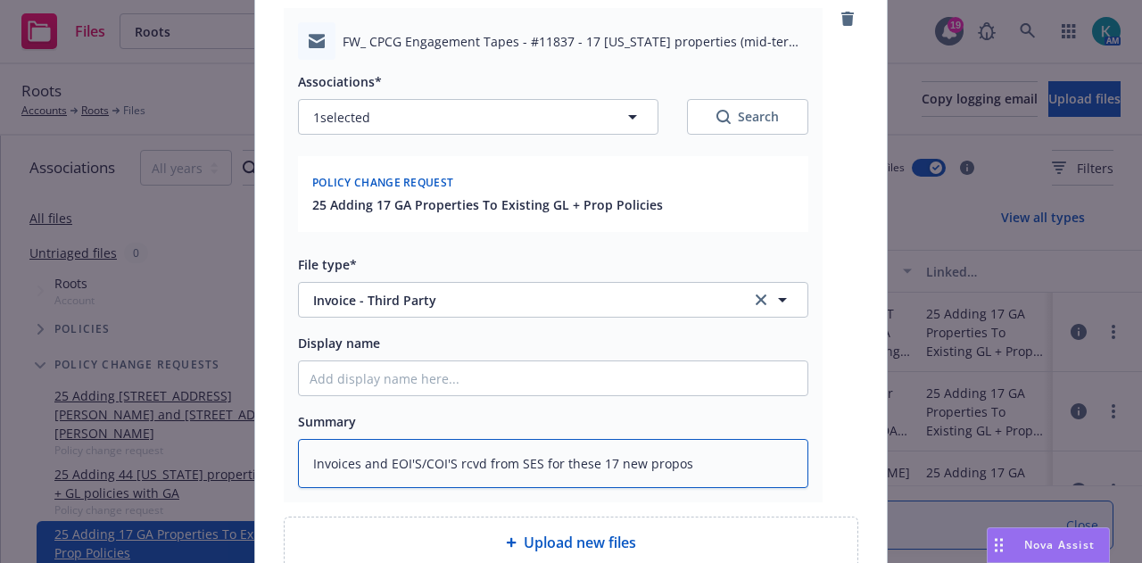
type textarea "x"
type textarea "Invoices and EOI'S/COI'S rcvd from SES for these 17 new propo"
type textarea "x"
type textarea "Invoices and EOI'S/COI'S rcvd from SES for these 17 new prop"
type textarea "x"
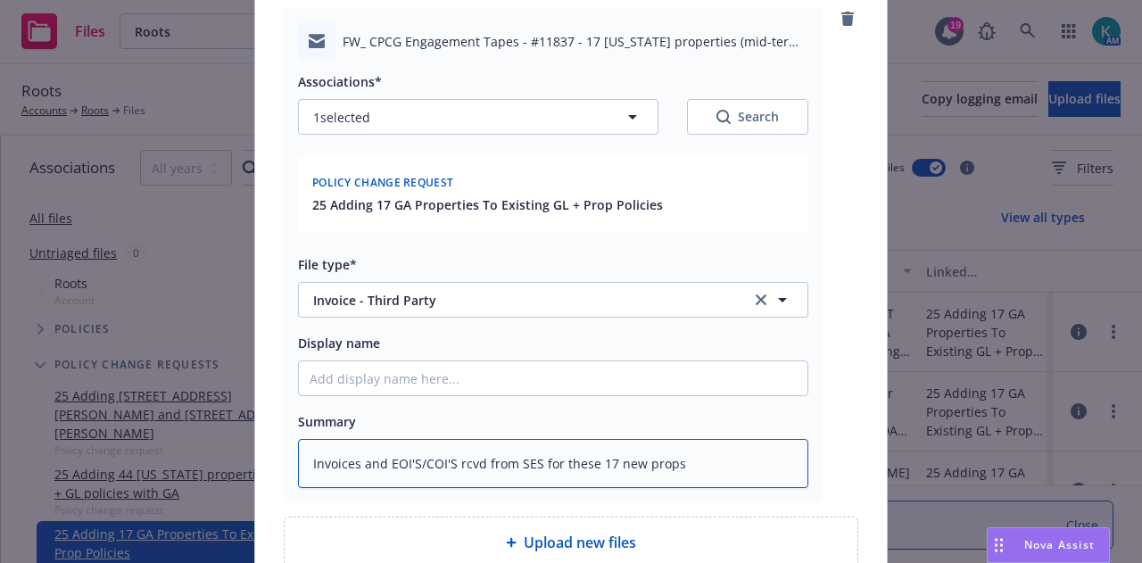
type textarea "Invoices and EOI'S/COI'S rcvd from SES for these 17 new props"
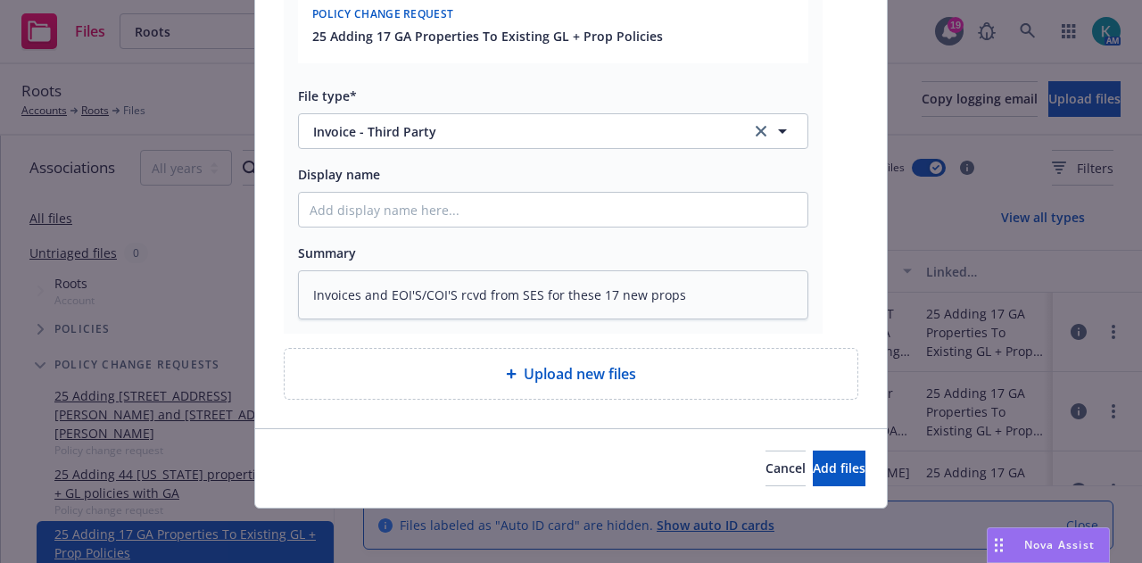
type textarea "x"
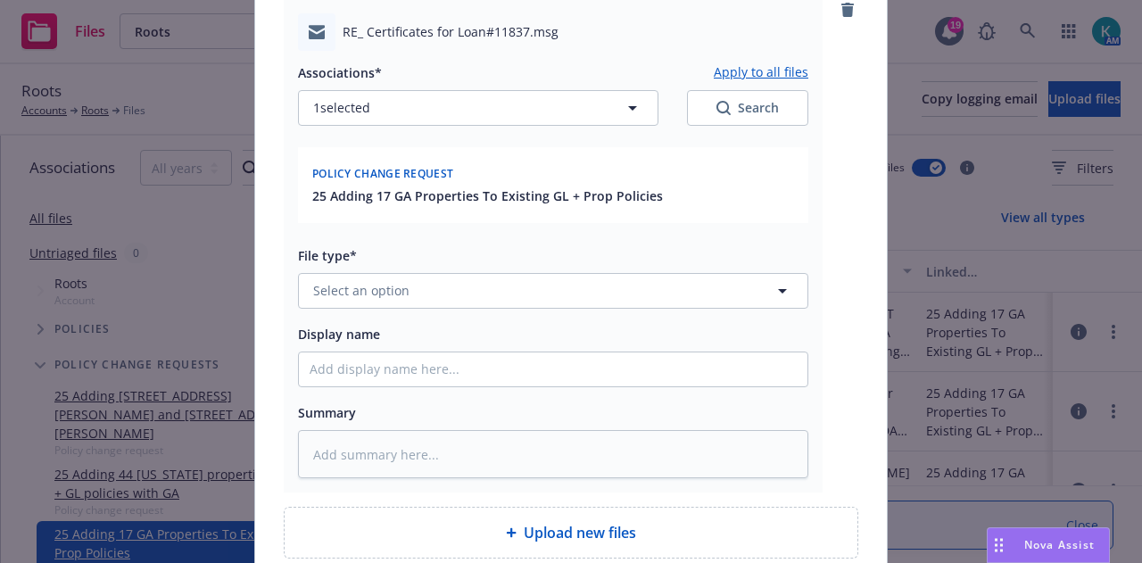
scroll to position [896, 0]
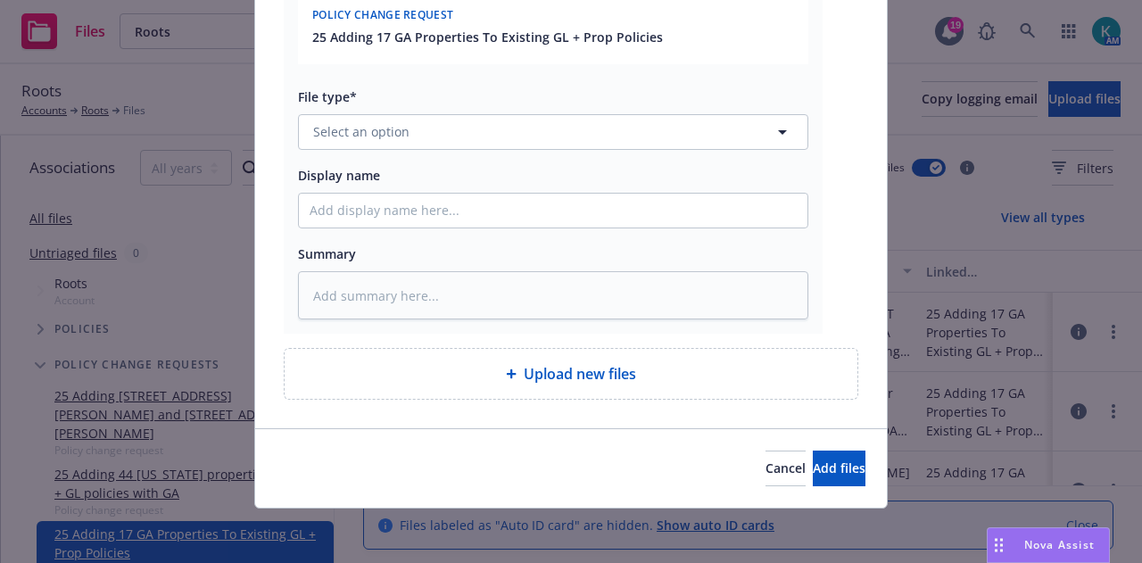
click at [576, 111] on div "File type* Select an option" at bounding box center [553, 118] width 510 height 64
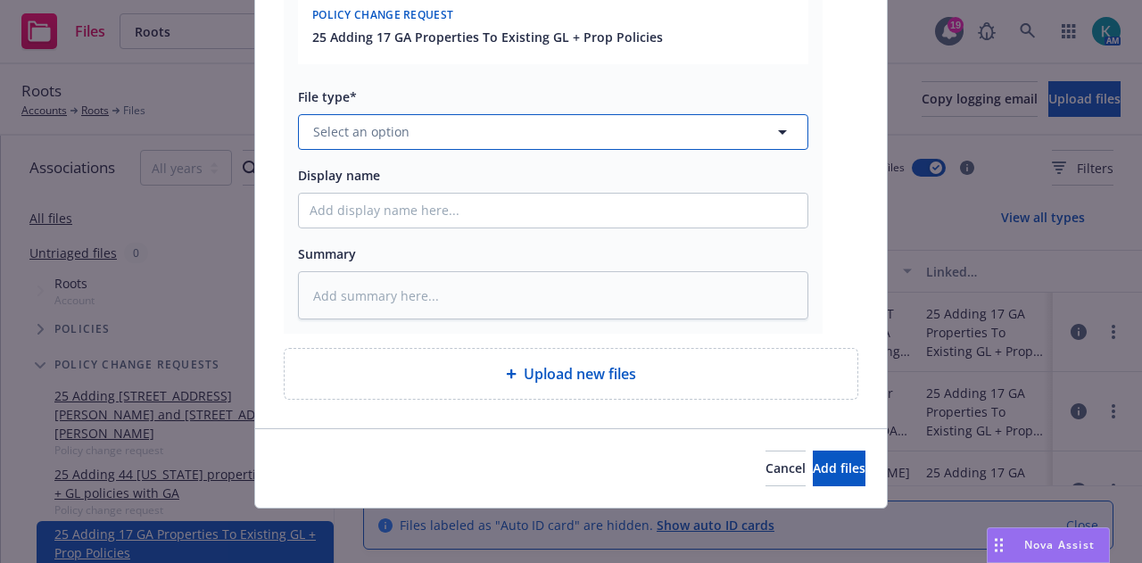
click at [587, 128] on button "Select an option" at bounding box center [553, 132] width 510 height 36
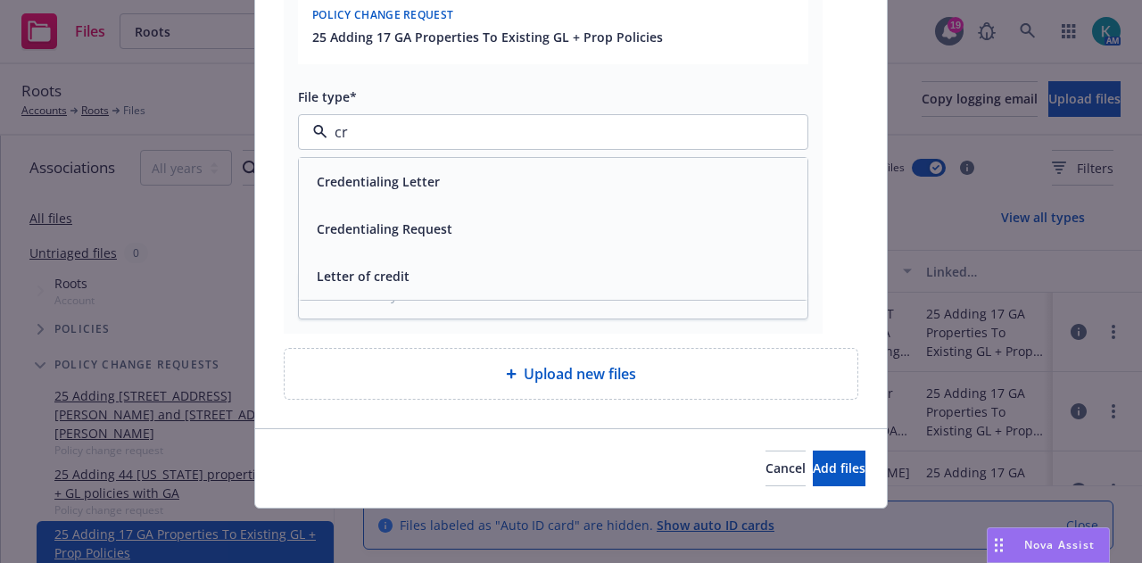
type input "c"
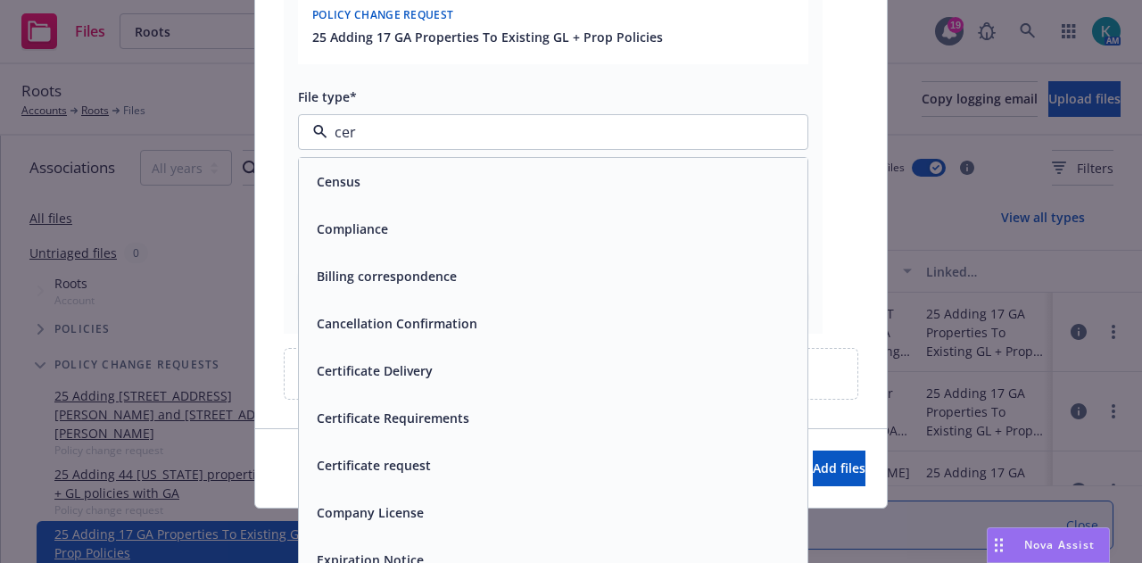
type input "cert"
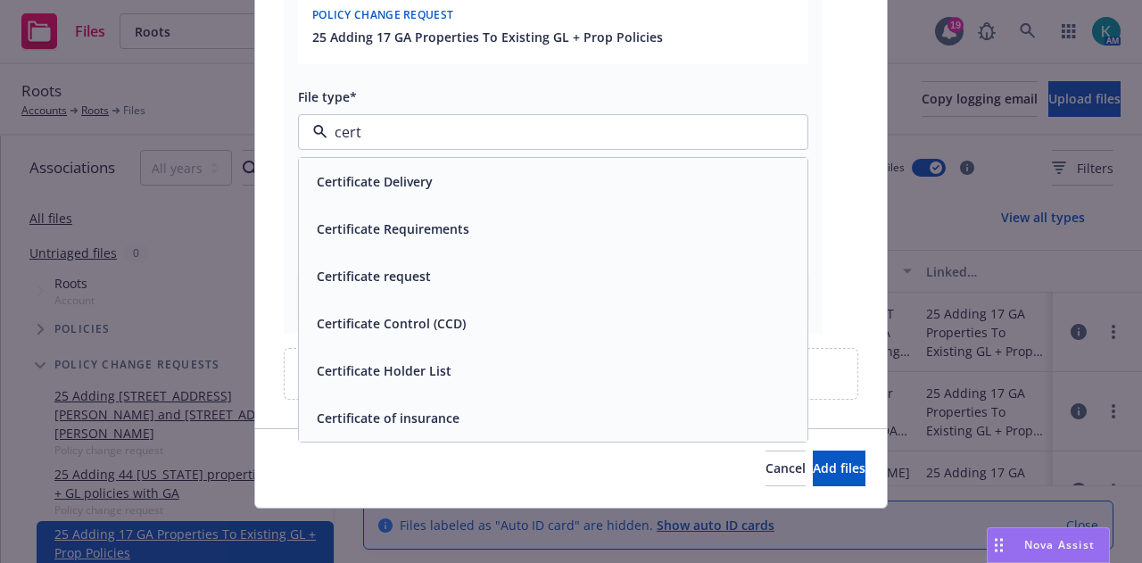
click at [585, 176] on div "Certificate Delivery" at bounding box center [553, 182] width 487 height 26
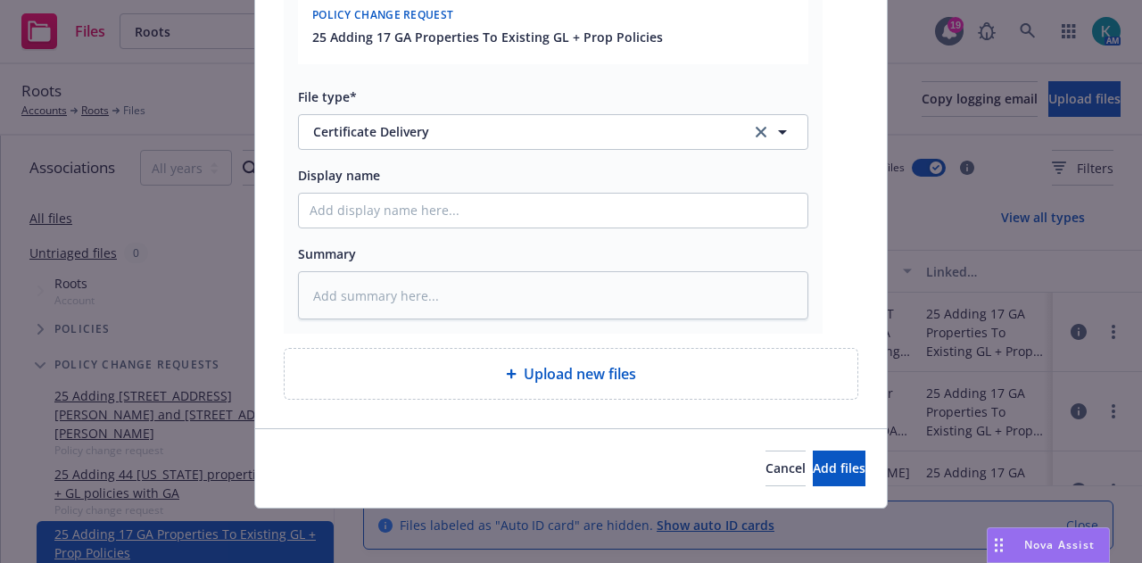
click at [569, 264] on div "Summary" at bounding box center [553, 281] width 510 height 77
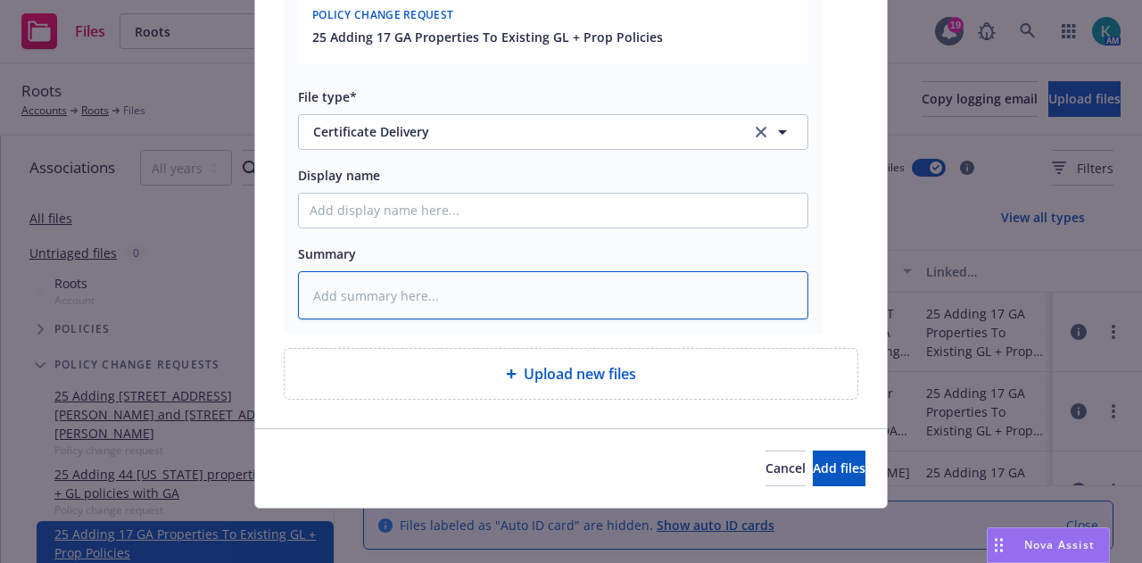
click at [595, 315] on textarea at bounding box center [553, 295] width 510 height 48
type textarea "x"
type textarea "EM"
type textarea "x"
type textarea "EMT"
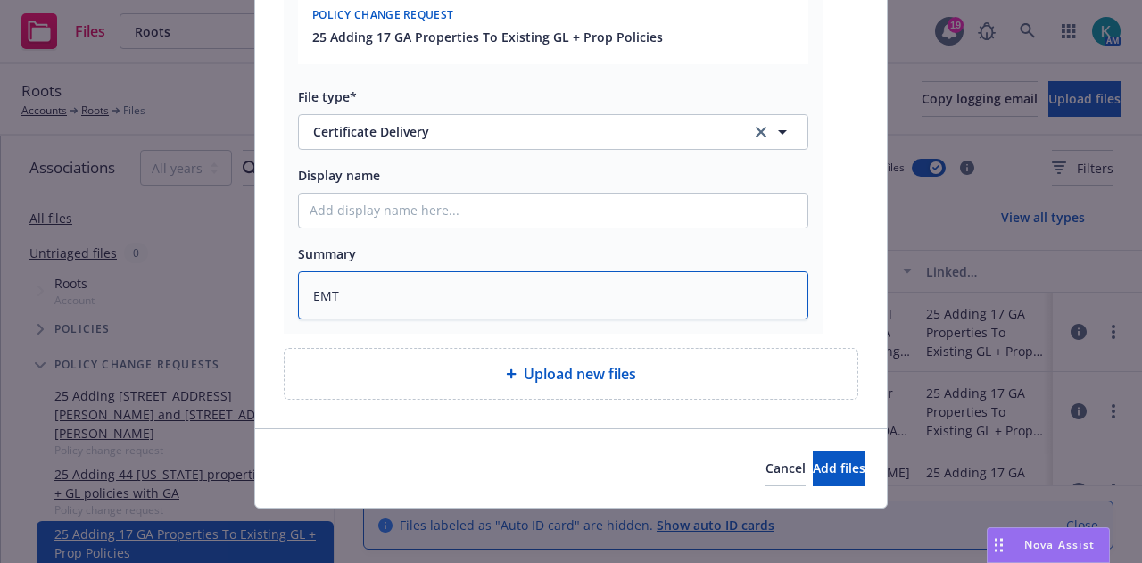
type textarea "x"
type textarea "EMT"
type textarea "x"
type textarea "EMT i"
type textarea "x"
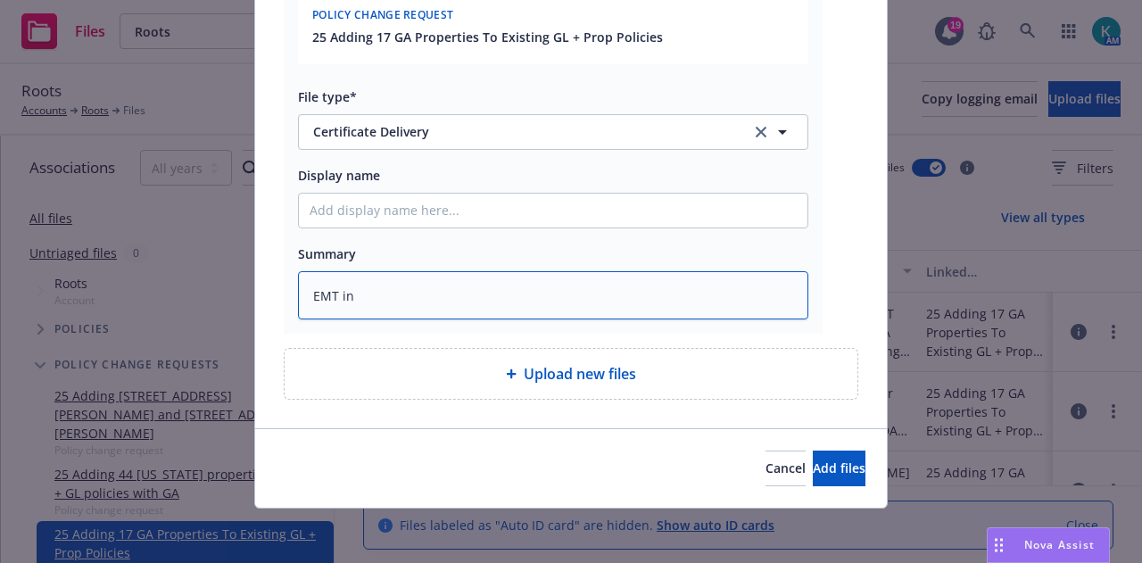
type textarea "EMT ins"
type textarea "x"
type textarea "EMT insd"
type textarea "x"
type textarea "EMT insd w"
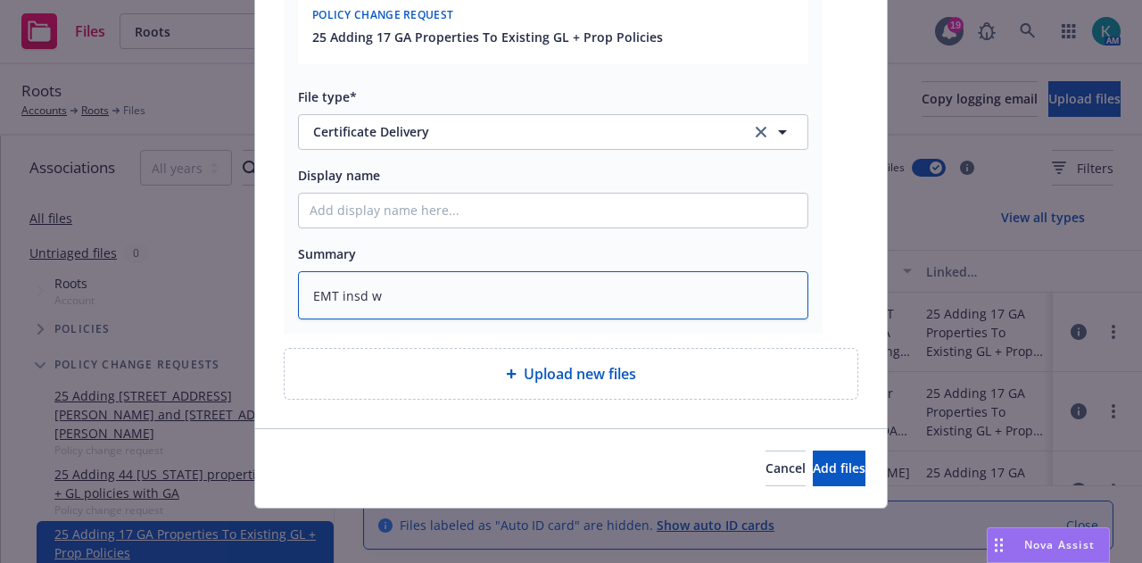
type textarea "x"
type textarea "EMT insd w/"
type textarea "x"
type textarea "EMT insd w/c"
type textarea "x"
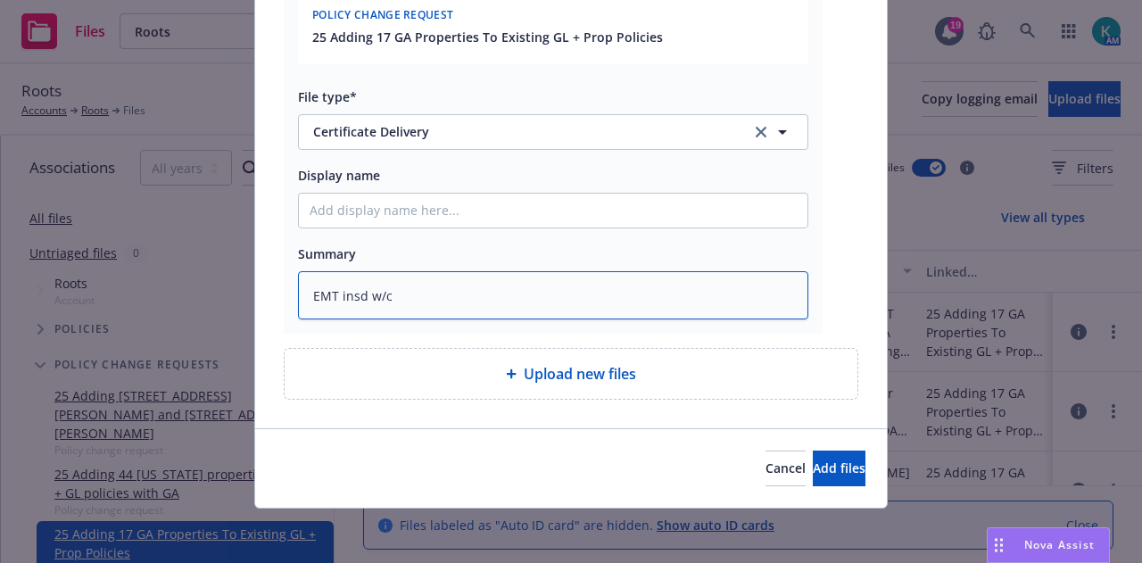
type textarea "EMT insd w/ca"
type textarea "x"
type textarea "EMT insd w/car"
type textarea "x"
type textarea "EMT insd w/carr"
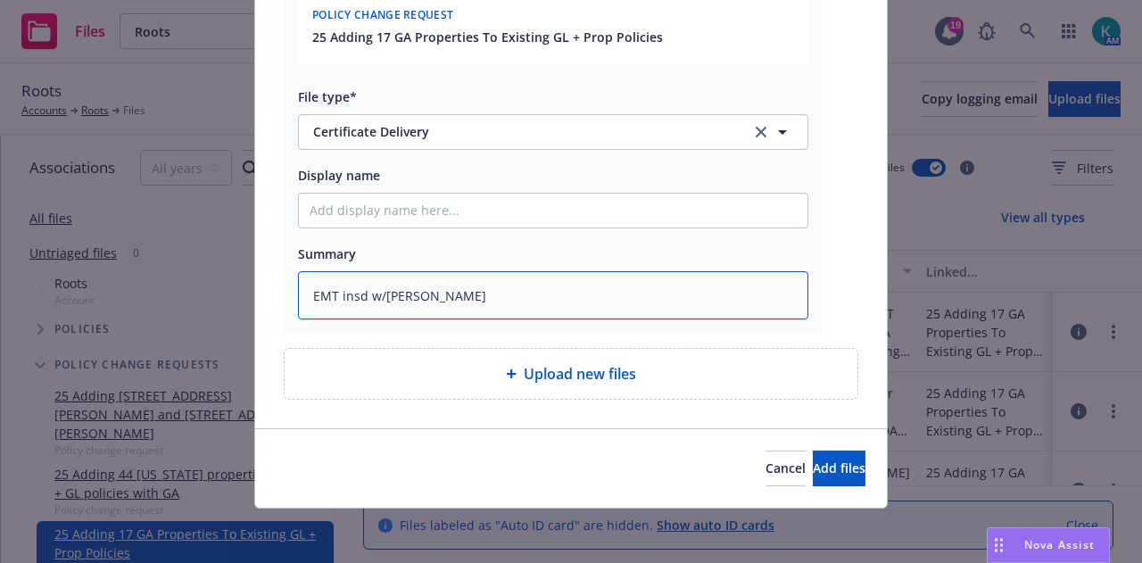
type textarea "x"
type textarea "EMT insd w/carri"
type textarea "x"
type textarea "EMT insd w/carrie"
type textarea "x"
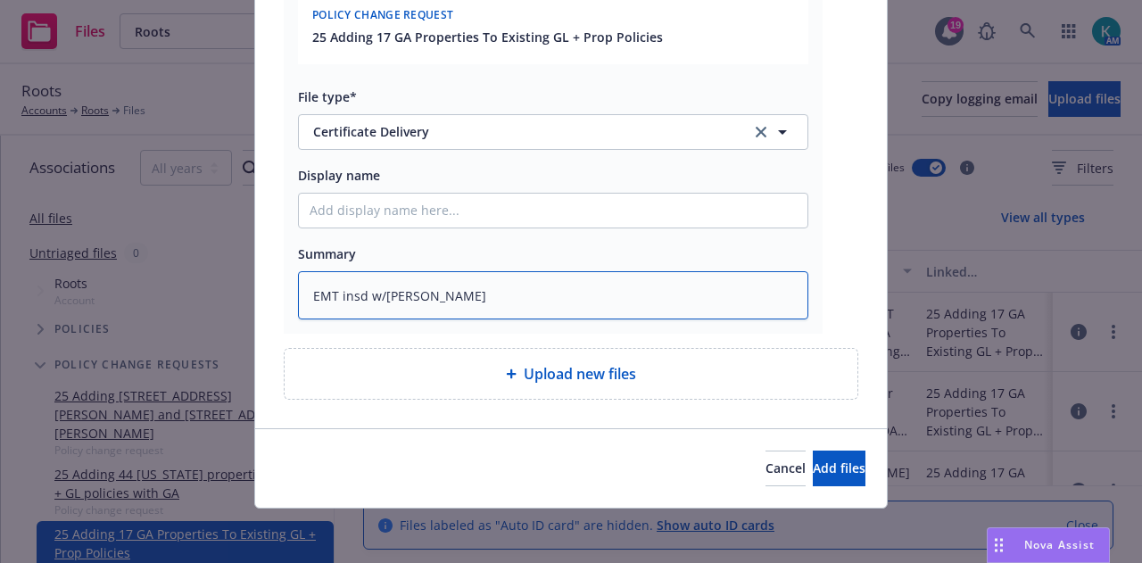
type textarea "EMT insd w/carrier"
type textarea "x"
type textarea "EMT insd w/carriers"
type textarea "x"
type textarea "EMT insd w/carriers"
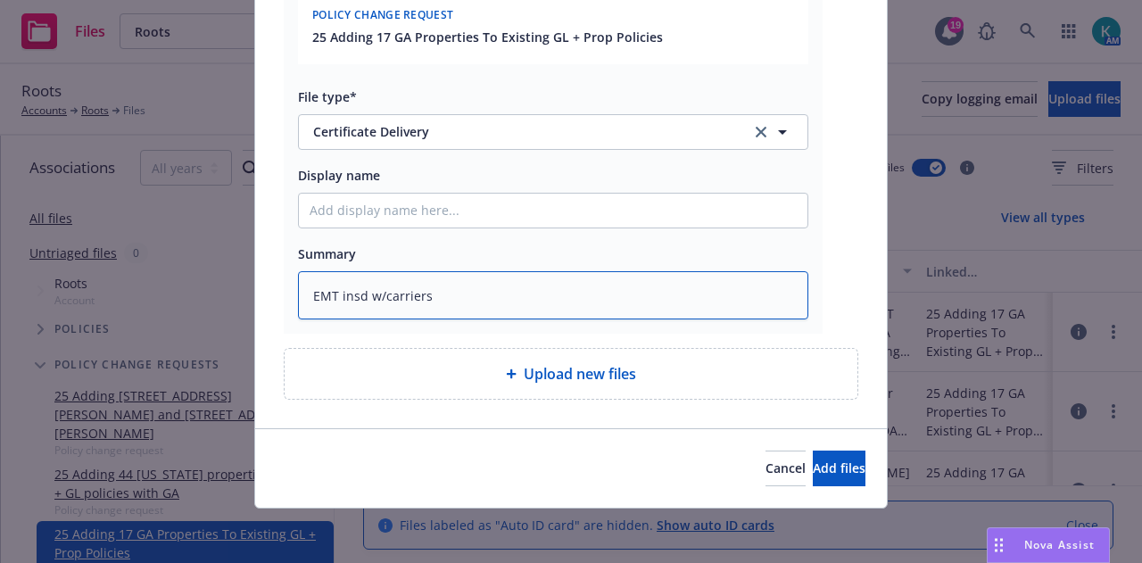
type textarea "x"
type textarea "EMT insd w/carriers i"
type textarea "x"
type textarea "EMT insd w/carriers"
type textarea "x"
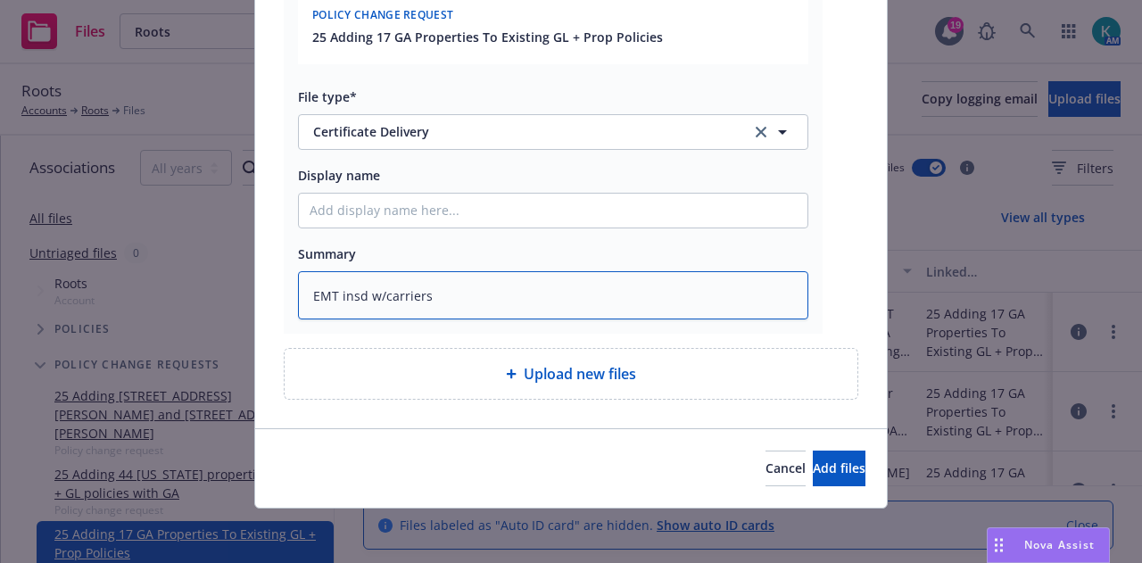
type textarea "EMT insd w/carrier"
type textarea "x"
type textarea "EMT insd w/carrie"
type textarea "x"
type textarea "EMT insd w/carri"
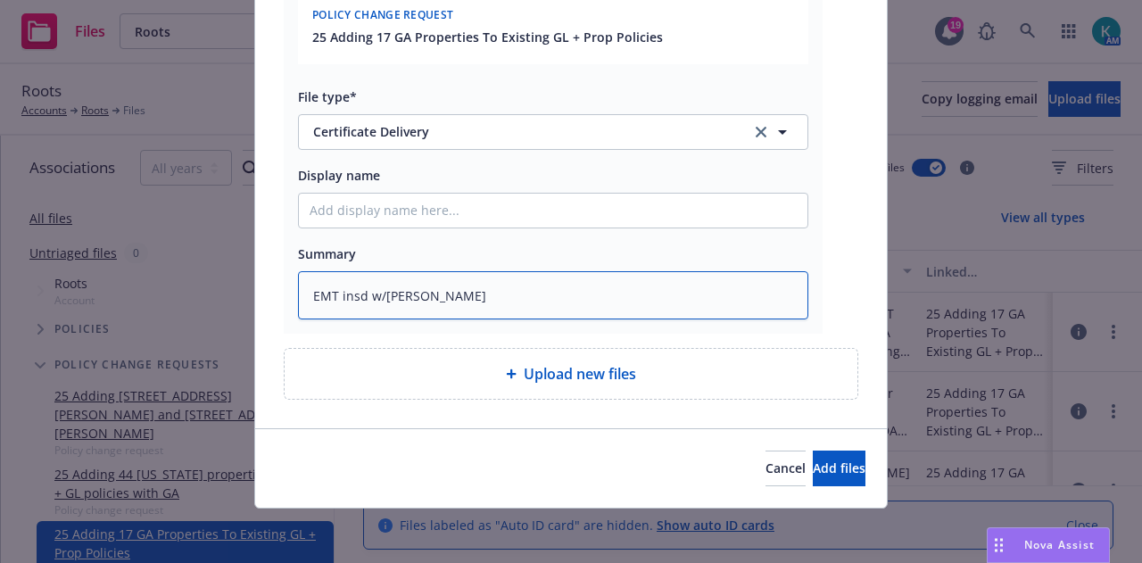
type textarea "x"
type textarea "EMT insd w/carr"
type textarea "x"
type textarea "EMT insd w/car"
type textarea "x"
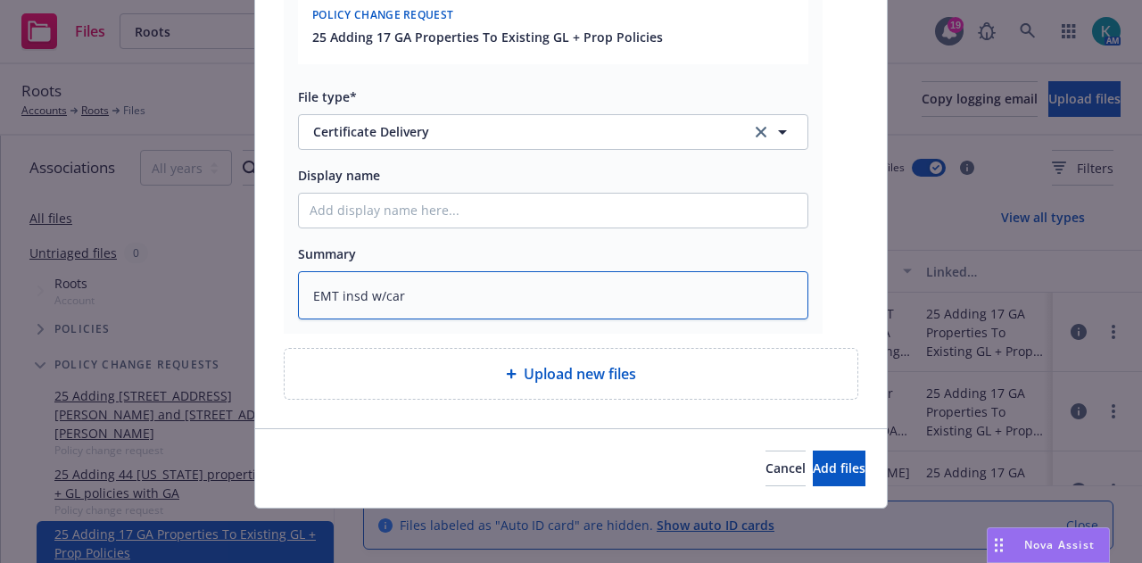
type textarea "EMT insd w/ca"
type textarea "x"
type textarea "EMT insd w/"
type textarea "x"
type textarea "EMT insd w"
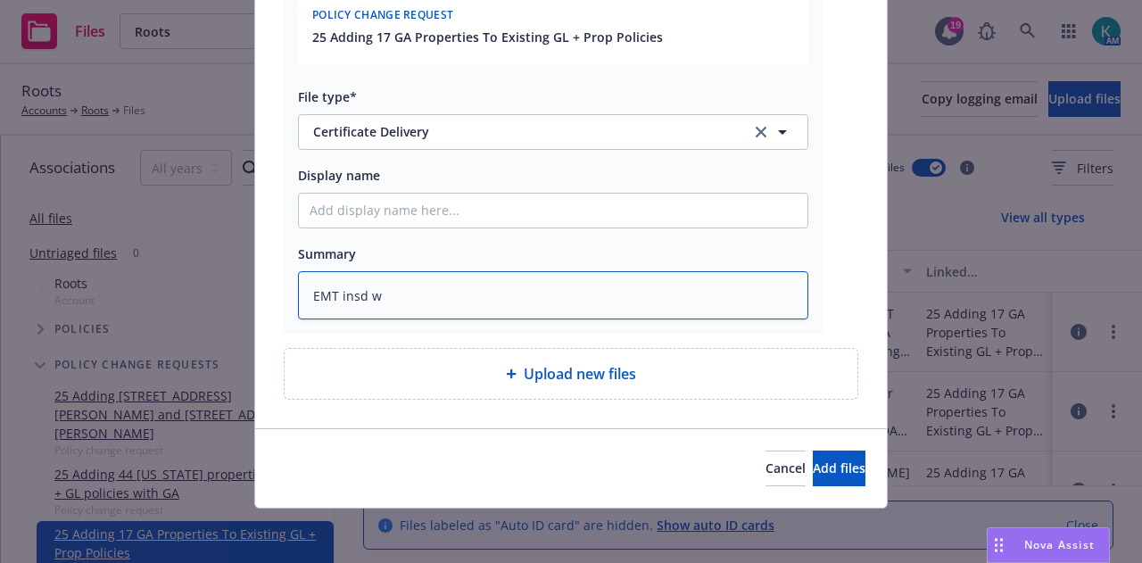
type textarea "x"
type textarea "EMT insd"
type textarea "x"
type textarea "EMT insd"
type textarea "x"
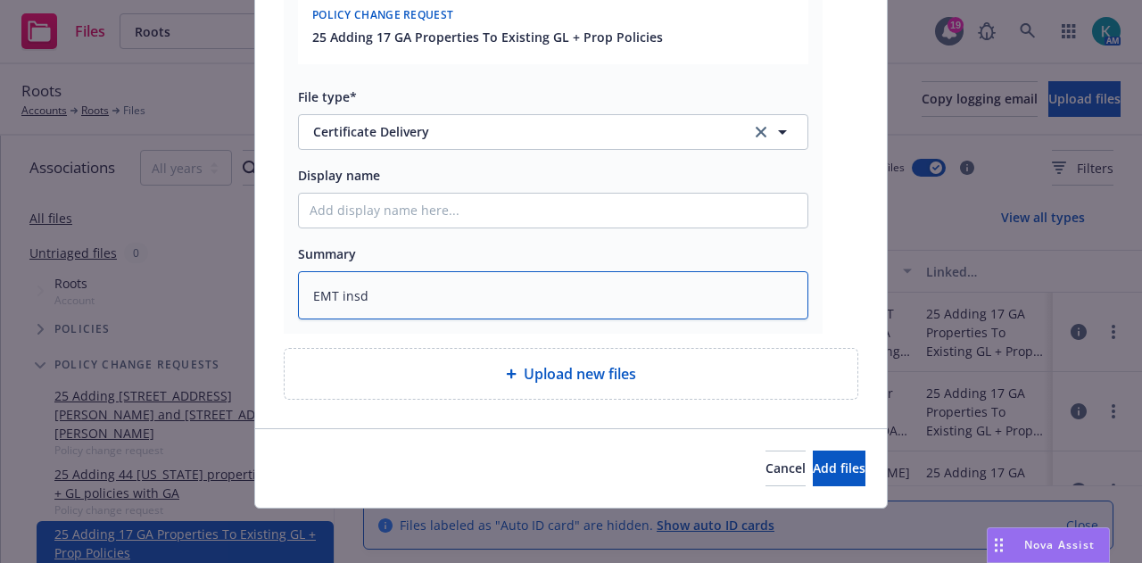
type textarea "EMT ins"
type textarea "x"
type textarea "EMT in"
type textarea "x"
type textarea "EMT i"
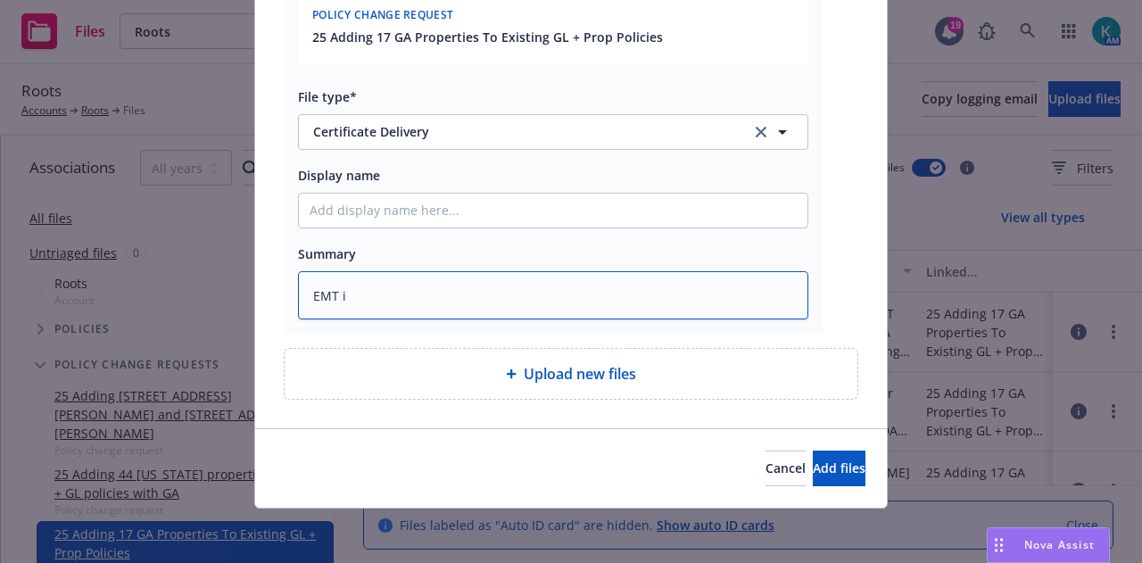
type textarea "x"
type textarea "EMT"
type textarea "x"
type textarea "EMT l"
type textarea "x"
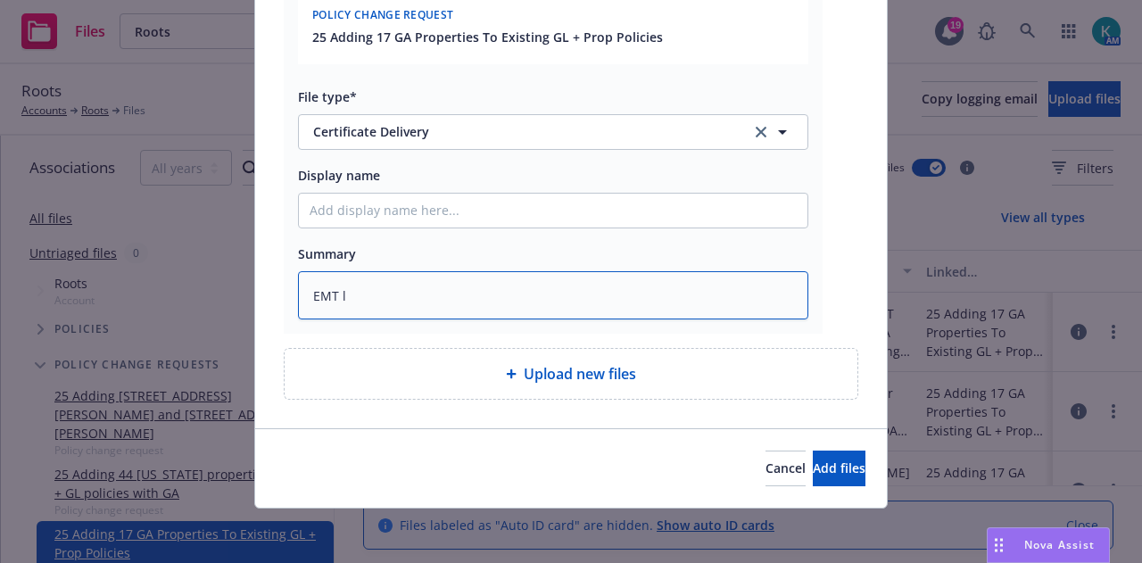
type textarea "EMT le"
type textarea "x"
type textarea "EMT len"
type textarea "x"
type textarea "EMT lend"
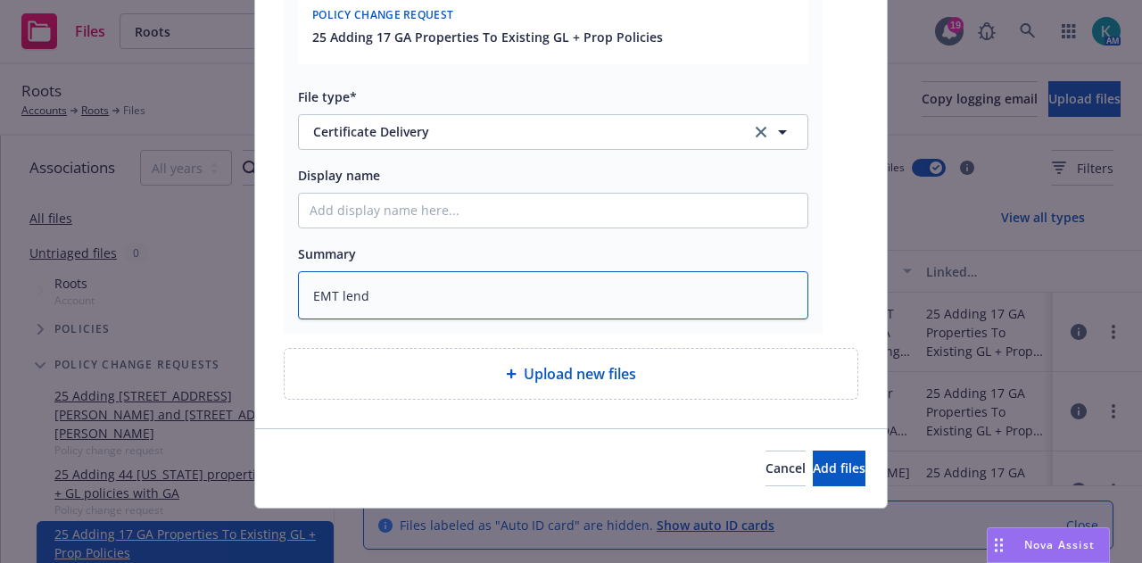
type textarea "x"
type textarea "EMT lender"
type textarea "x"
type textarea "EMT lender"
type textarea "x"
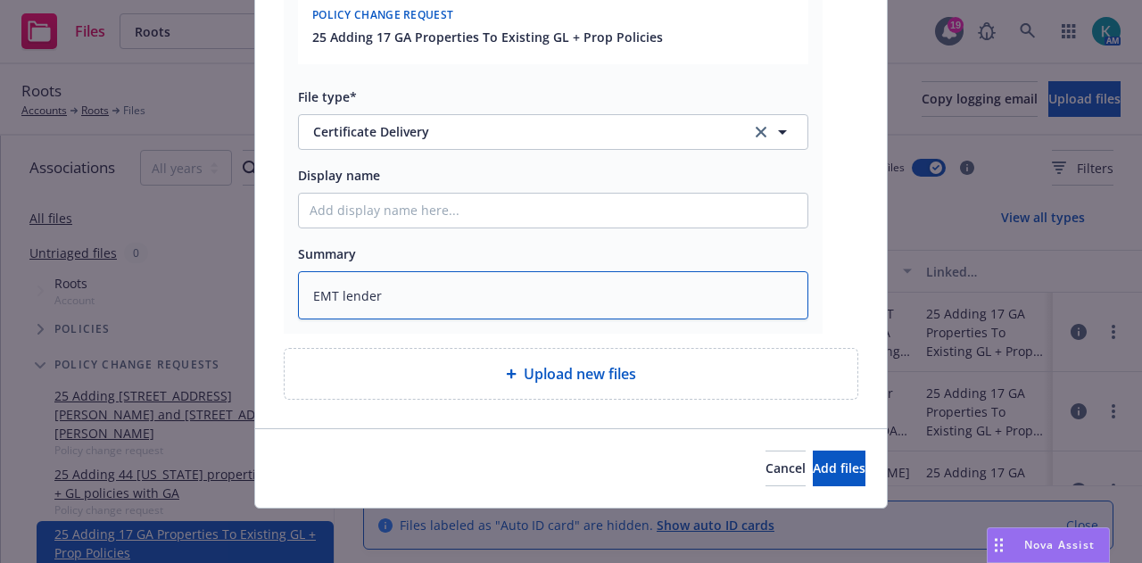
type textarea "EMT lender w"
type textarea "x"
type textarea "EMT lender w/"
type textarea "x"
type textarea "EMT lender w/c"
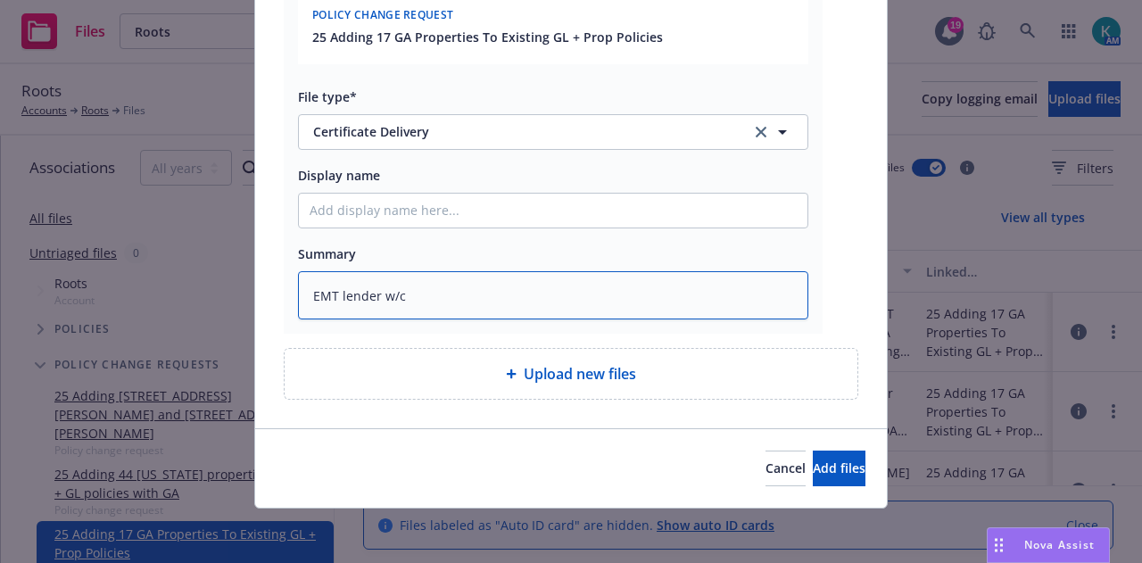
type textarea "x"
type textarea "EMT lender w/ca"
type textarea "x"
type textarea "EMT lender w/car"
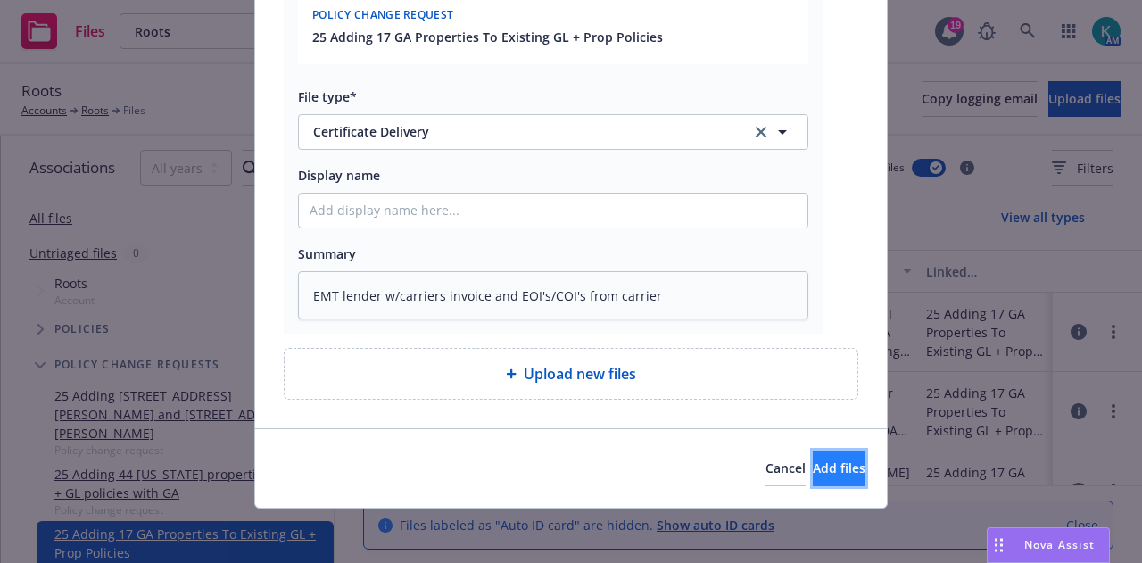
click at [824, 451] on button "Add files" at bounding box center [839, 469] width 53 height 36
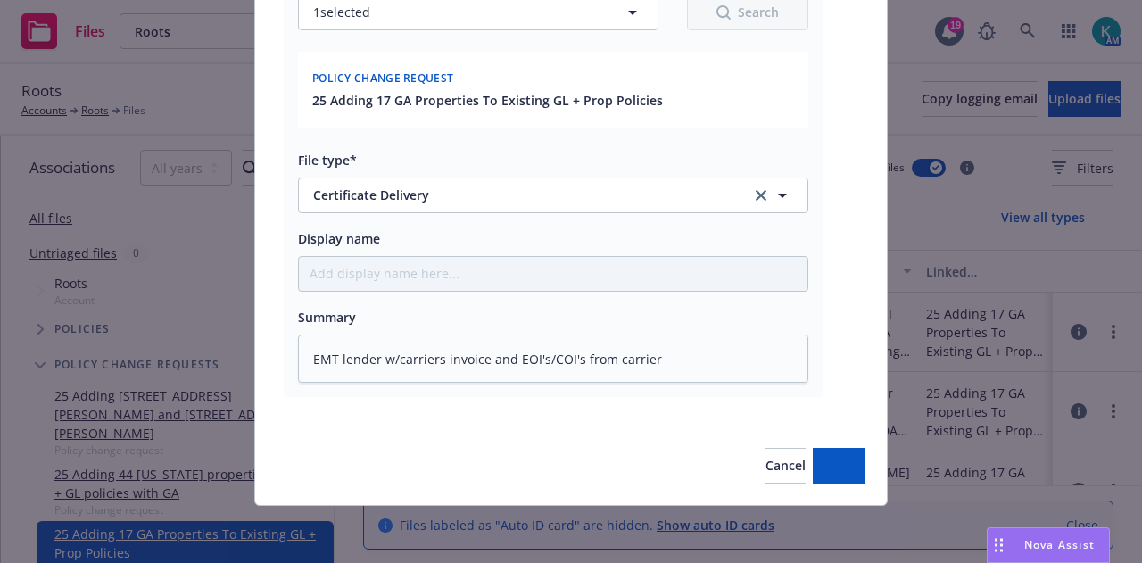
scroll to position [831, 0]
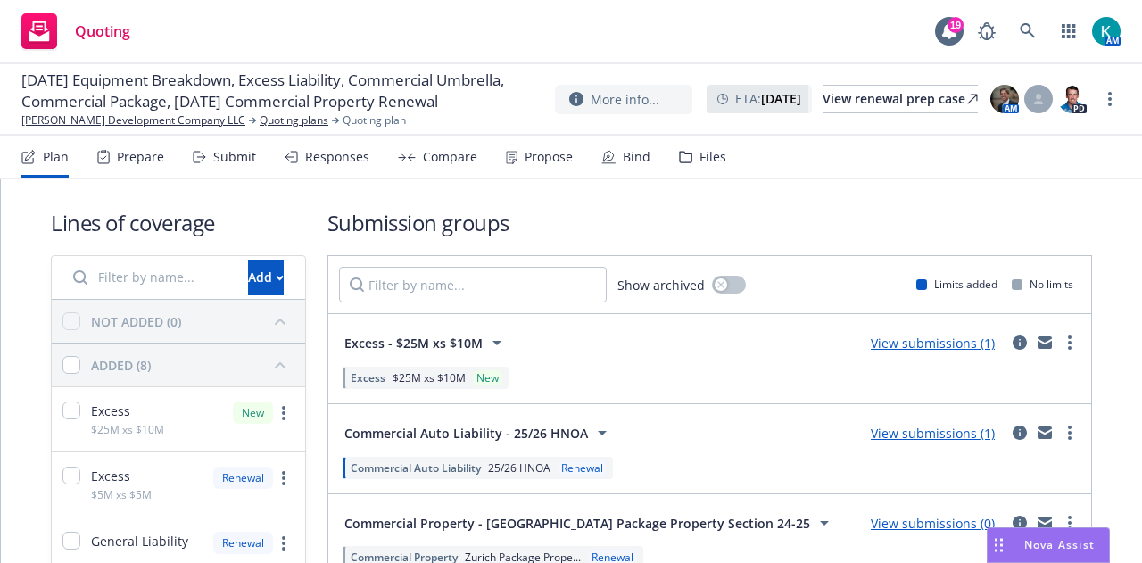
click at [537, 159] on div "Propose" at bounding box center [549, 157] width 48 height 14
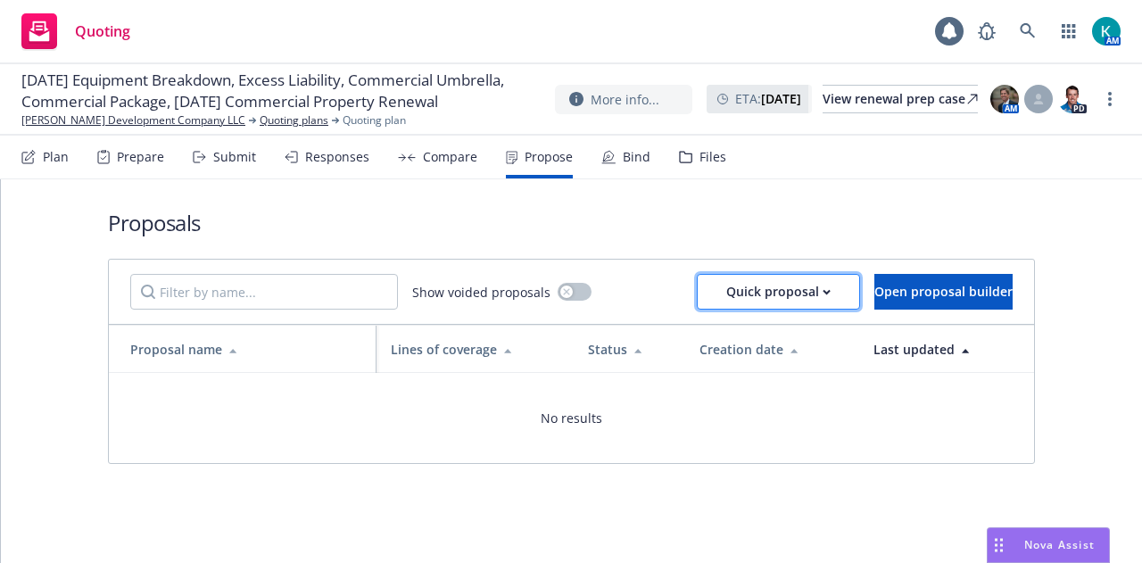
click at [733, 282] on div "Quick proposal" at bounding box center [778, 292] width 104 height 34
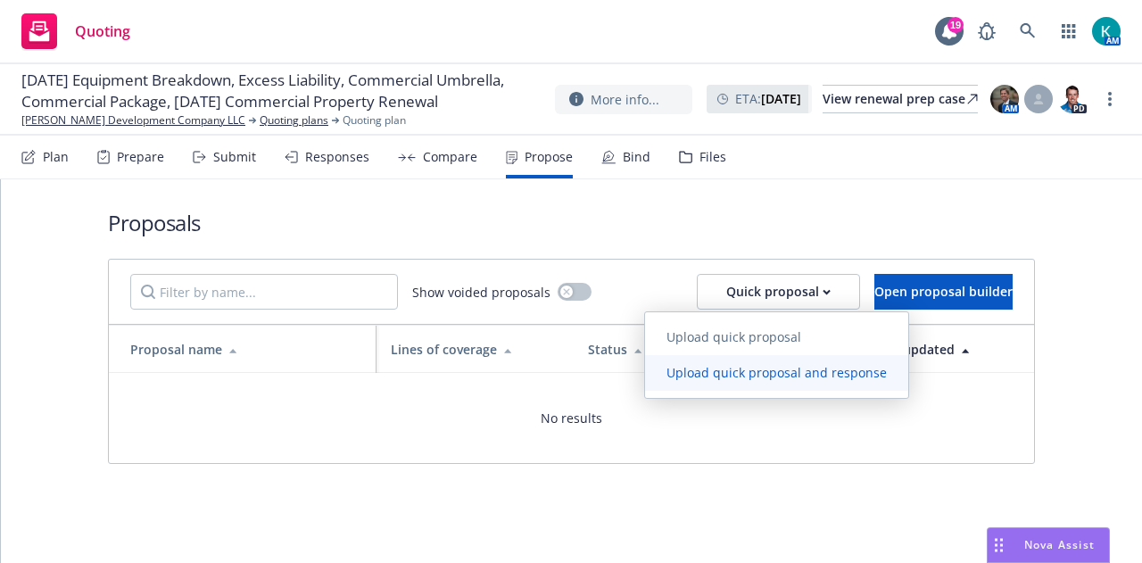
click at [786, 361] on link "Upload quick proposal and response" at bounding box center [776, 373] width 263 height 36
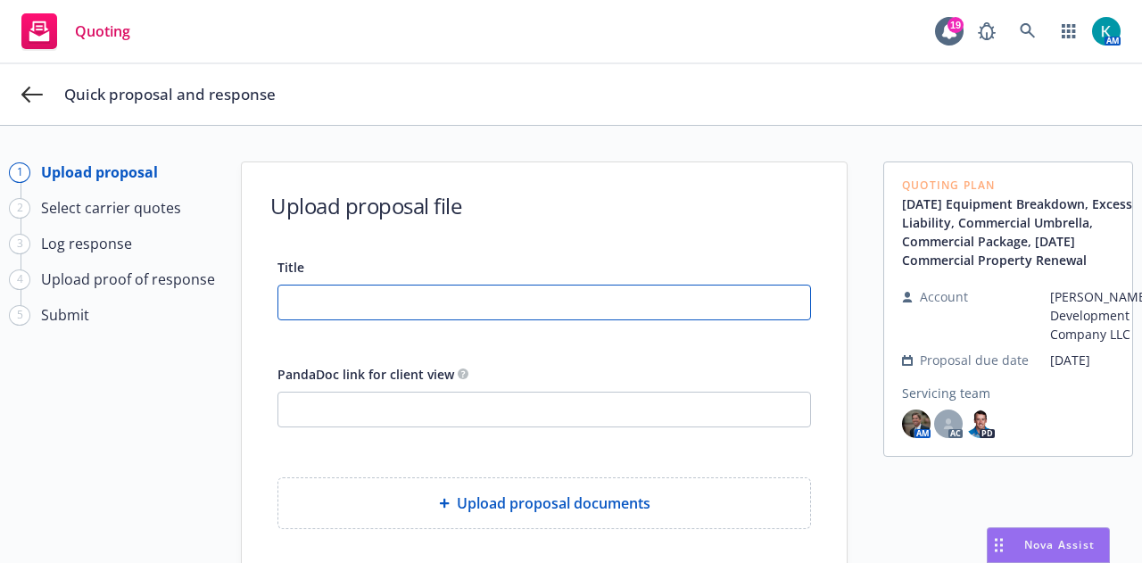
click at [498, 299] on input "Title" at bounding box center [544, 303] width 532 height 34
type input "25-26 Renewal Propsal"
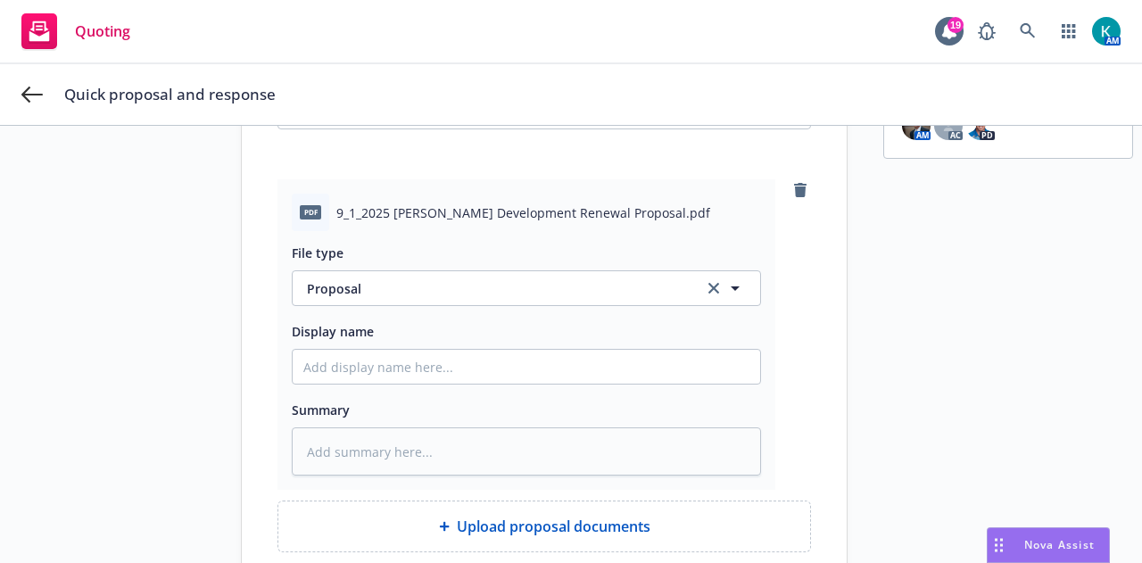
scroll to position [430, 0]
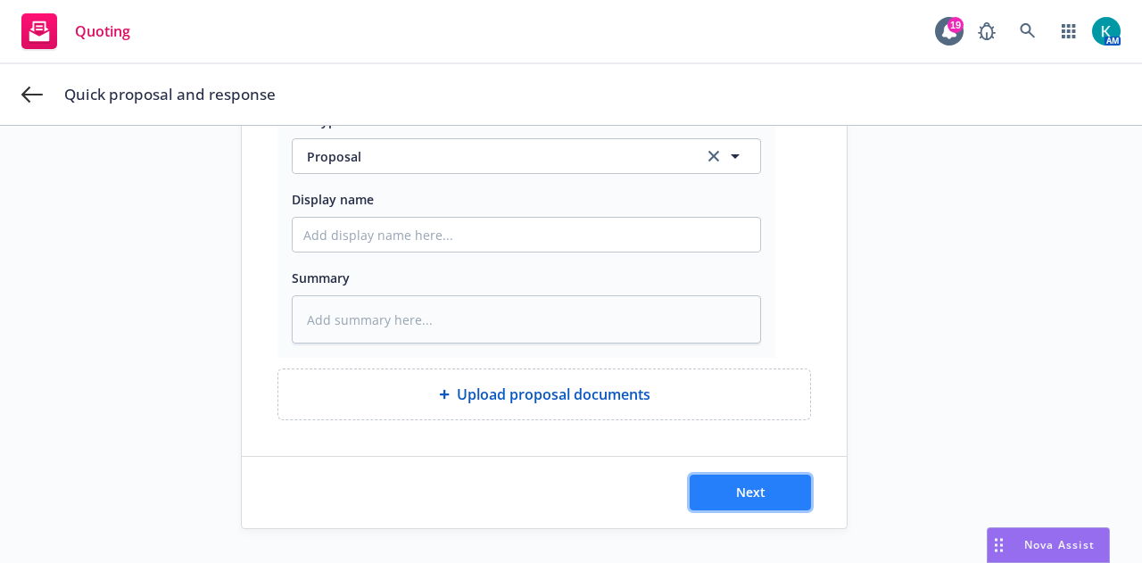
click at [760, 484] on button "Next" at bounding box center [750, 493] width 121 height 36
type textarea "x"
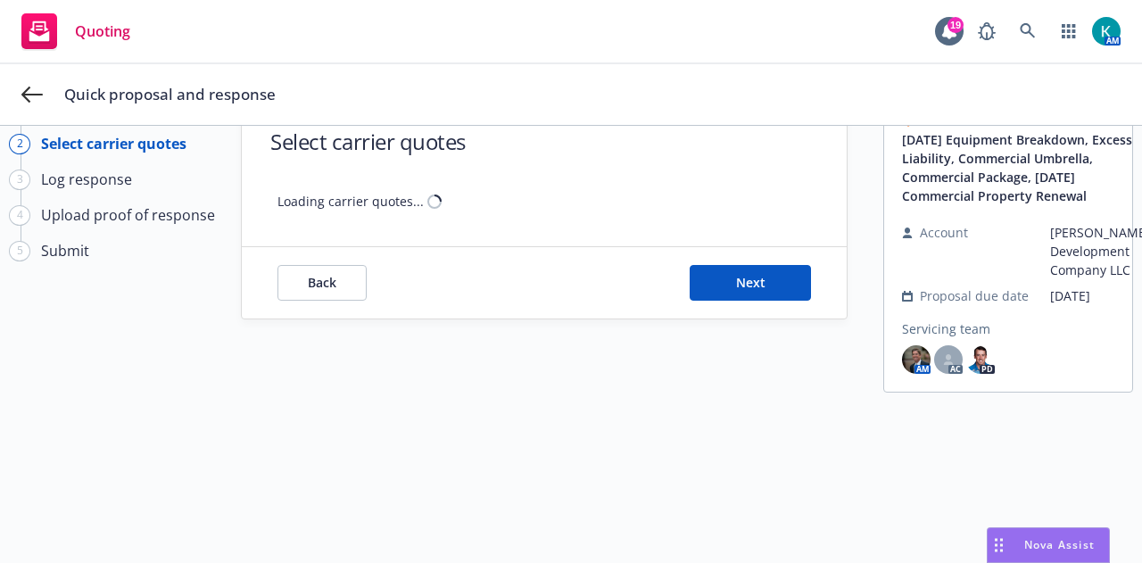
scroll to position [64, 0]
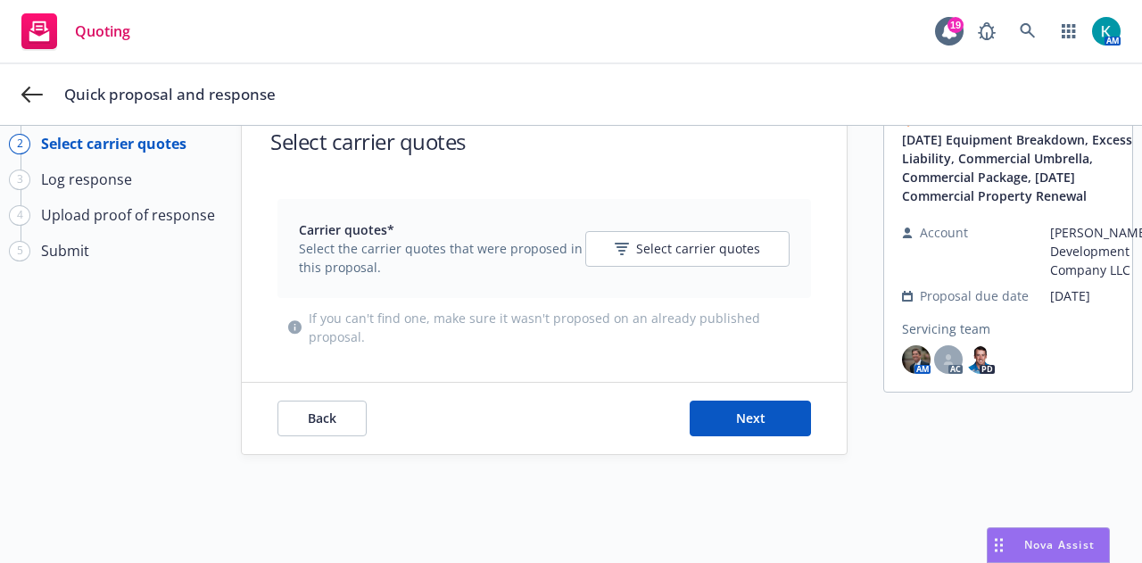
click at [732, 269] on div "Carrier quotes* Select the carrier quotes that were proposed in this proposal. …" at bounding box center [544, 248] width 491 height 56
click at [730, 256] on span "Select carrier quotes" at bounding box center [698, 248] width 124 height 19
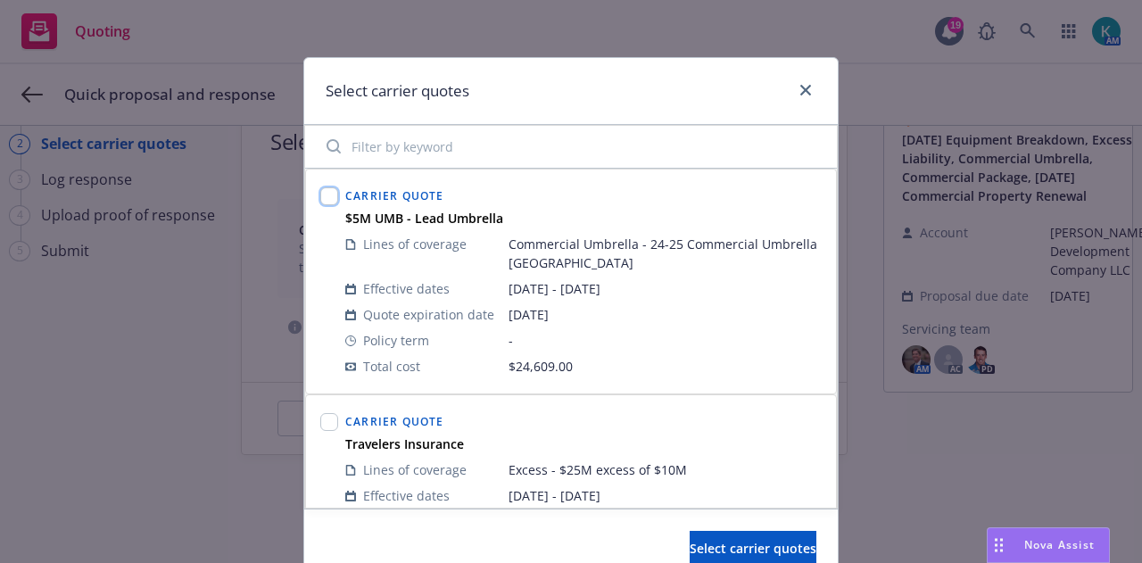
click at [327, 192] on input "checkbox" at bounding box center [329, 196] width 18 height 18
checkbox input "true"
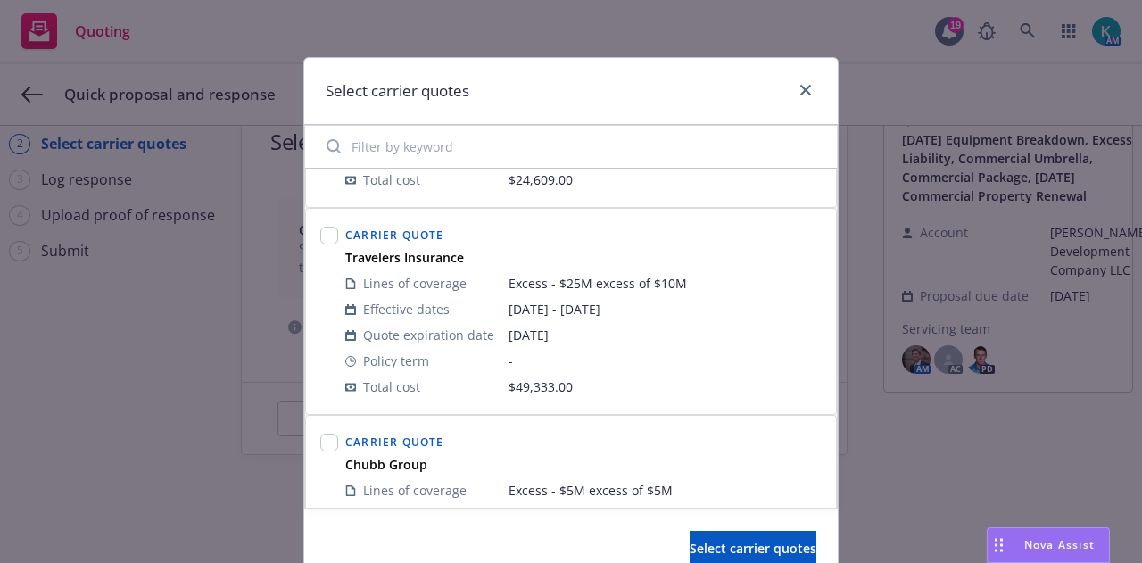
scroll to position [198, 0]
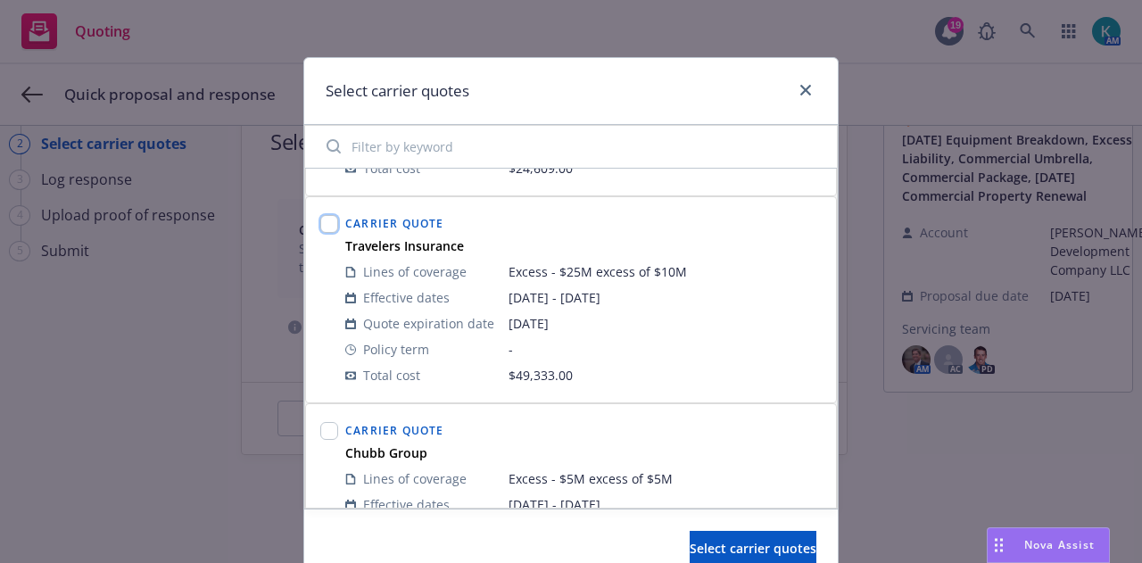
click at [323, 224] on input "checkbox" at bounding box center [329, 224] width 18 height 18
checkbox input "true"
click at [326, 422] on input "checkbox" at bounding box center [329, 431] width 18 height 18
checkbox input "true"
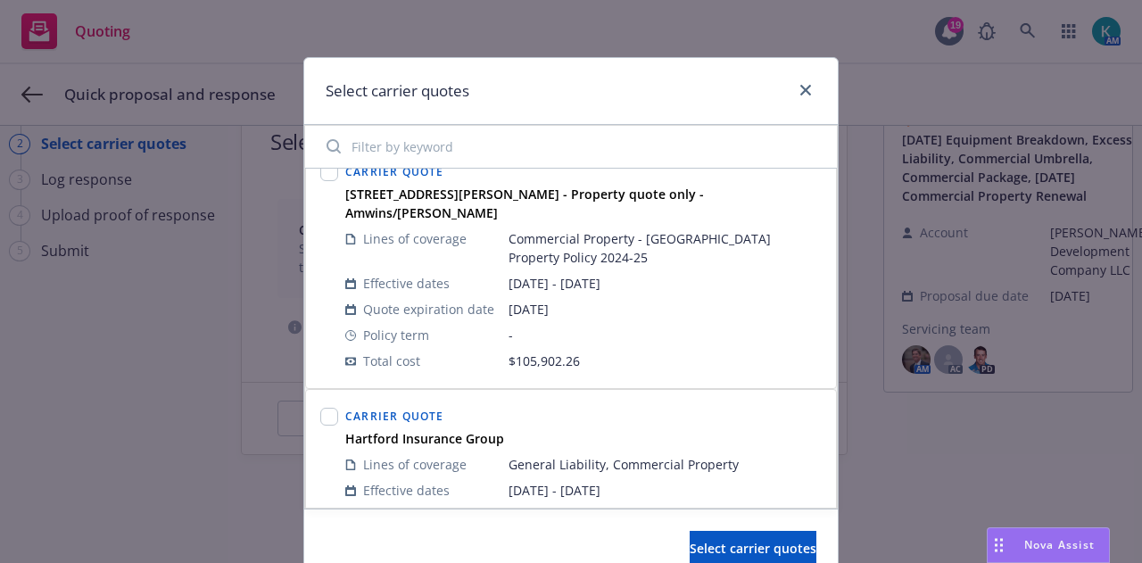
scroll to position [1143, 0]
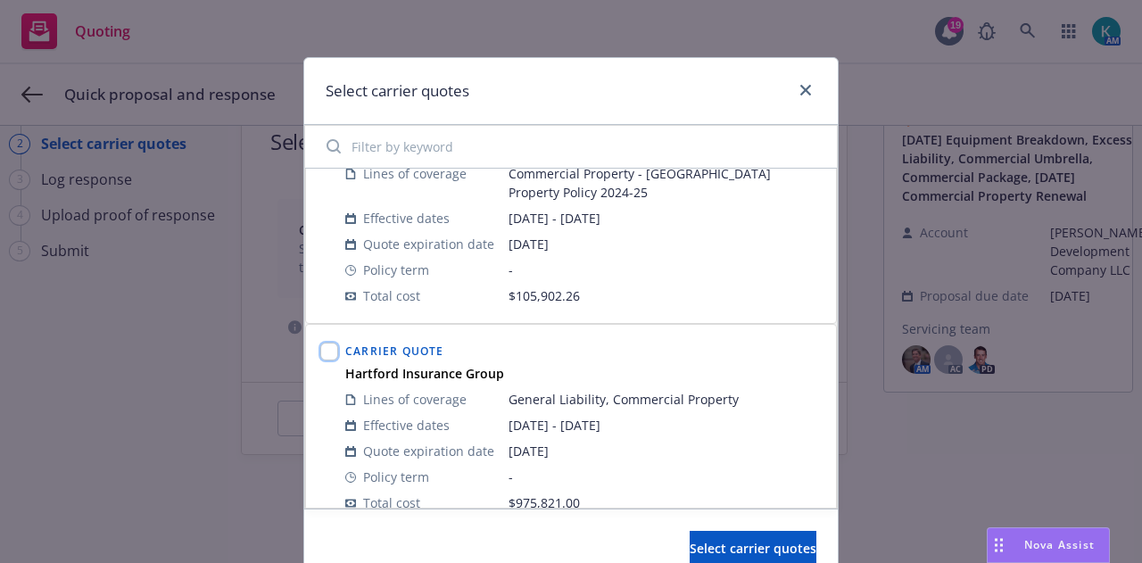
click at [322, 343] on input "checkbox" at bounding box center [329, 352] width 18 height 18
checkbox input "true"
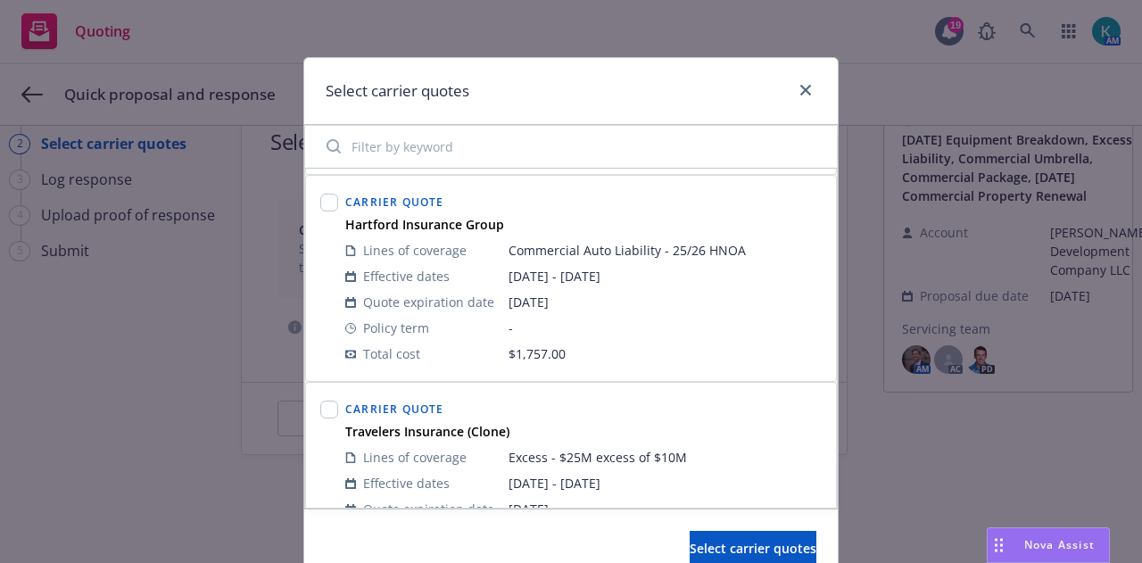
scroll to position [601, 0]
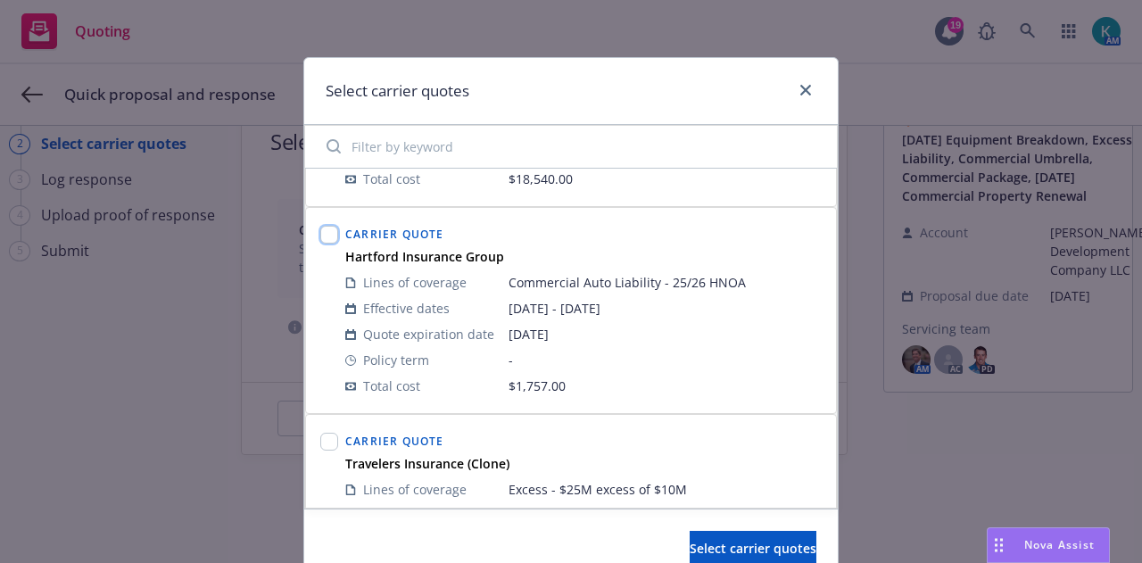
click at [320, 231] on input "checkbox" at bounding box center [329, 235] width 18 height 18
checkbox input "true"
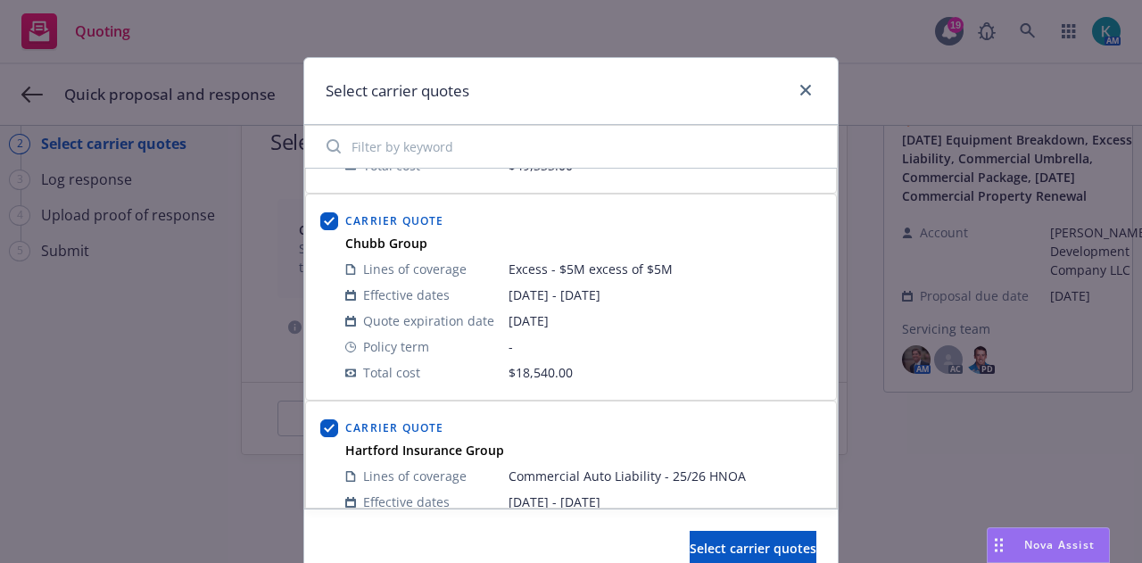
scroll to position [284, 0]
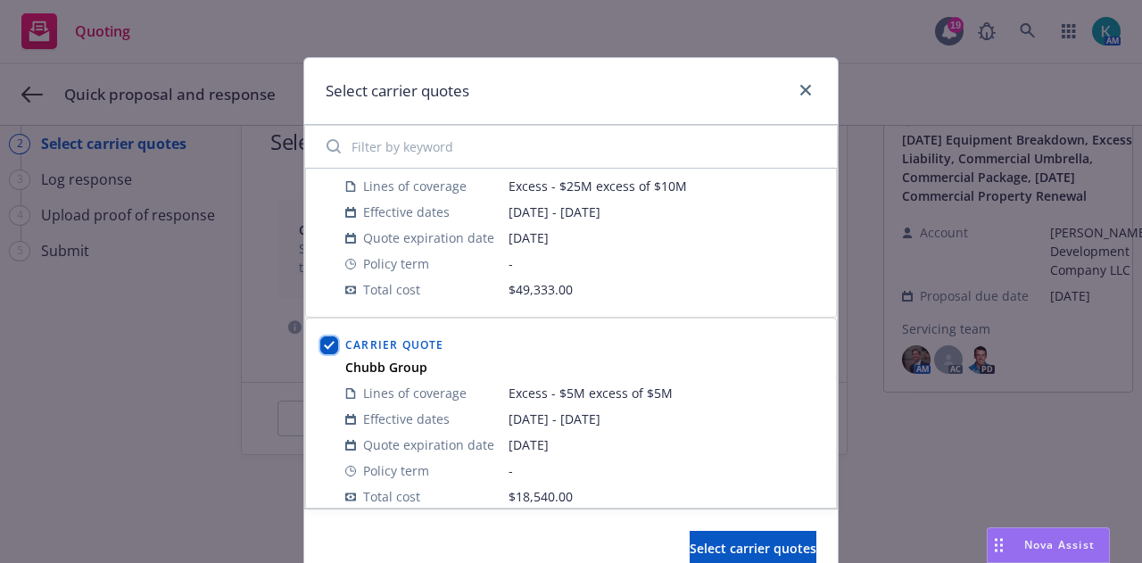
click at [322, 347] on input "checkbox" at bounding box center [329, 345] width 18 height 18
checkbox input "false"
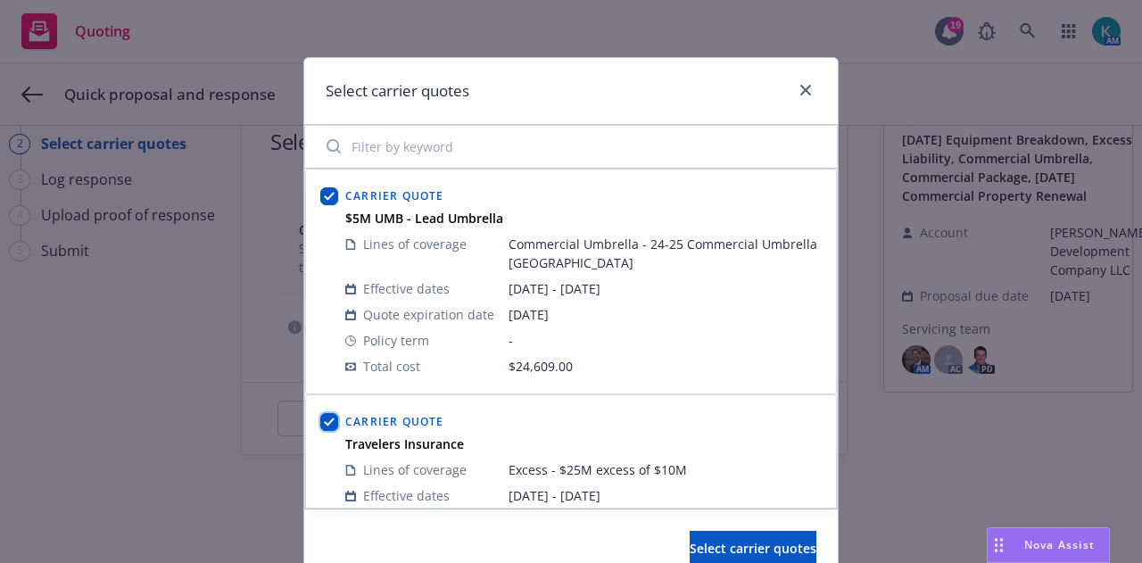
click at [322, 422] on input "checkbox" at bounding box center [329, 422] width 18 height 18
checkbox input "false"
click at [323, 187] on input "checkbox" at bounding box center [329, 196] width 18 height 18
checkbox input "false"
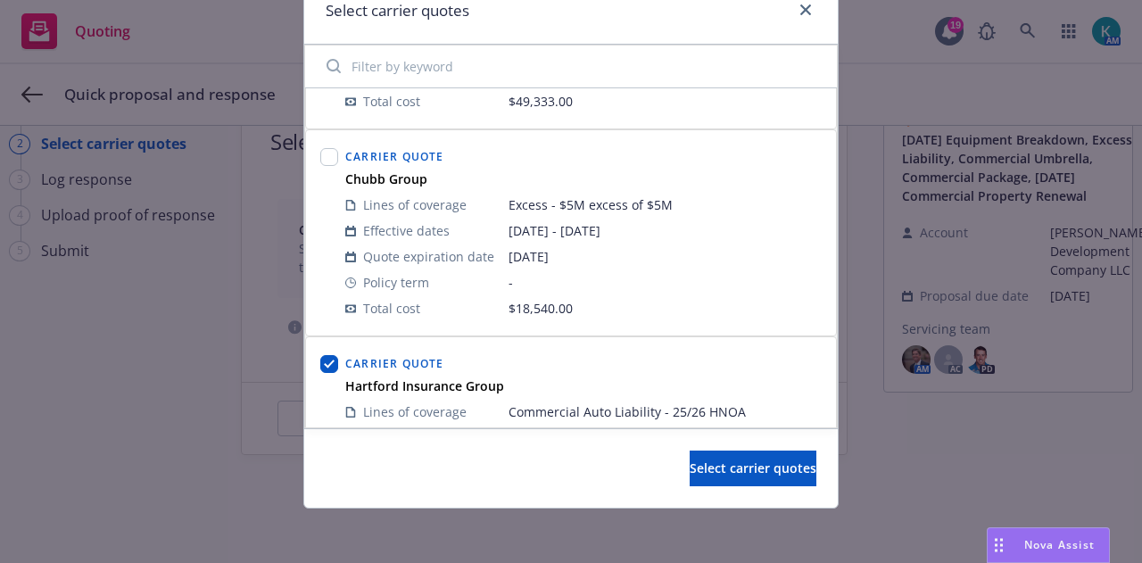
scroll to position [394, 0]
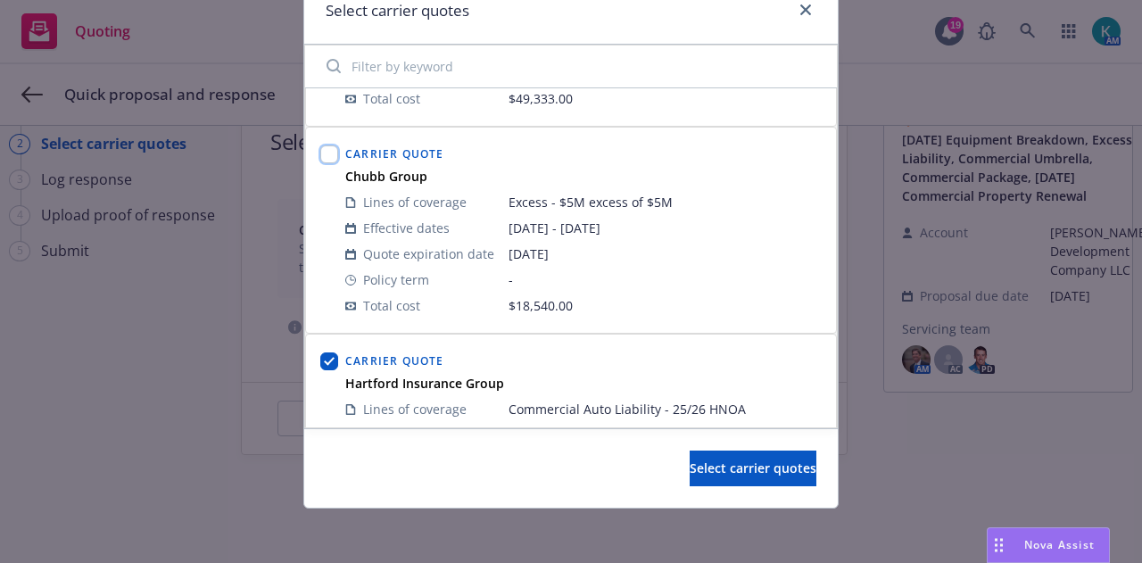
click at [320, 151] on input "checkbox" at bounding box center [329, 154] width 18 height 18
checkbox input "true"
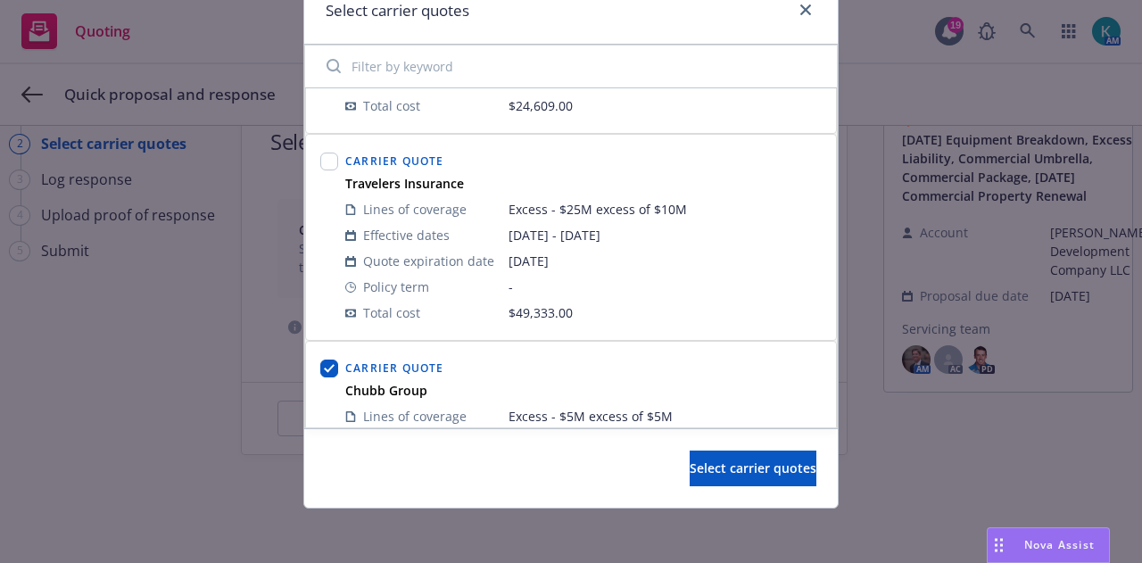
scroll to position [170, 0]
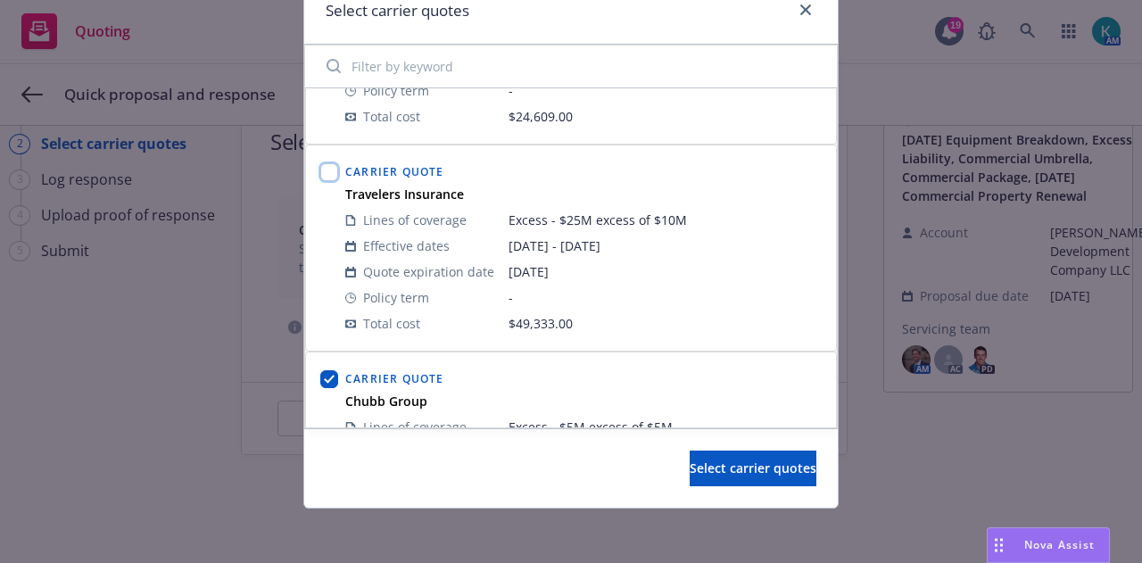
click at [320, 174] on input "checkbox" at bounding box center [329, 172] width 18 height 18
checkbox input "true"
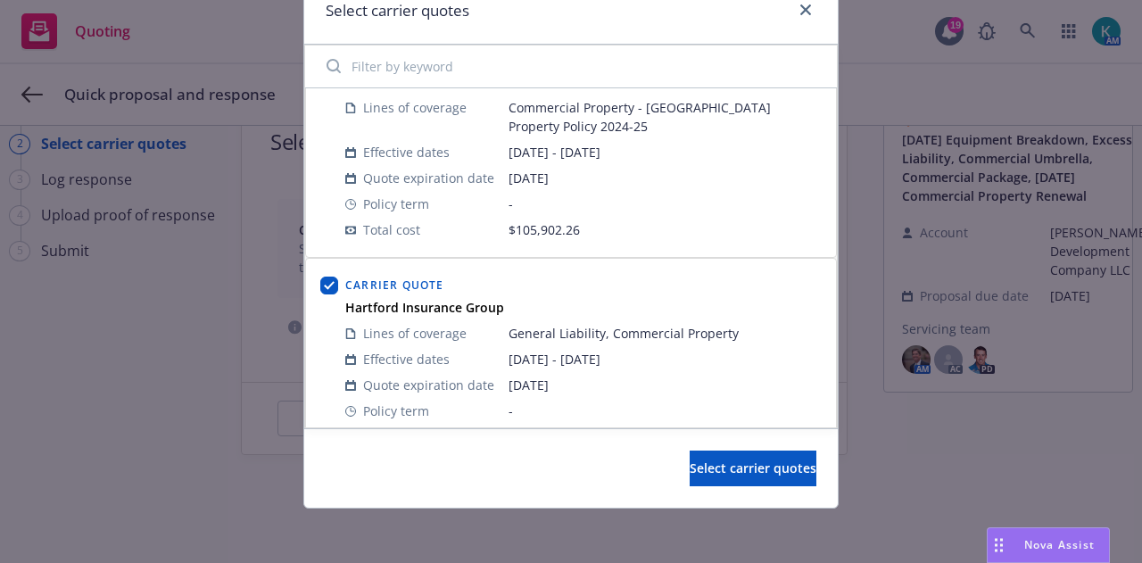
scroll to position [1143, 0]
